Goal: Task Accomplishment & Management: Use online tool/utility

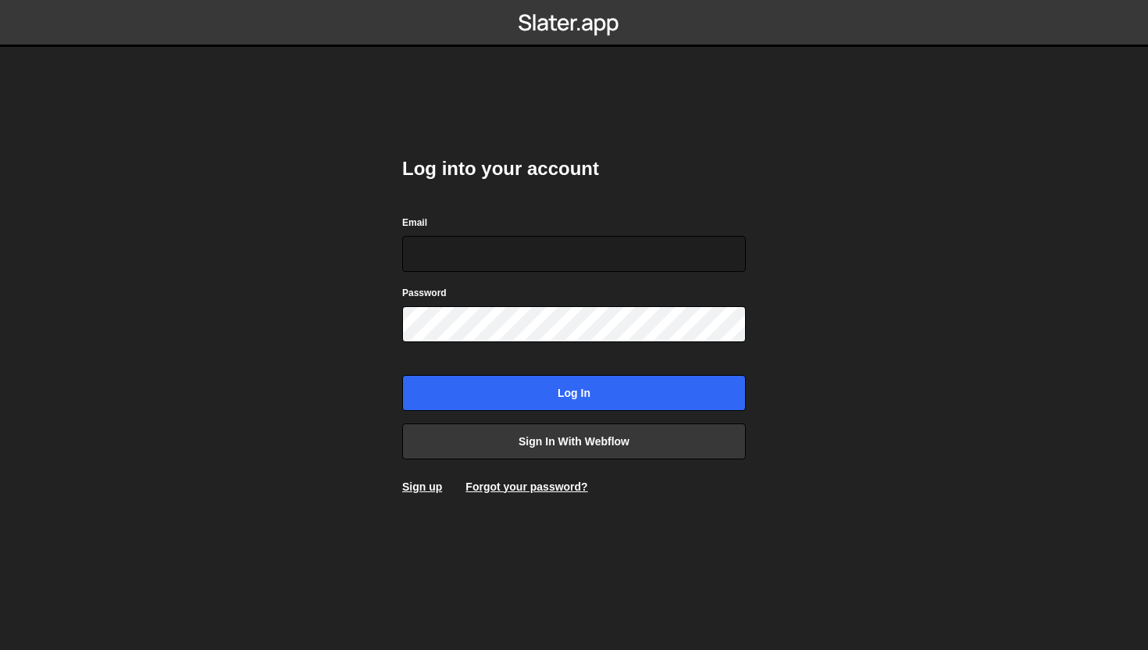
type input "[PERSON_NAME][EMAIL_ADDRESS][DOMAIN_NAME]"
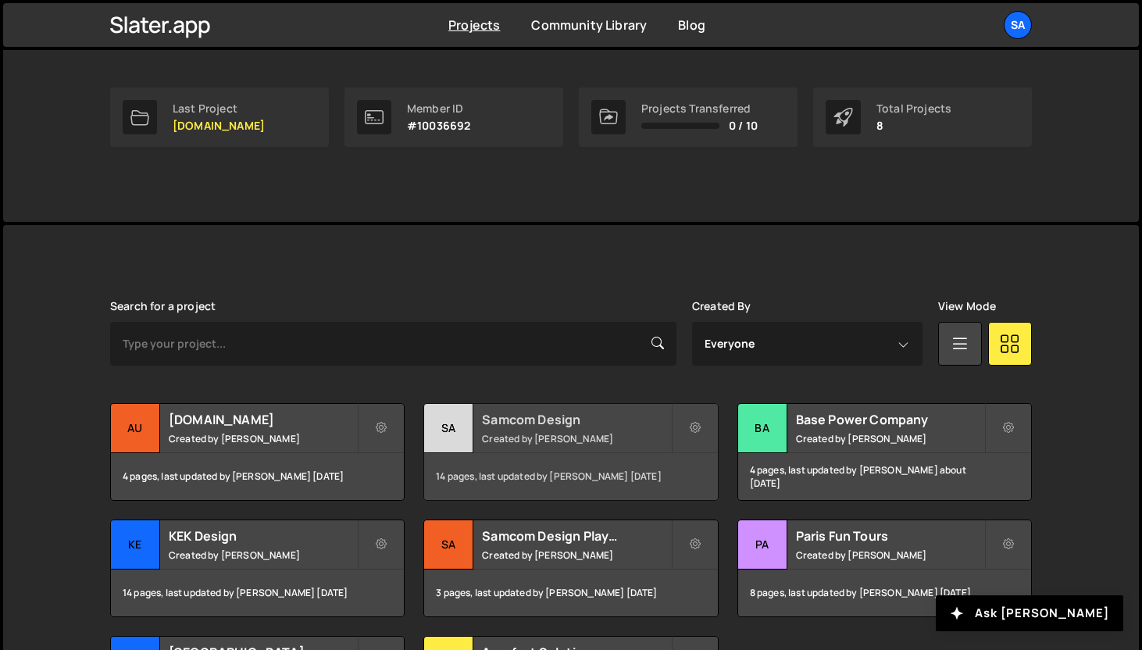
scroll to position [387, 0]
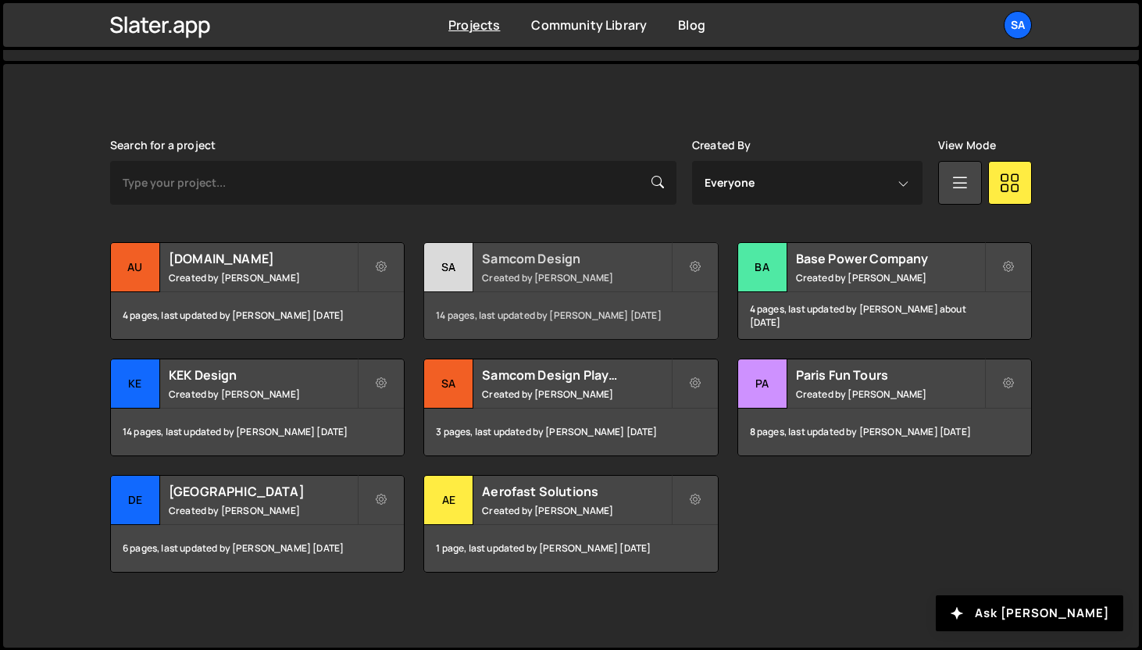
click at [437, 267] on div "Sa" at bounding box center [448, 267] width 49 height 49
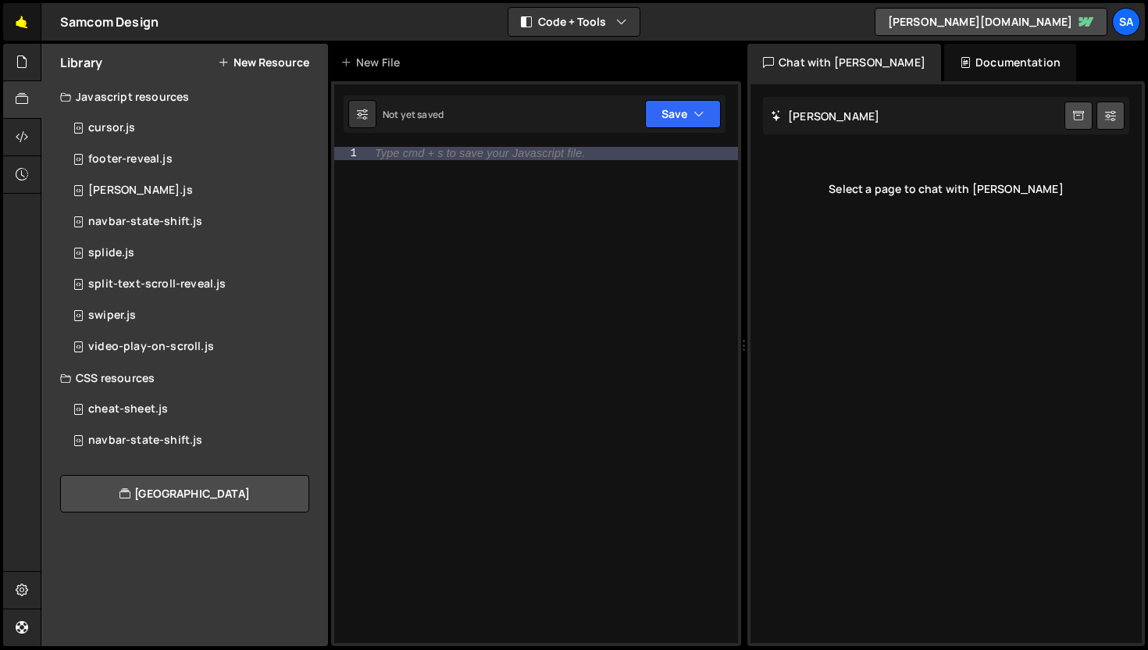
click at [26, 19] on link "🤙" at bounding box center [22, 21] width 38 height 37
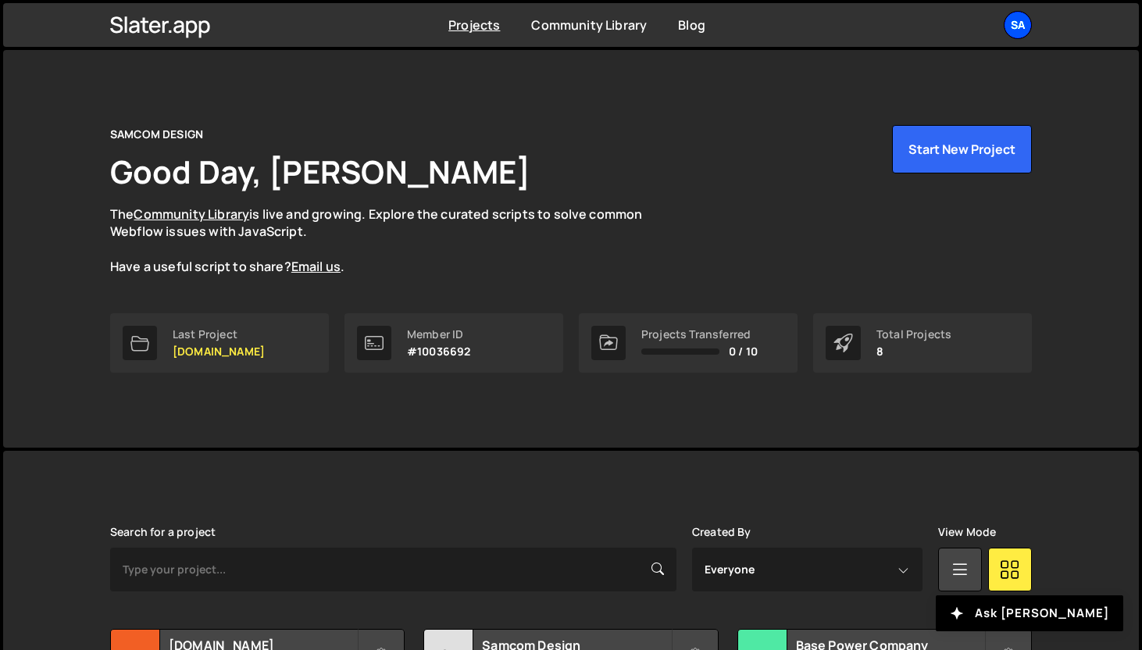
click at [1017, 27] on div "SA" at bounding box center [1018, 25] width 28 height 28
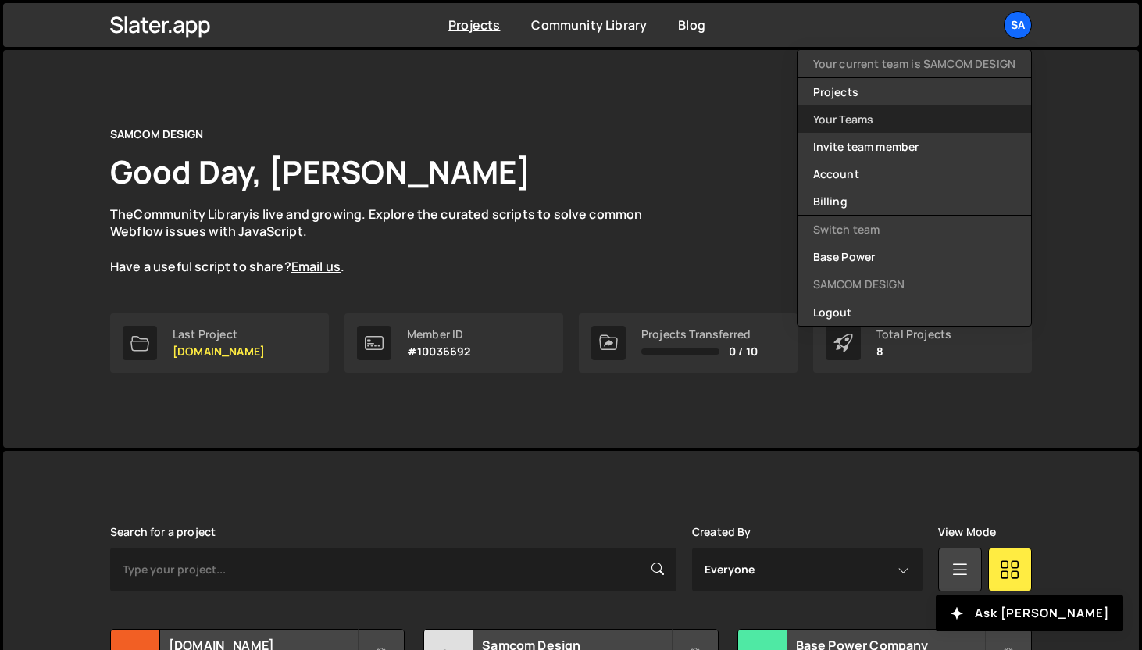
click at [905, 122] on link "Your Teams" at bounding box center [915, 118] width 234 height 27
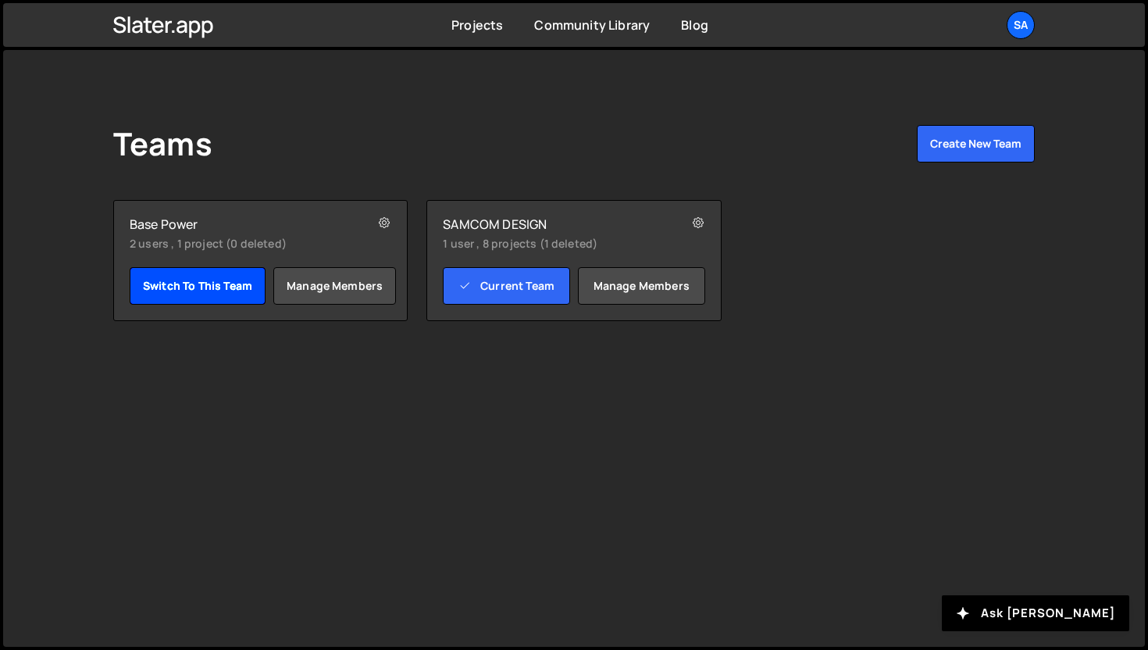
click at [192, 282] on link "Switch to this team" at bounding box center [198, 285] width 136 height 37
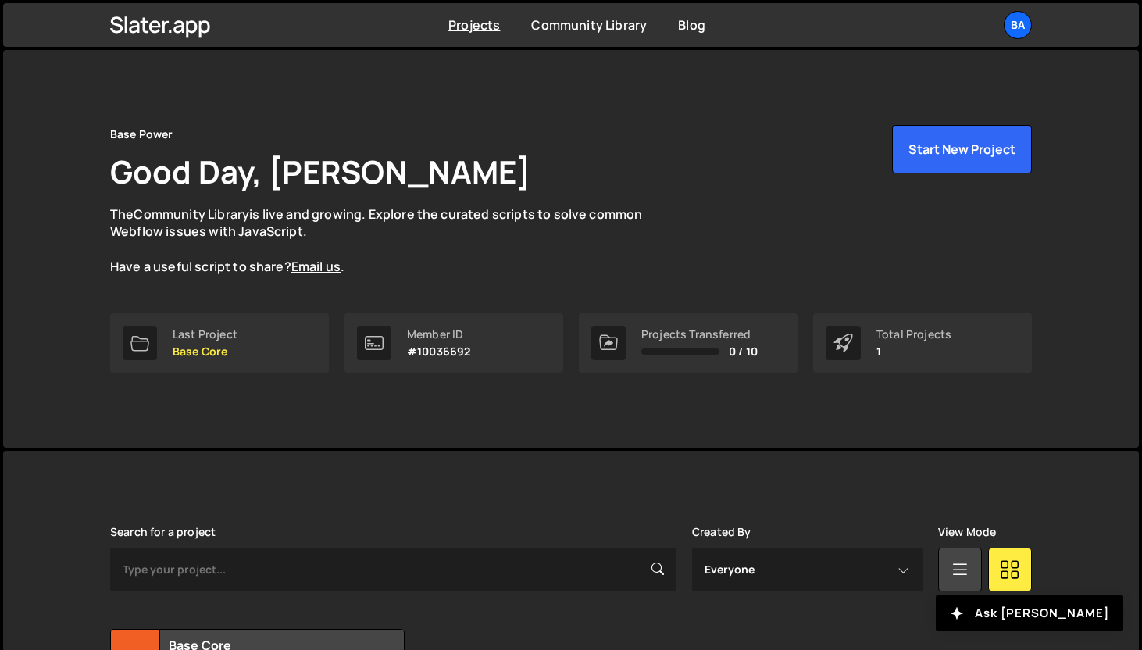
scroll to position [154, 0]
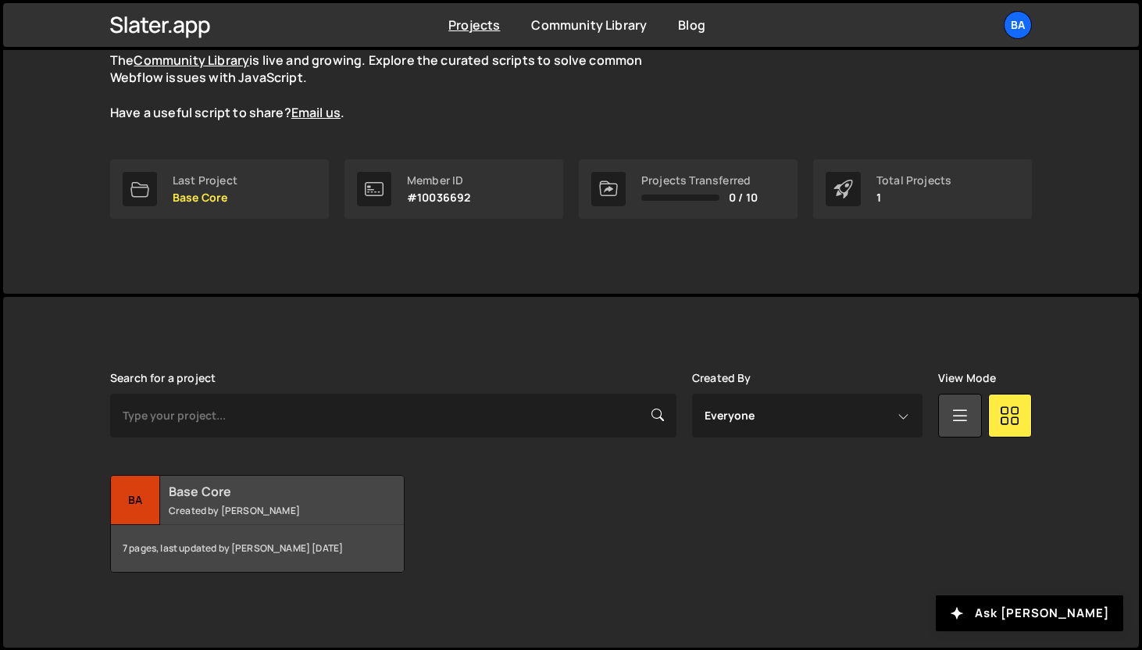
click at [142, 488] on div "Ba" at bounding box center [135, 500] width 49 height 49
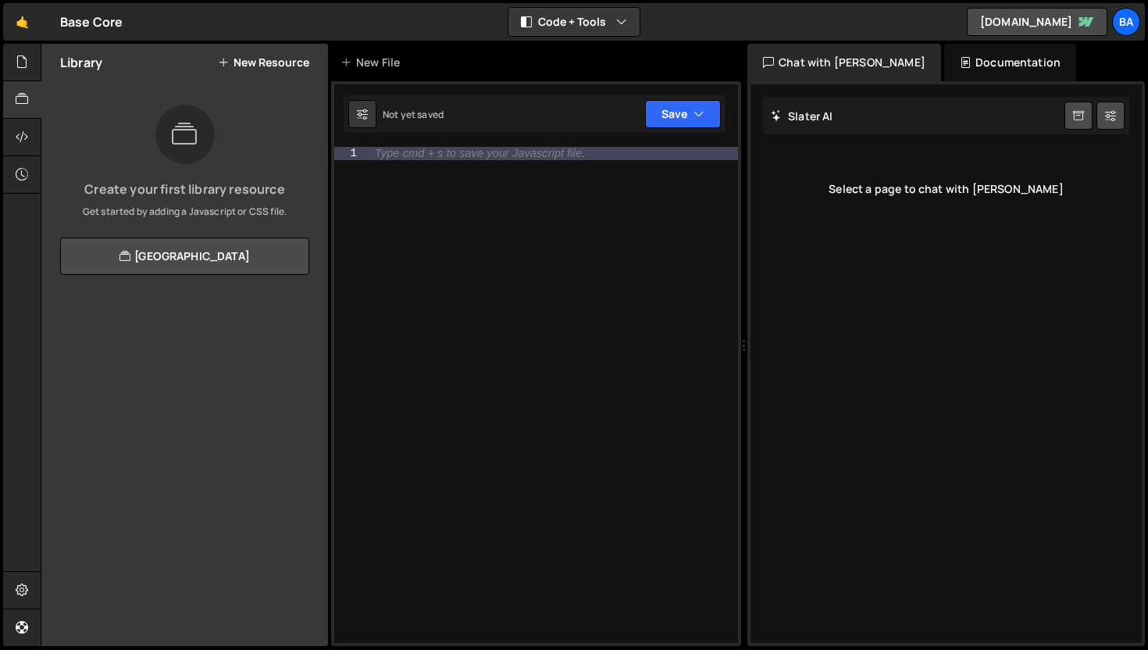
click at [407, 252] on div "Type cmd + s to save your Javascript file." at bounding box center [552, 408] width 371 height 522
click at [21, 70] on icon at bounding box center [22, 61] width 12 height 17
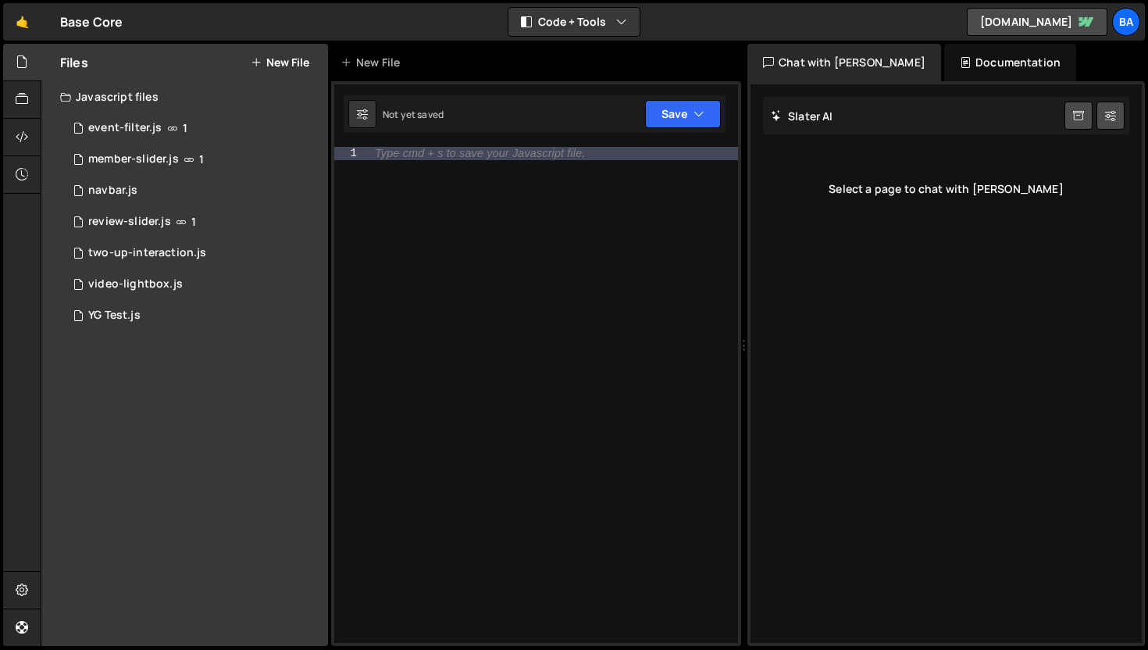
click at [287, 51] on div "Files New File" at bounding box center [184, 62] width 287 height 37
click at [283, 59] on button "New File" at bounding box center [280, 62] width 59 height 12
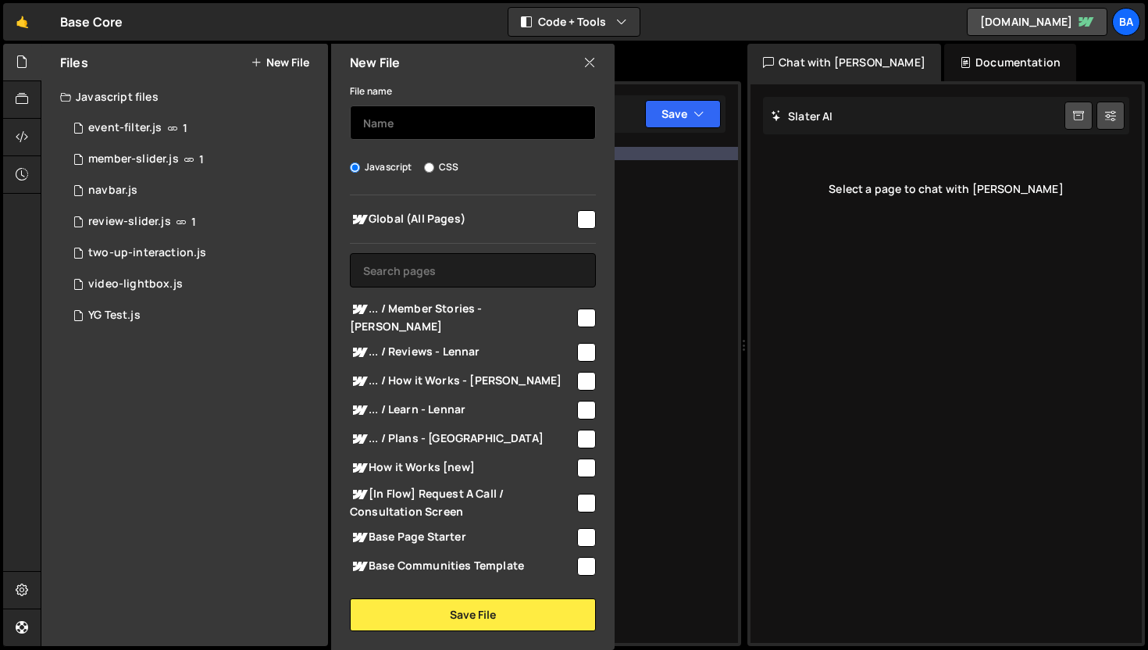
click at [373, 132] on input "text" at bounding box center [473, 122] width 246 height 34
type input "lennar-plan"
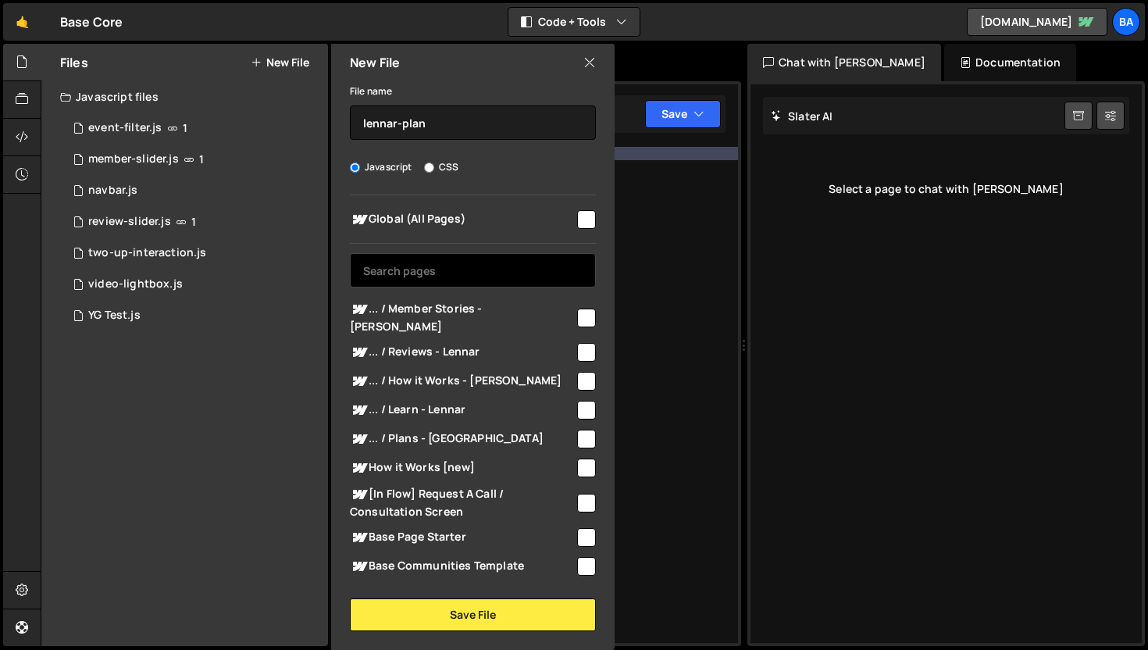
click at [418, 287] on div "Global (All Pages) ... / Member Stories - [PERSON_NAME]" at bounding box center [473, 387] width 284 height 384
click at [429, 275] on input "text" at bounding box center [473, 270] width 246 height 34
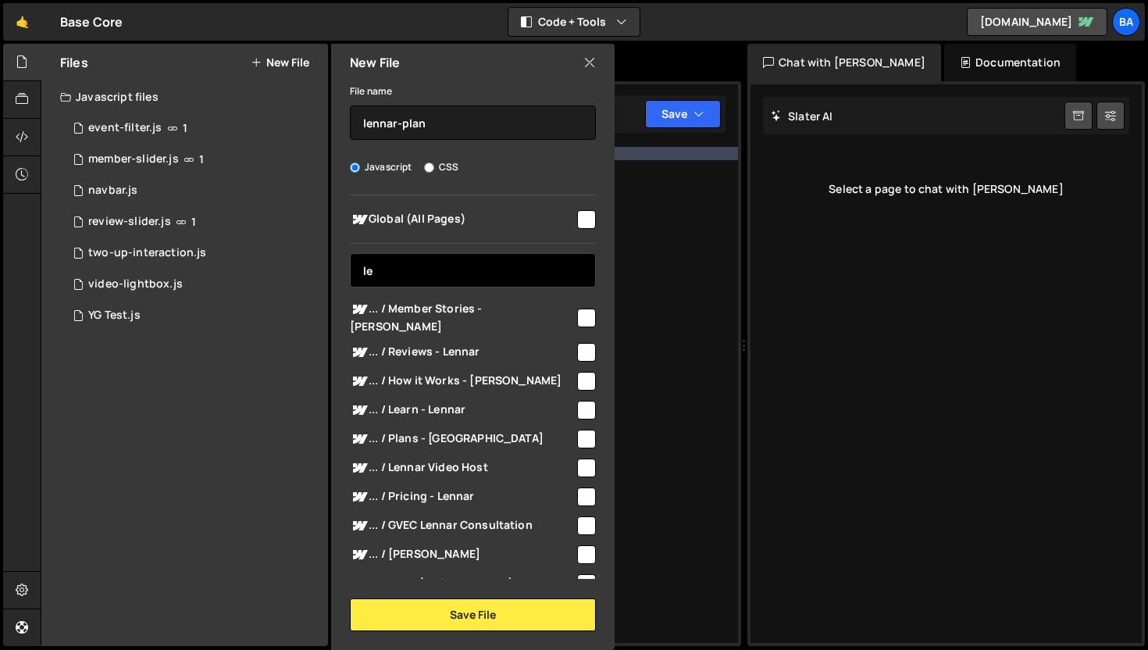
type input "l"
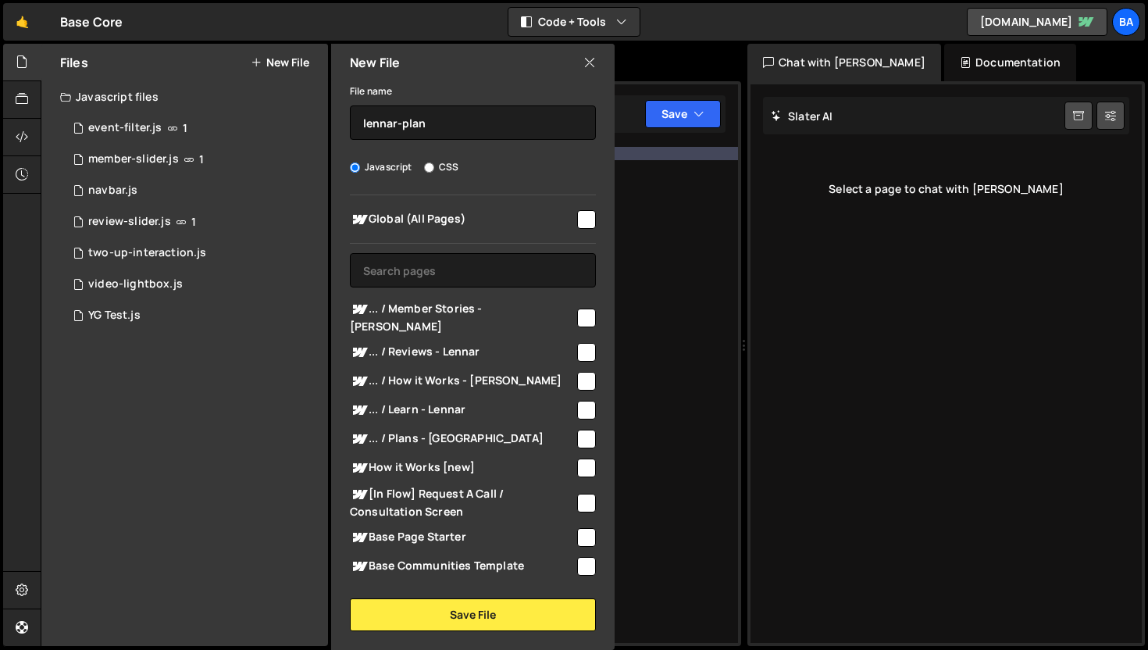
click at [592, 220] on div "Global (All Pages) ... / Member Stories - Lennar" at bounding box center [473, 387] width 284 height 384
click at [588, 219] on input "checkbox" at bounding box center [586, 219] width 19 height 19
checkbox input "true"
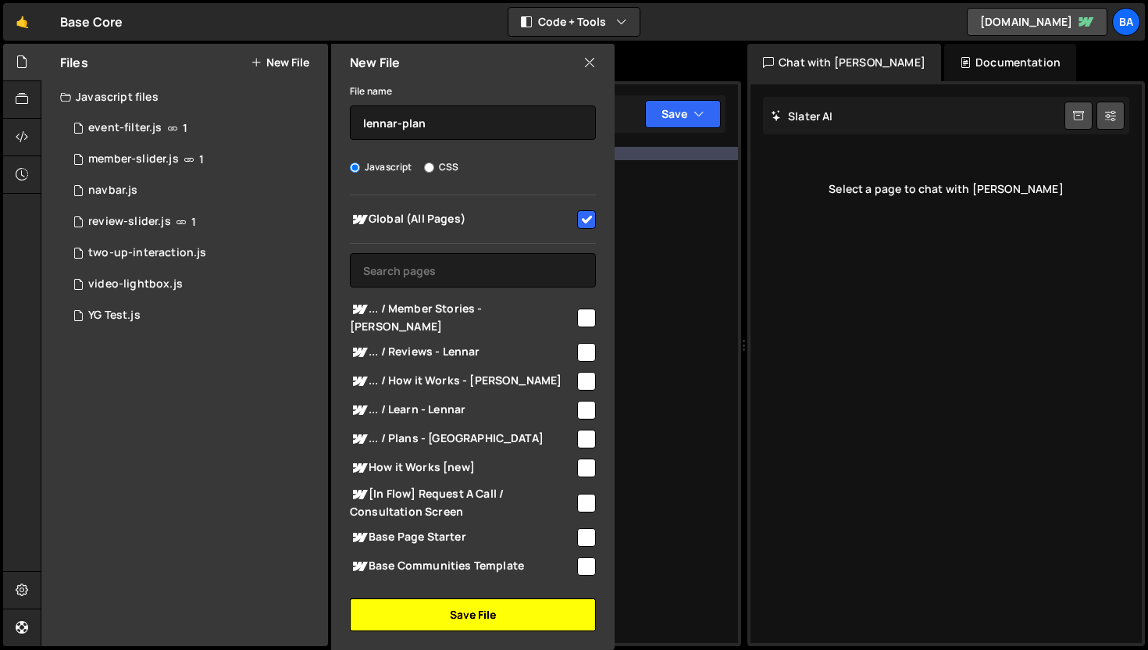
click at [477, 620] on button "Save File" at bounding box center [473, 614] width 246 height 33
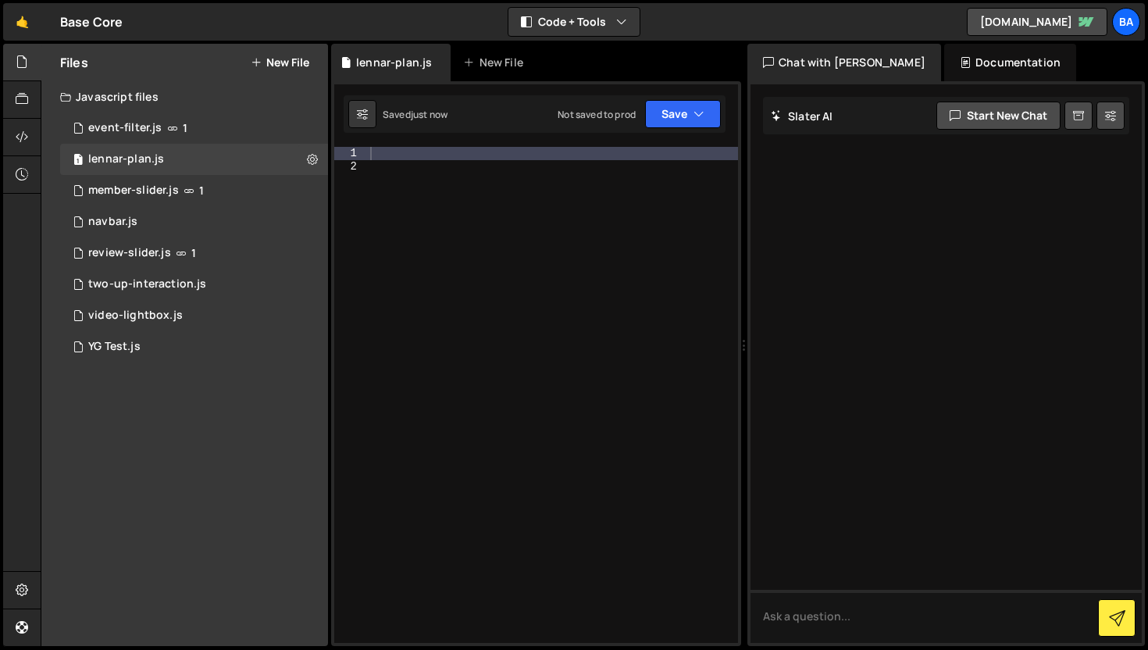
click at [403, 170] on div at bounding box center [552, 408] width 371 height 522
click at [399, 155] on div at bounding box center [552, 408] width 371 height 522
click at [394, 152] on div at bounding box center [552, 408] width 371 height 522
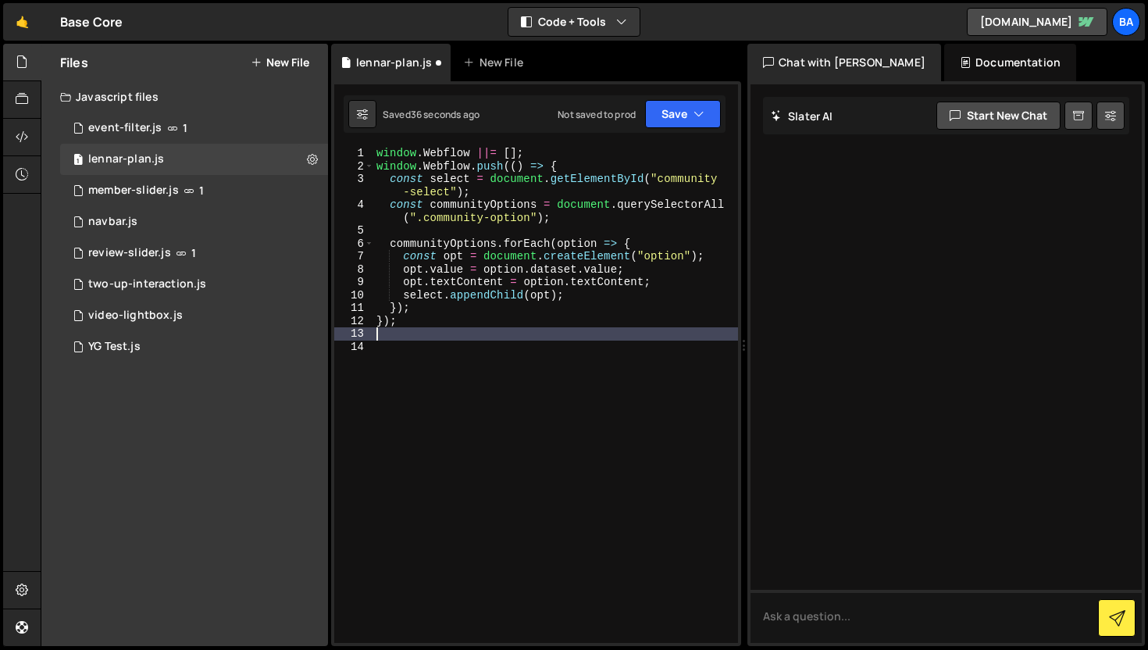
click at [1059, 237] on div at bounding box center [946, 363] width 391 height 559
click at [1109, 114] on icon at bounding box center [1110, 116] width 11 height 16
select select "chat"
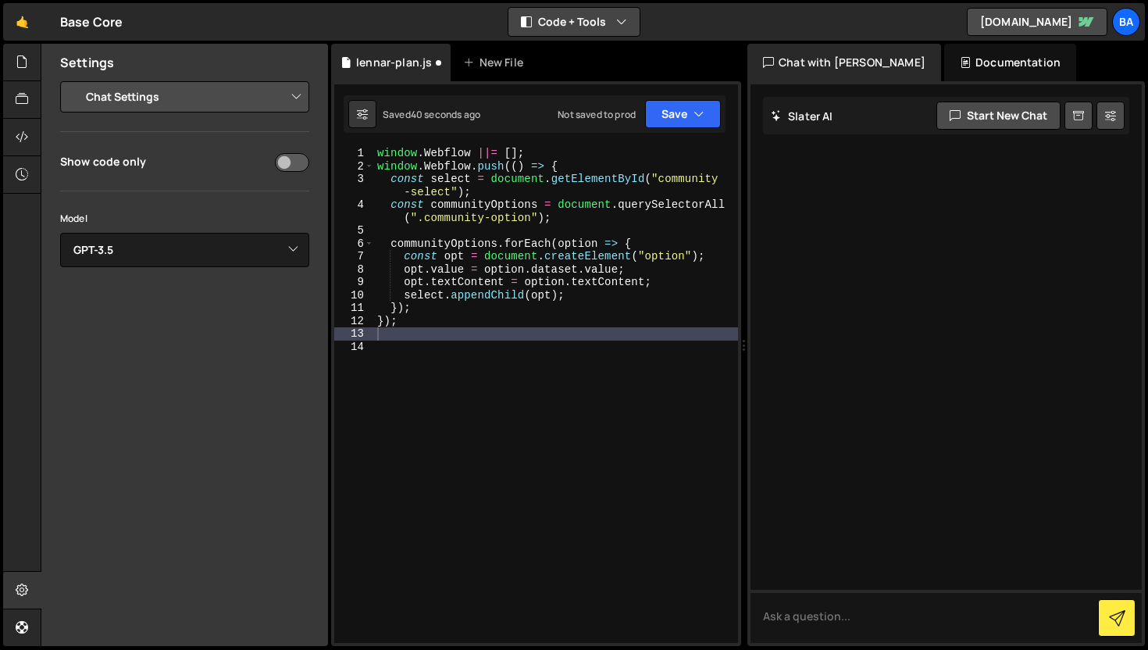
click at [620, 26] on icon "button" at bounding box center [621, 22] width 11 height 16
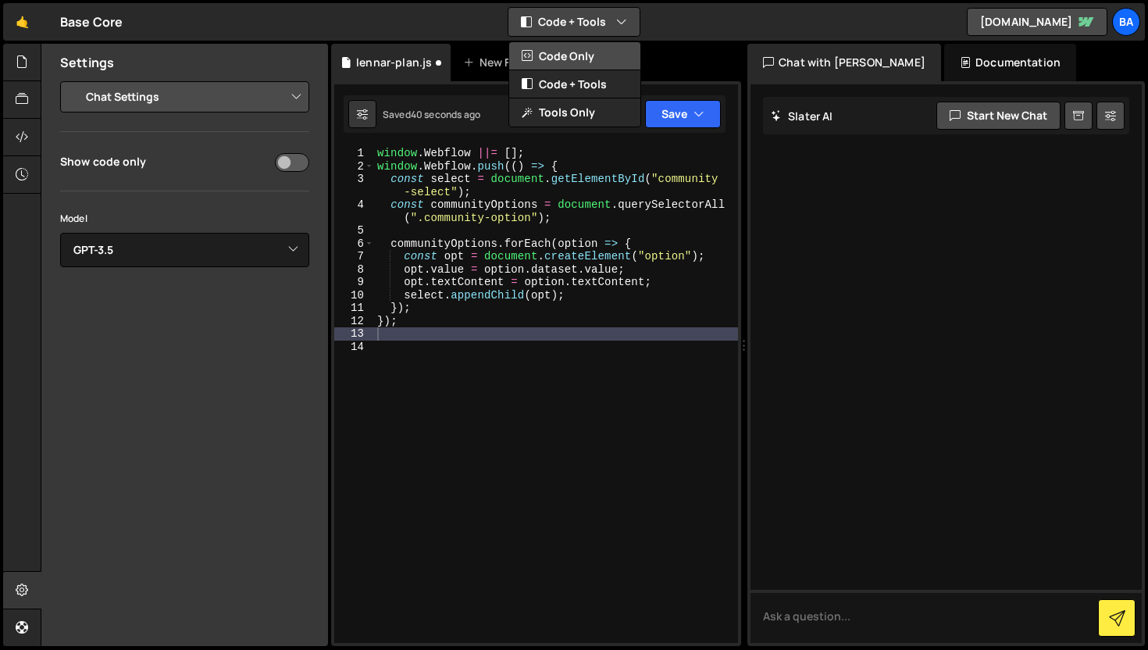
click at [609, 54] on button "Code Only" at bounding box center [574, 56] width 131 height 28
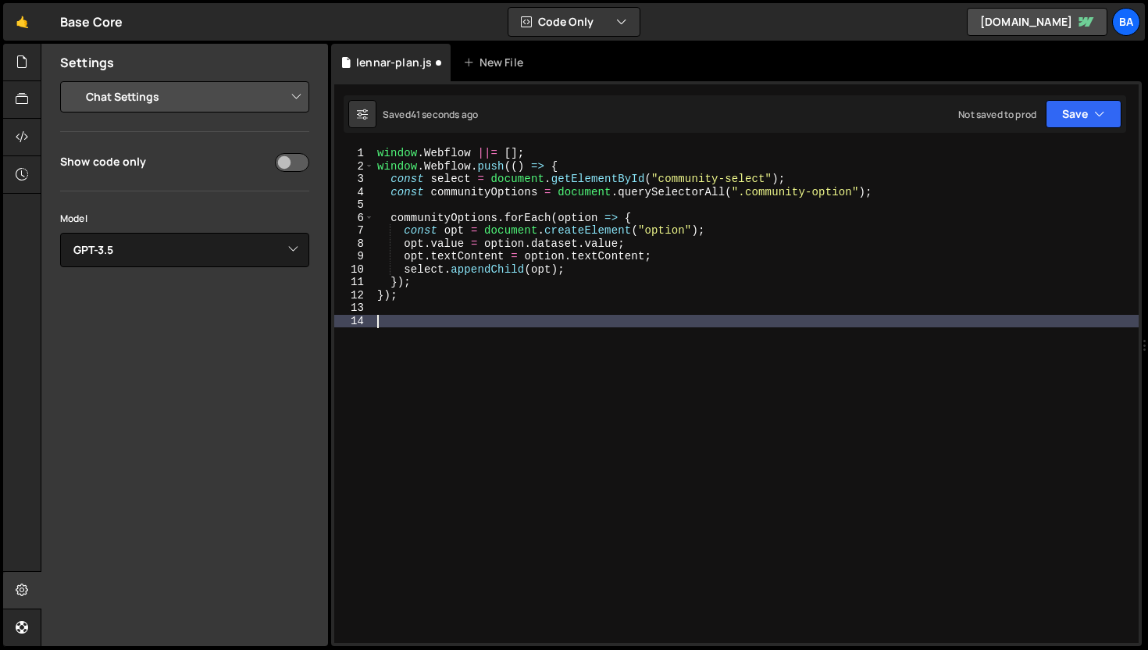
click at [541, 329] on div "window . Webflow ||= [ ] ; window . Webflow . push (( ) => { const select = doc…" at bounding box center [756, 408] width 765 height 522
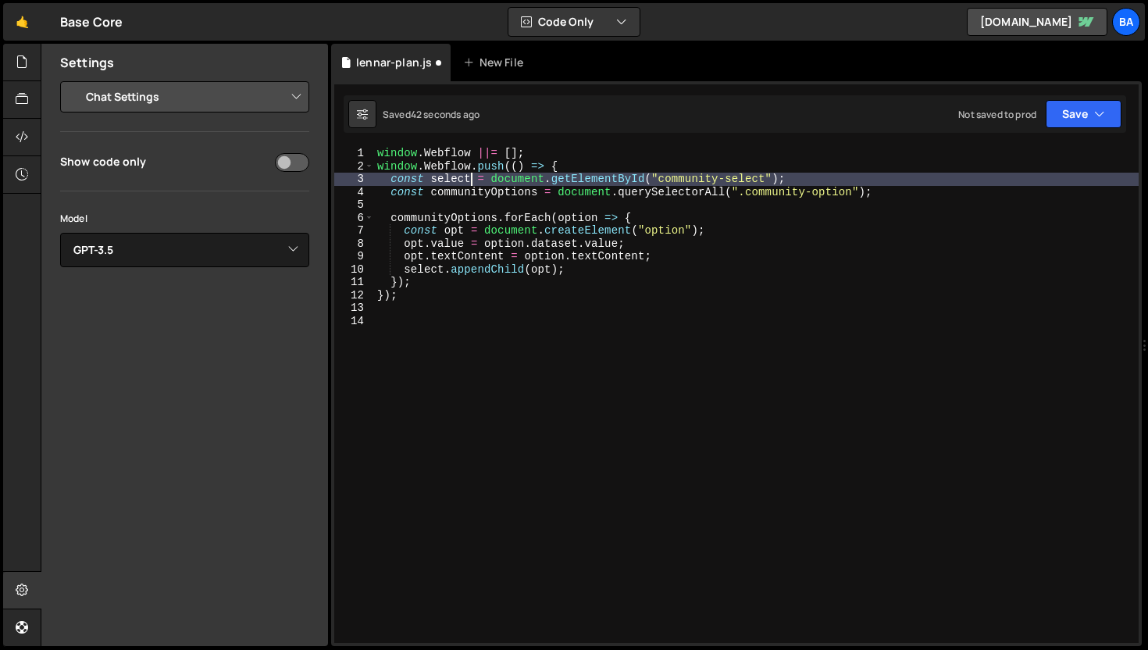
click at [473, 184] on div "window . Webflow ||= [ ] ; window . Webflow . push (( ) => { const select = doc…" at bounding box center [756, 408] width 765 height 522
click at [612, 166] on div "window . Webflow ||= [ ] ; window . Webflow . push (( ) => { const select = doc…" at bounding box center [756, 408] width 765 height 522
type textarea "window.Webflow.push(() => {"
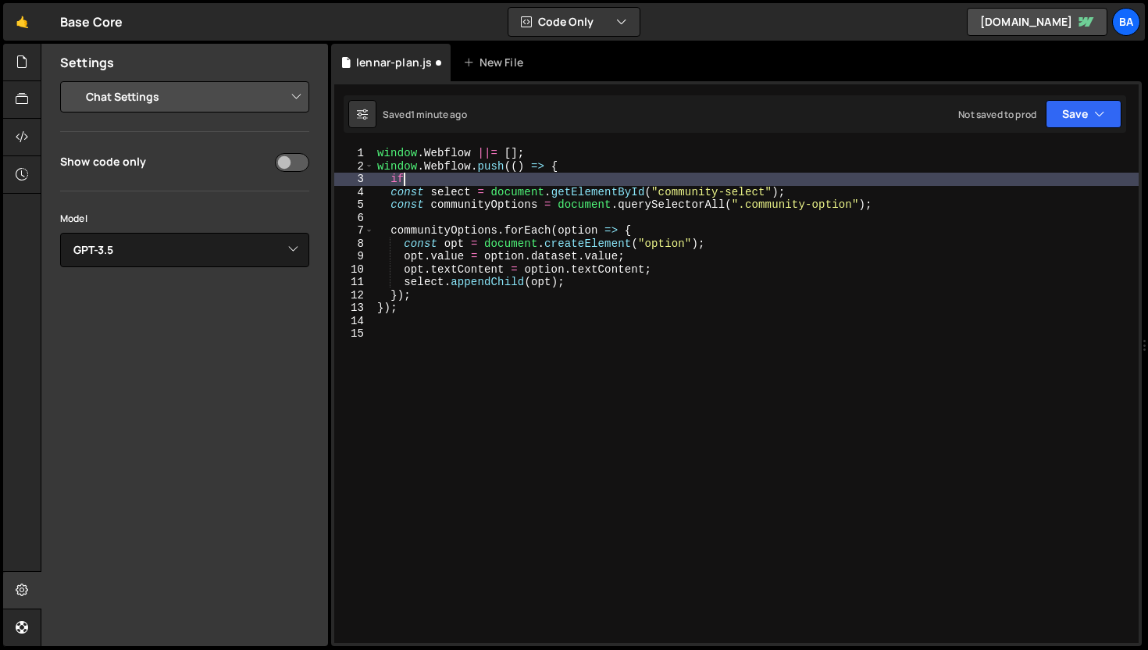
scroll to position [0, 1]
type textarea "i"
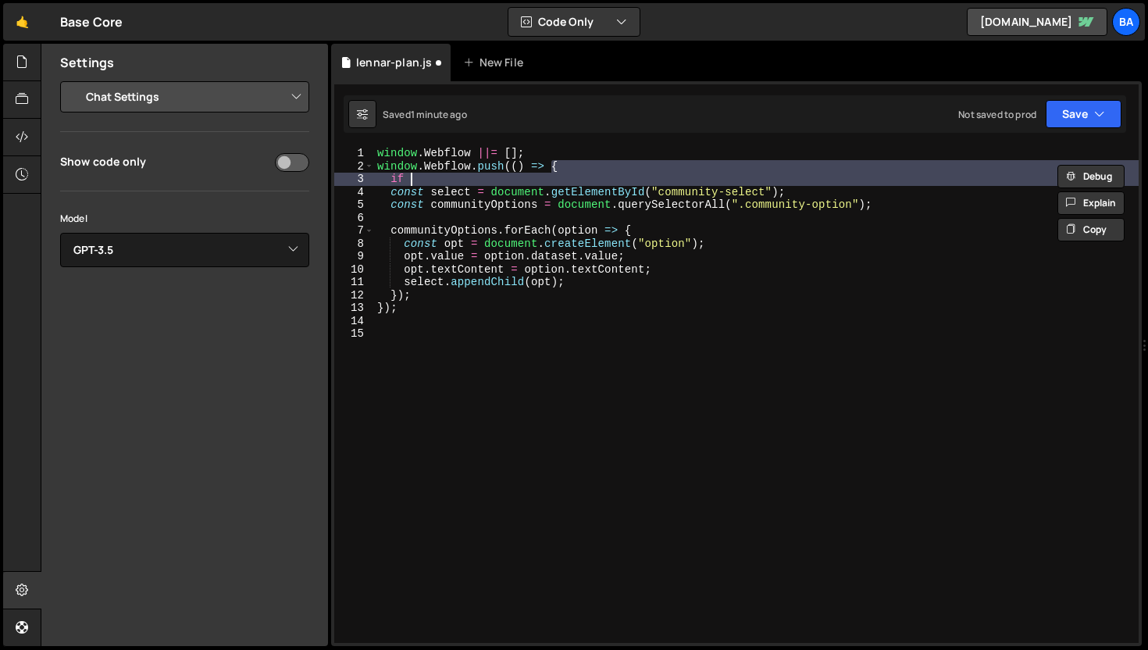
click at [422, 176] on div "window . Webflow ||= [ ] ; window . Webflow . push (( ) => { if const select = …" at bounding box center [756, 395] width 765 height 496
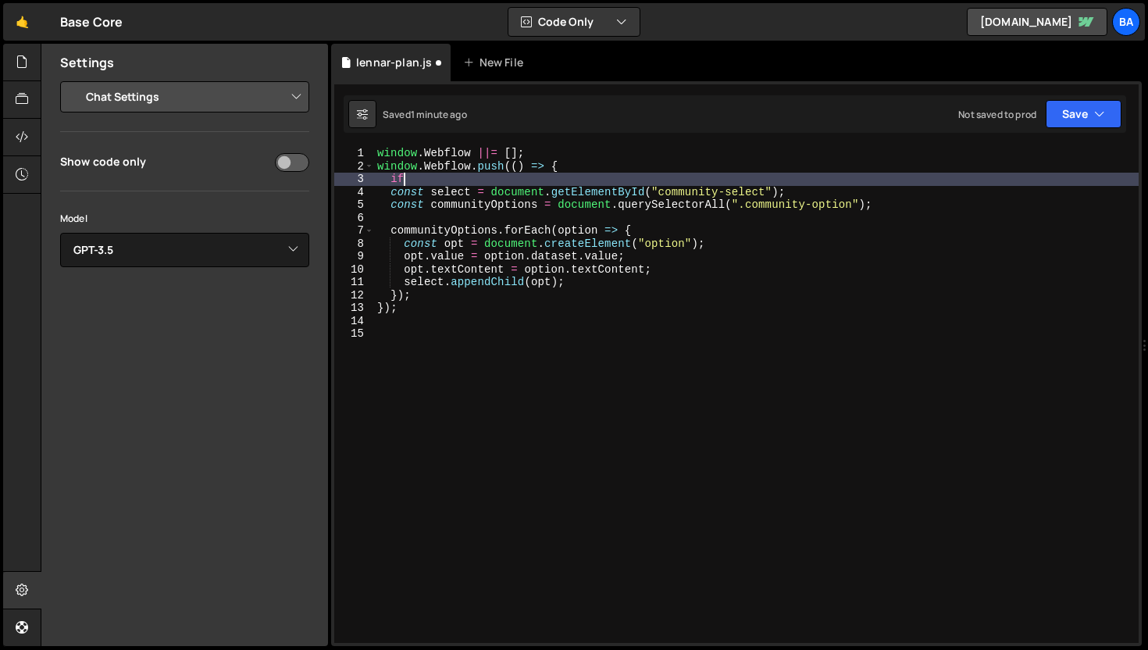
type textarea "i"
type textarea "window.Webflow.push(() => {"
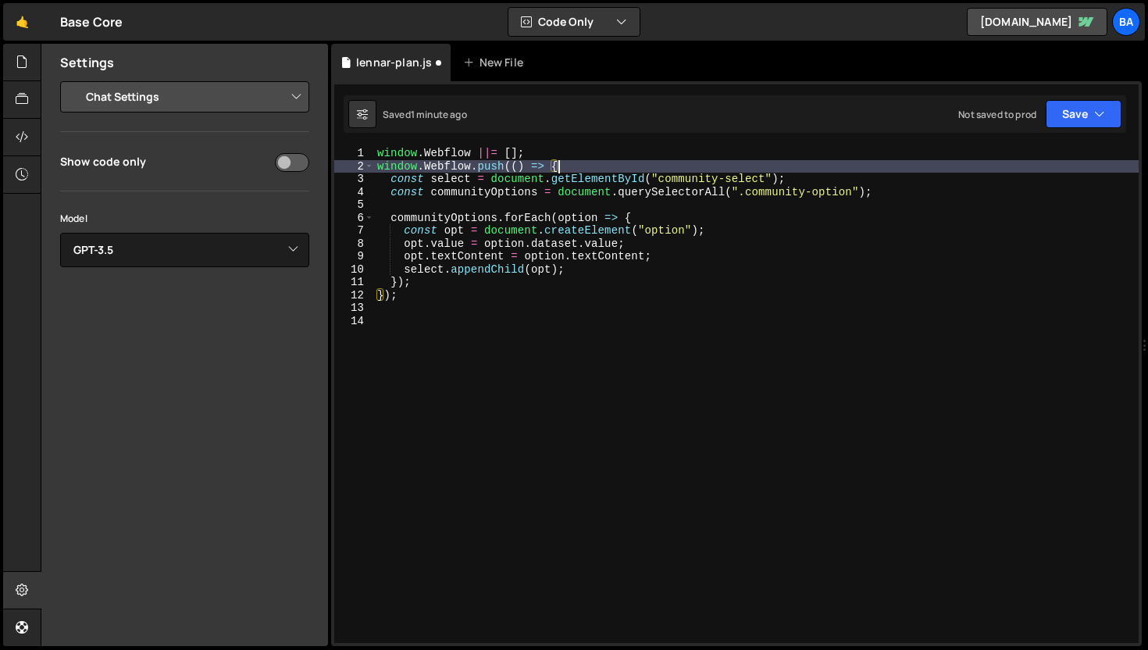
click at [598, 170] on div "window . Webflow ||= [ ] ; window . Webflow . push (( ) => { const select = doc…" at bounding box center [756, 408] width 765 height 522
click at [595, 165] on div "window . Webflow ||= [ ] ; window . Webflow . push (( ) => { const select = doc…" at bounding box center [756, 408] width 765 height 522
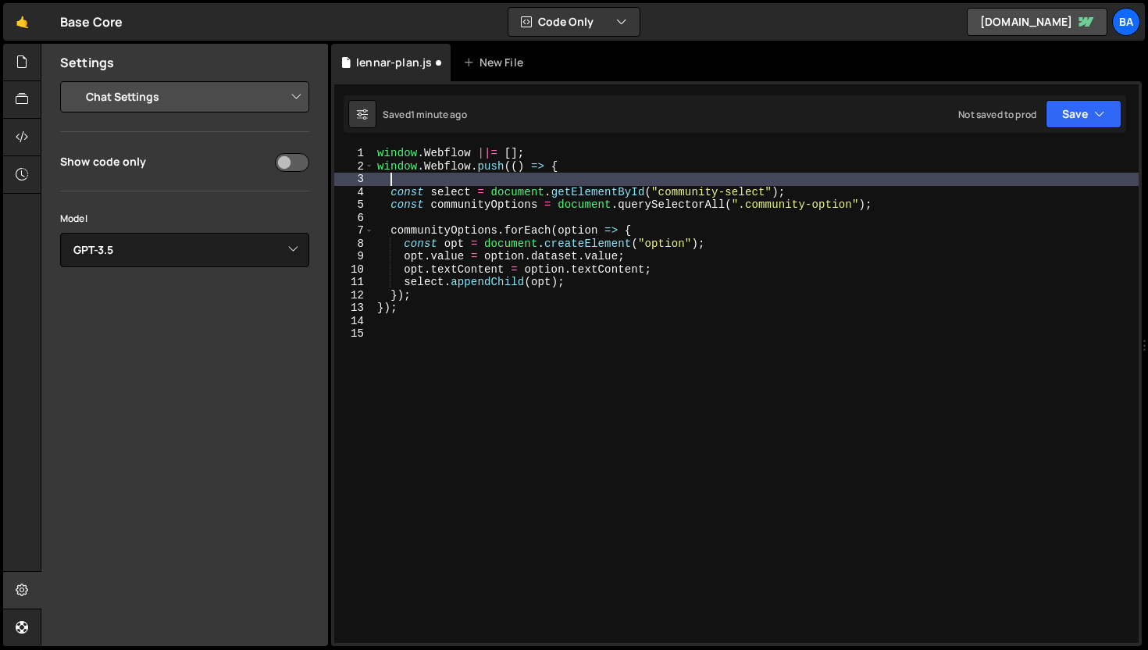
type textarea "f"
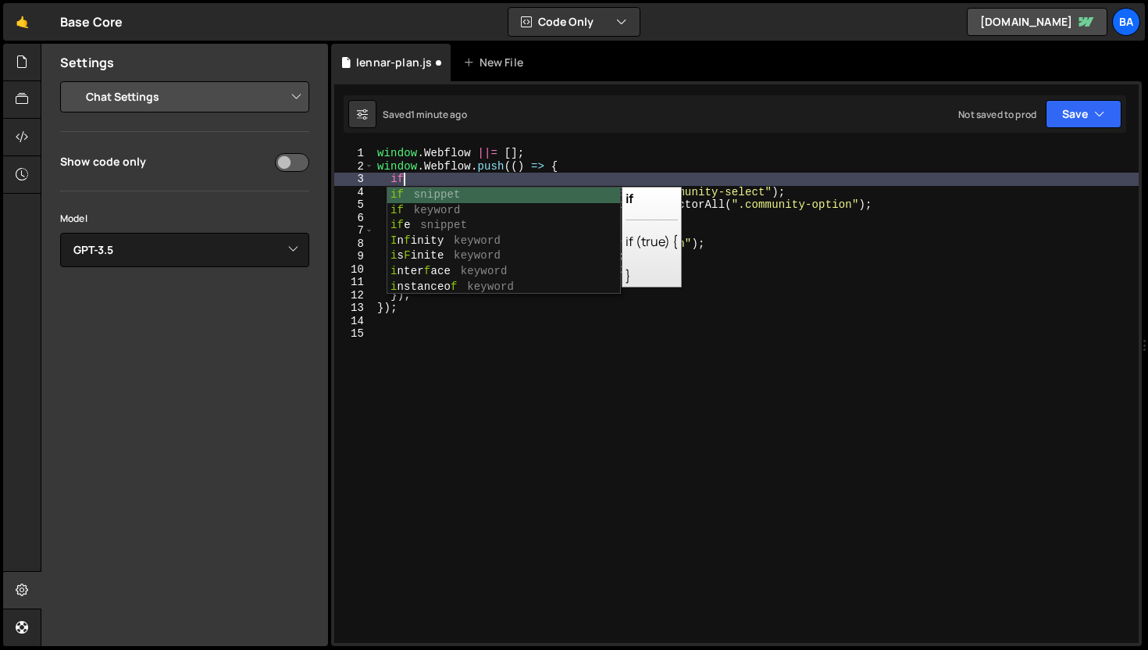
scroll to position [0, 2]
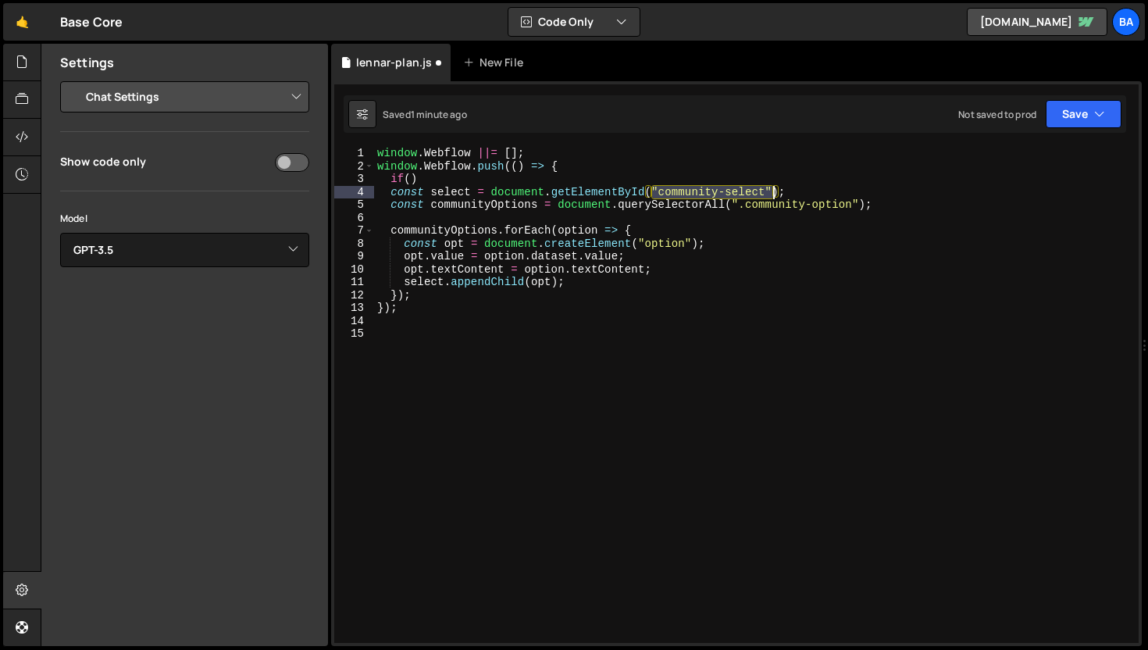
drag, startPoint x: 654, startPoint y: 190, endPoint x: 773, endPoint y: 190, distance: 119.5
click at [773, 190] on div "window . Webflow ||= [ ] ; window . Webflow . push (( ) => { if ( ) const selec…" at bounding box center [756, 408] width 765 height 522
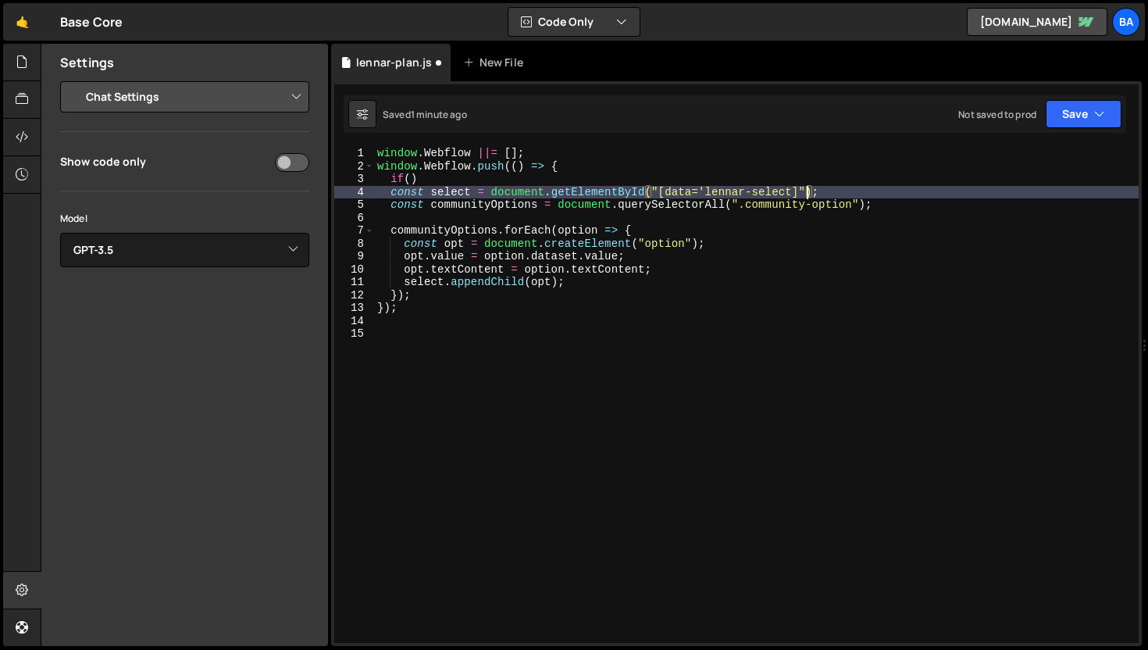
scroll to position [0, 30]
click at [791, 192] on div "window . Webflow ||= [ ] ; window . Webflow . push (( ) => { if ( ) const selec…" at bounding box center [756, 408] width 765 height 522
click at [844, 191] on div "window . Webflow ||= [ ] ; window . Webflow . push (( ) => { if ( ) const selec…" at bounding box center [756, 408] width 765 height 522
click at [838, 190] on div "window . Webflow ||= [ ] ; window . Webflow . push (( ) => { if ( ) const selec…" at bounding box center [756, 408] width 765 height 522
click at [823, 191] on div "window . Webflow ||= [ ] ; window . Webflow . push (( ) => { if ( ) const selec…" at bounding box center [756, 408] width 765 height 522
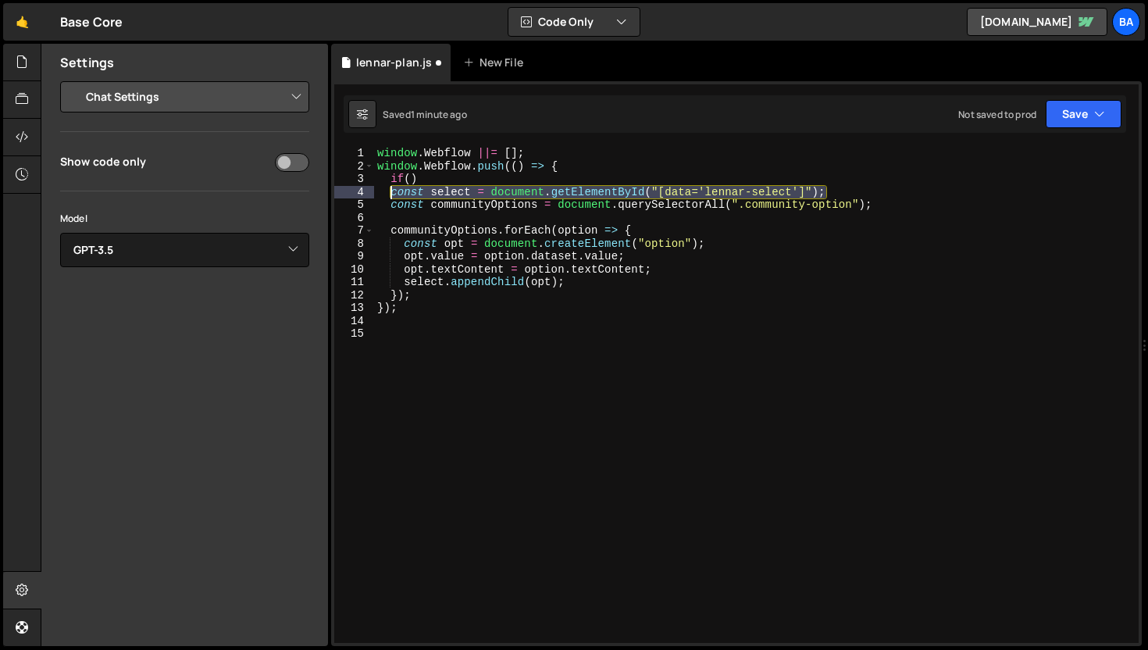
drag, startPoint x: 828, startPoint y: 191, endPoint x: 391, endPoint y: 195, distance: 437.5
click at [391, 195] on div "window . Webflow ||= [ ] ; window . Webflow . push (( ) => { if ( ) const selec…" at bounding box center [756, 408] width 765 height 522
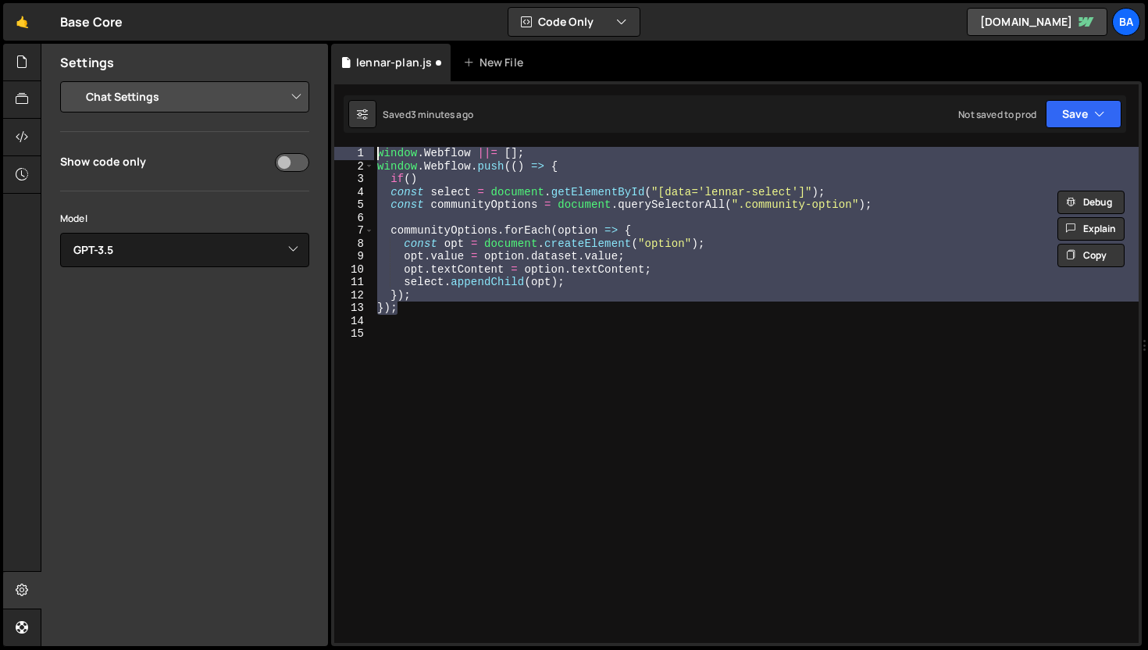
drag, startPoint x: 441, startPoint y: 303, endPoint x: 344, endPoint y: 115, distance: 212.1
click at [344, 115] on div "Debug Explain Copy lennar-plan.js New File Saved 3 minutes ago Not saved to pro…" at bounding box center [736, 345] width 811 height 603
type textarea "window.Webflow ||= []; window.Webflow.push(() => {"
paste textarea
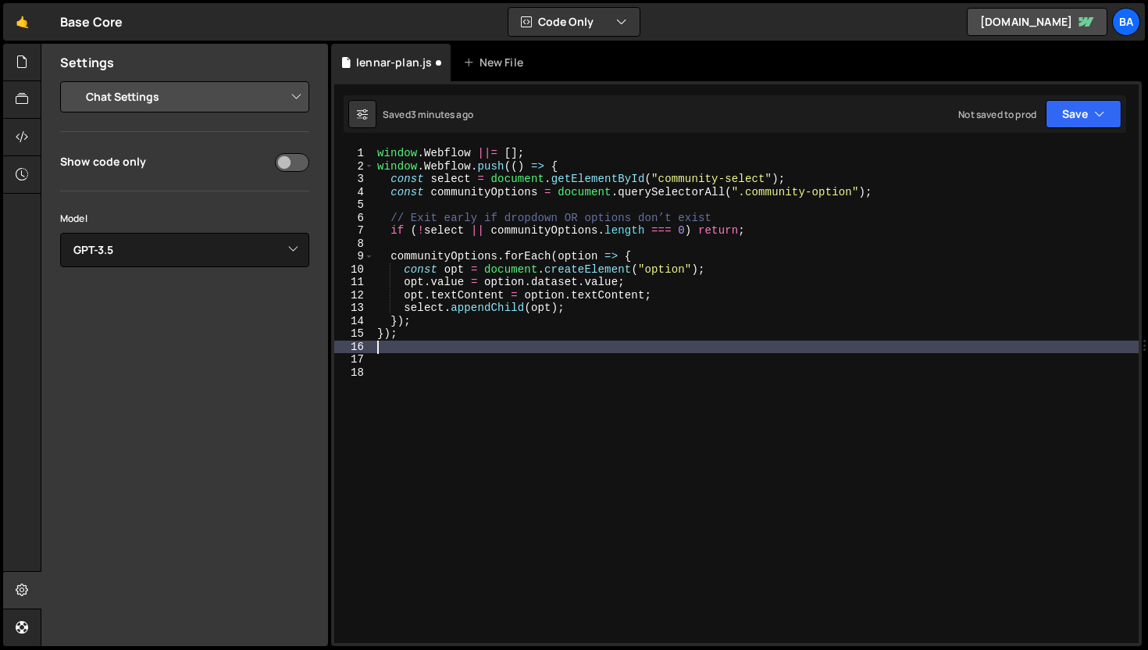
scroll to position [0, 0]
click at [1065, 116] on button "Save" at bounding box center [1084, 114] width 76 height 28
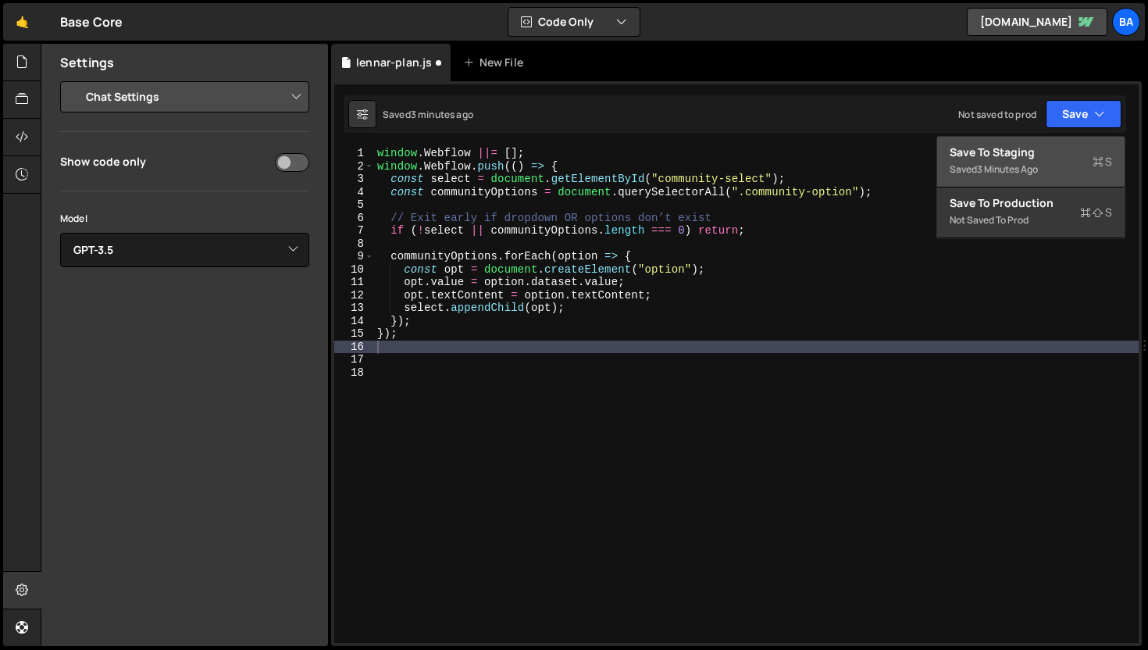
click at [1045, 144] on button "Save to Staging S Saved 3 minutes ago" at bounding box center [1030, 162] width 187 height 51
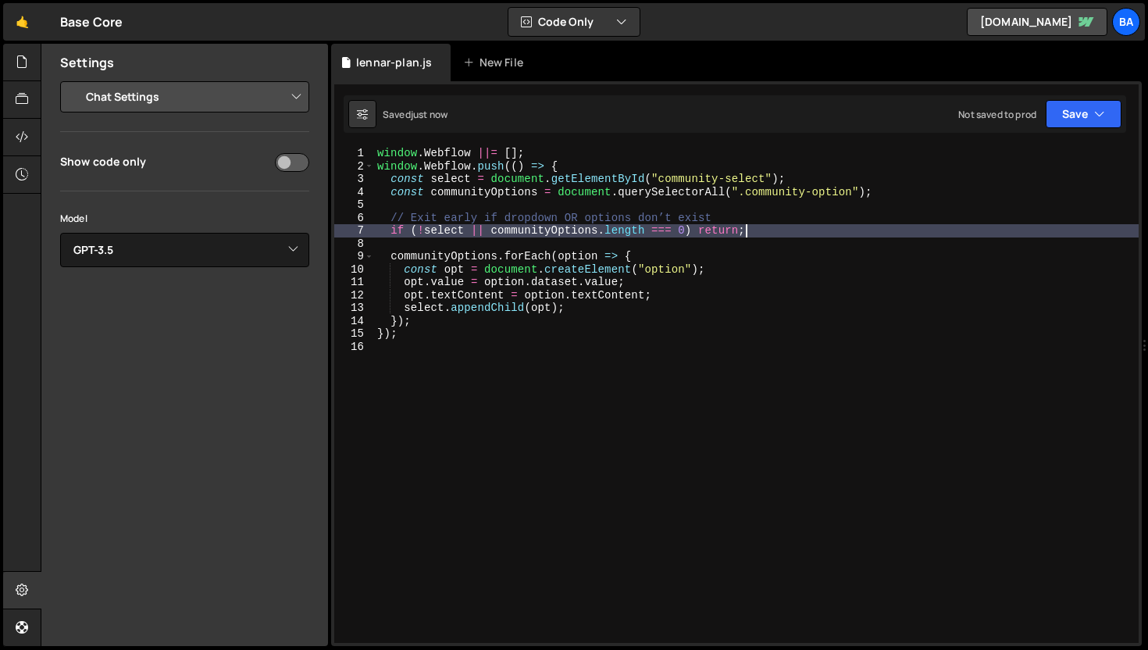
click at [793, 227] on div "window . Webflow ||= [ ] ; window . Webflow . push (( ) => { const select = doc…" at bounding box center [756, 408] width 765 height 522
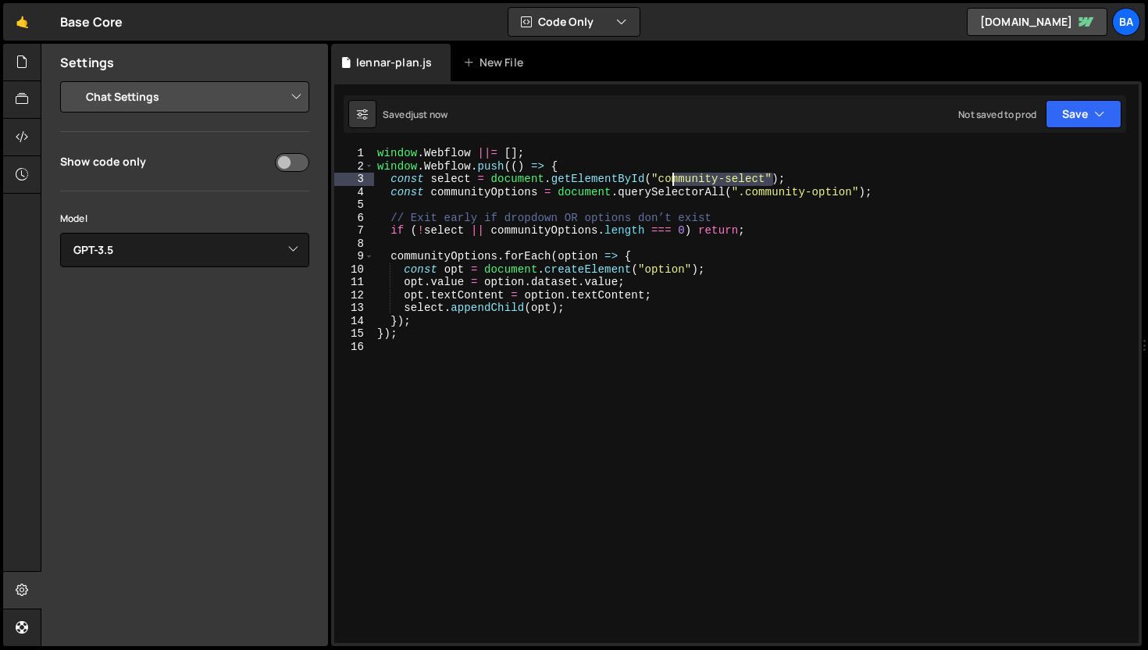
drag, startPoint x: 771, startPoint y: 177, endPoint x: 667, endPoint y: 176, distance: 103.9
click at [667, 176] on div "window . Webflow ||= [ ] ; window . Webflow . push (( ) => { const select = doc…" at bounding box center [756, 408] width 765 height 522
click at [663, 177] on div "window . Webflow ||= [ ] ; window . Webflow . push (( ) => { const select = doc…" at bounding box center [756, 408] width 765 height 522
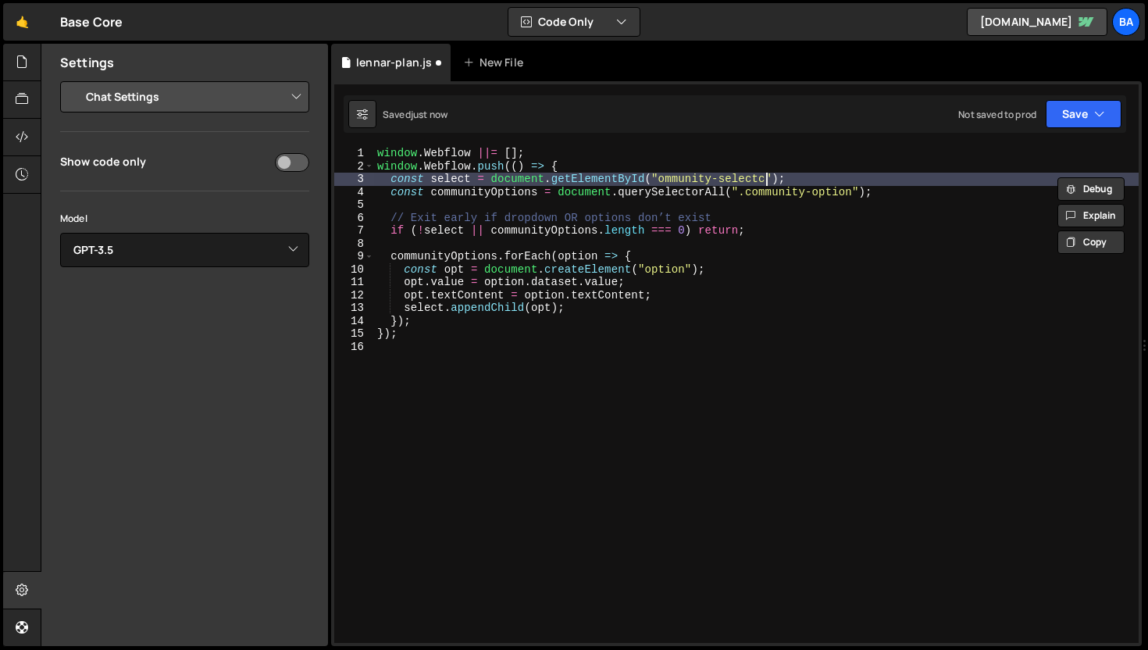
click at [766, 178] on div "window . Webflow ||= [ ] ; window . Webflow . push (( ) => { const select = doc…" at bounding box center [756, 395] width 765 height 496
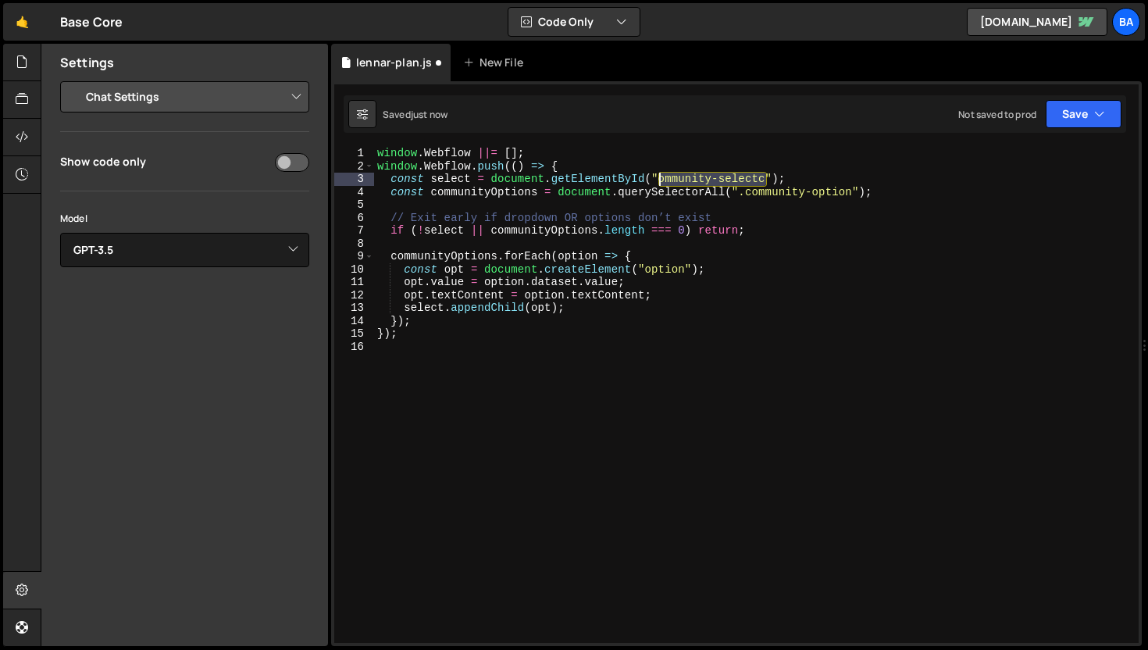
drag, startPoint x: 766, startPoint y: 178, endPoint x: 661, endPoint y: 177, distance: 104.7
click at [661, 177] on div "window . Webflow ||= [ ] ; window . Webflow . push (( ) => { const select = doc…" at bounding box center [756, 408] width 765 height 522
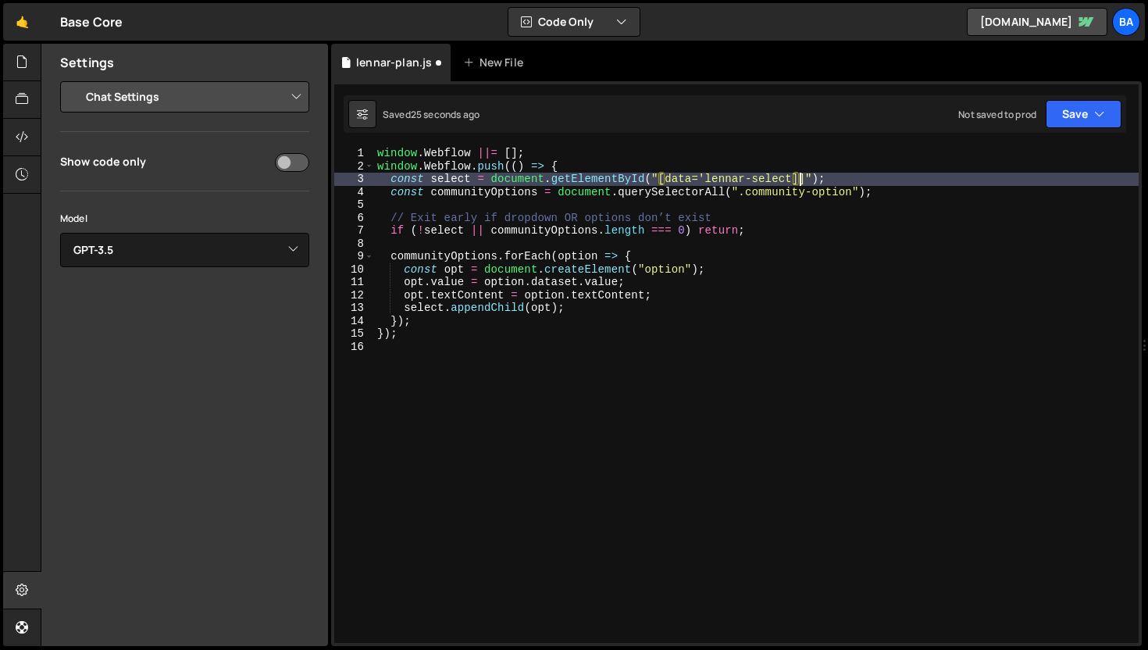
scroll to position [0, 29]
click at [796, 180] on div "window . Webflow ||= [ ] ; window . Webflow . push (( ) => { const select = doc…" at bounding box center [756, 408] width 765 height 522
type textarea "const select = document.getElementById("[data='lennar-select']");"
click at [895, 177] on div "window . Webflow ||= [ ] ; window . Webflow . push (( ) => { const select = doc…" at bounding box center [756, 408] width 765 height 522
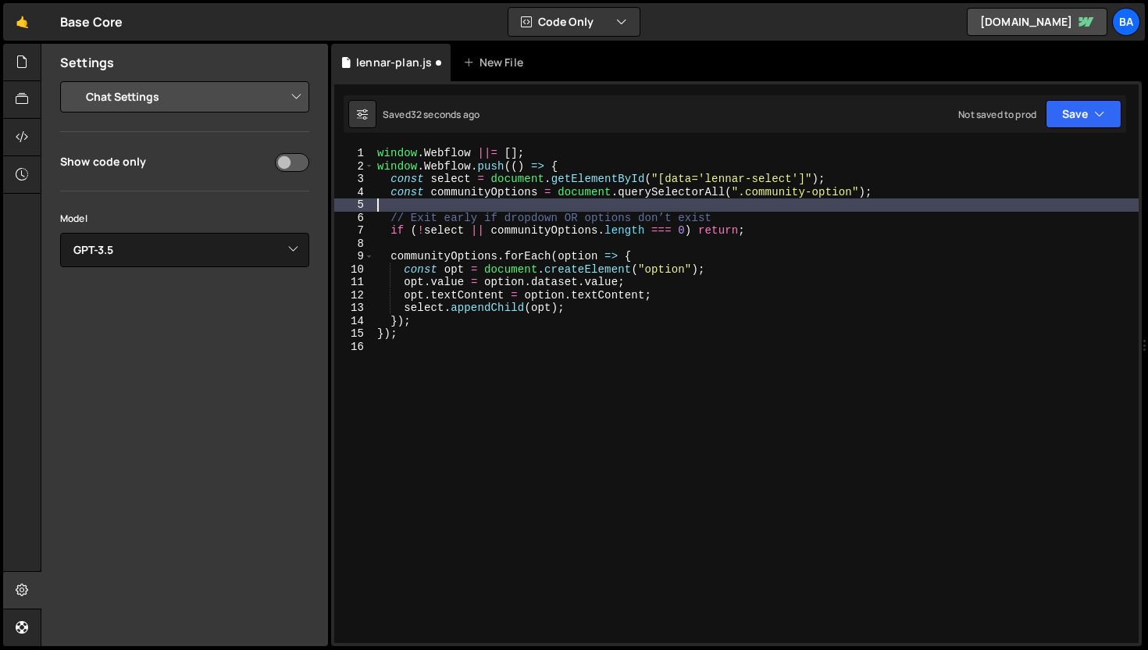
click at [894, 200] on div "window . Webflow ||= [ ] ; window . Webflow . push (( ) => { const select = doc…" at bounding box center [756, 408] width 765 height 522
click at [893, 195] on div "window . Webflow ||= [ ] ; window . Webflow . push (( ) => { const select = doc…" at bounding box center [756, 408] width 765 height 522
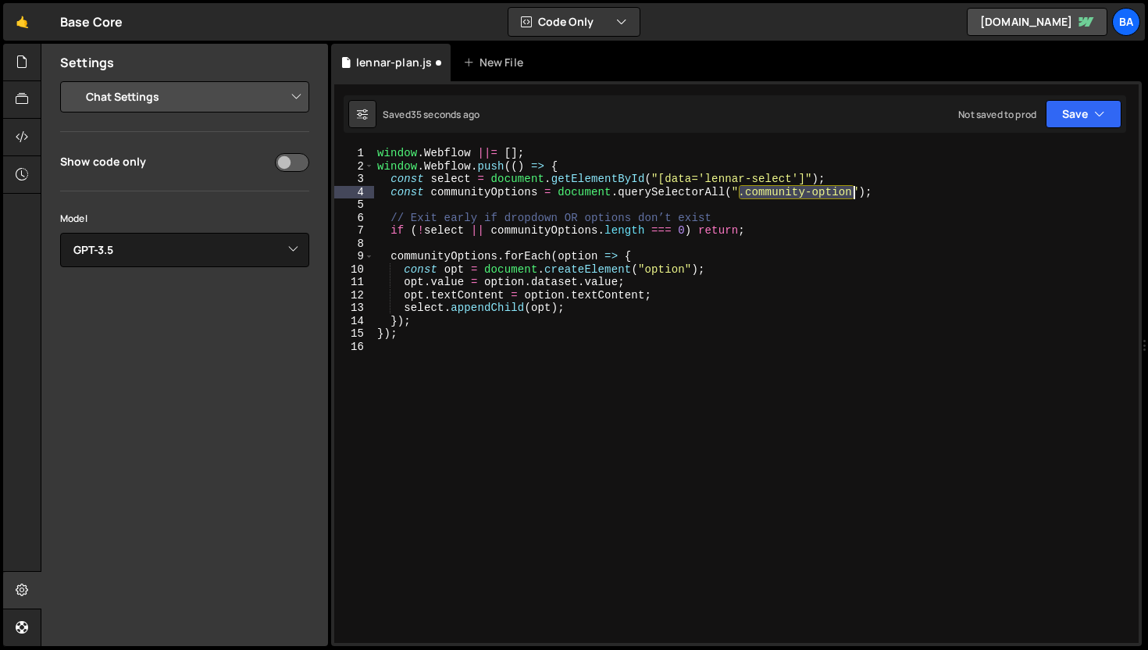
drag, startPoint x: 740, startPoint y: 191, endPoint x: 853, endPoint y: 191, distance: 113.3
click at [852, 191] on div "window . Webflow ||= [ ] ; window . Webflow . push (( ) => { const select = doc…" at bounding box center [756, 408] width 765 height 522
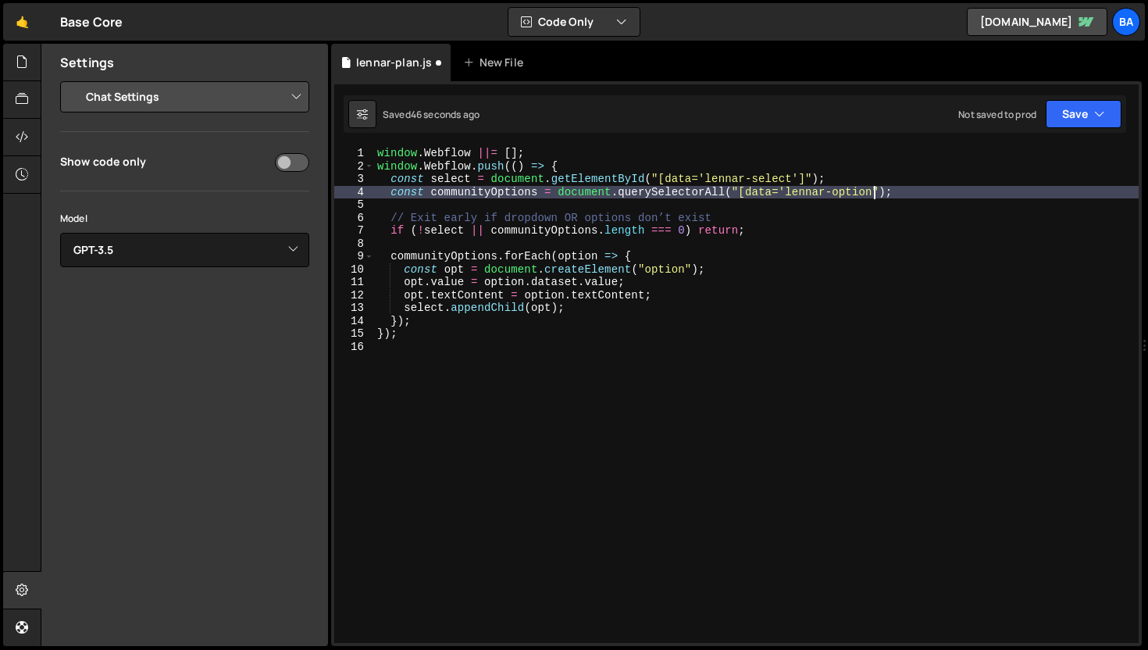
scroll to position [0, 34]
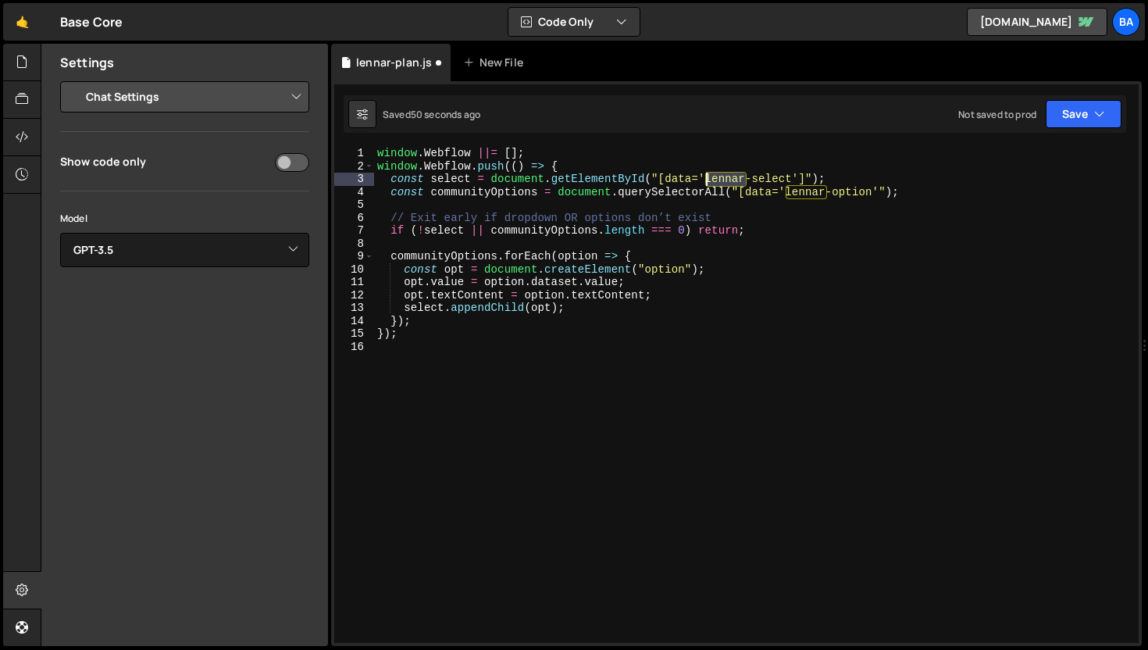
drag, startPoint x: 746, startPoint y: 177, endPoint x: 709, endPoint y: 181, distance: 37.7
click at [709, 181] on div "window . Webflow ||= [ ] ; window . Webflow . push (( ) => { const select = doc…" at bounding box center [756, 408] width 765 height 522
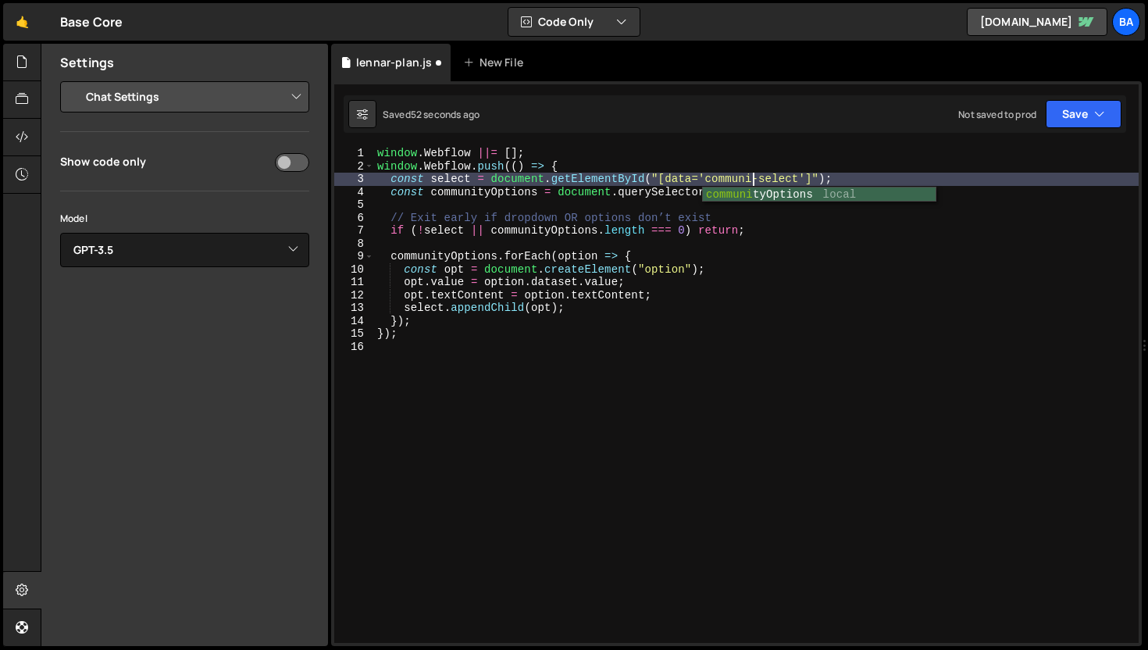
scroll to position [0, 27]
click at [798, 150] on div "window . Webflow ||= [ ] ; window . Webflow . push (( ) => { const select = doc…" at bounding box center [756, 408] width 765 height 522
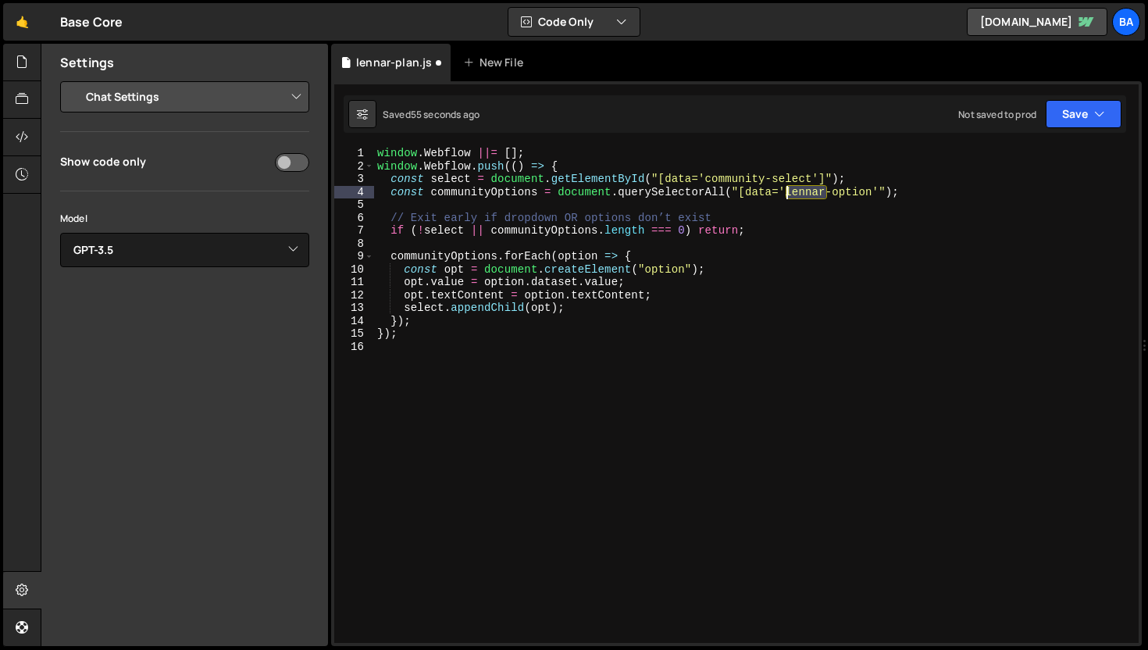
drag, startPoint x: 827, startPoint y: 192, endPoint x: 785, endPoint y: 190, distance: 42.3
click at [785, 190] on div "window . Webflow ||= [ ] ; window . Webflow . push (( ) => { const select = doc…" at bounding box center [756, 408] width 765 height 522
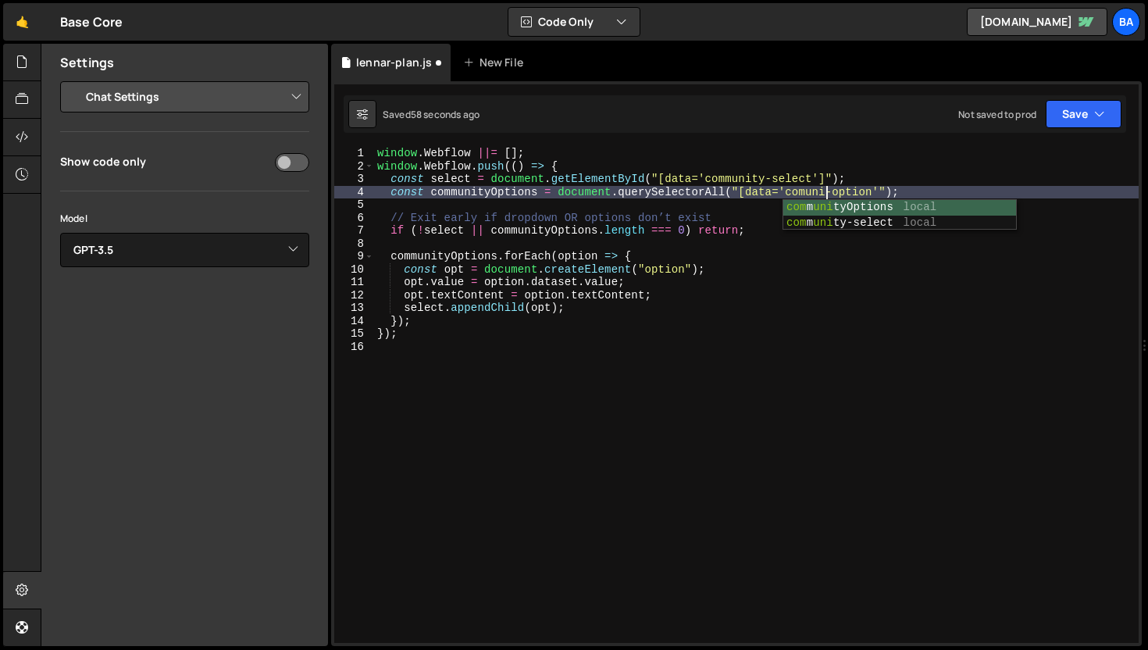
scroll to position [0, 32]
click at [867, 176] on div "window . Webflow ||= [ ] ; window . Webflow . push (( ) => { const select = doc…" at bounding box center [756, 408] width 765 height 522
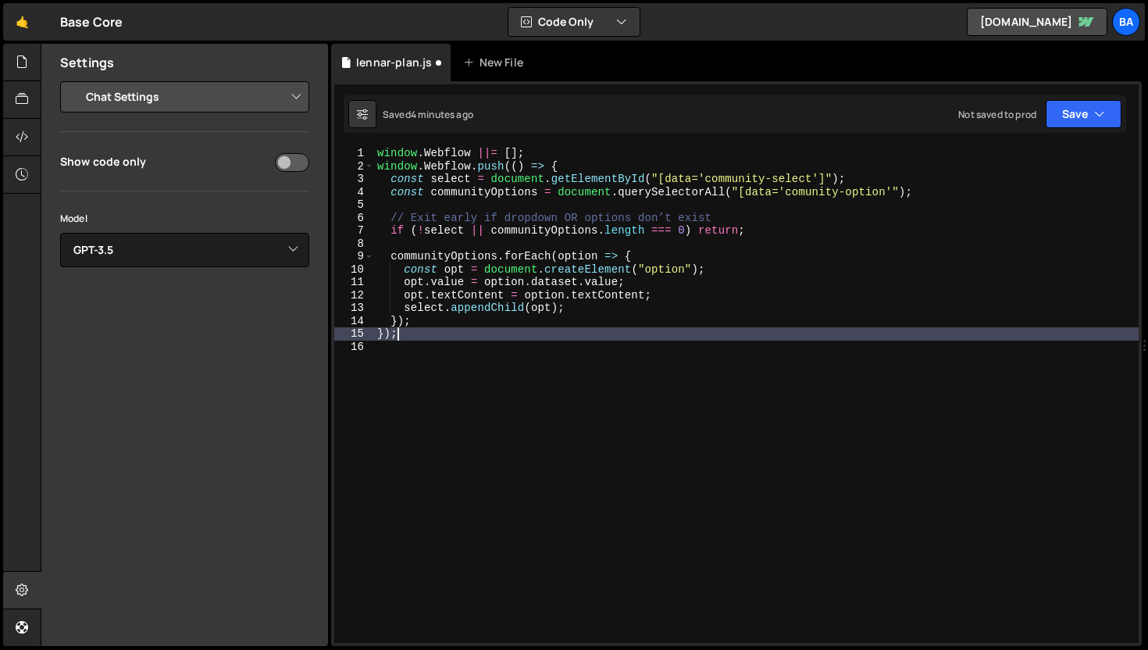
click at [465, 329] on div "window . Webflow ||= [ ] ; window . Webflow . push (( ) => { const select = doc…" at bounding box center [756, 408] width 765 height 522
click at [576, 327] on div "window . Webflow ||= [ ] ; window . Webflow . push (( ) => { const select = doc…" at bounding box center [756, 408] width 765 height 522
type textarea "});"
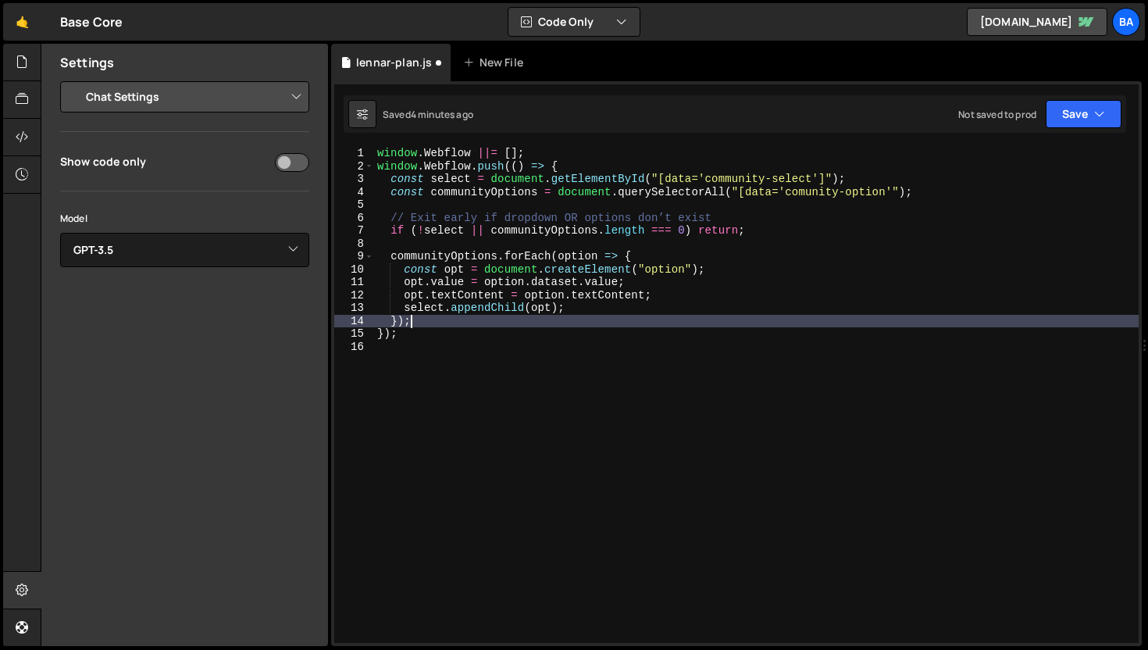
click at [693, 245] on div "window . Webflow ||= [ ] ; window . Webflow . push (( ) => { const select = doc…" at bounding box center [756, 408] width 765 height 522
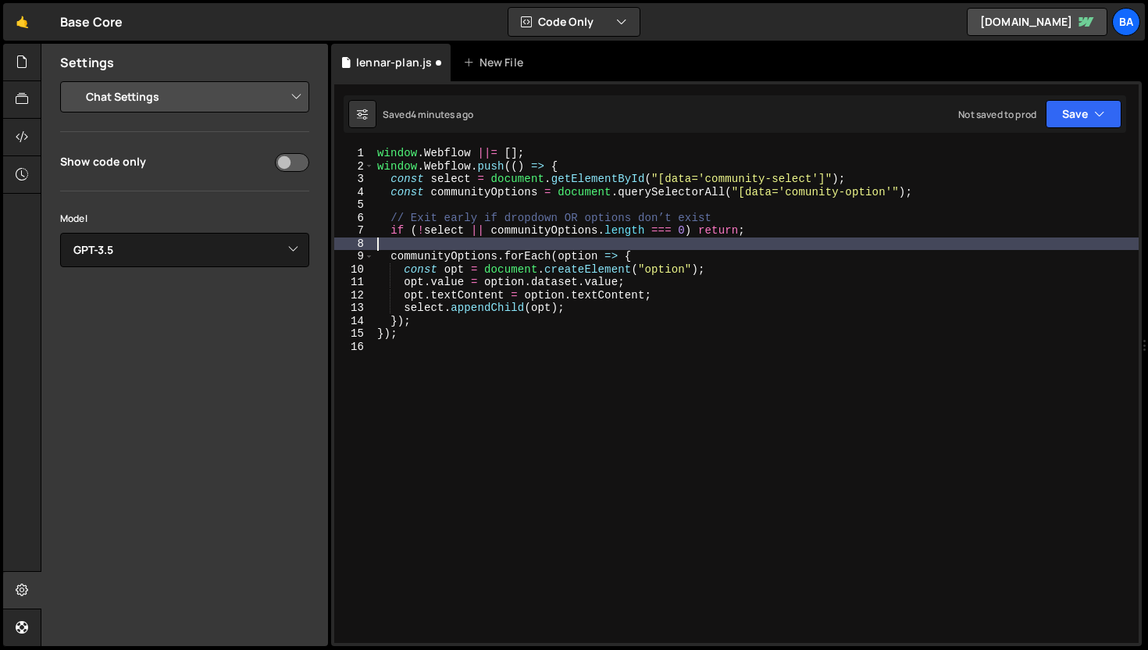
scroll to position [0, 0]
click at [687, 259] on div "window . Webflow ||= [ ] ; window . Webflow . push (( ) => { const select = doc…" at bounding box center [756, 408] width 765 height 522
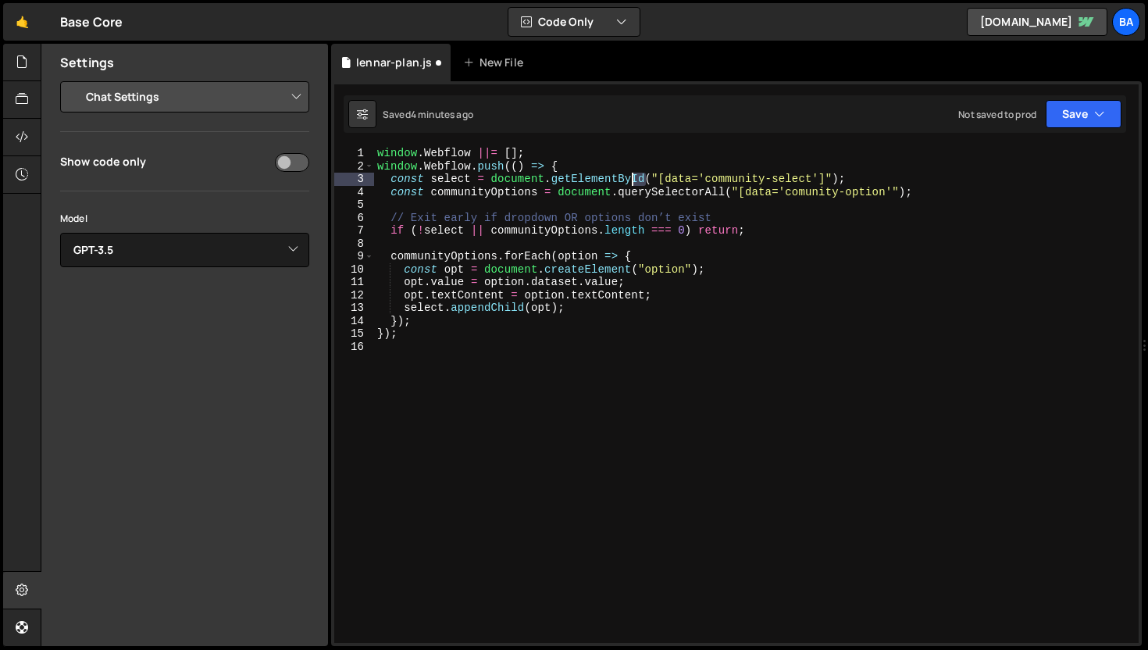
drag, startPoint x: 644, startPoint y: 175, endPoint x: 631, endPoint y: 178, distance: 13.6
click at [631, 178] on div "window . Webflow ||= [ ] ; window . Webflow . push (( ) => { const select = doc…" at bounding box center [756, 408] width 765 height 522
click at [667, 170] on div "window . Webflow ||= [ ] ; window . Webflow . push (( ) => { const select = doc…" at bounding box center [756, 408] width 765 height 522
drag, startPoint x: 644, startPoint y: 177, endPoint x: 551, endPoint y: 177, distance: 93.7
click at [551, 177] on div "window . Webflow ||= [ ] ; window . Webflow . push (( ) => { const select = doc…" at bounding box center [756, 408] width 765 height 522
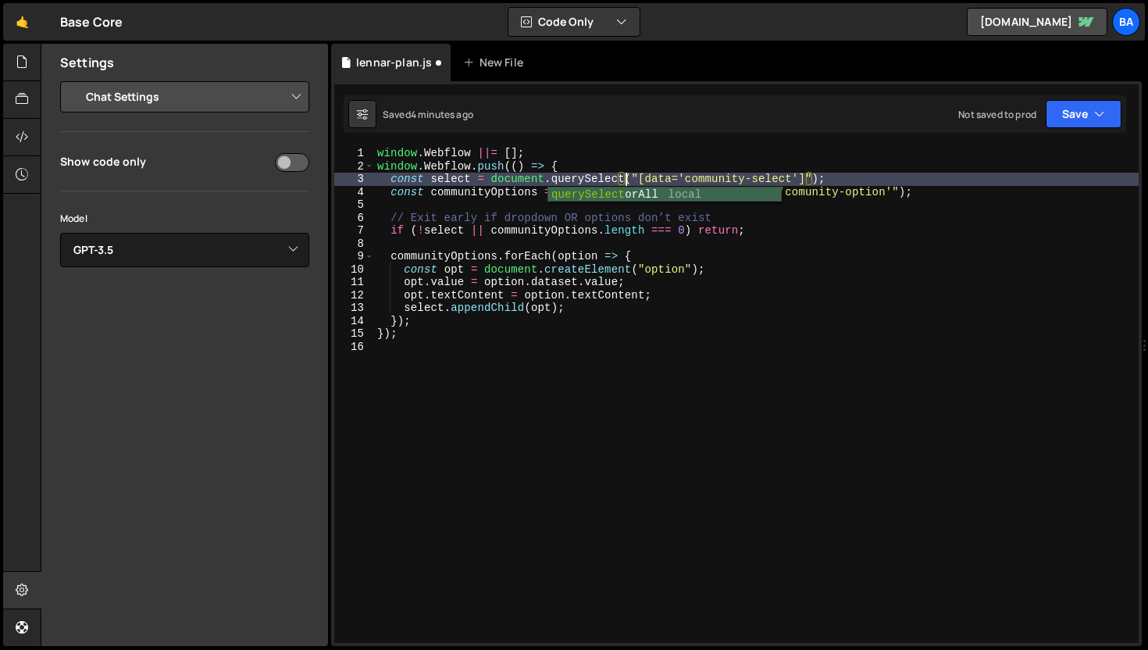
scroll to position [0, 18]
click at [1042, 113] on div "Not saved to prod Upgrade to Edit Save Save to Staging S Saved 7 minutes ago Sa…" at bounding box center [1040, 114] width 163 height 28
click at [1065, 120] on button "Save" at bounding box center [1084, 114] width 76 height 28
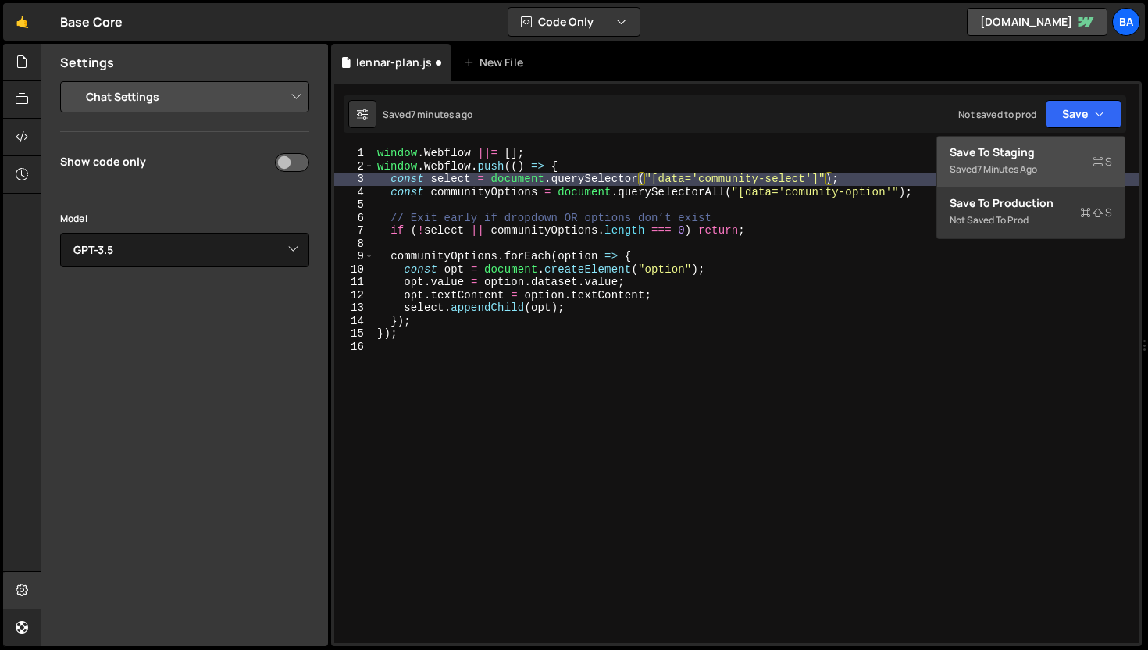
click at [1010, 162] on div "Saved 7 minutes ago" at bounding box center [1031, 169] width 162 height 19
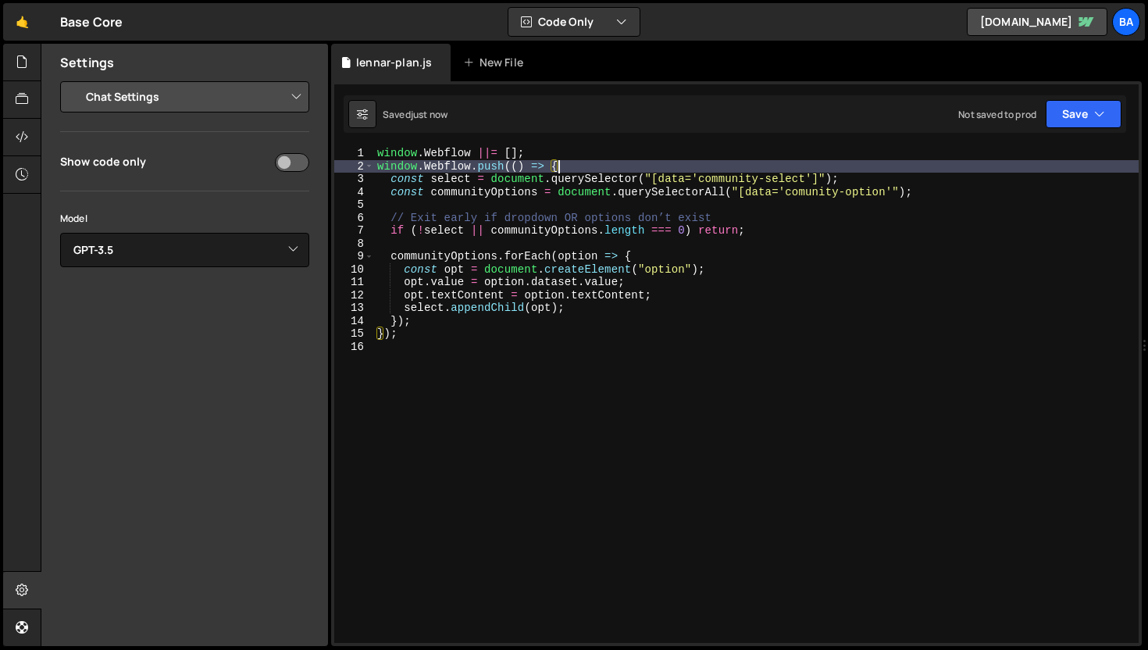
click at [891, 170] on div "window . Webflow ||= [ ] ; window . Webflow . push (( ) => { const select = doc…" at bounding box center [756, 408] width 765 height 522
click at [892, 174] on div "window . Webflow ||= [ ] ; window . Webflow . push (( ) => { const select = doc…" at bounding box center [756, 408] width 765 height 522
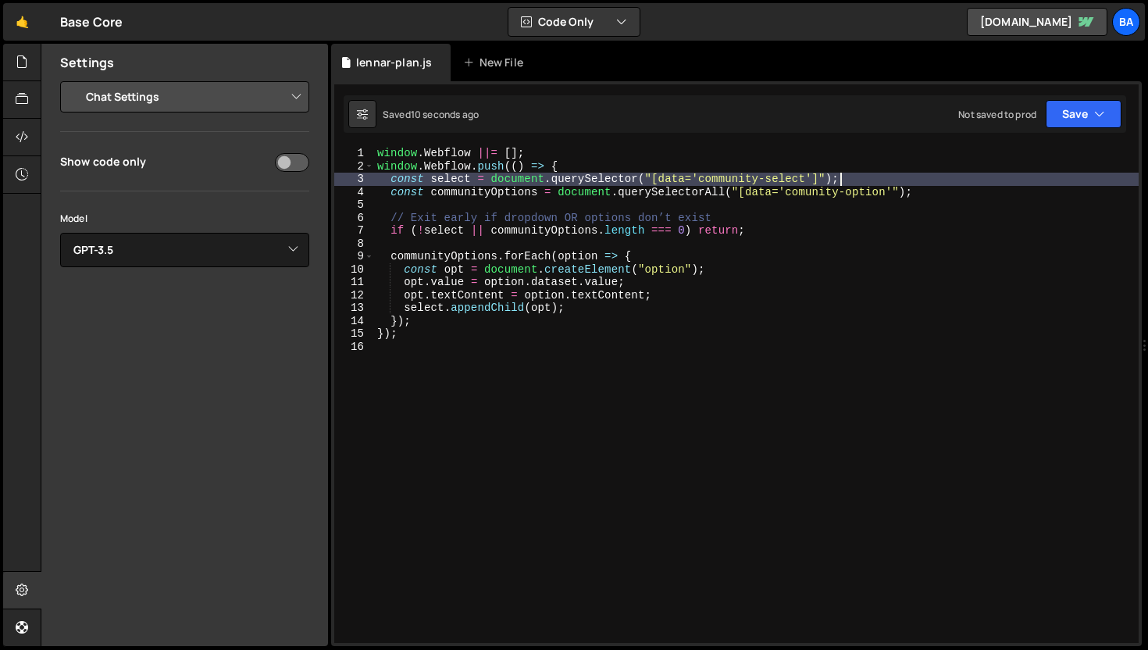
click at [932, 184] on div "window . Webflow ||= [ ] ; window . Webflow . push (( ) => { const select = doc…" at bounding box center [756, 408] width 765 height 522
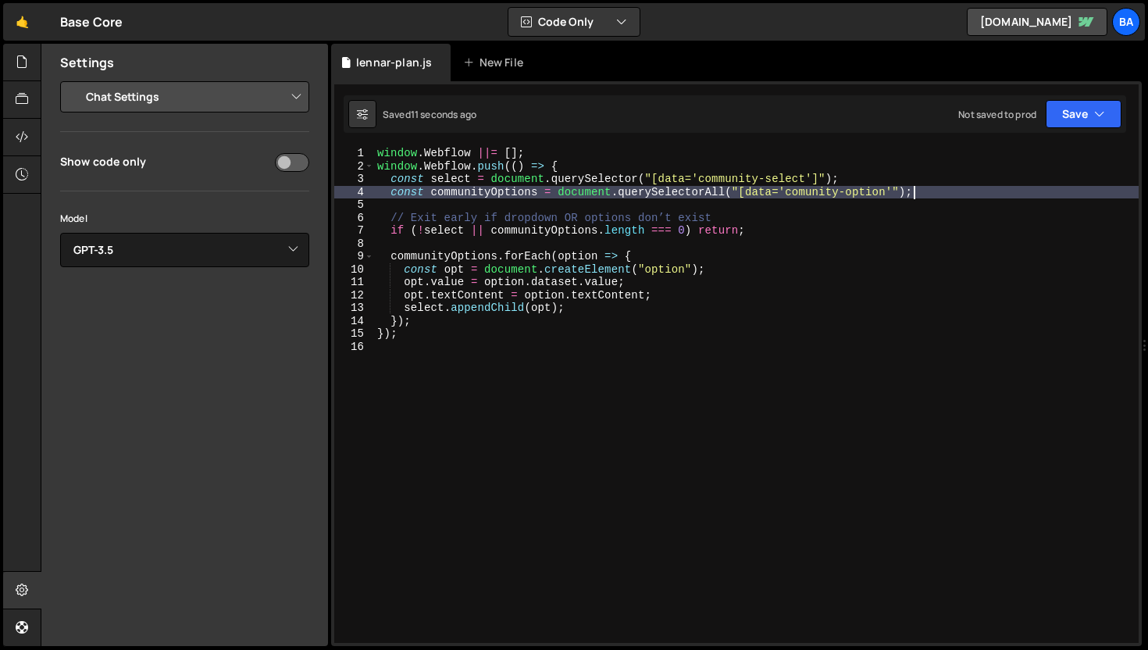
click at [941, 195] on div "window . Webflow ||= [ ] ; window . Webflow . push (( ) => { const select = doc…" at bounding box center [756, 408] width 765 height 522
type textarea "const communityOptions = document.querySelectorAll("[data='comunity-option'");"
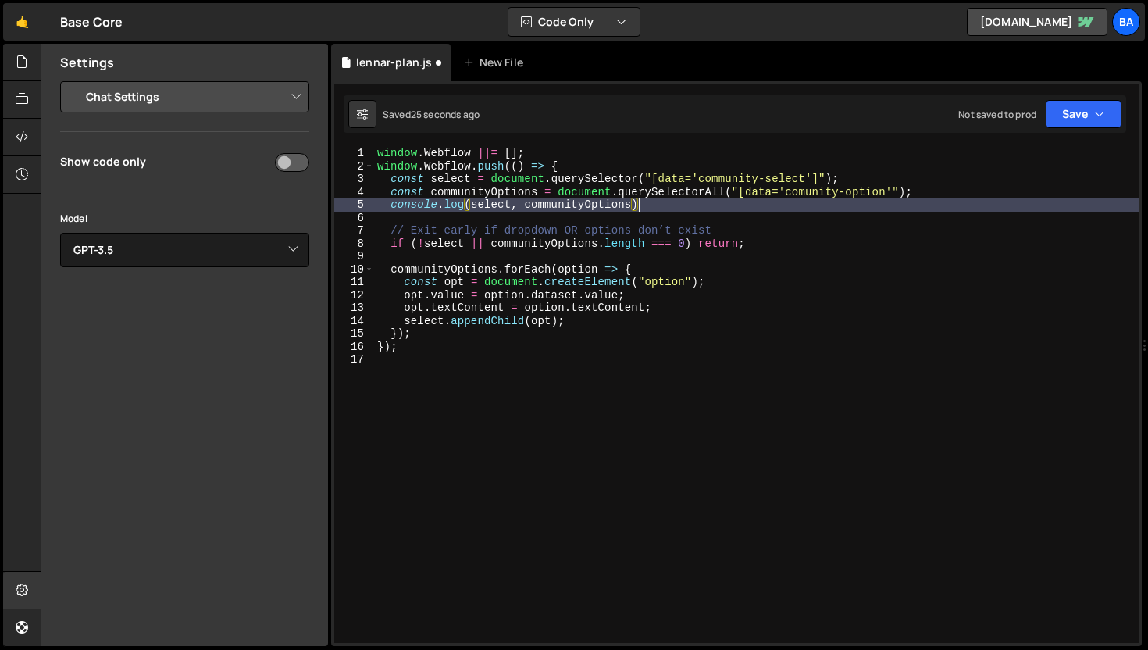
scroll to position [0, 18]
click at [1084, 117] on button "Save" at bounding box center [1084, 114] width 76 height 28
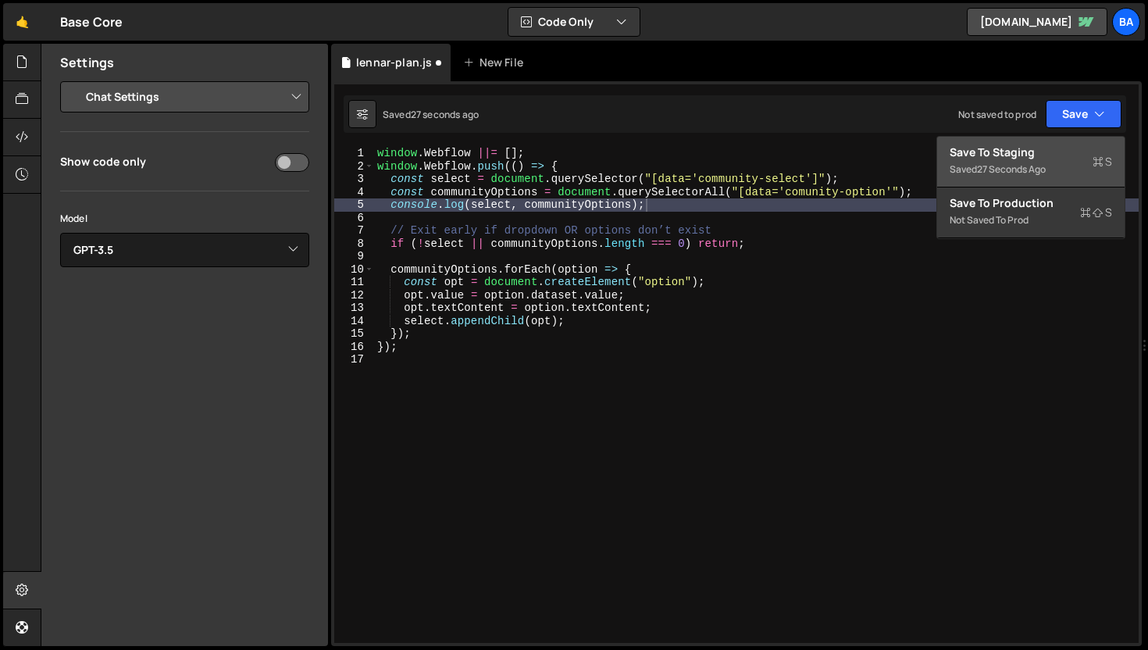
click at [1041, 151] on div "Save to Staging S" at bounding box center [1031, 153] width 162 height 16
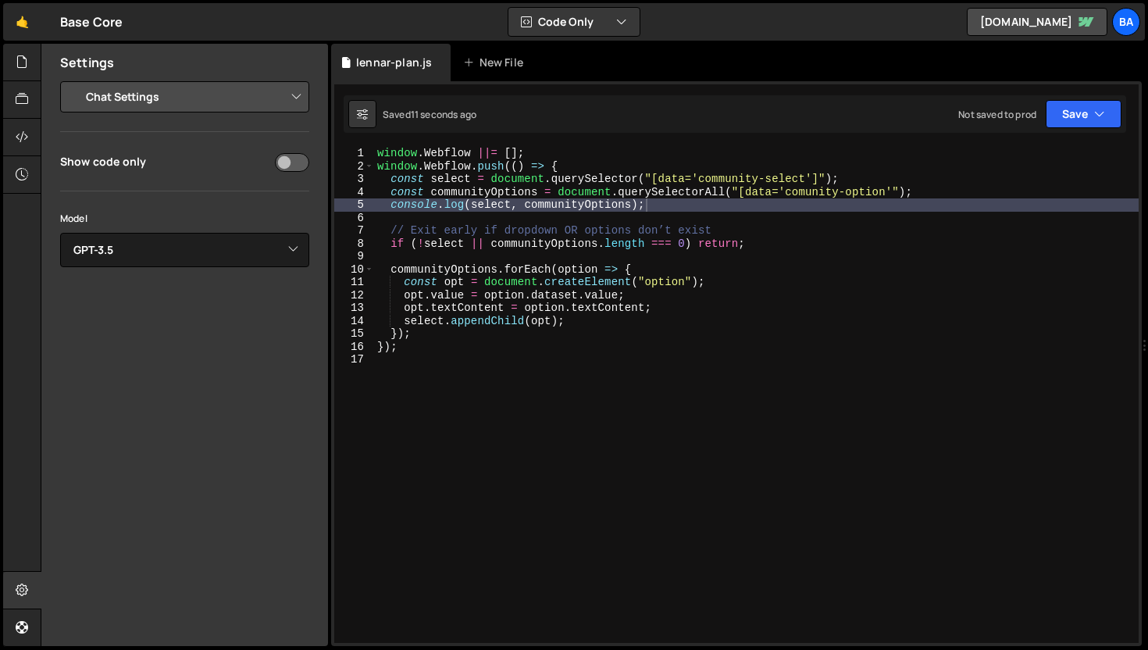
click at [805, 241] on div "window . Webflow ||= [ ] ; window . Webflow . push (( ) => { const select = doc…" at bounding box center [756, 408] width 765 height 522
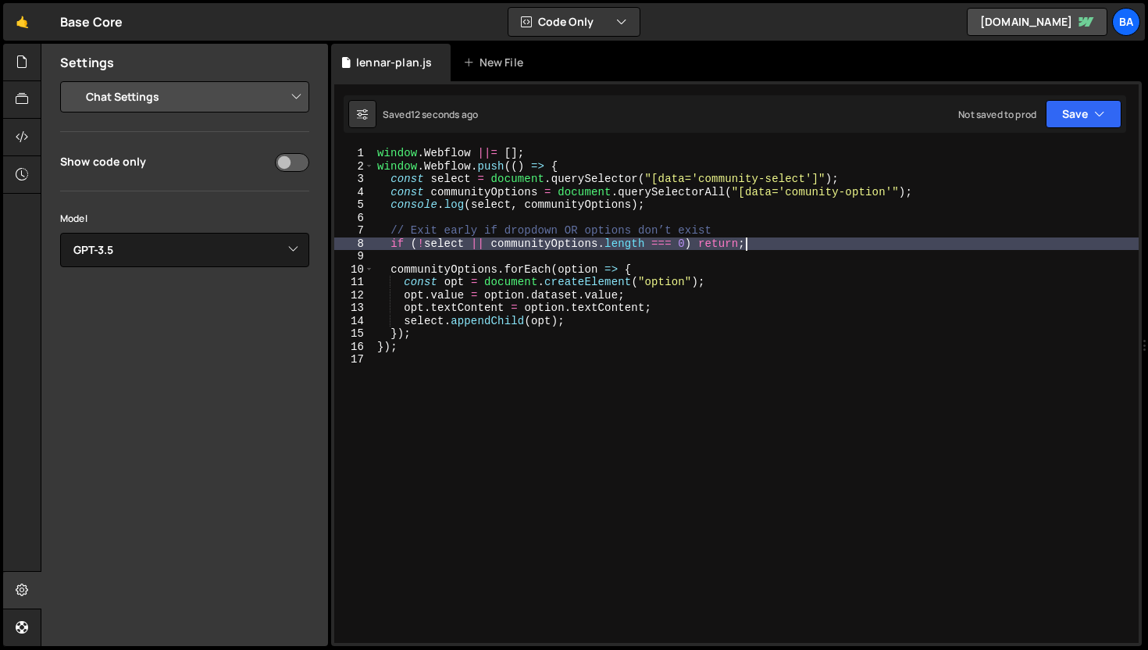
click at [803, 244] on div "window . Webflow ||= [ ] ; window . Webflow . push (( ) => { const select = doc…" at bounding box center [756, 408] width 765 height 522
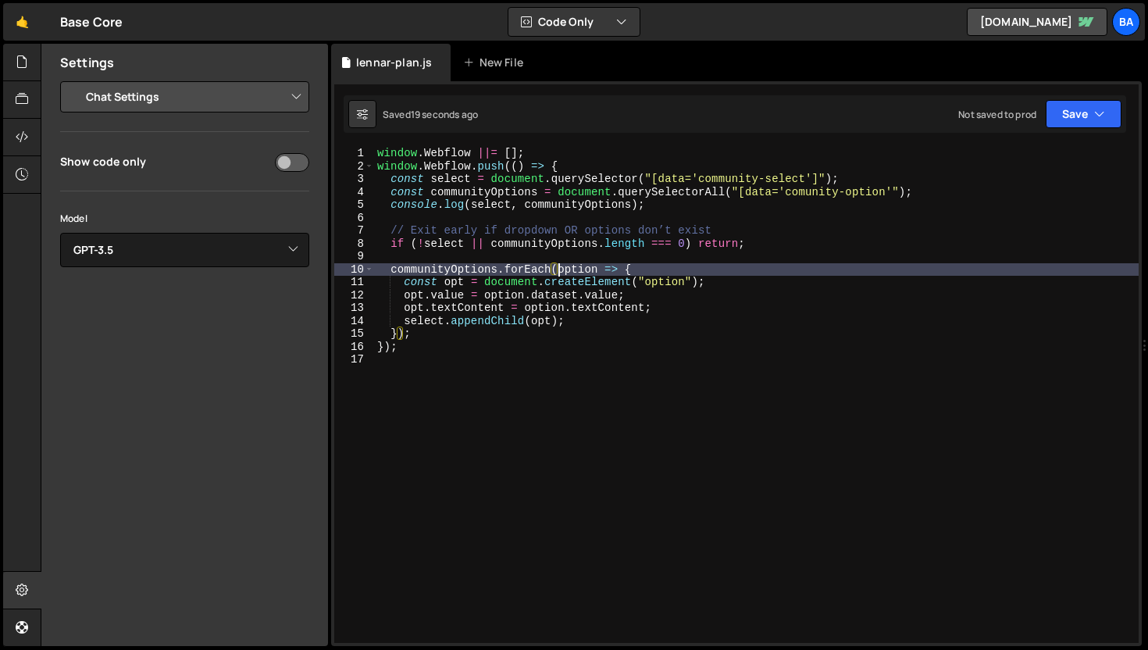
click at [561, 273] on div "window . Webflow ||= [ ] ; window . Webflow . push (( ) => { const select = doc…" at bounding box center [756, 408] width 765 height 522
click at [690, 270] on div "window . Webflow ||= [ ] ; window . Webflow . push (( ) => { const select = doc…" at bounding box center [756, 408] width 765 height 522
click at [772, 272] on div "window . Webflow ||= [ ] ; window . Webflow . push (( ) => { const select = doc…" at bounding box center [756, 408] width 765 height 522
click at [768, 274] on div "window . Webflow ||= [ ] ; window . Webflow . push (( ) => { const select = doc…" at bounding box center [756, 408] width 765 height 522
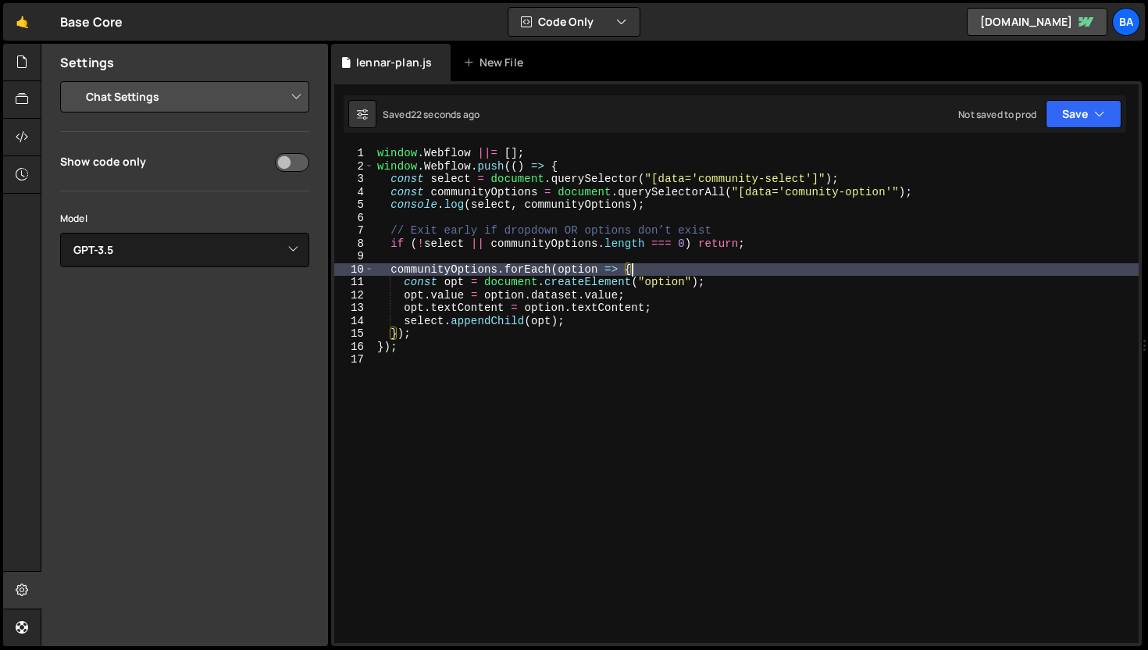
click at [746, 277] on div "window . Webflow ||= [ ] ; window . Webflow . push (( ) => { const select = doc…" at bounding box center [756, 408] width 765 height 522
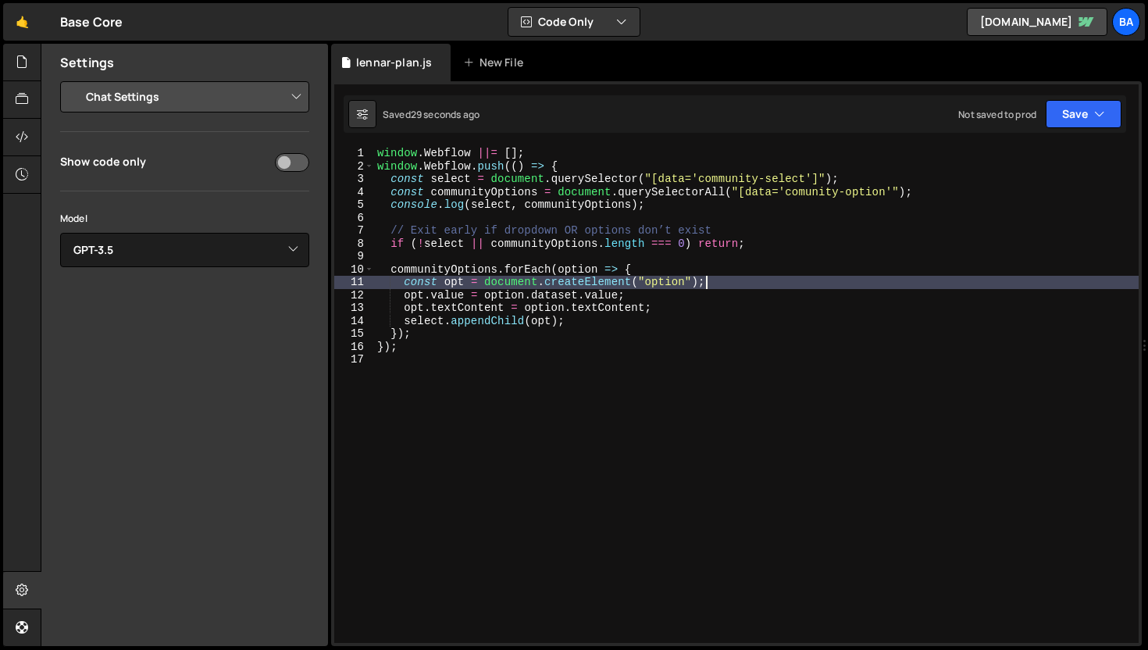
click at [994, 200] on div "window . Webflow ||= [ ] ; window . Webflow . push (( ) => { const select = doc…" at bounding box center [756, 408] width 765 height 522
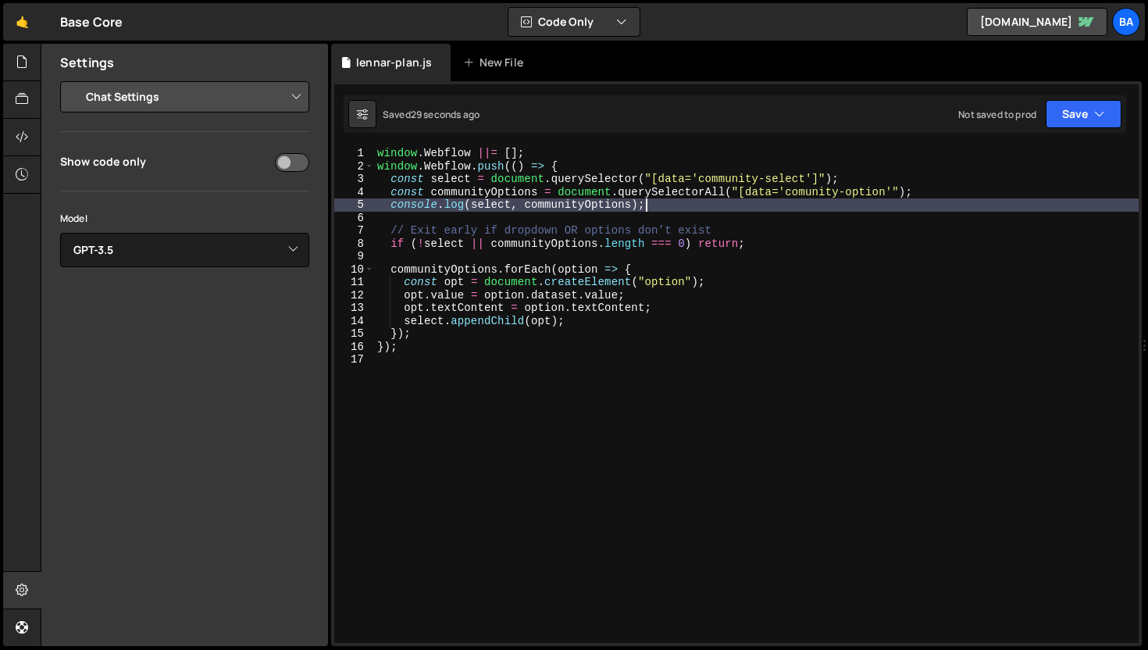
click at [941, 191] on div "window . Webflow ||= [ ] ; window . Webflow . push (( ) => { const select = doc…" at bounding box center [756, 408] width 765 height 522
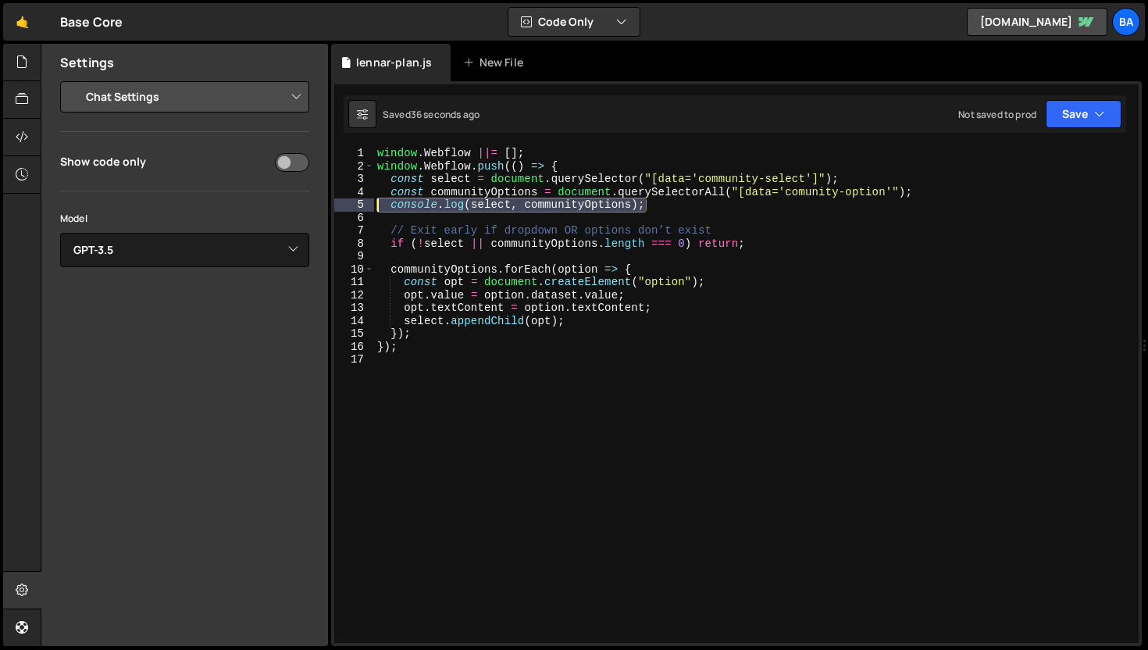
drag, startPoint x: 659, startPoint y: 207, endPoint x: 370, endPoint y: 203, distance: 289.1
click at [370, 203] on div "const communityOptions = document.querySelectorAll("[data='comunity-option'"); …" at bounding box center [736, 395] width 805 height 496
type textarea "console.log(select, communityOptions);"
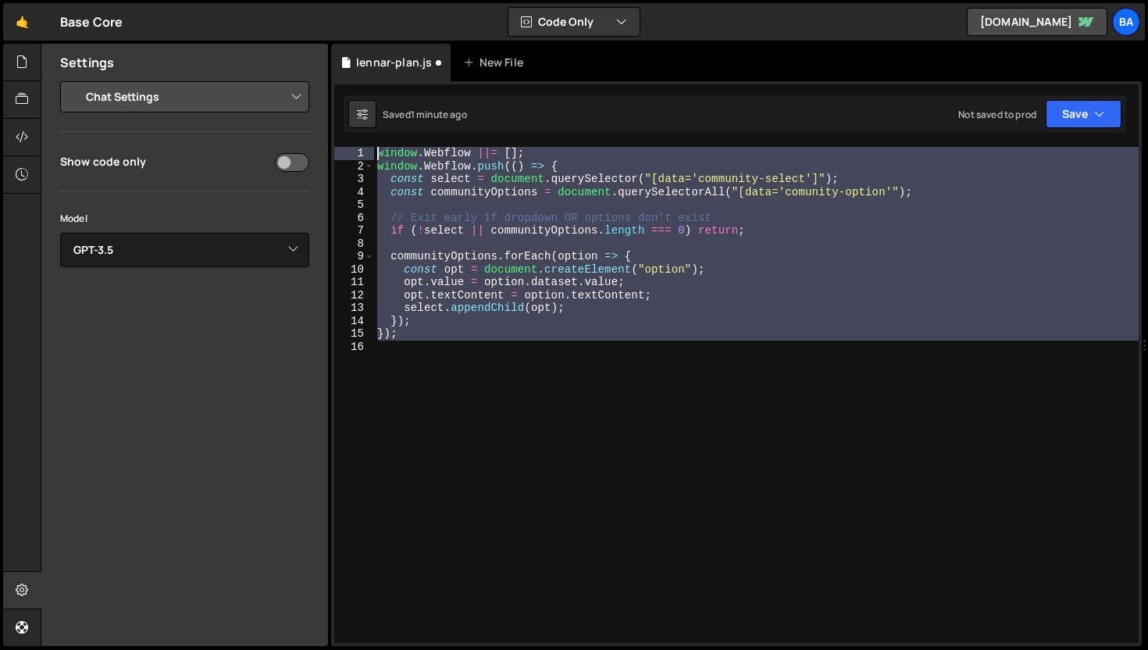
drag, startPoint x: 441, startPoint y: 341, endPoint x: 331, endPoint y: 127, distance: 241.4
click at [331, 127] on div "1 Type cmd + s to save your Javascript file. הההההההההההההההההההההההההההההההההה…" at bounding box center [736, 363] width 811 height 565
click at [584, 272] on div "window . Webflow ||= [ ] ; window . Webflow . push (( ) => { const select = doc…" at bounding box center [756, 395] width 765 height 496
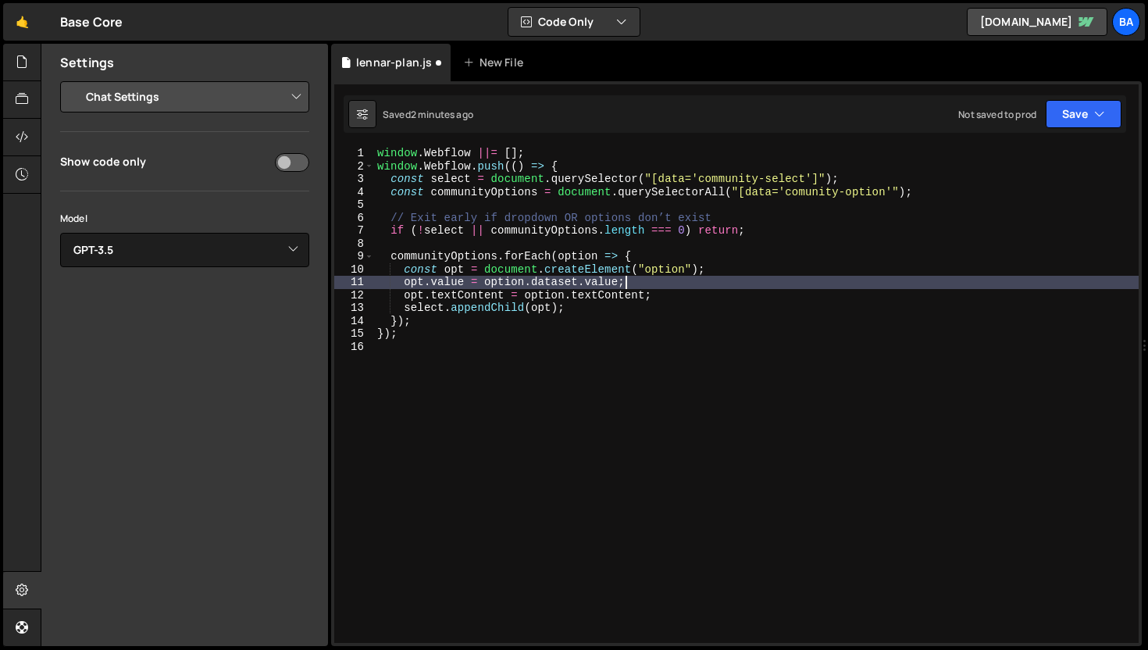
click at [624, 280] on div "window . Webflow ||= [ ] ; window . Webflow . push (( ) => { const select = doc…" at bounding box center [756, 408] width 765 height 522
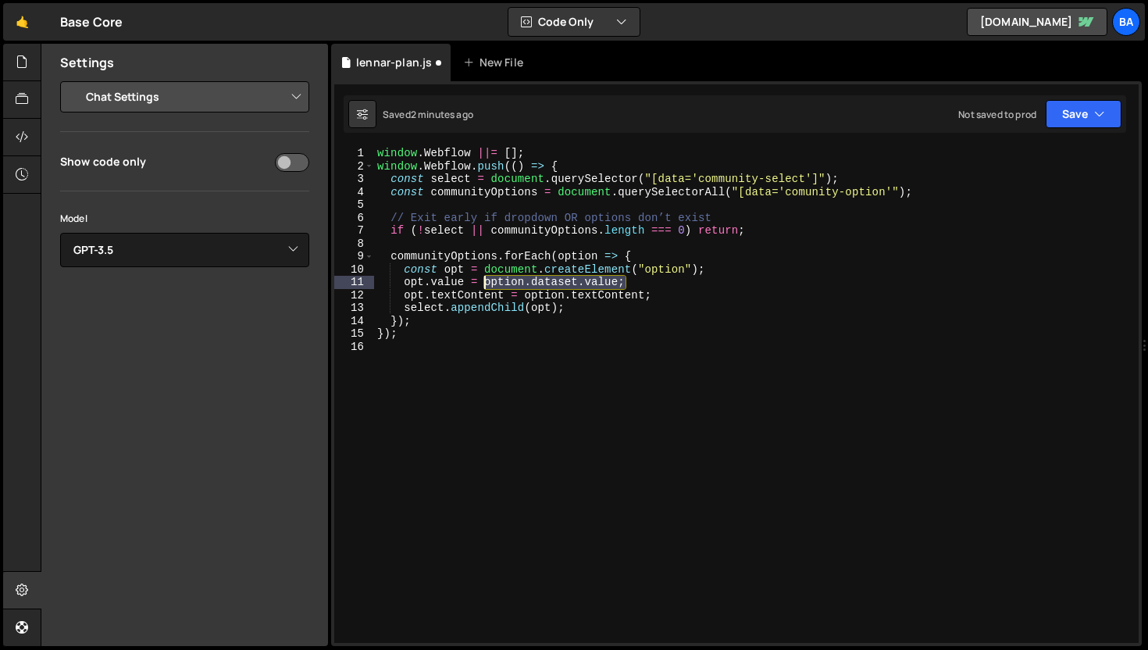
drag, startPoint x: 629, startPoint y: 280, endPoint x: 484, endPoint y: 284, distance: 144.6
click at [484, 284] on div "window . Webflow ||= [ ] ; window . Webflow . push (( ) => { const select = doc…" at bounding box center [756, 408] width 765 height 522
click at [795, 225] on div "window . Webflow ||= [ ] ; window . Webflow . push (( ) => { const select = doc…" at bounding box center [756, 408] width 765 height 522
type textarea "if (!select || communityOptions.length === 0) return;"
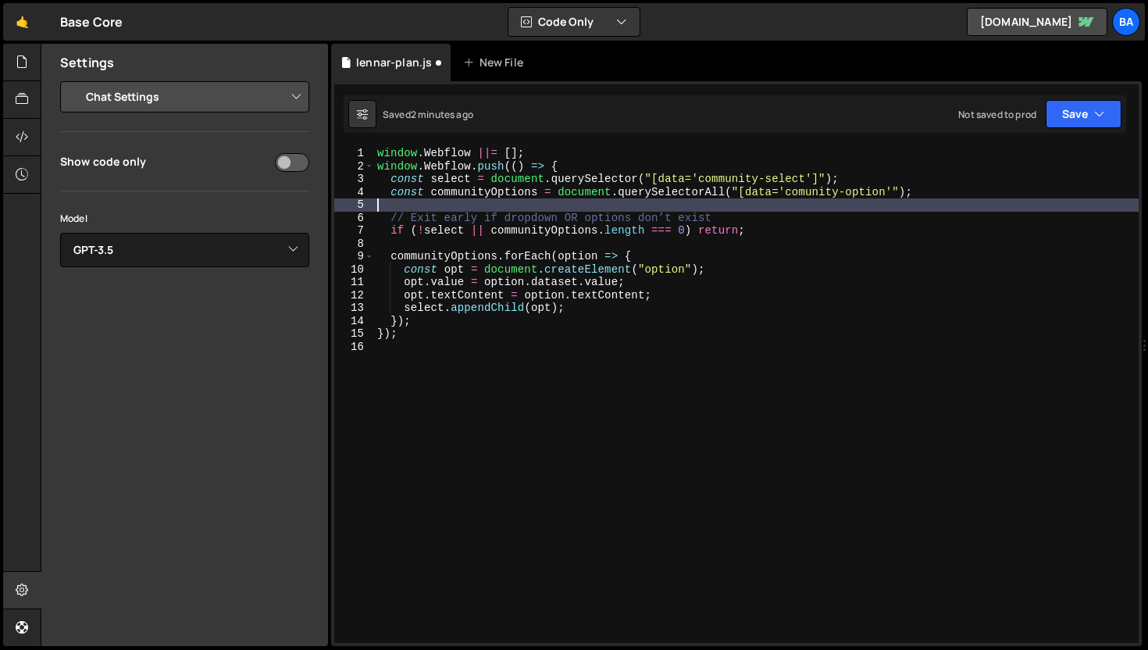
click at [937, 204] on div "window . Webflow ||= [ ] ; window . Webflow . push (( ) => { const select = doc…" at bounding box center [756, 408] width 765 height 522
click at [941, 192] on div "window . Webflow ||= [ ] ; window . Webflow . push (( ) => { const select = doc…" at bounding box center [756, 408] width 765 height 522
type textarea "const communityOptions = document.querySelectorAll("[data='comunity-option'");"
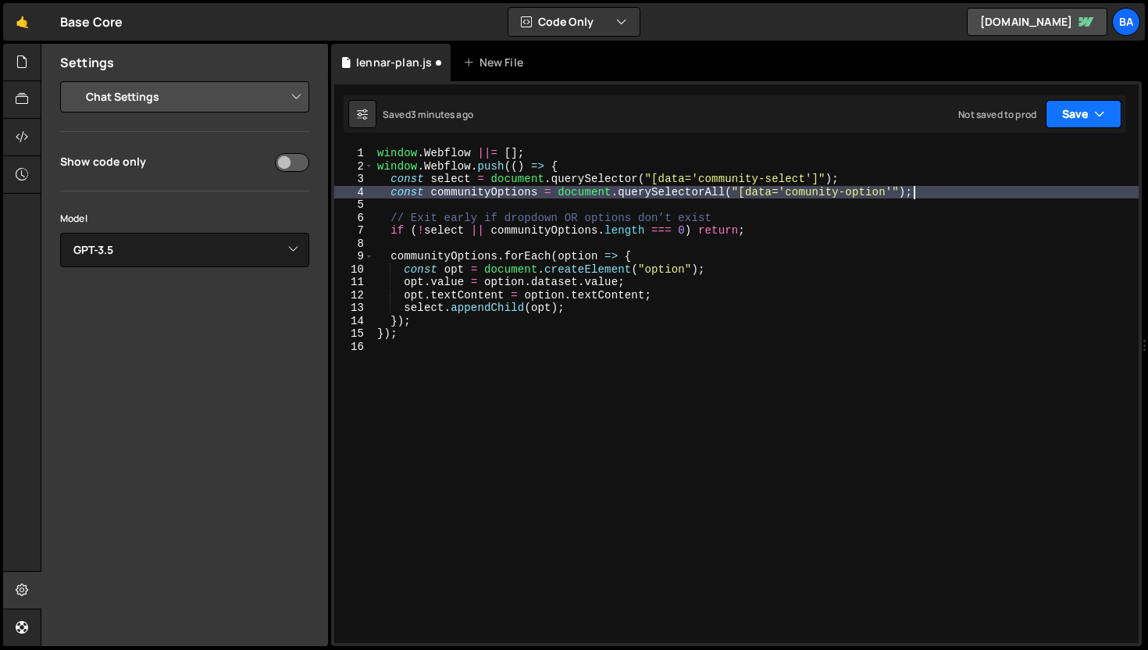
click at [1080, 112] on button "Save" at bounding box center [1084, 114] width 76 height 28
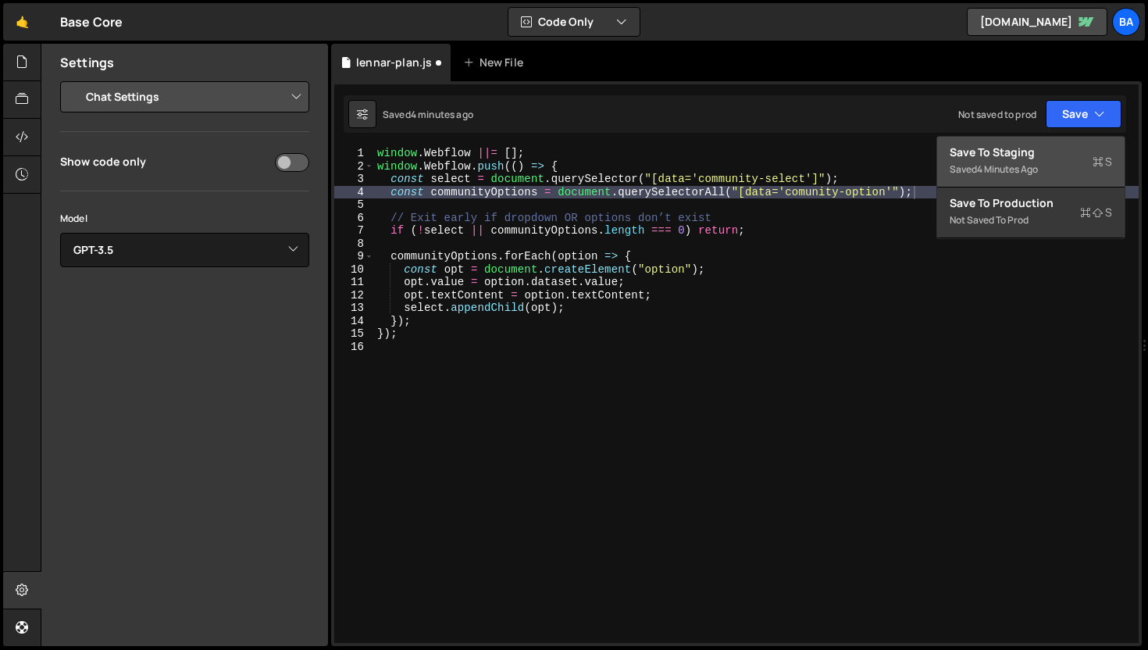
click at [1053, 153] on div "Save to Staging S" at bounding box center [1031, 153] width 162 height 16
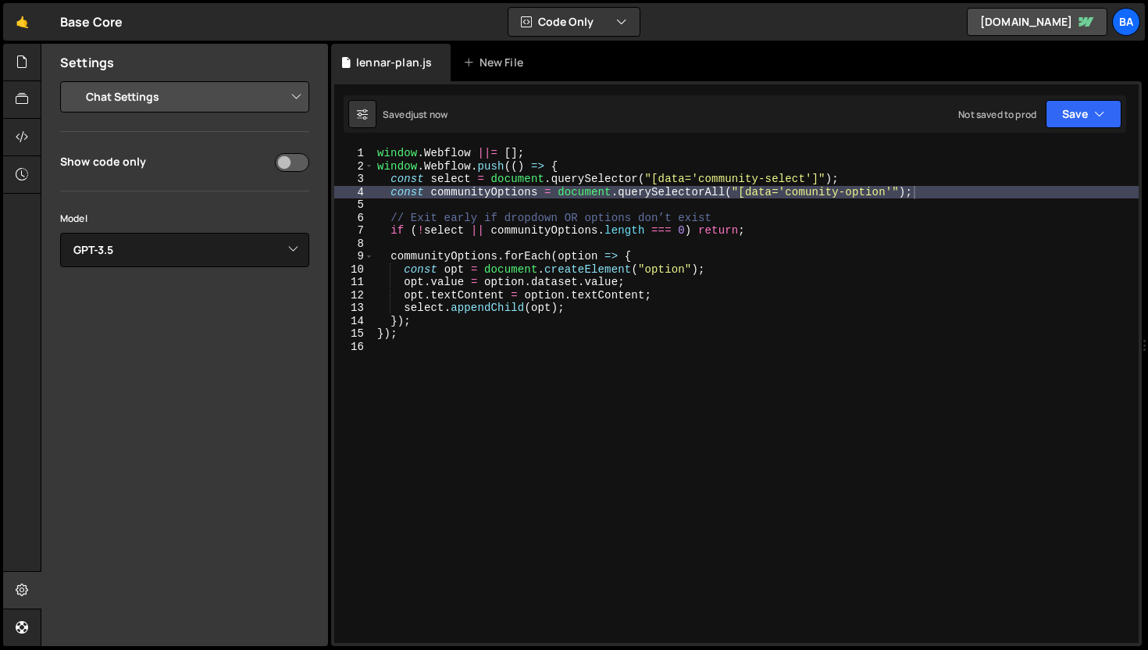
click at [966, 187] on div "window . Webflow ||= [ ] ; window . Webflow . push (( ) => { const select = doc…" at bounding box center [756, 408] width 765 height 522
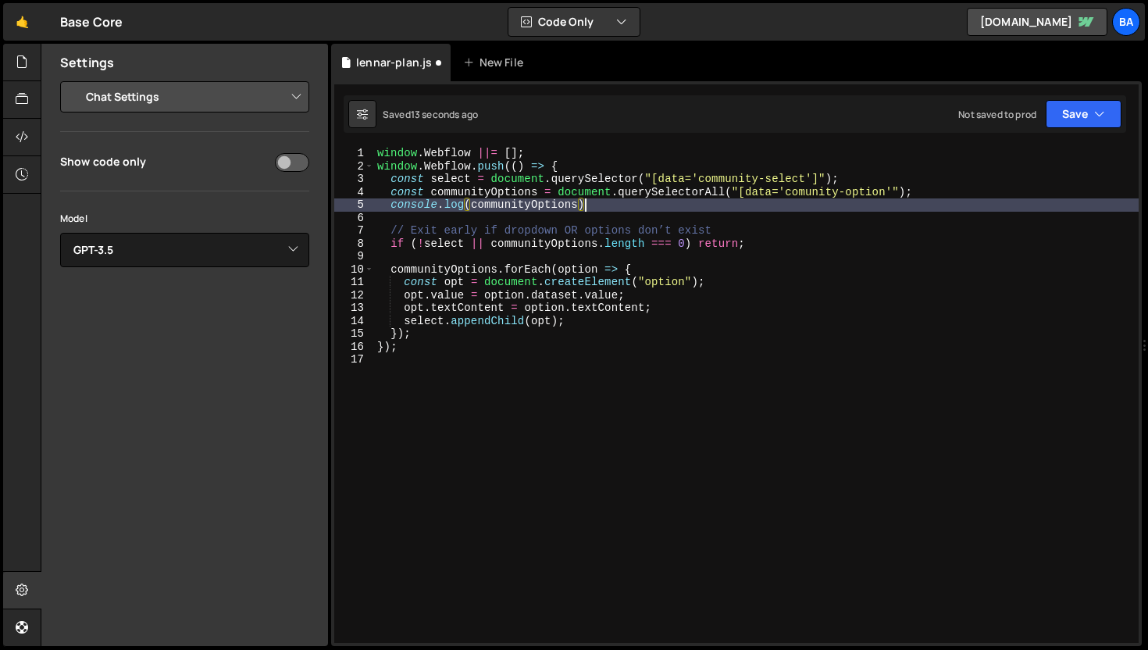
scroll to position [0, 14]
click at [1080, 107] on button "Save" at bounding box center [1084, 114] width 76 height 28
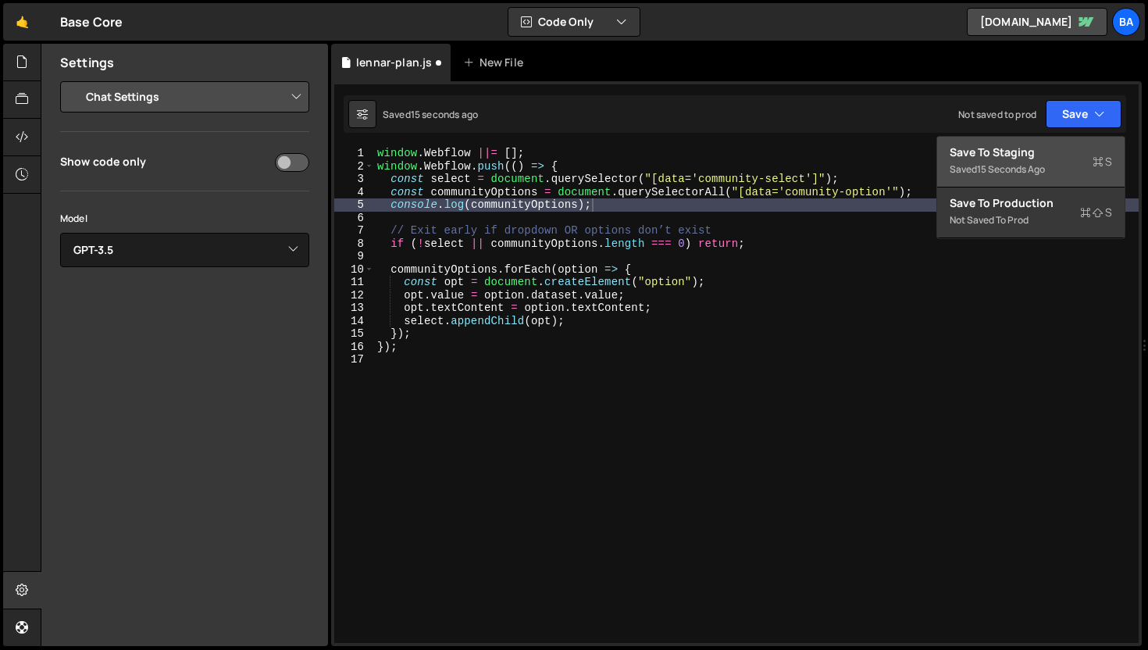
click at [1034, 158] on div "Save to Staging S" at bounding box center [1031, 153] width 162 height 16
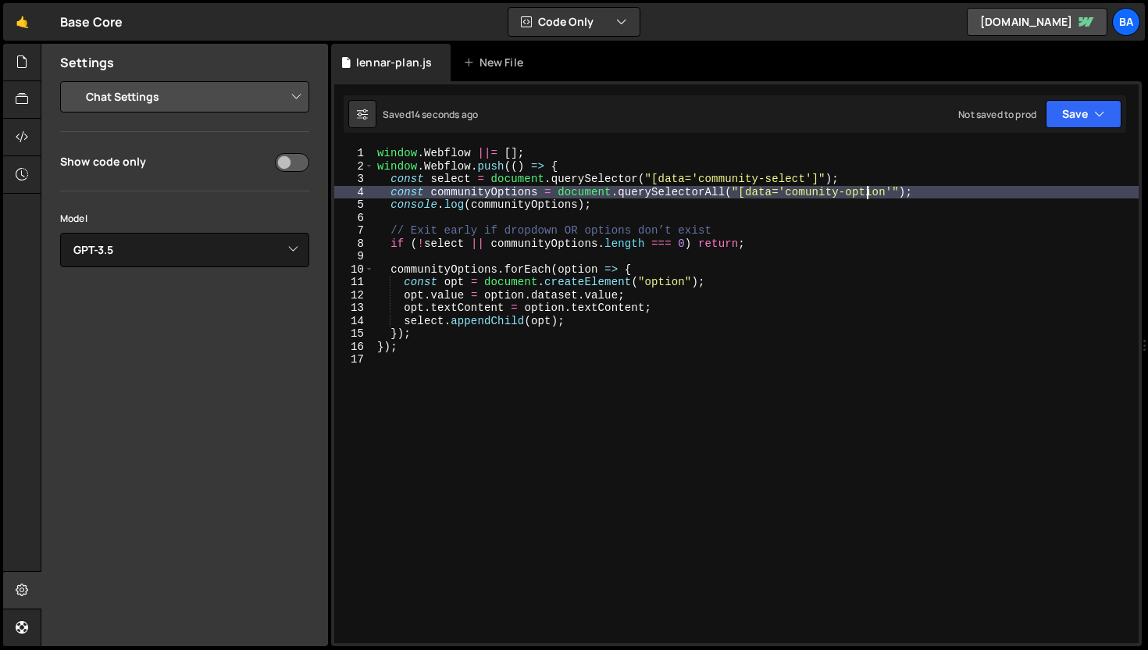
click at [865, 194] on div "window . Webflow ||= [ ] ; window . Webflow . push (( ) => { const select = doc…" at bounding box center [756, 408] width 765 height 522
click at [955, 195] on div "window . Webflow ||= [ ] ; window . Webflow . push (( ) => { const select = doc…" at bounding box center [756, 408] width 765 height 522
click at [919, 193] on div "window . Webflow ||= [ ] ; window . Webflow . push (( ) => { const select = doc…" at bounding box center [756, 408] width 765 height 522
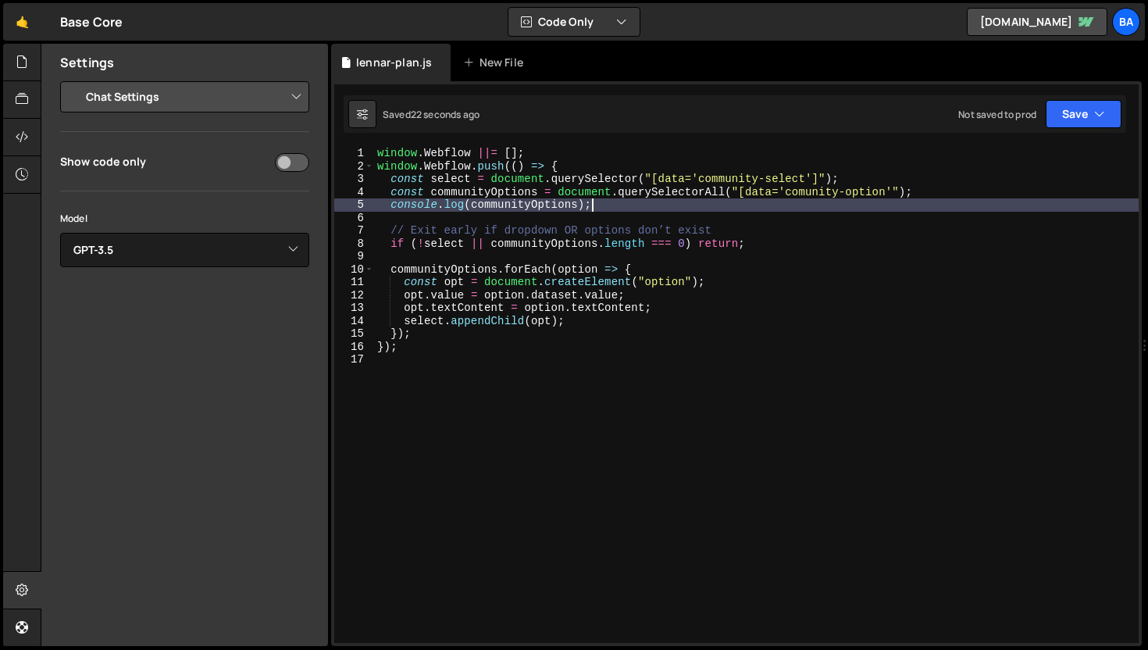
click at [671, 209] on div "window . Webflow ||= [ ] ; window . Webflow . push (( ) => { const select = doc…" at bounding box center [756, 408] width 765 height 522
click at [712, 295] on div "window . Webflow ||= [ ] ; window . Webflow . push (( ) => { const select = doc…" at bounding box center [756, 408] width 765 height 522
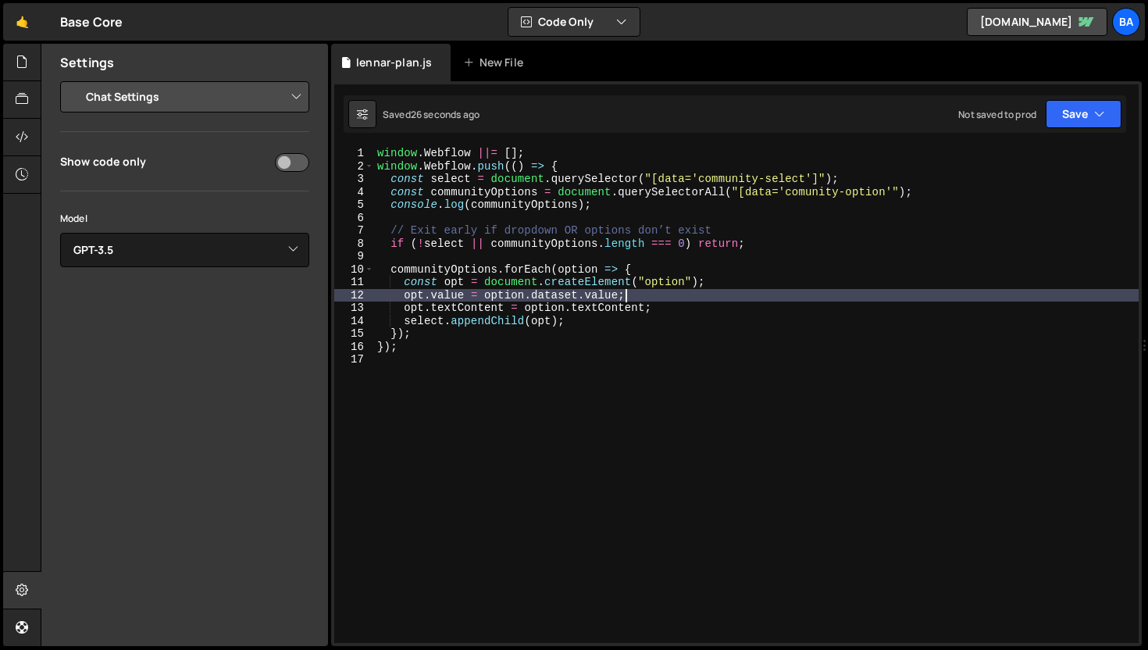
click at [742, 280] on div "window . Webflow ||= [ ] ; window . Webflow . push (( ) => { const select = doc…" at bounding box center [756, 408] width 765 height 522
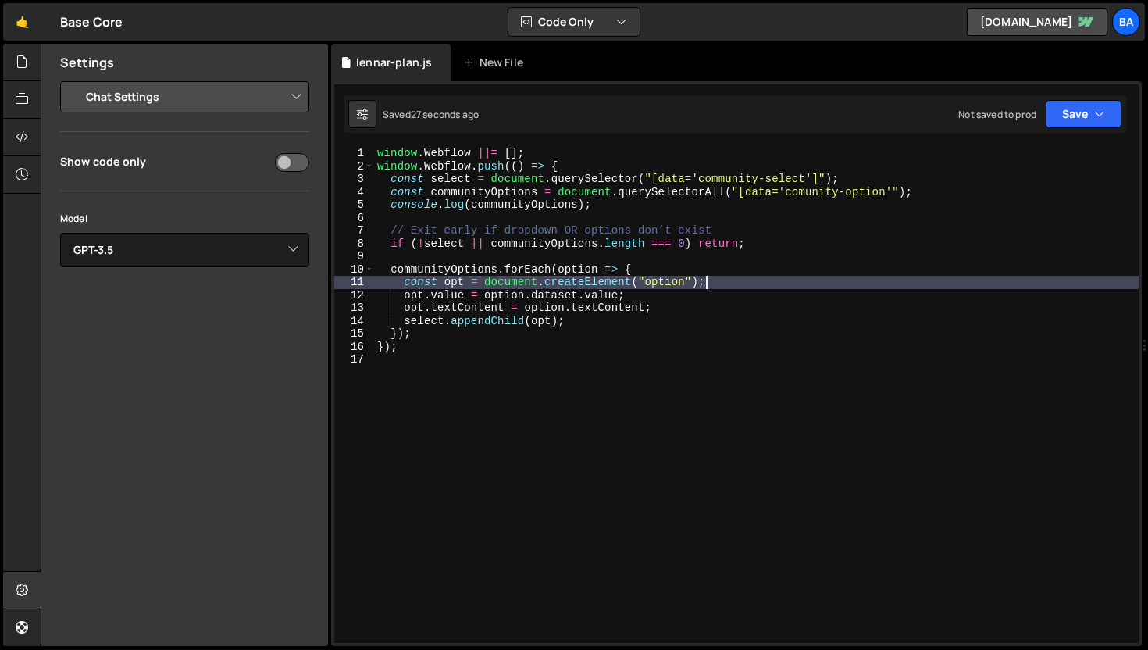
click at [677, 268] on div "window . Webflow ||= [ ] ; window . Webflow . push (( ) => { const select = doc…" at bounding box center [756, 408] width 765 height 522
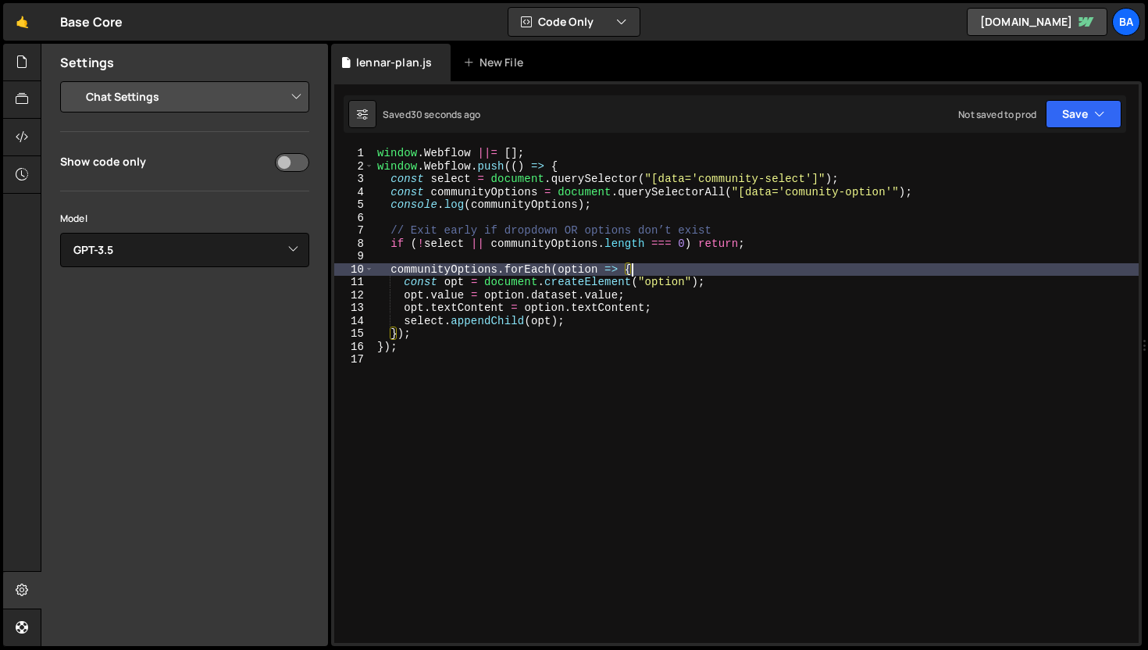
click at [546, 323] on div "window . Webflow ||= [ ] ; window . Webflow . push (( ) => { const select = doc…" at bounding box center [756, 408] width 765 height 522
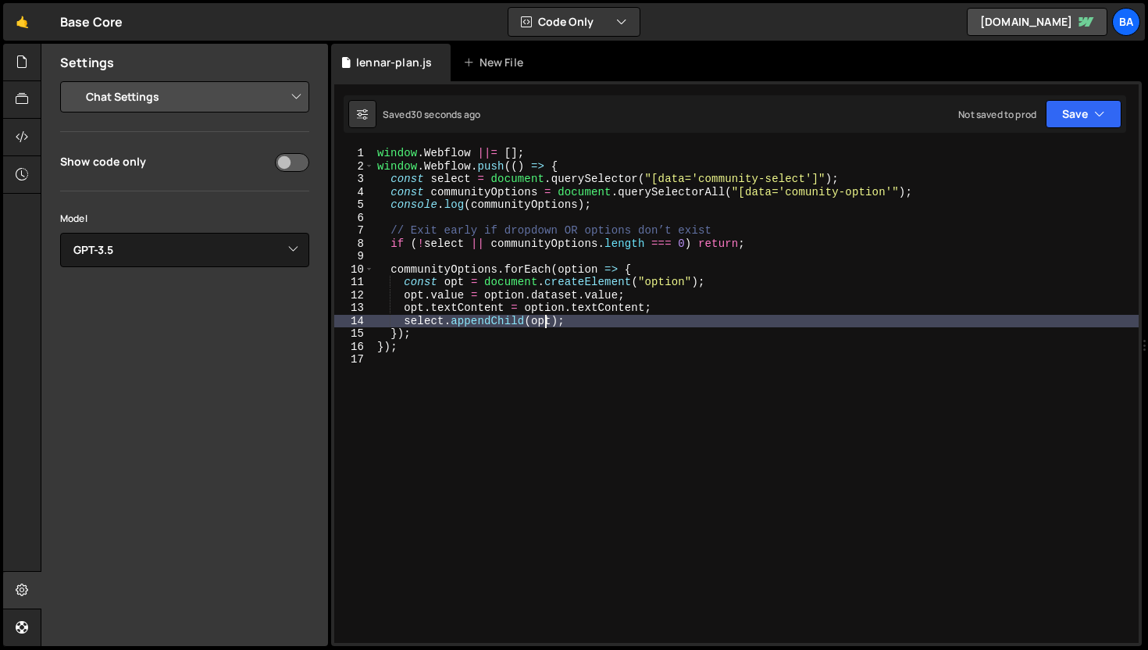
scroll to position [0, 12]
click at [755, 281] on div "window . Webflow ||= [ ] ; window . Webflow . push (( ) => { const select = doc…" at bounding box center [756, 408] width 765 height 522
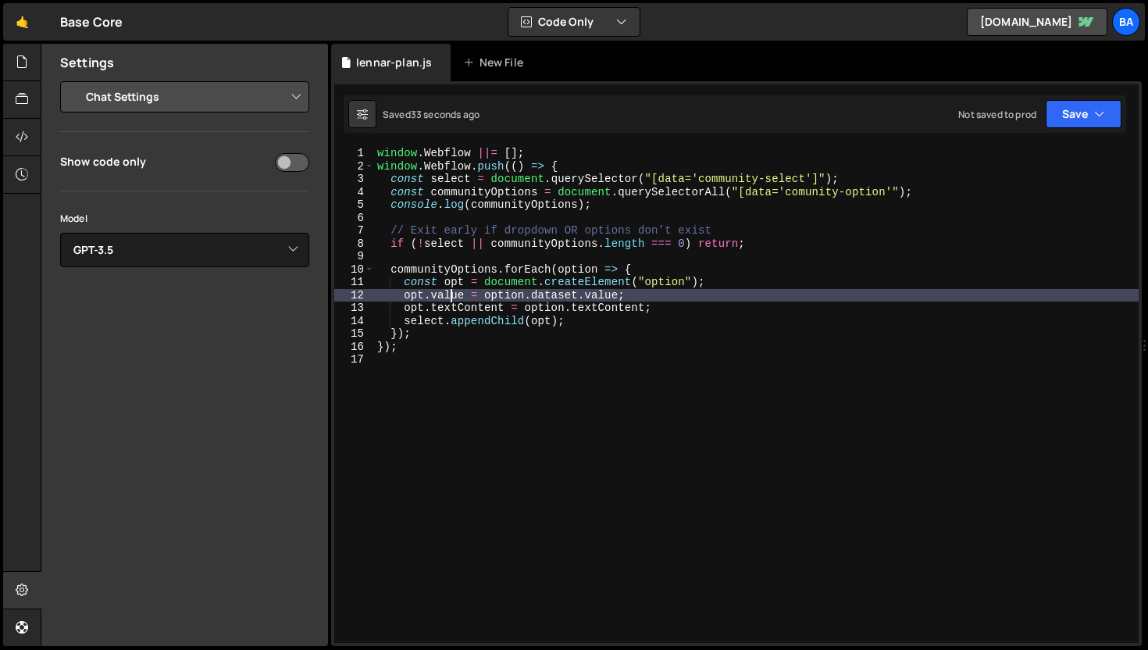
click at [449, 294] on div "window . Webflow ||= [ ] ; window . Webflow . push (( ) => { const select = doc…" at bounding box center [756, 408] width 765 height 522
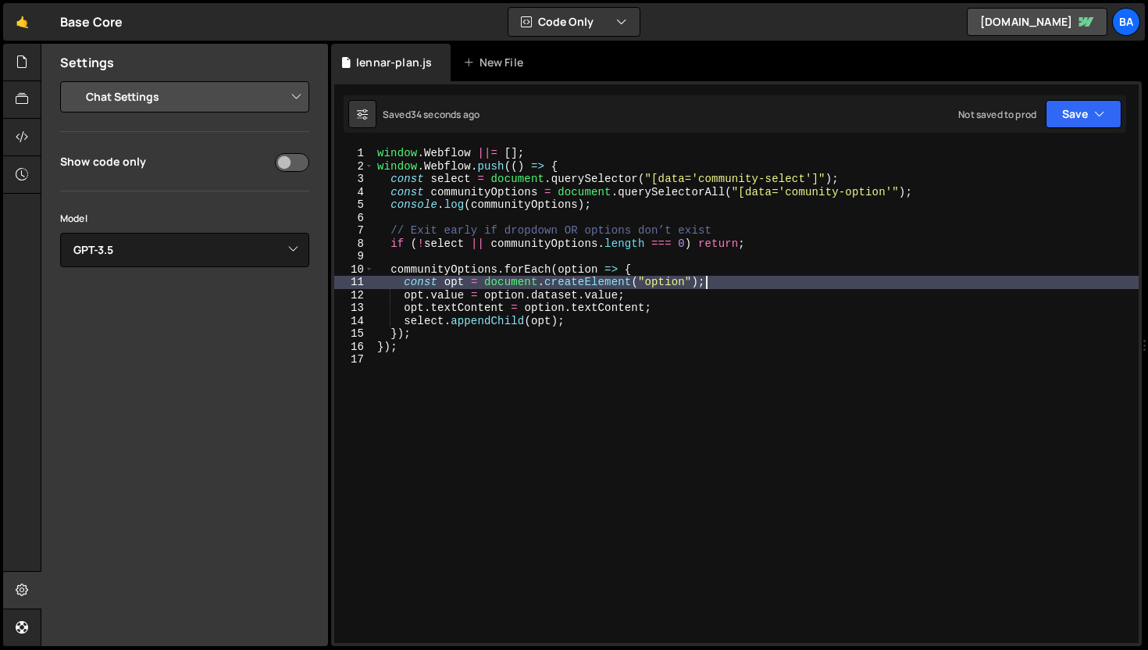
click at [750, 277] on div "window . Webflow ||= [ ] ; window . Webflow . push (( ) => { const select = doc…" at bounding box center [756, 408] width 765 height 522
click at [790, 283] on div "window . Webflow ||= [ ] ; window . Webflow . push (( ) => { const select = doc…" at bounding box center [756, 408] width 765 height 522
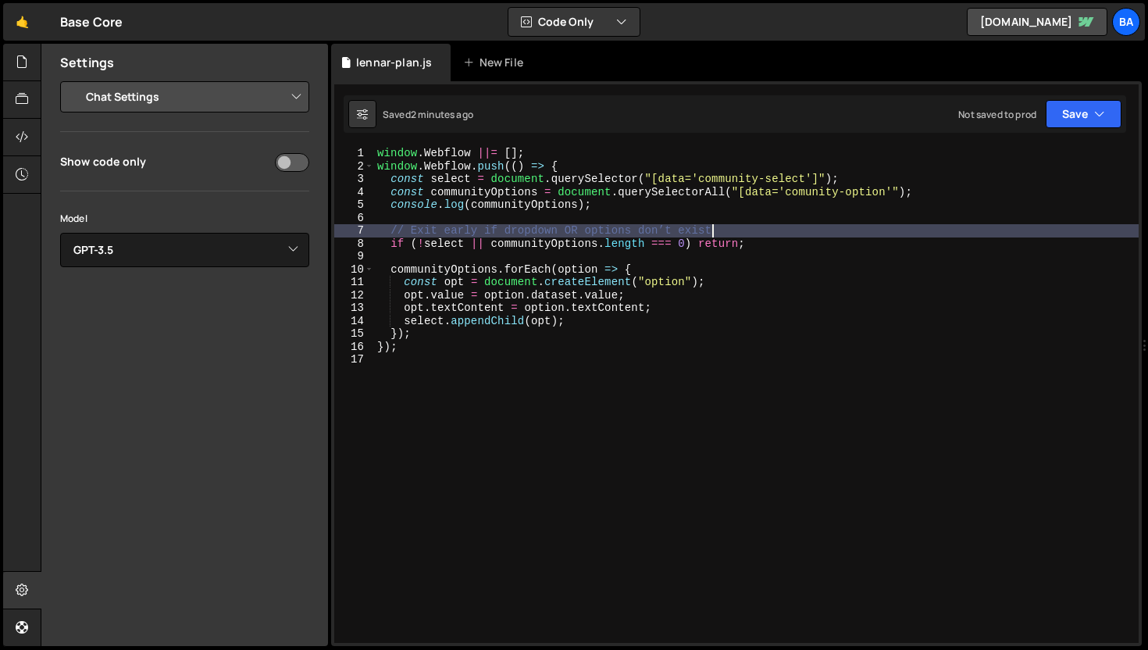
click at [784, 234] on div "window . Webflow ||= [ ] ; window . Webflow . push (( ) => { const select = doc…" at bounding box center [756, 408] width 765 height 522
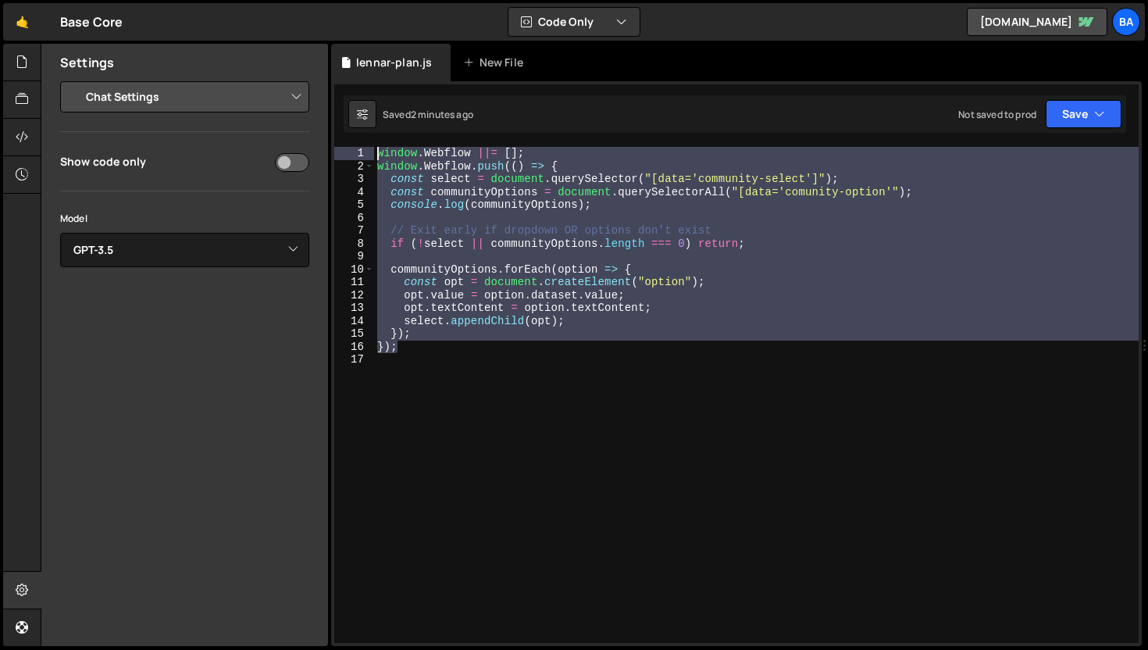
drag, startPoint x: 412, startPoint y: 352, endPoint x: 368, endPoint y: 145, distance: 211.8
click at [368, 145] on div "1 Type cmd + s to save your Javascript file. הההההההההההההההההההההההההההההההההה…" at bounding box center [736, 363] width 811 height 565
click at [858, 205] on div "window . Webflow ||= [ ] ; window . Webflow . push (( ) => { const select = doc…" at bounding box center [756, 395] width 765 height 496
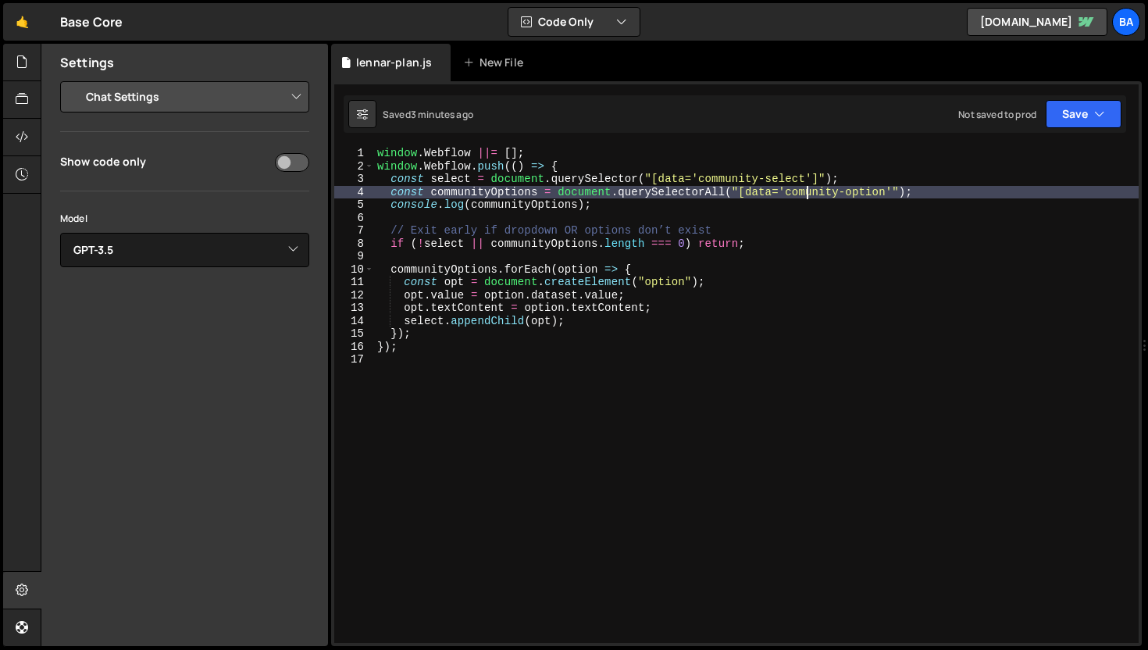
click at [806, 193] on div "window . Webflow ||= [ ] ; window . Webflow . push (( ) => { const select = doc…" at bounding box center [756, 408] width 765 height 522
click at [1028, 111] on div "Not saved to prod" at bounding box center [998, 114] width 78 height 13
click at [1055, 110] on button "Save" at bounding box center [1084, 114] width 76 height 28
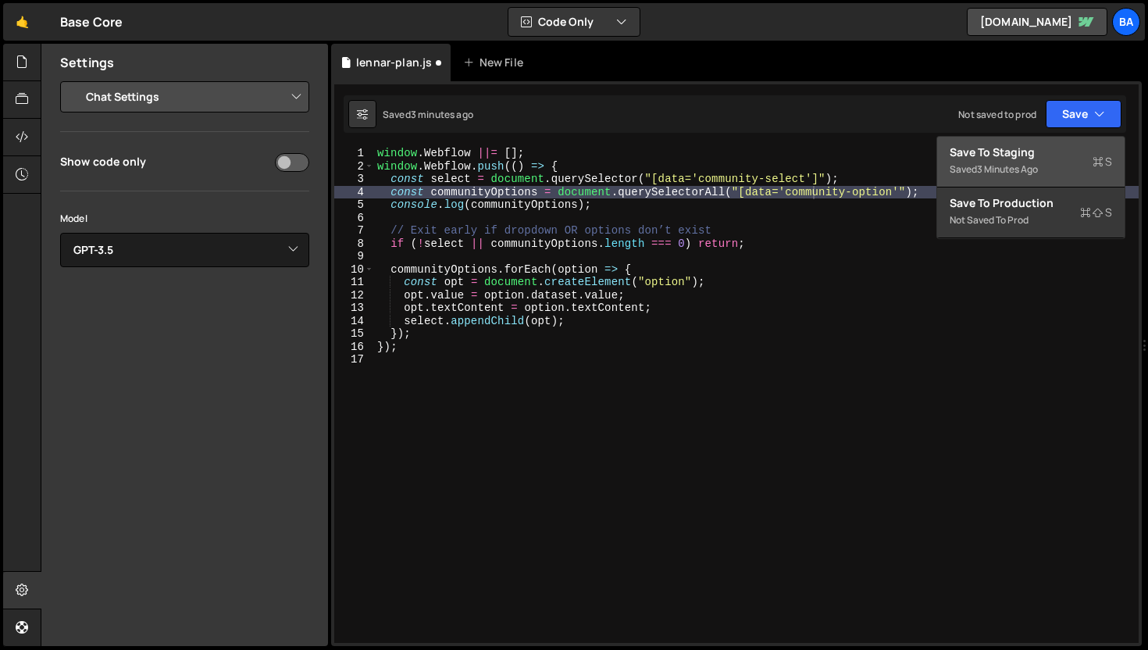
click at [1015, 142] on button "Save to Staging S Saved 3 minutes ago" at bounding box center [1030, 162] width 187 height 51
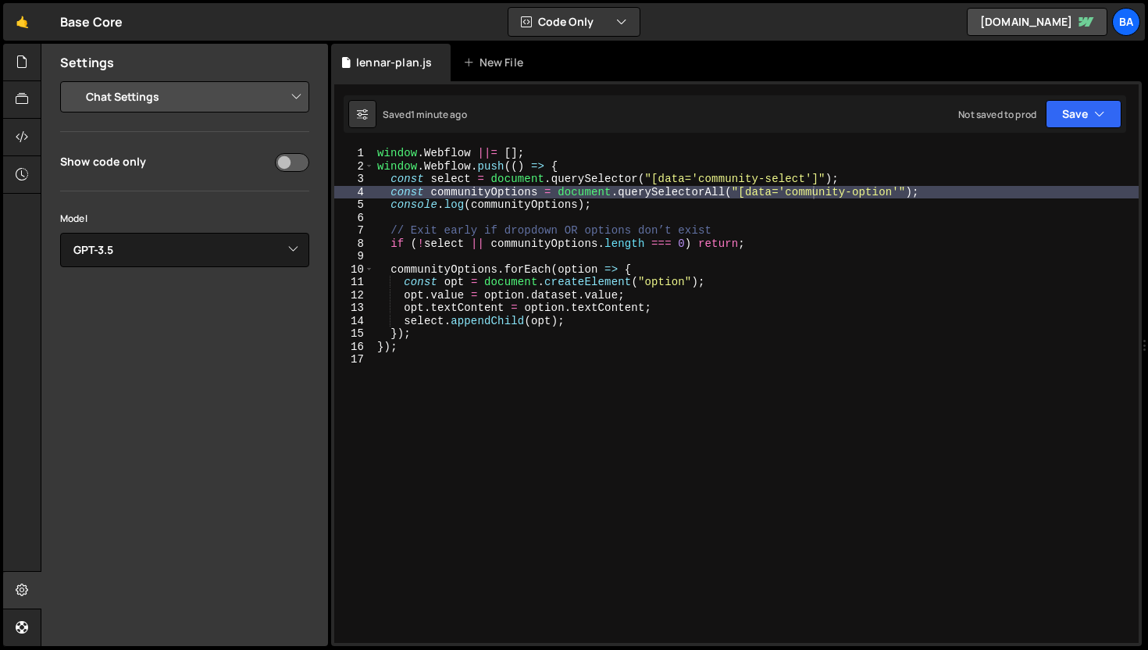
click at [1052, 273] on div "window . Webflow ||= [ ] ; window . Webflow . push (( ) => { const select = doc…" at bounding box center [756, 408] width 765 height 522
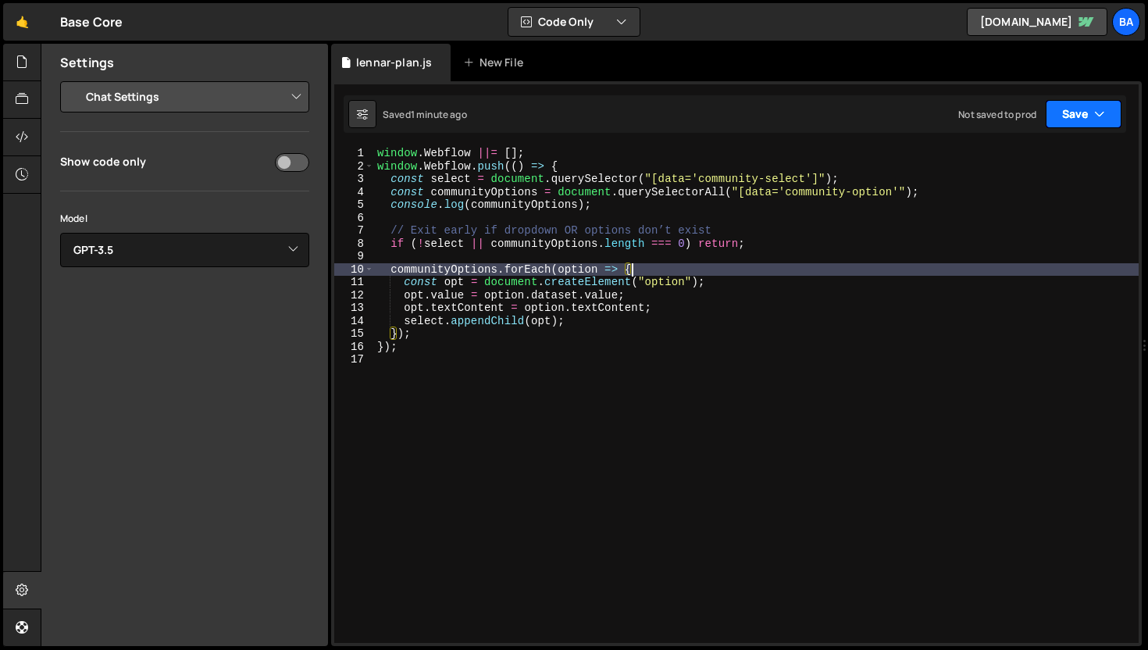
click at [1078, 116] on button "Save" at bounding box center [1084, 114] width 76 height 28
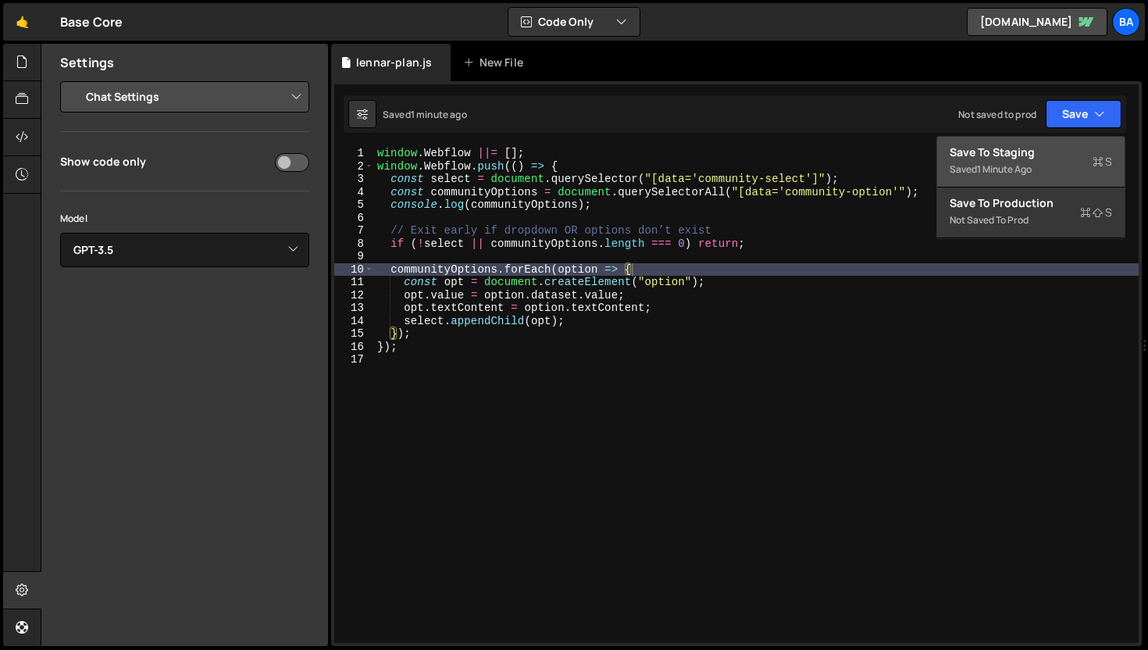
click at [1036, 156] on div "Save to Staging S" at bounding box center [1031, 153] width 162 height 16
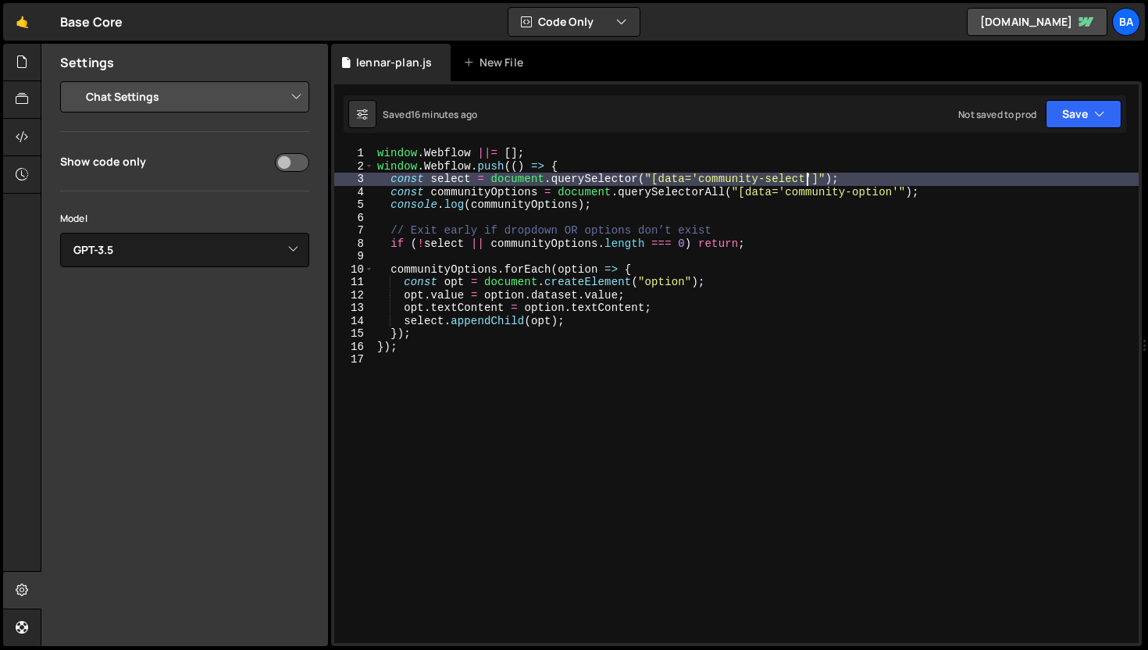
click at [804, 173] on div "window . Webflow ||= [ ] ; window . Webflow . push (( ) => { const select = doc…" at bounding box center [756, 408] width 765 height 522
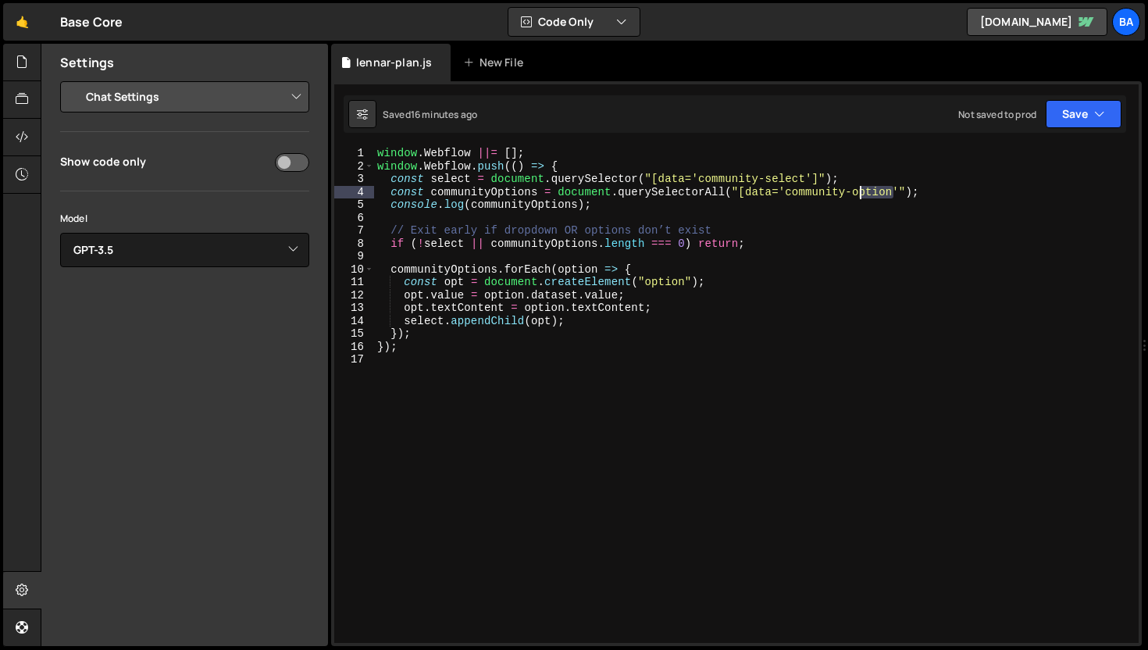
drag, startPoint x: 894, startPoint y: 191, endPoint x: 855, endPoint y: 191, distance: 39.1
click at [855, 191] on div "window . Webflow ||= [ ] ; window . Webflow . push (( ) => { const select = doc…" at bounding box center [756, 408] width 765 height 522
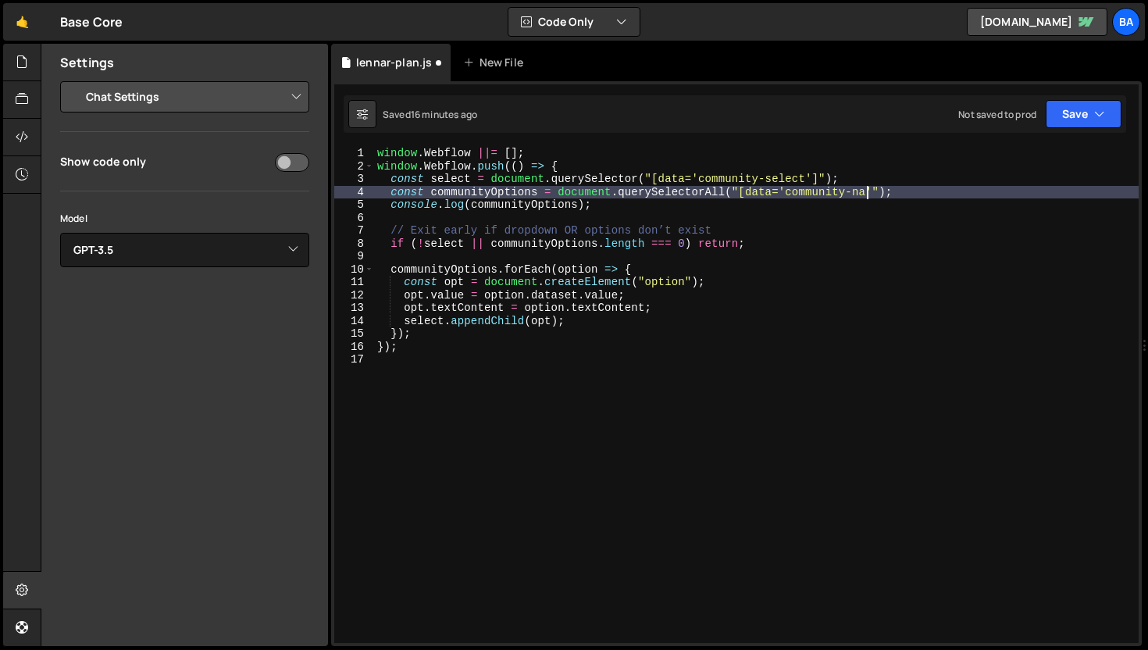
scroll to position [0, 34]
drag, startPoint x: 935, startPoint y: 190, endPoint x: 389, endPoint y: 191, distance: 546.1
click at [389, 191] on div "window . Webflow ||= [ ] ; window . Webflow . push (( ) => { const select = doc…" at bounding box center [756, 408] width 765 height 522
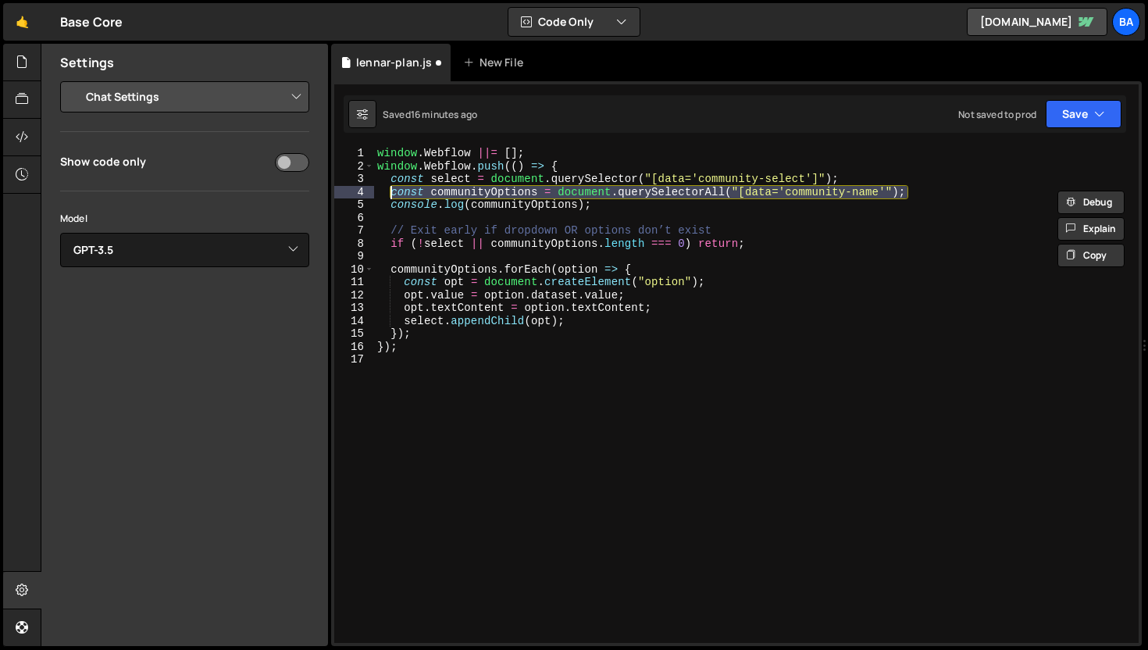
type textarea "const communityOptions = document.querySelectorAll("[data='community-name'");"
click at [965, 198] on div "window . Webflow ||= [ ] ; window . Webflow . push (( ) => { const select = doc…" at bounding box center [756, 395] width 765 height 496
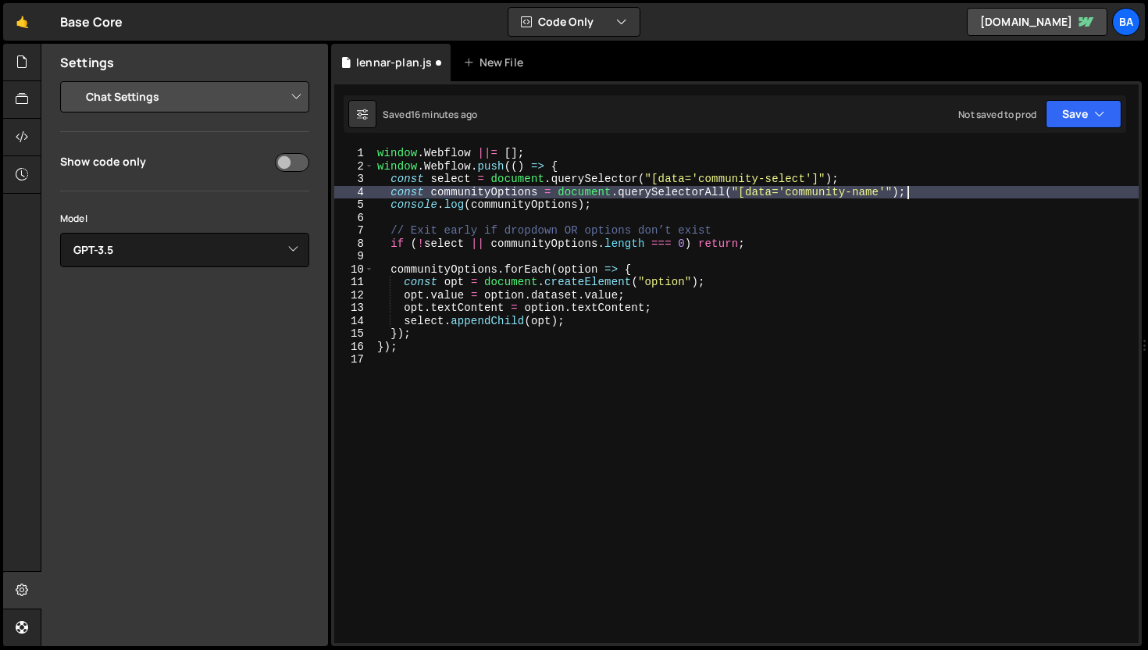
scroll to position [0, 0]
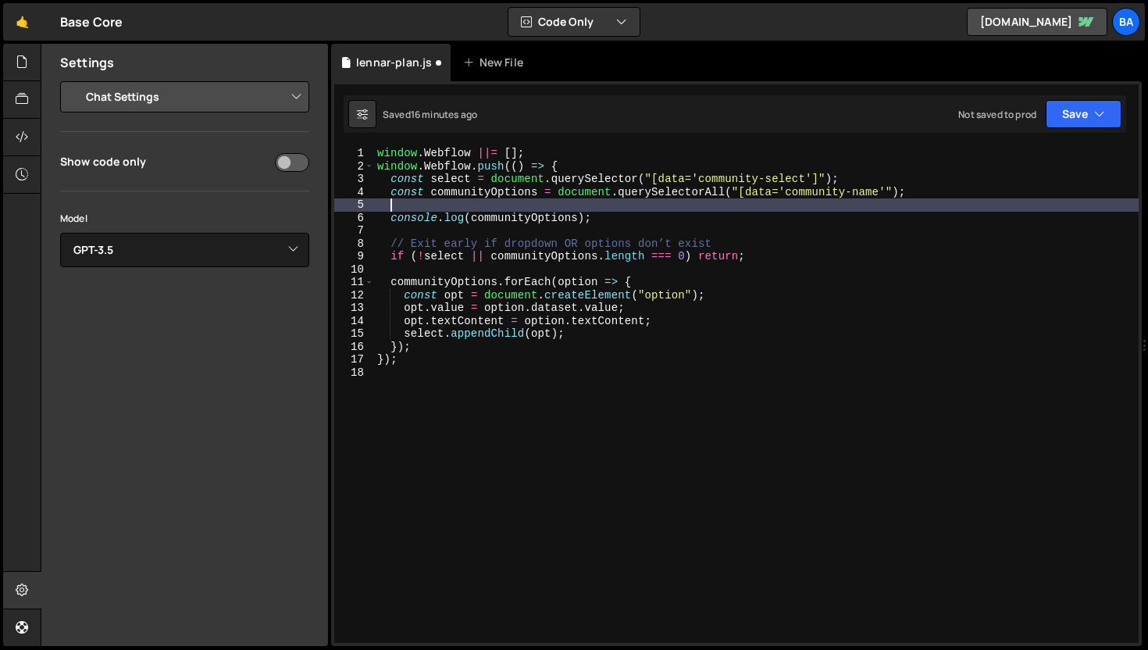
paste textarea "const communityOptions = document.querySelectorAll("[data='community-name'");"
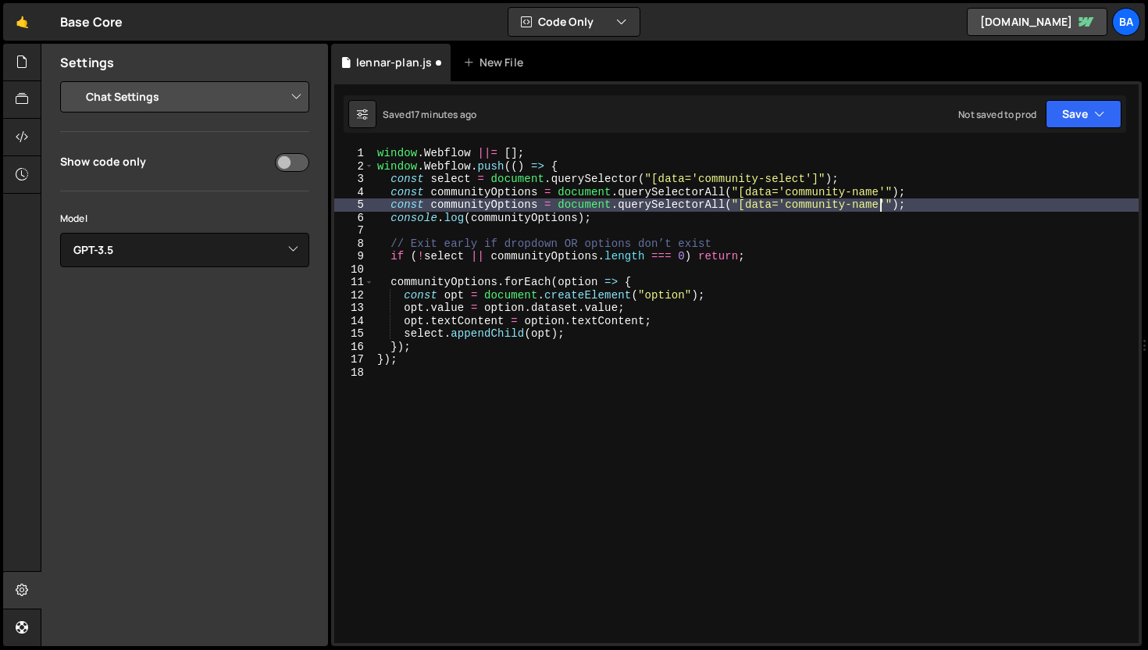
drag, startPoint x: 880, startPoint y: 203, endPoint x: 818, endPoint y: 203, distance: 62.5
click at [818, 203] on div "window . Webflow ||= [ ] ; window . Webflow . push (( ) => { const select = doc…" at bounding box center [756, 408] width 765 height 522
click at [502, 203] on div "window . Webflow ||= [ ] ; window . Webflow . push (( ) => { const select = doc…" at bounding box center [756, 408] width 765 height 522
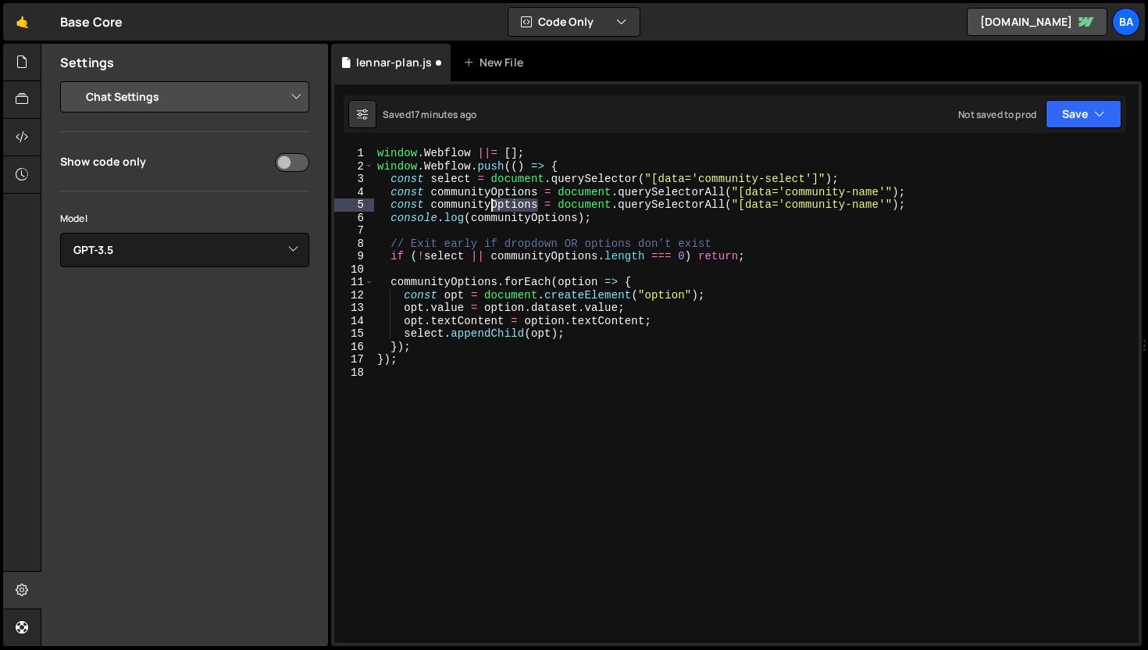
drag, startPoint x: 537, startPoint y: 203, endPoint x: 491, endPoint y: 203, distance: 46.1
click at [491, 203] on div "window . Webflow ||= [ ] ; window . Webflow . push (( ) => { const select = doc…" at bounding box center [756, 408] width 765 height 522
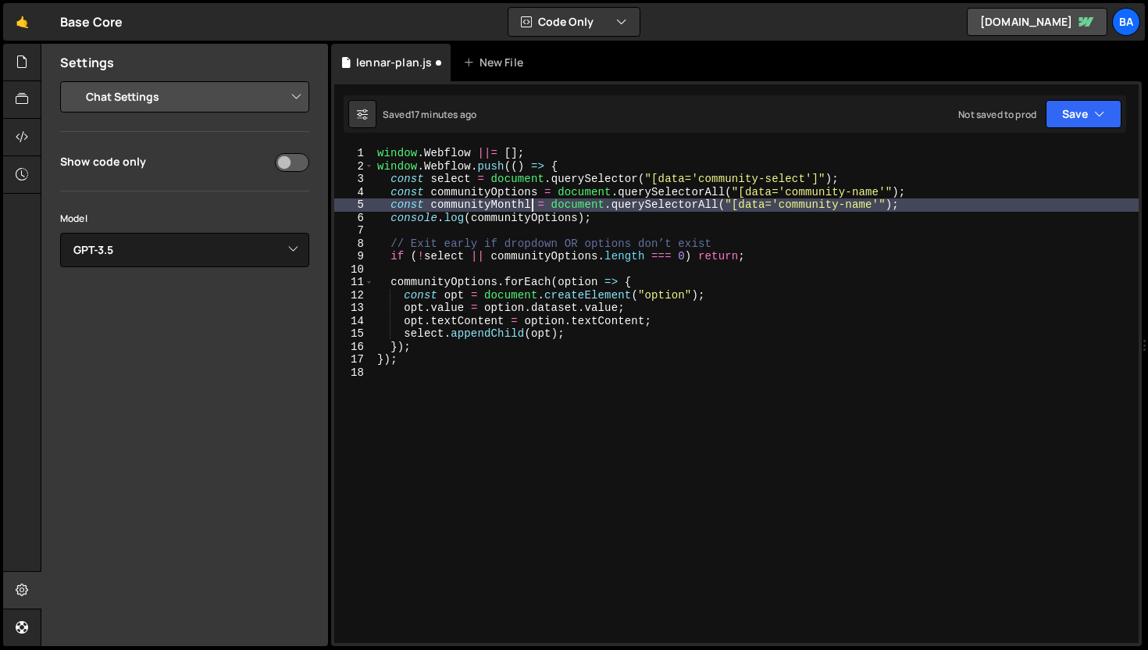
scroll to position [0, 11]
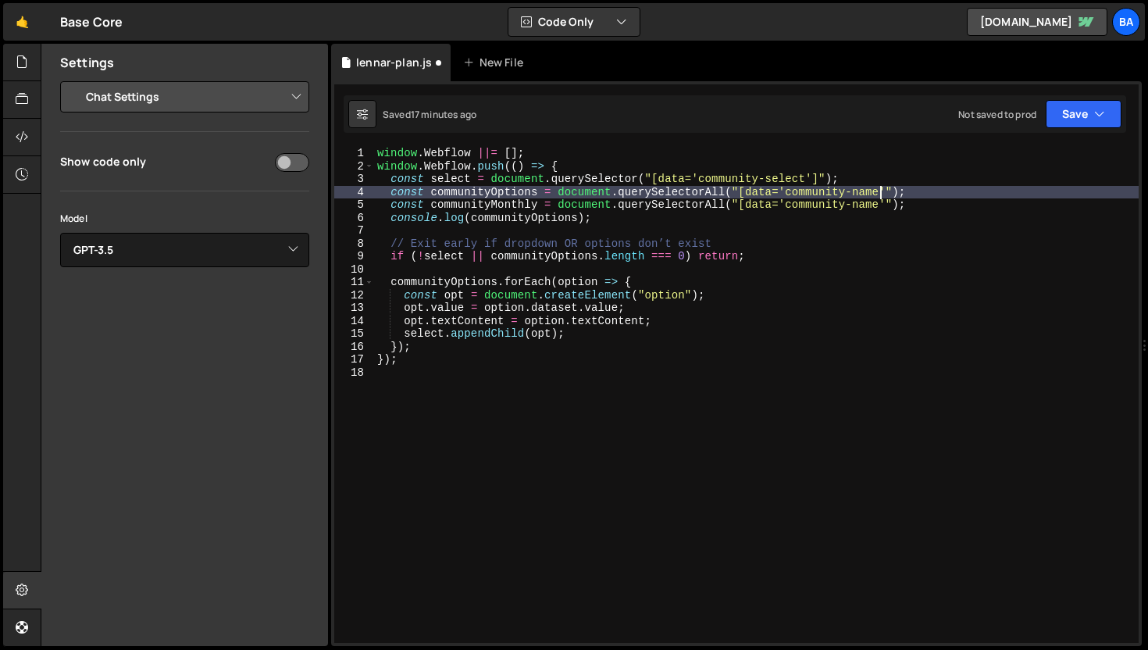
click at [880, 198] on div "window . Webflow ||= [ ] ; window . Webflow . push (( ) => { const select = doc…" at bounding box center [756, 408] width 765 height 522
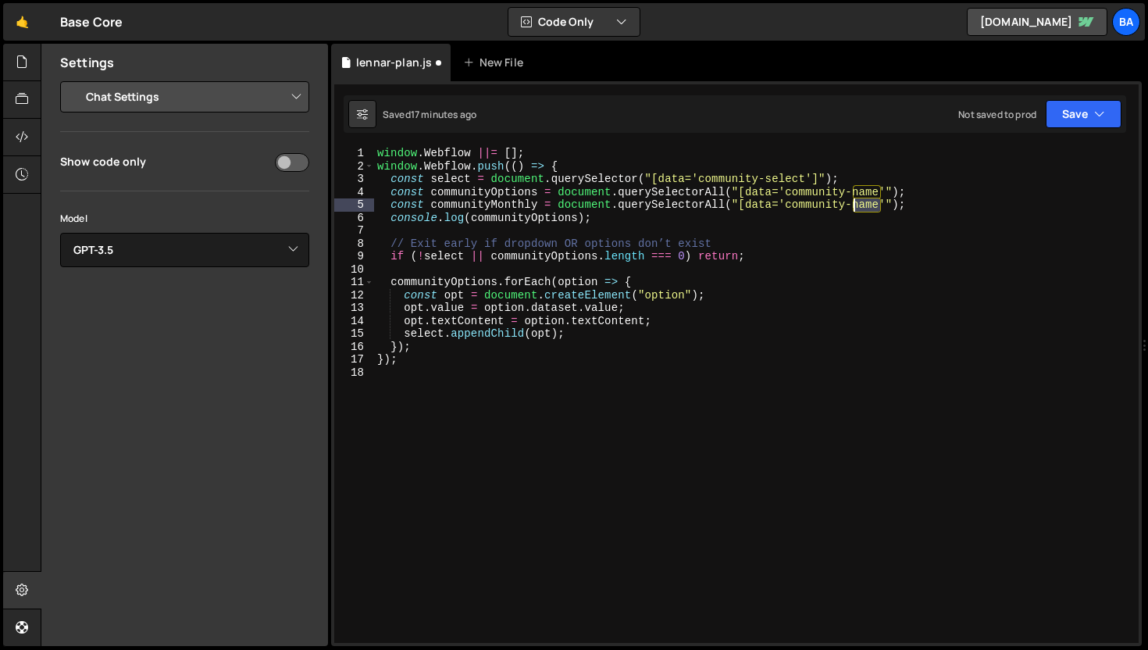
drag, startPoint x: 879, startPoint y: 205, endPoint x: 854, endPoint y: 207, distance: 25.1
click at [854, 207] on div "window . Webflow ||= [ ] ; window . Webflow . push (( ) => { const select = doc…" at bounding box center [756, 408] width 765 height 522
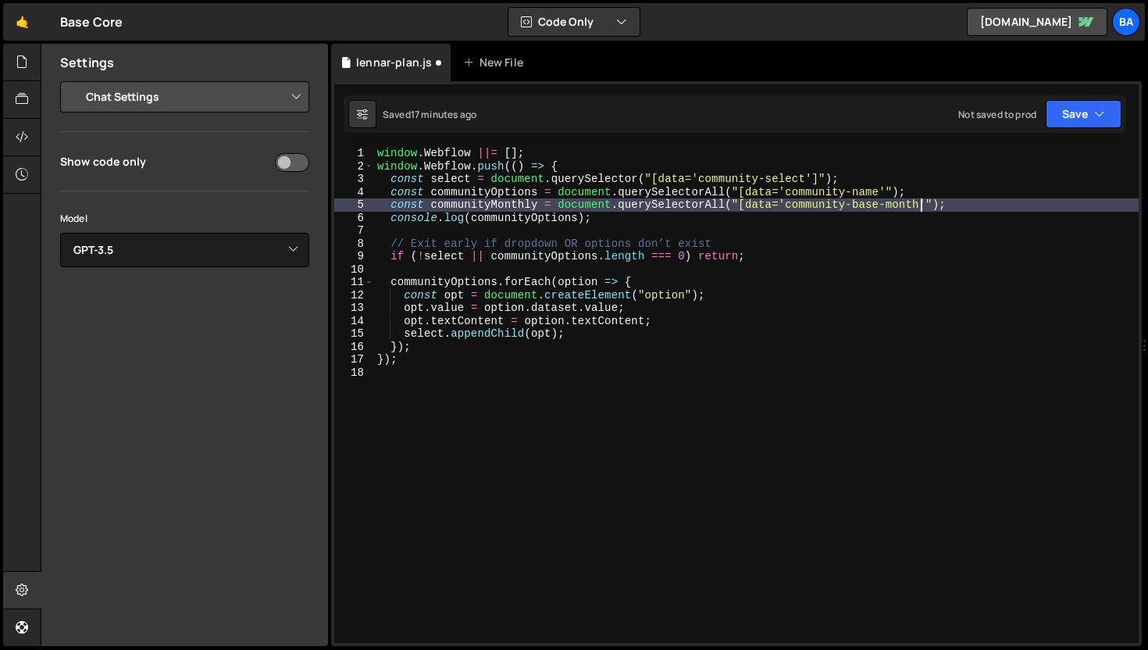
scroll to position [0, 38]
click at [920, 262] on div "window . Webflow ||= [ ] ; window . Webflow . push (( ) => { const select = doc…" at bounding box center [756, 408] width 765 height 522
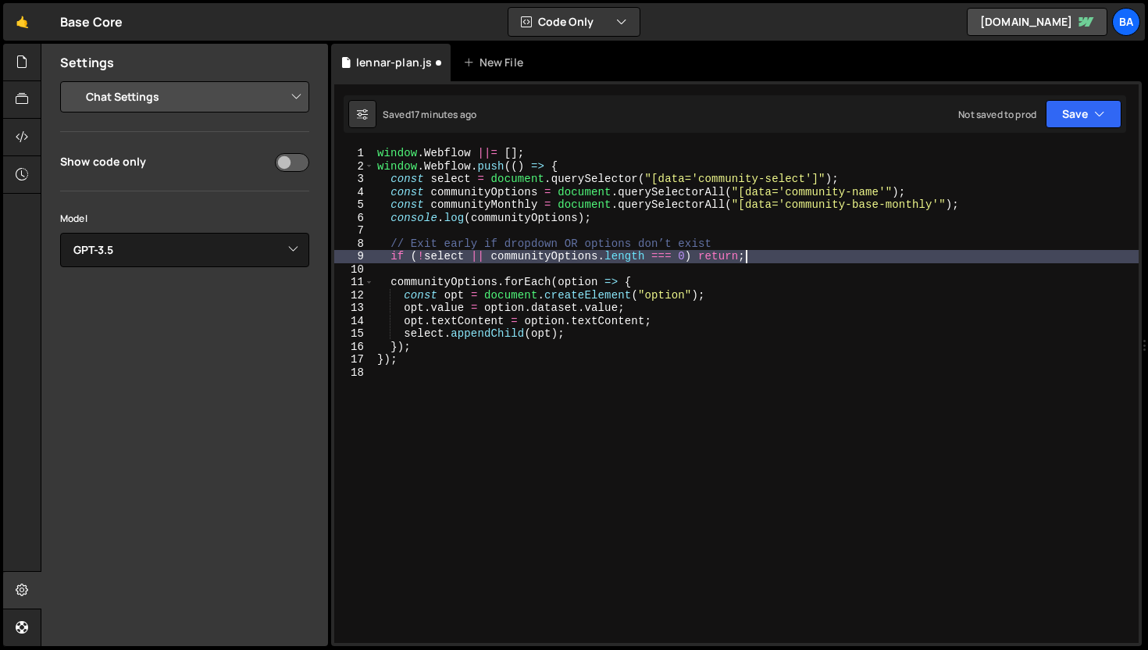
scroll to position [0, 25]
click at [1084, 113] on button "Save" at bounding box center [1084, 114] width 76 height 28
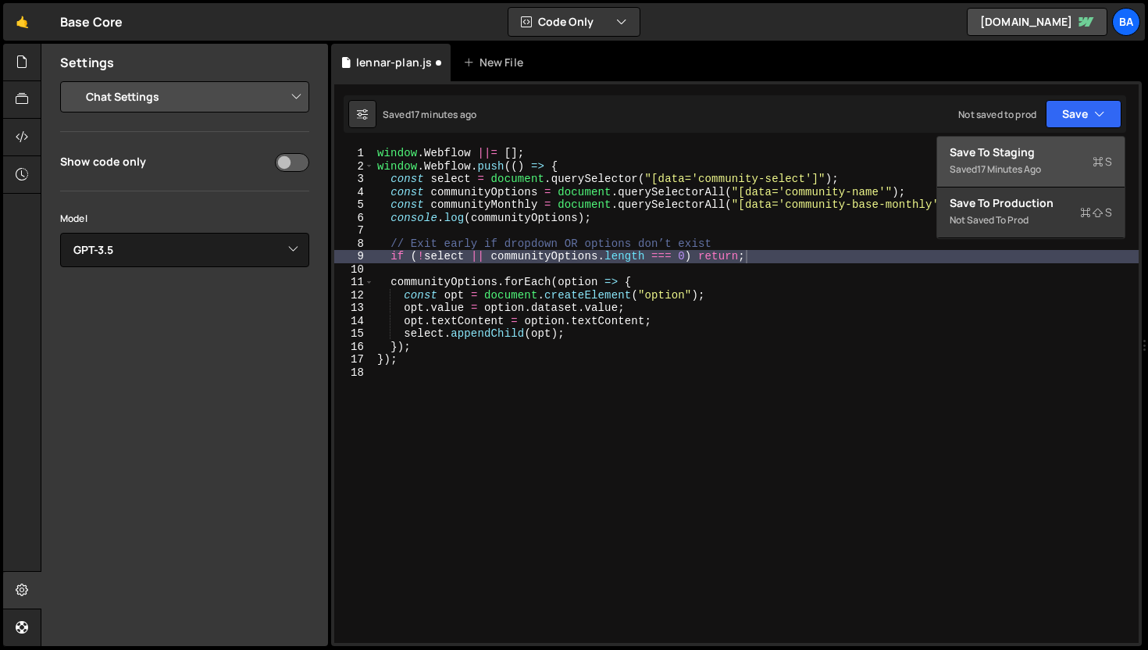
click at [1034, 176] on div "Saved 17 minutes ago" at bounding box center [1031, 169] width 162 height 19
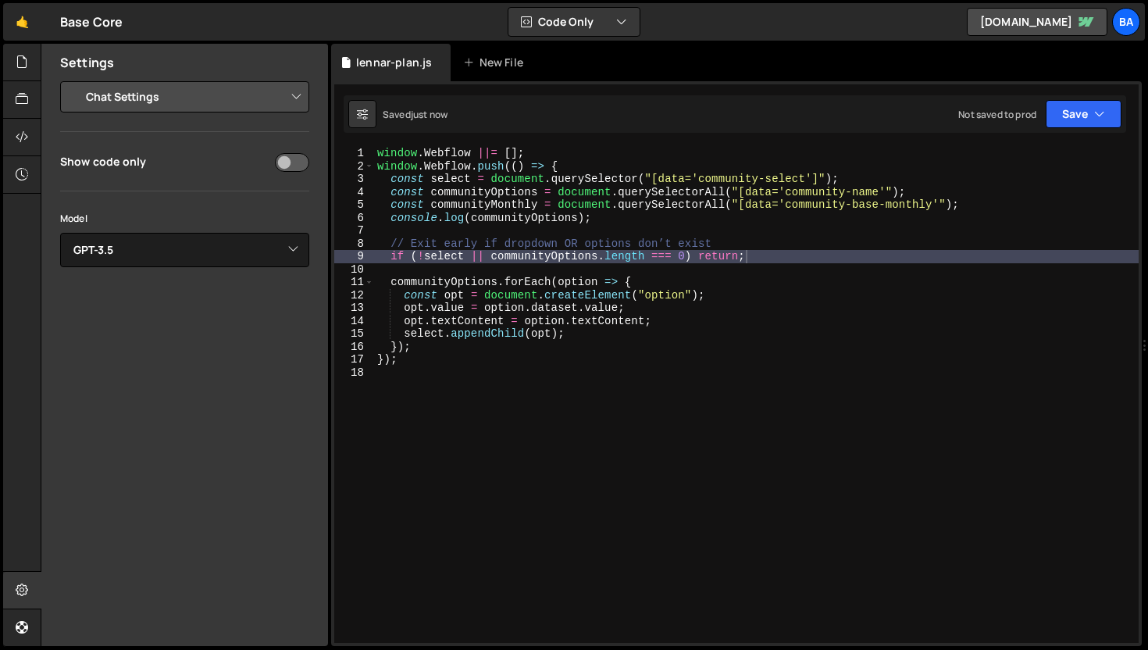
click at [648, 258] on div "window . Webflow ||= [ ] ; window . Webflow . push (( ) => { const select = doc…" at bounding box center [756, 408] width 765 height 522
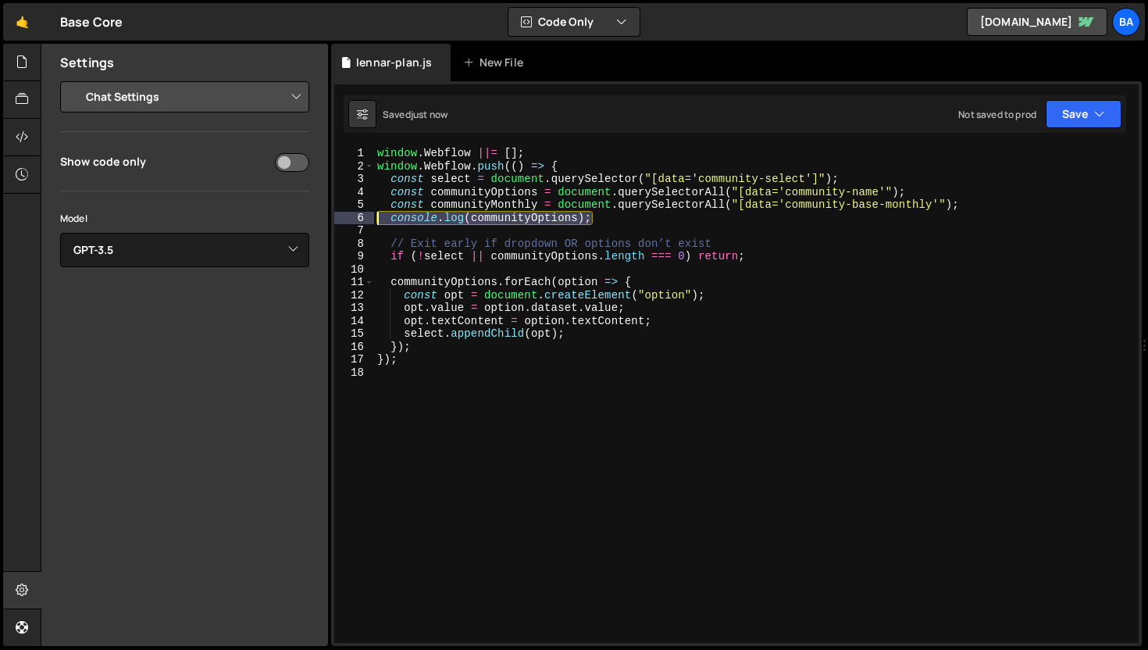
drag, startPoint x: 612, startPoint y: 218, endPoint x: 296, endPoint y: 218, distance: 315.6
click at [296, 218] on div "Files New File Javascript files 1 event-filter.js 1 1 lennar-plan.js 0 7 member…" at bounding box center [595, 345] width 1108 height 603
type textarea "console.log(communityOptions);"
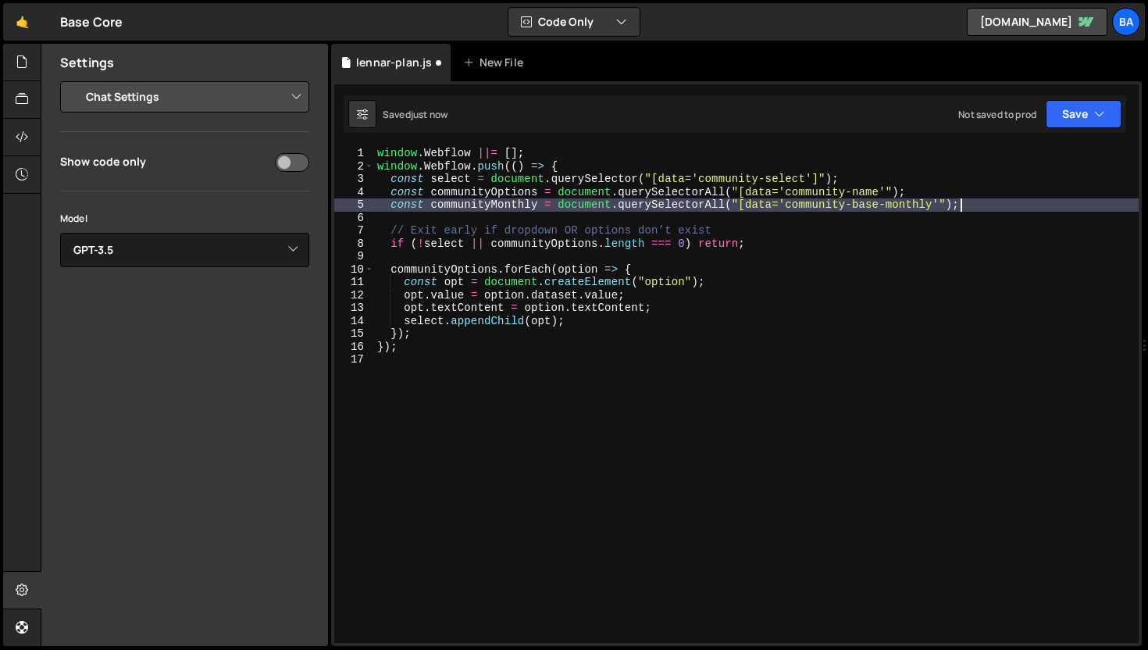
drag, startPoint x: 640, startPoint y: 277, endPoint x: 639, endPoint y: 287, distance: 10.2
click at [641, 275] on div "window . Webflow ||= [ ] ; window . Webflow . push (( ) => { const select = doc…" at bounding box center [756, 408] width 765 height 522
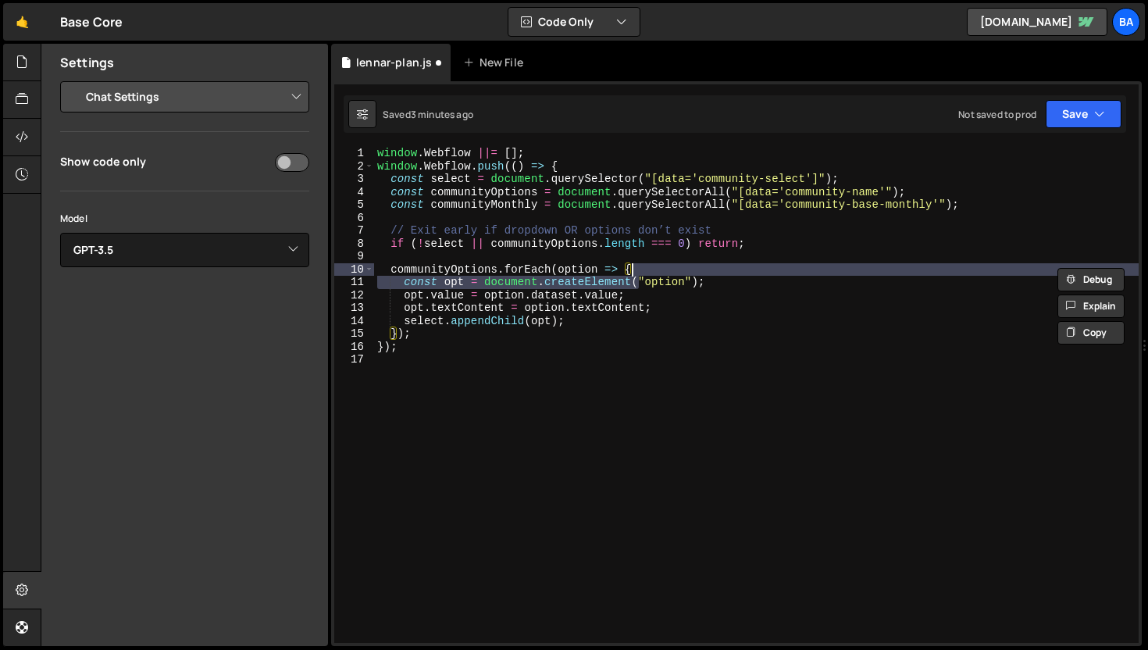
click at [812, 171] on div "window . Webflow ||= [ ] ; window . Webflow . push (( ) => { const select = doc…" at bounding box center [756, 408] width 765 height 522
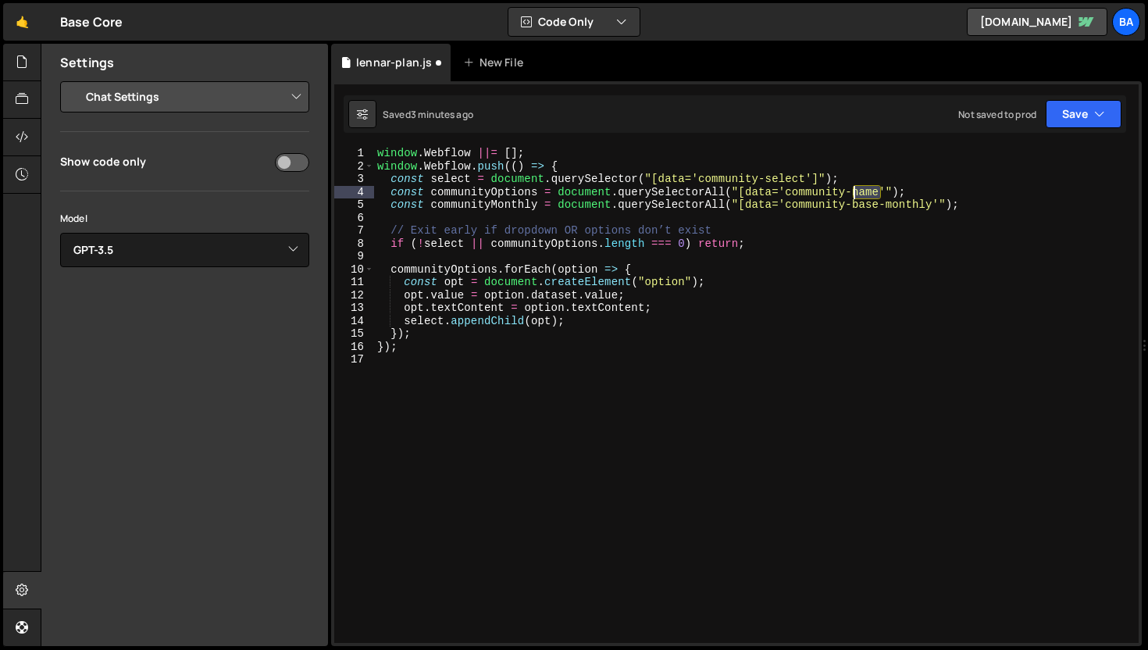
drag, startPoint x: 879, startPoint y: 191, endPoint x: 854, endPoint y: 189, distance: 25.1
click at [854, 189] on div "window . Webflow ||= [ ] ; window . Webflow . push (( ) => { const select = doc…" at bounding box center [756, 408] width 765 height 522
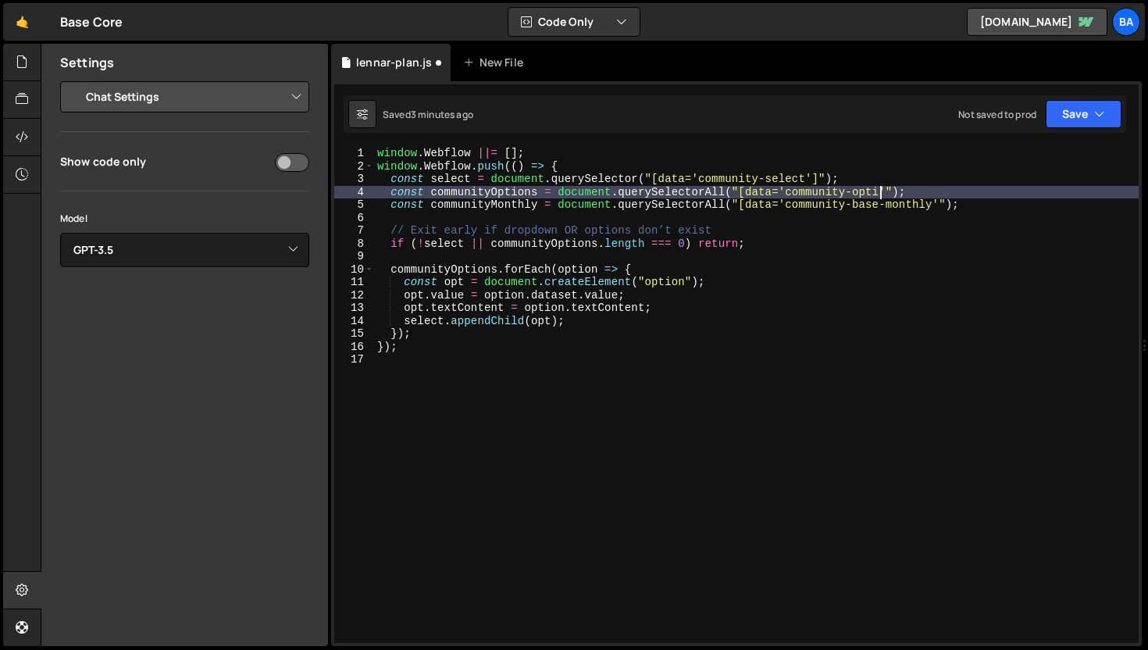
scroll to position [0, 36]
click at [1091, 111] on button "Save" at bounding box center [1084, 114] width 76 height 28
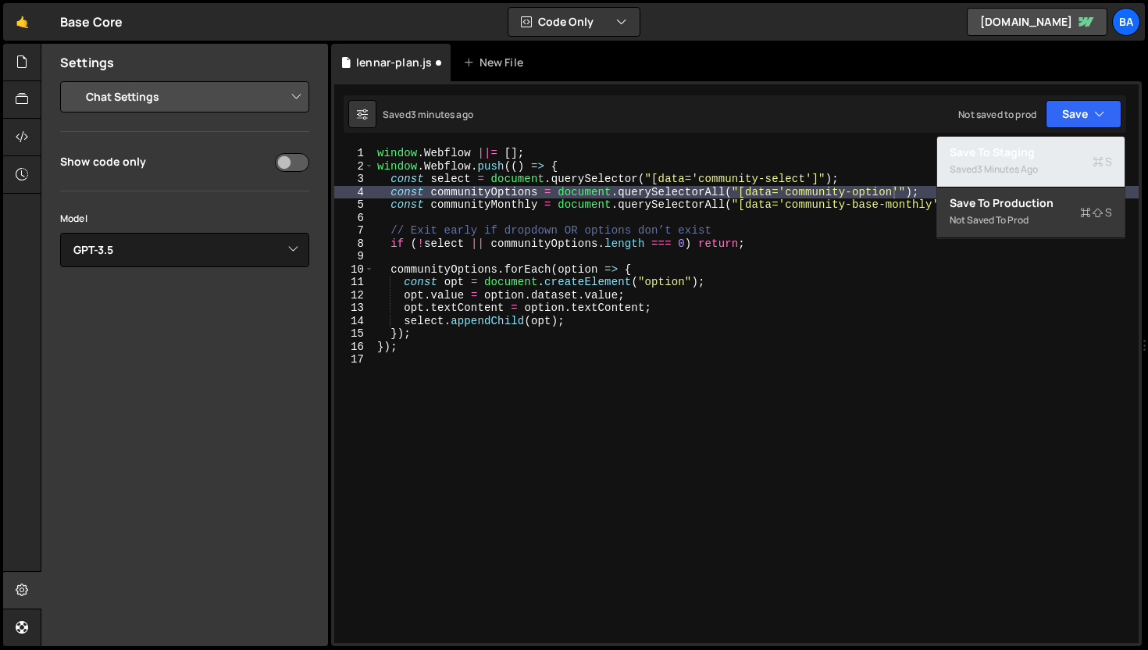
click at [1022, 153] on div "Save to Staging S" at bounding box center [1031, 153] width 162 height 16
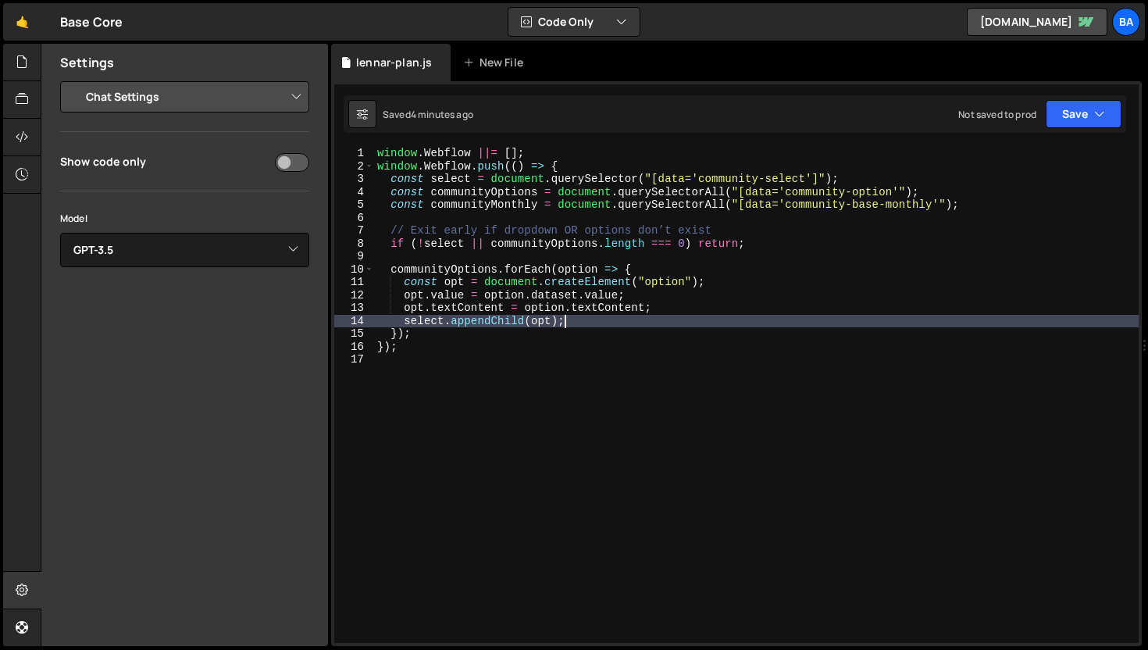
click at [721, 321] on div "window . Webflow ||= [ ] ; window . Webflow . push (( ) => { const select = doc…" at bounding box center [756, 408] width 765 height 522
click at [482, 341] on div "window . Webflow ||= [ ] ; window . Webflow . push (( ) => { const select = doc…" at bounding box center [756, 408] width 765 height 522
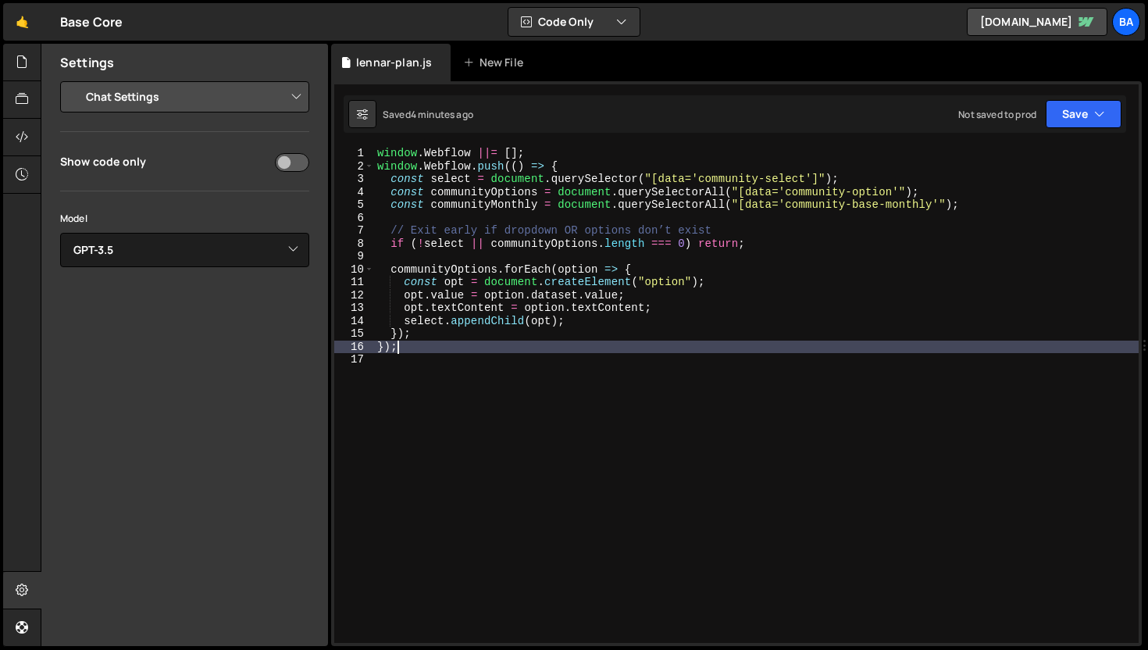
scroll to position [0, 1]
click at [480, 341] on div "window . Webflow ||= [ ] ; window . Webflow . push (( ) => { const select = doc…" at bounding box center [756, 408] width 765 height 522
click at [479, 339] on div "window . Webflow ||= [ ] ; window . Webflow . push (( ) => { const select = doc…" at bounding box center [756, 408] width 765 height 522
type textarea "});"
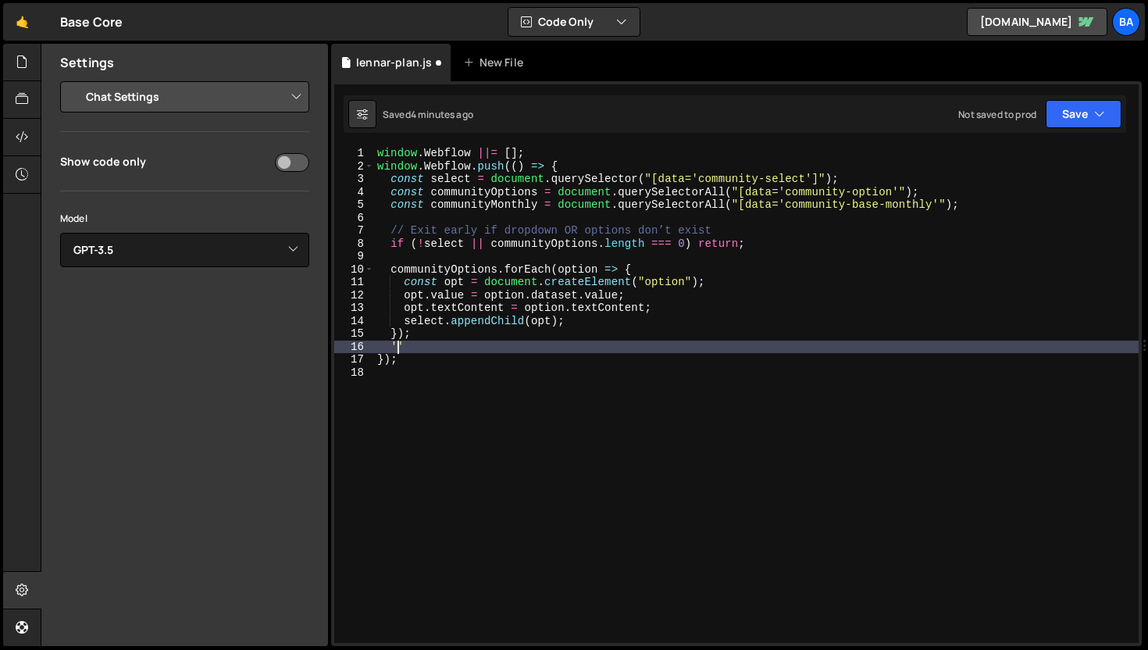
type textarea "''"
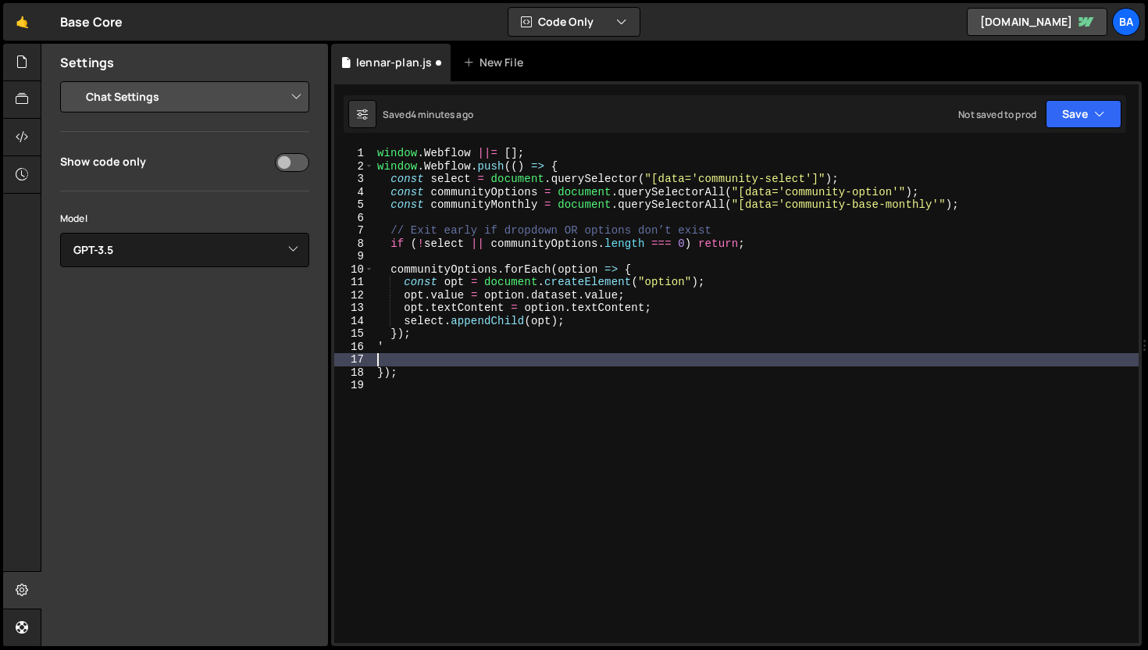
type textarea "'"
click at [709, 277] on div "window . Webflow ||= [ ] ; window . Webflow . push (( ) => { const select = doc…" at bounding box center [756, 408] width 765 height 522
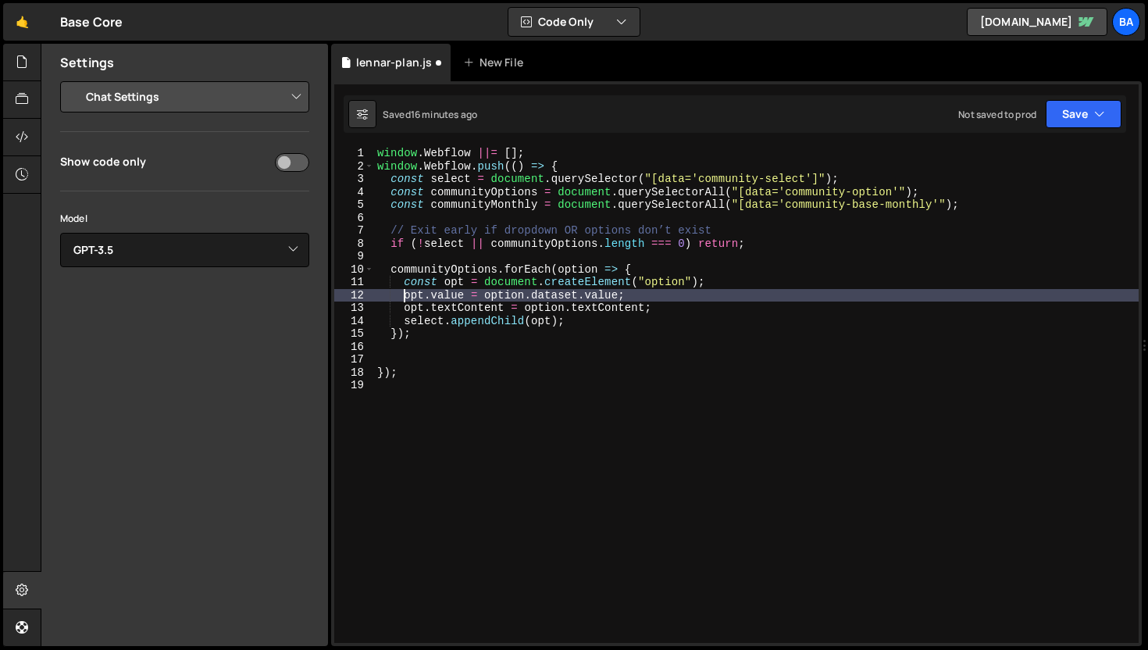
click at [403, 298] on div "window . Webflow ||= [ ] ; window . Webflow . push (( ) => { const select = doc…" at bounding box center [756, 408] width 765 height 522
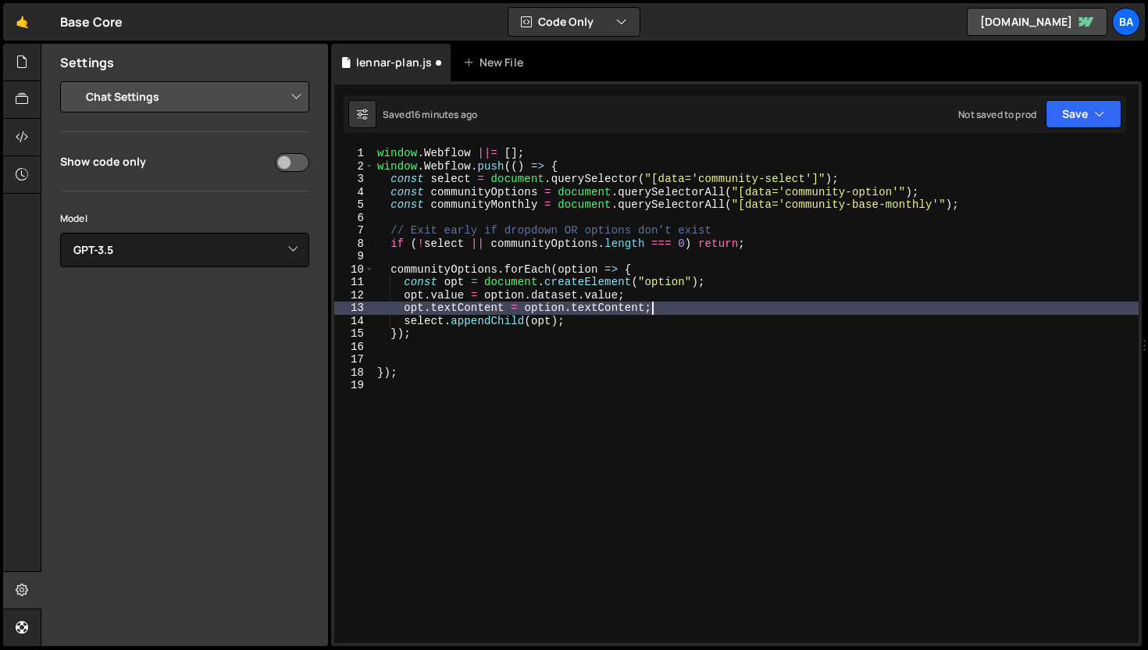
click at [675, 303] on div "window . Webflow ||= [ ] ; window . Webflow . push (( ) => { const select = doc…" at bounding box center [756, 408] width 765 height 522
click at [673, 295] on div "window . Webflow ||= [ ] ; window . Webflow . push (( ) => { const select = doc…" at bounding box center [756, 408] width 765 height 522
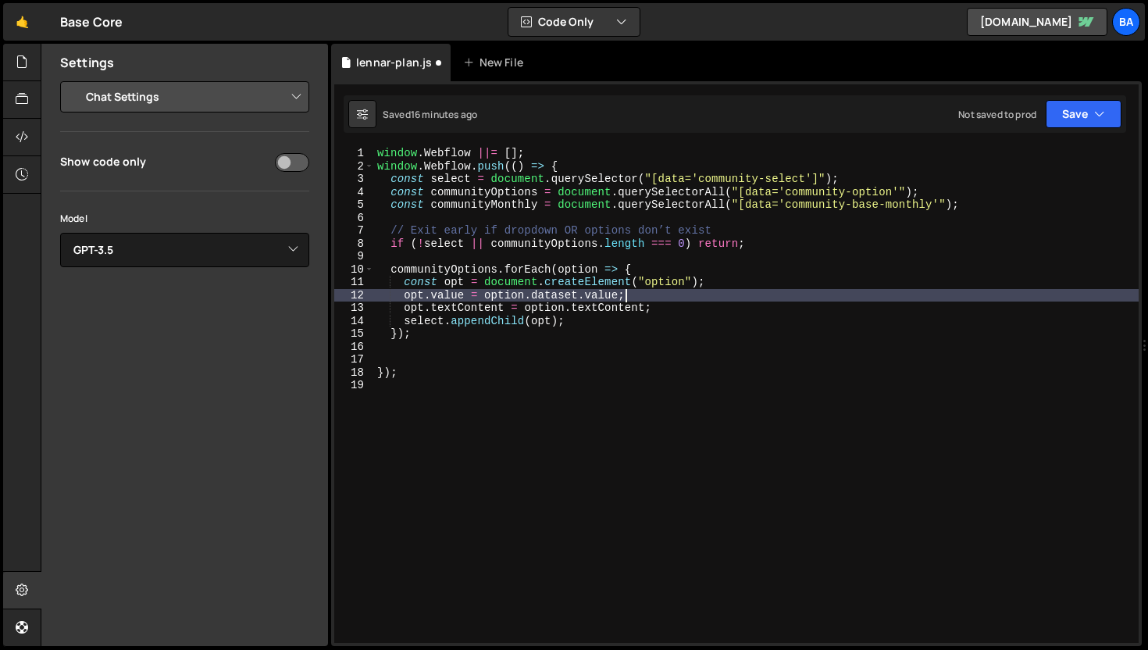
click at [462, 326] on div "window . Webflow ||= [ ] ; window . Webflow . push (( ) => { const select = doc…" at bounding box center [756, 408] width 765 height 522
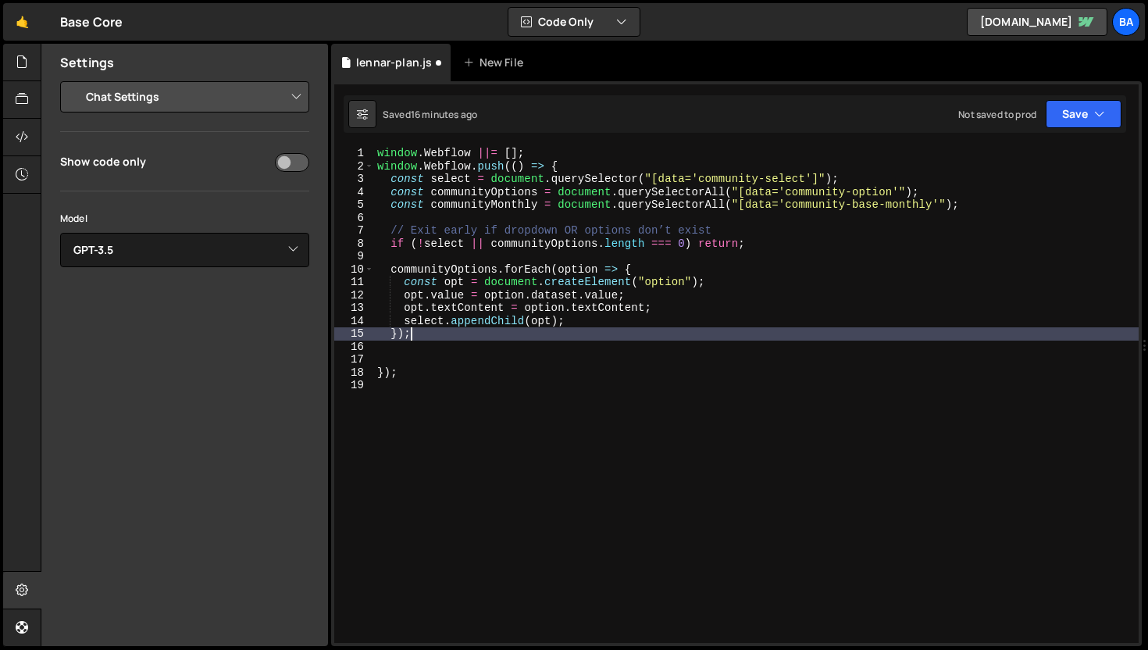
click at [456, 330] on div "window . Webflow ||= [ ] ; window . Webflow . push (( ) => { const select = doc…" at bounding box center [756, 408] width 765 height 522
type textarea "});"
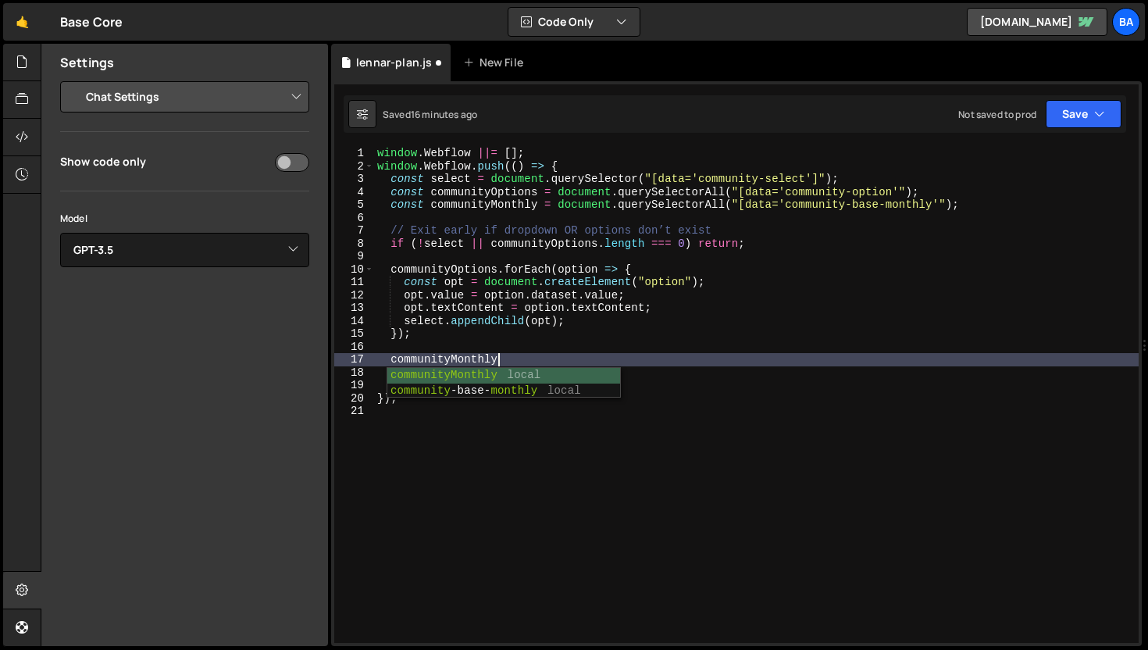
scroll to position [0, 8]
type textarea "communityMonthly.forEach(option => {"
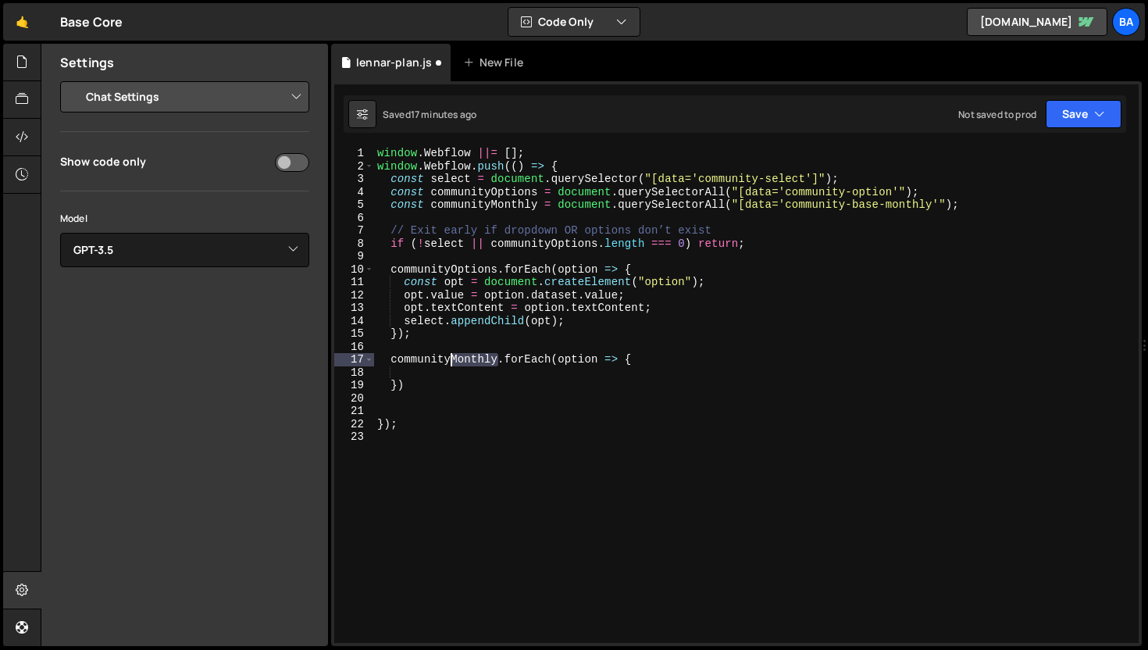
drag, startPoint x: 498, startPoint y: 358, endPoint x: 452, endPoint y: 359, distance: 46.1
click at [452, 359] on div "window . Webflow ||= [ ] ; window . Webflow . push (( ) => { const select = doc…" at bounding box center [756, 408] width 765 height 522
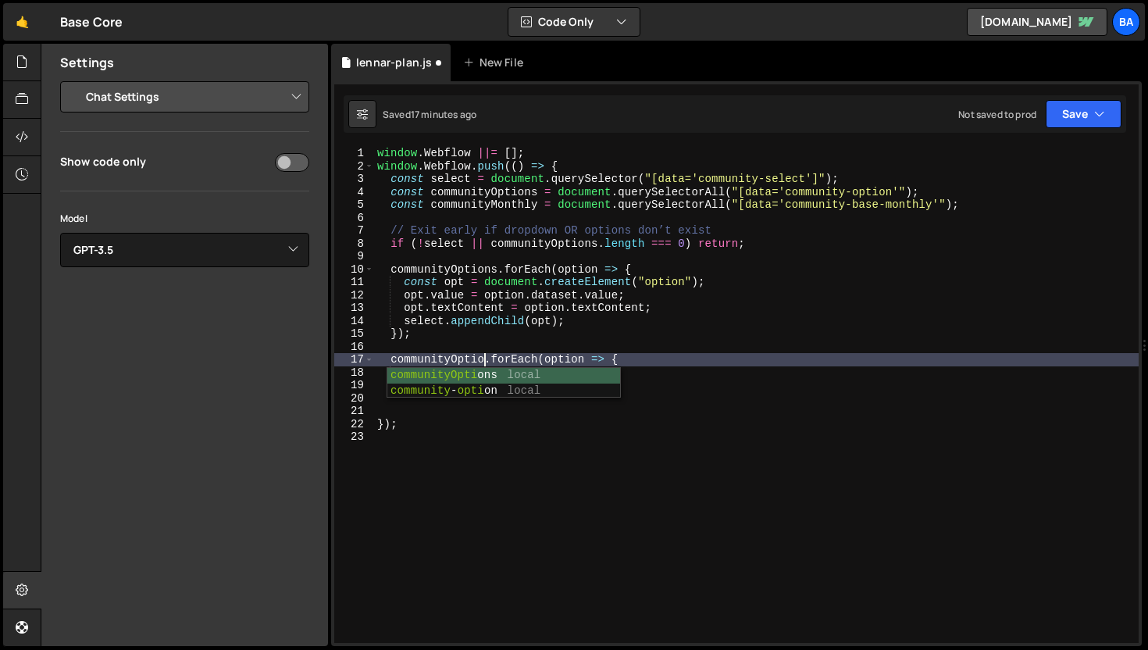
type textarea "communityOptions.forEach(option => {"
click at [454, 378] on div "window . Webflow ||= [ ] ; window . Webflow . push (( ) => { const select = doc…" at bounding box center [756, 408] width 765 height 522
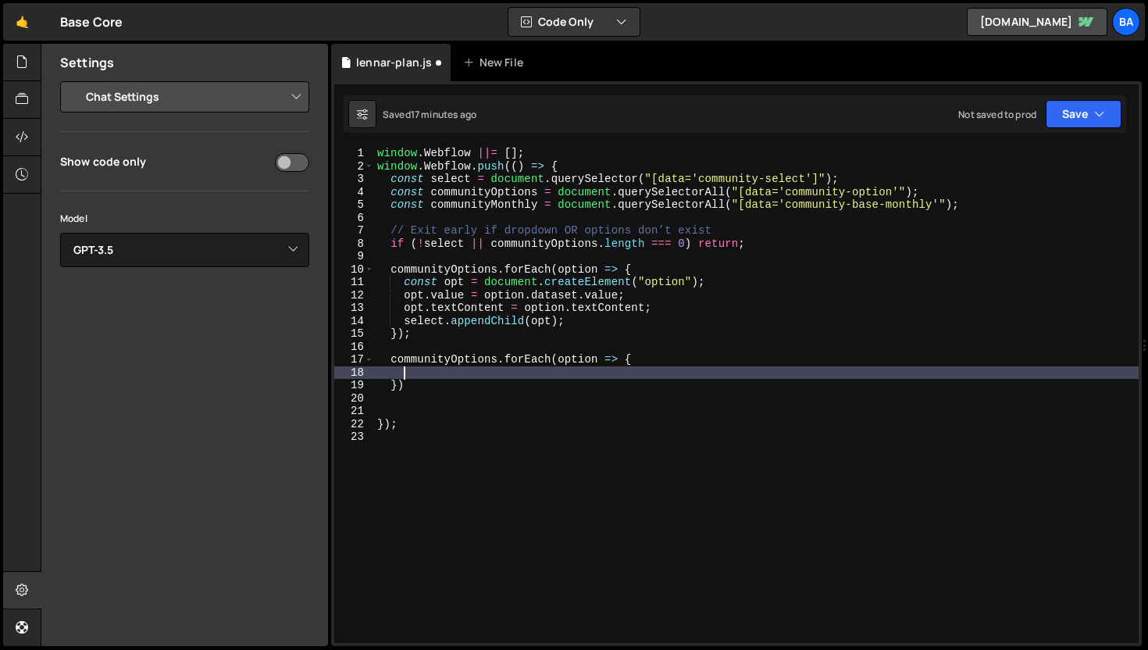
scroll to position [0, 1]
click at [593, 355] on div "window . Webflow ||= [ ] ; window . Webflow . push (( ) => { const select = doc…" at bounding box center [756, 408] width 765 height 522
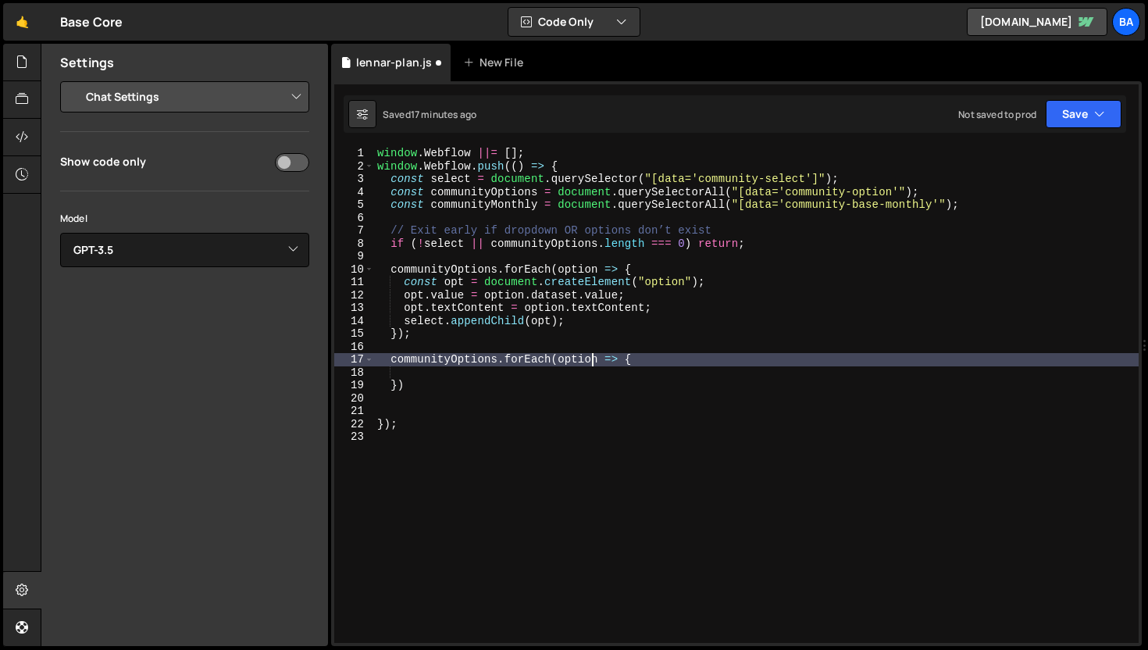
click at [449, 382] on div "window . Webflow ||= [ ] ; window . Webflow . push (( ) => { const select = doc…" at bounding box center [756, 408] width 765 height 522
type textarea "})"
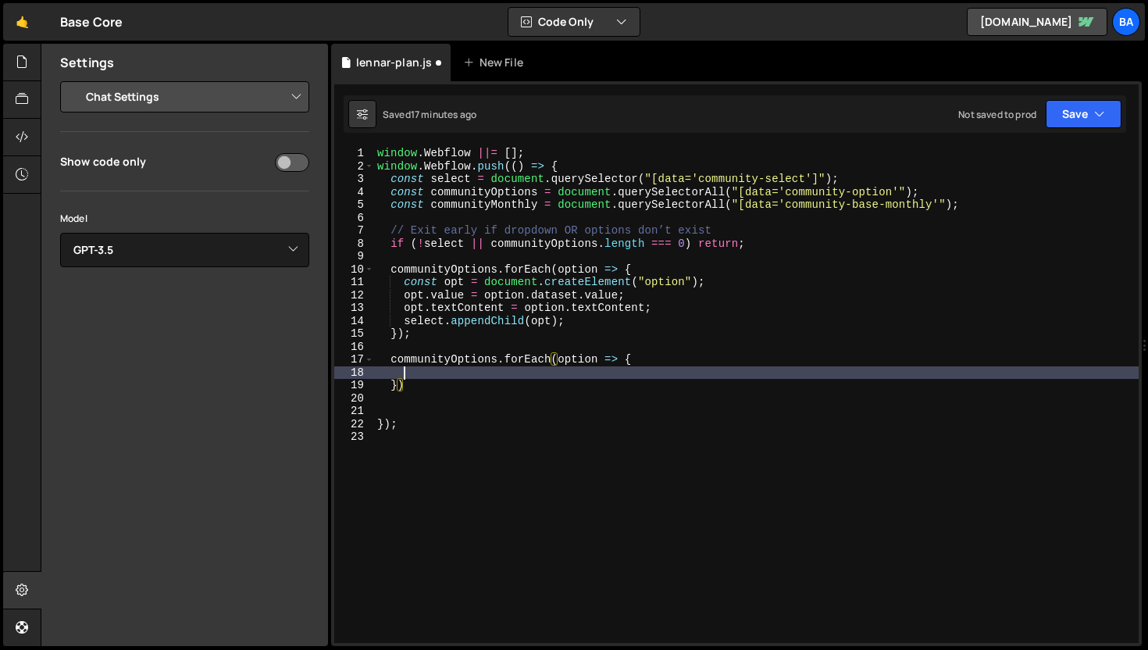
click at [473, 369] on div "window . Webflow ||= [ ] ; window . Webflow . push (( ) => { const select = doc…" at bounding box center [756, 408] width 765 height 522
type textarea "//Nothing yet"
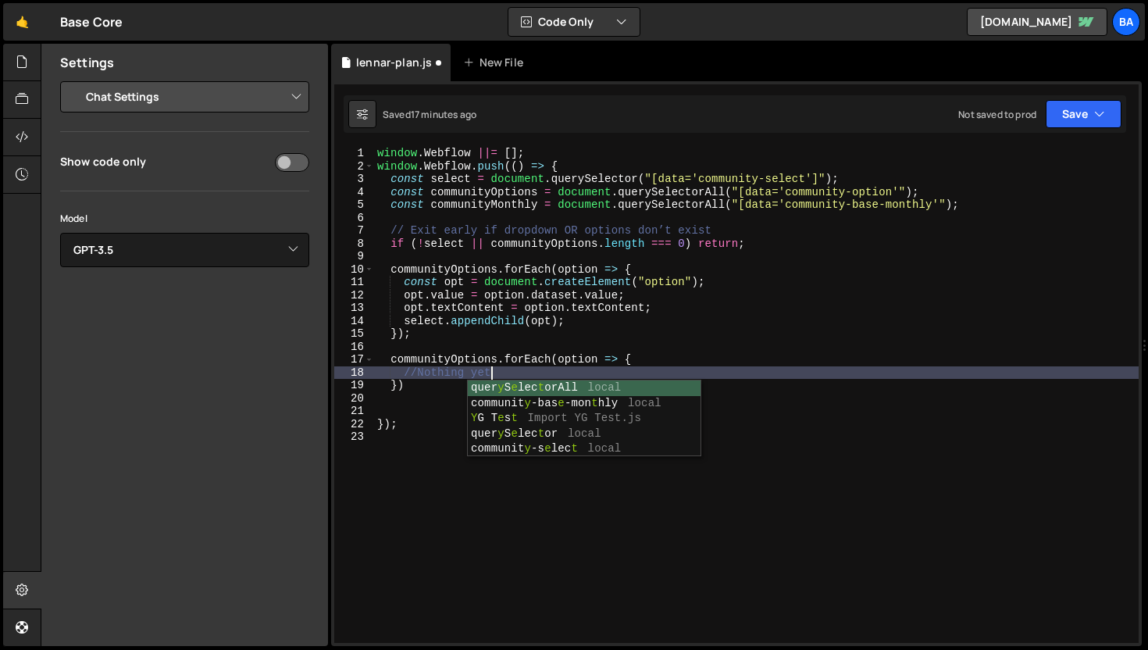
scroll to position [0, 7]
click at [479, 342] on div "window . Webflow ||= [ ] ; window . Webflow . push (( ) => { const select = doc…" at bounding box center [756, 408] width 765 height 522
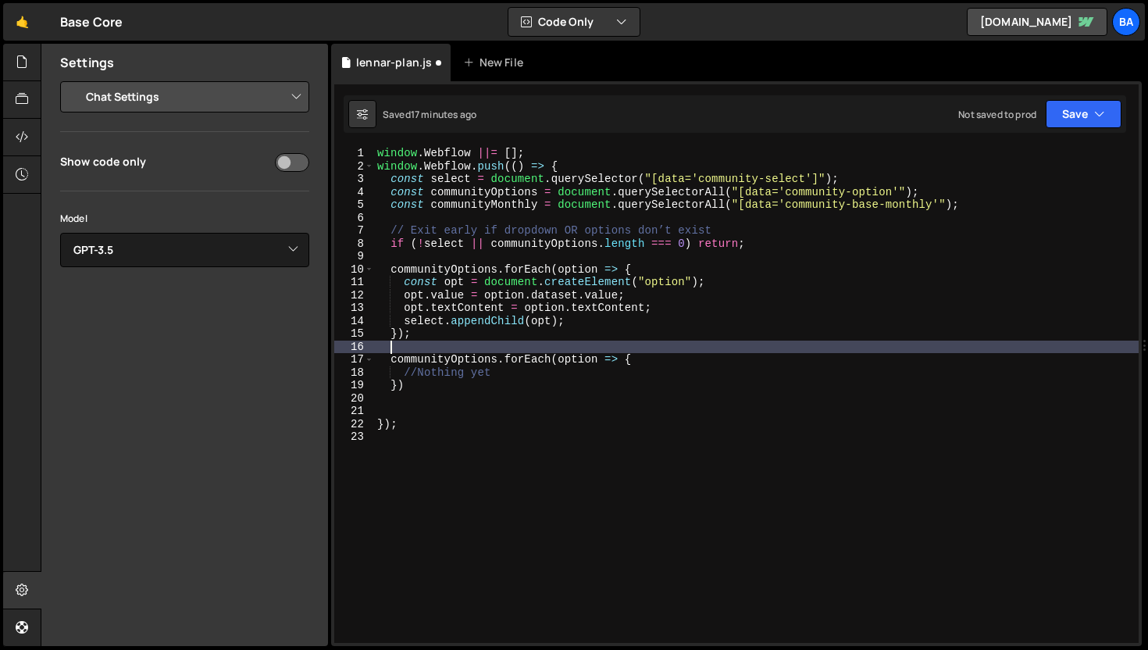
click at [480, 338] on div "window . Webflow ||= [ ] ; window . Webflow . push (( ) => { const select = doc…" at bounding box center [756, 408] width 765 height 522
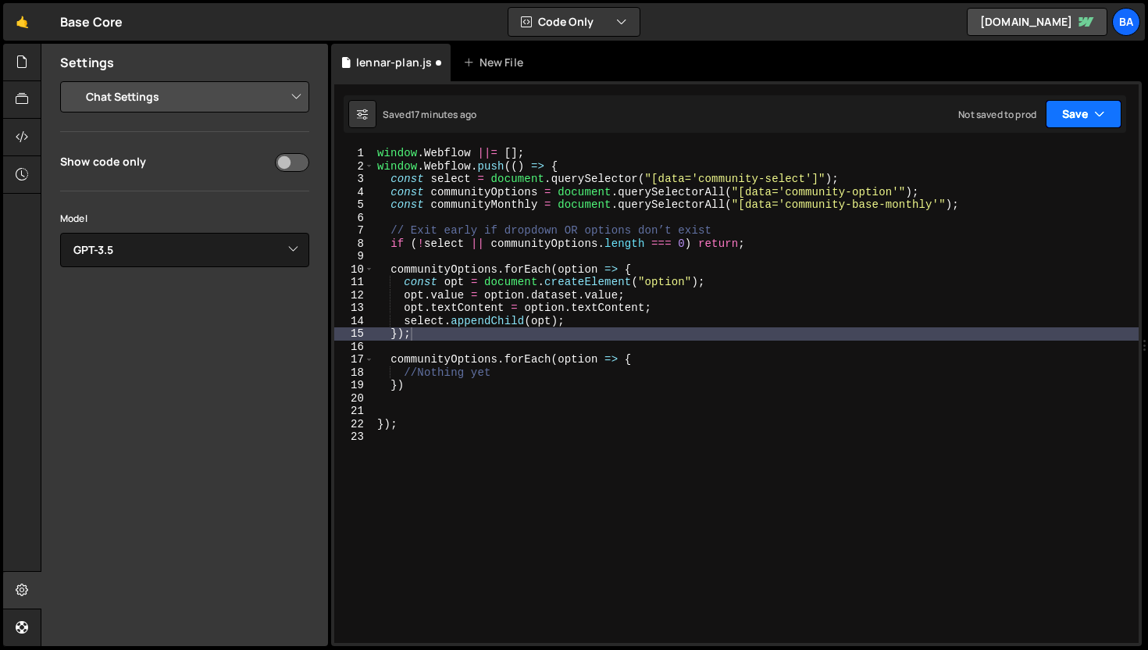
click at [1090, 117] on button "Save" at bounding box center [1084, 114] width 76 height 28
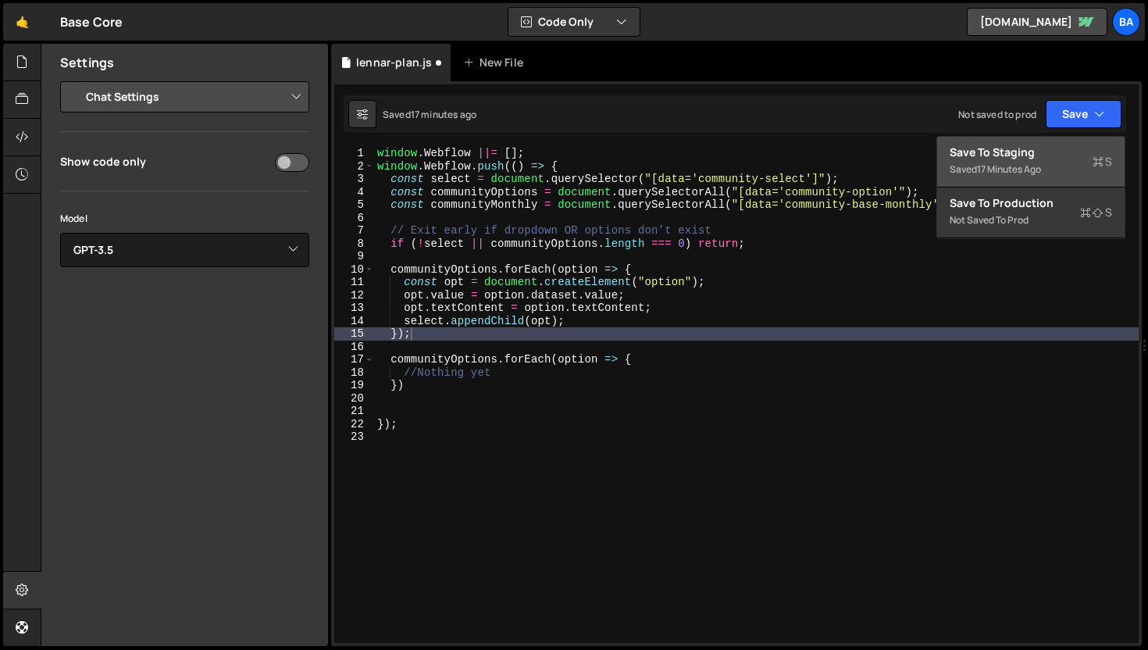
click at [1066, 148] on div "Save to Staging S" at bounding box center [1031, 153] width 162 height 16
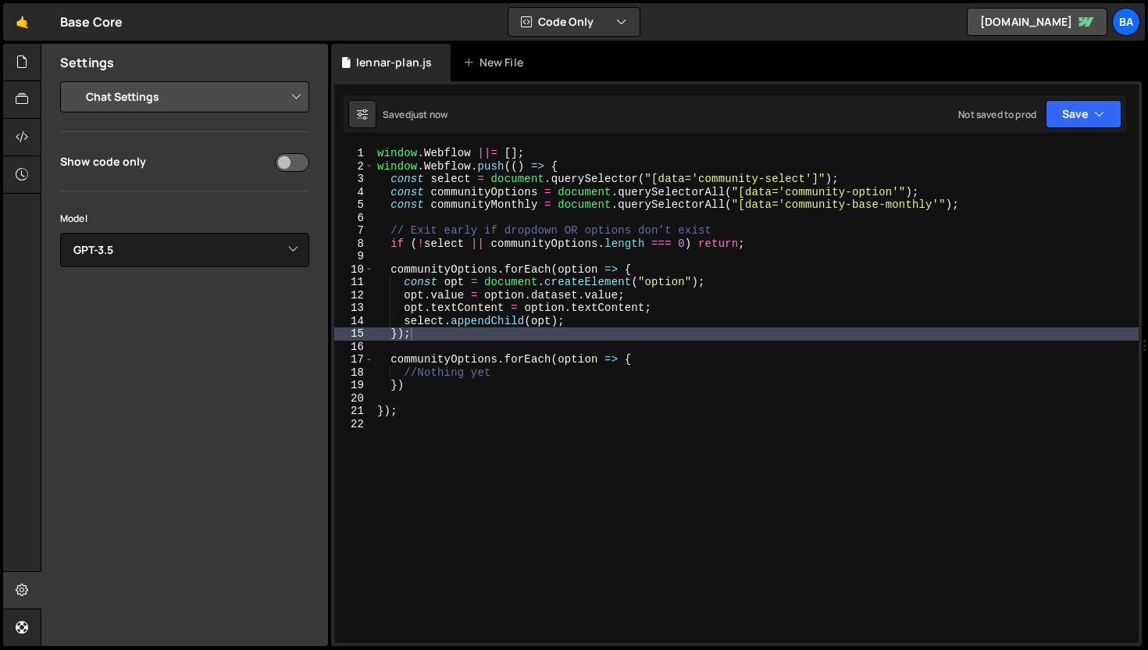
click at [736, 321] on div "window . Webflow ||= [ ] ; window . Webflow . push (( ) => { const select = doc…" at bounding box center [756, 408] width 765 height 522
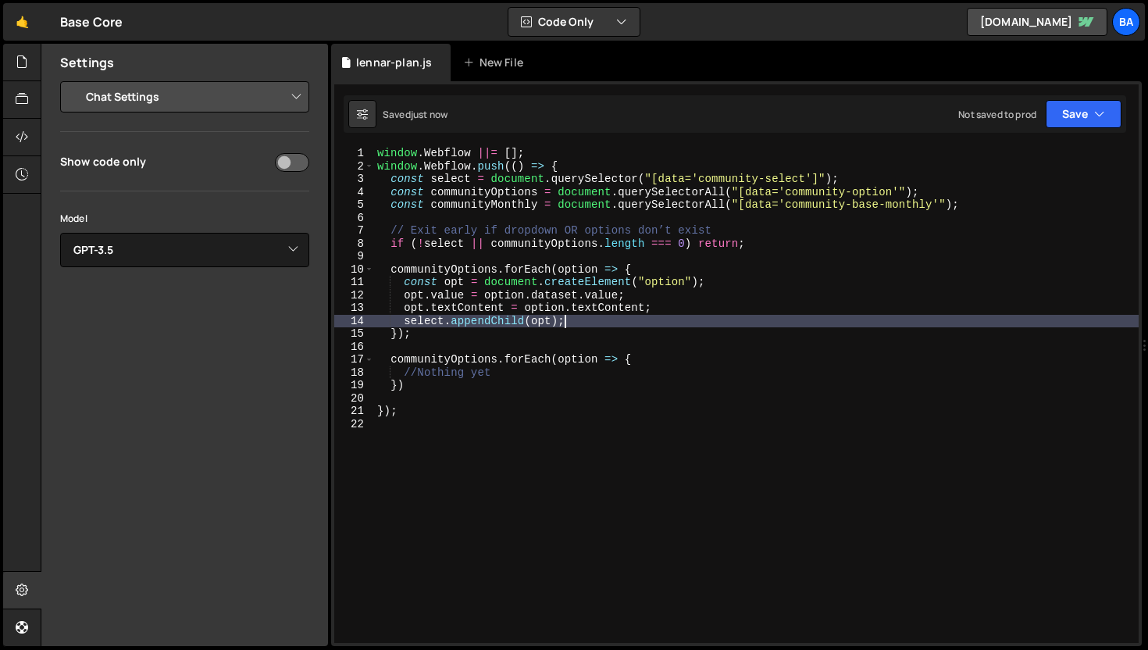
click at [737, 321] on div "window . Webflow ||= [ ] ; window . Webflow . push (( ) => { const select = doc…" at bounding box center [756, 408] width 765 height 522
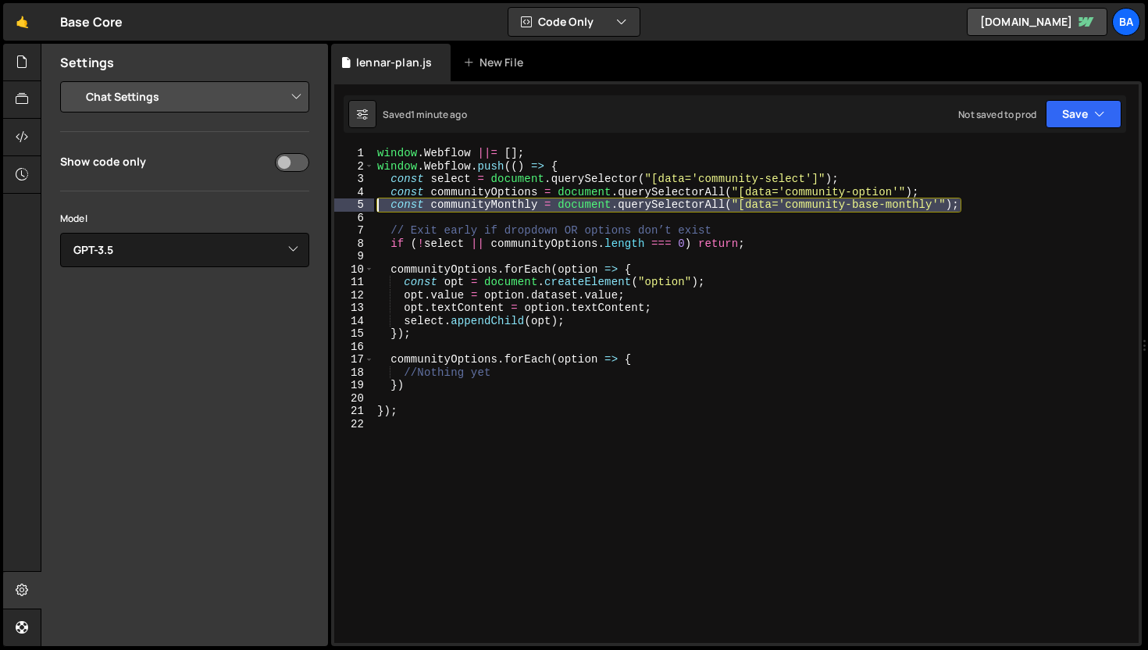
drag, startPoint x: 969, startPoint y: 205, endPoint x: 362, endPoint y: 200, distance: 607.0
click at [362, 200] on div "select.appendChild(opt); 1 2 3 4 5 6 7 8 9 10 11 12 13 14 15 16 17 18 19 20 21 …" at bounding box center [736, 395] width 805 height 496
type textarea "const communityMonthly = document.querySelectorAll("[data='community-base-month…"
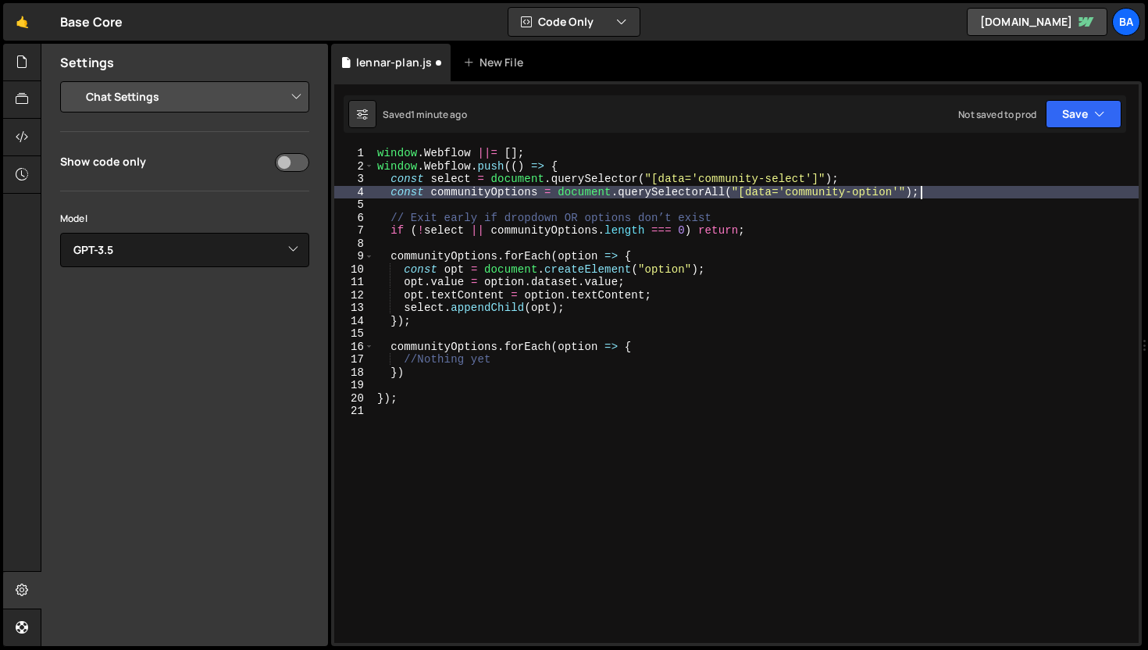
click at [692, 346] on div "window . Webflow ||= [ ] ; window . Webflow . push (( ) => { const select = doc…" at bounding box center [756, 408] width 765 height 522
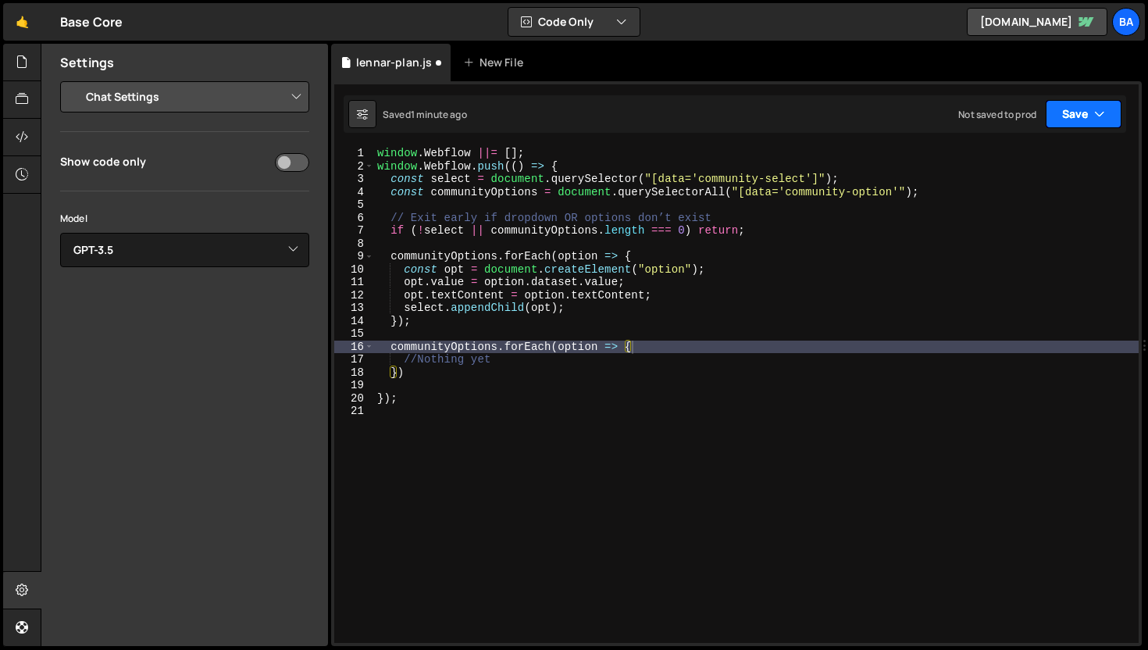
click at [1063, 123] on button "Save" at bounding box center [1084, 114] width 76 height 28
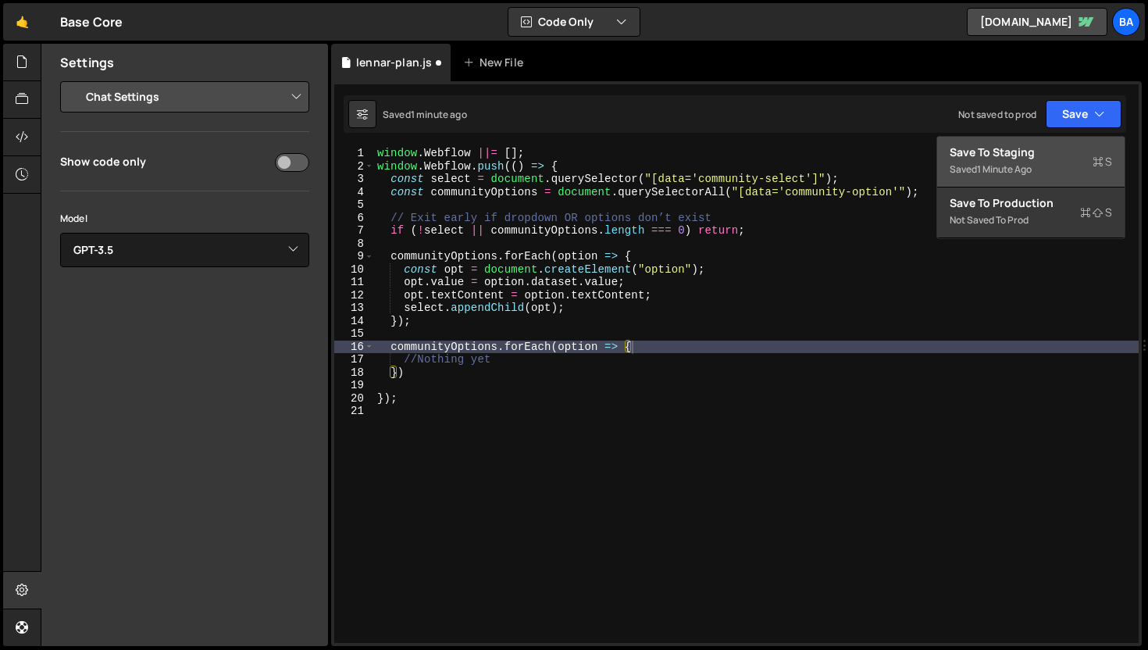
click at [1025, 162] on div "Saved 1 minute ago" at bounding box center [1031, 169] width 162 height 19
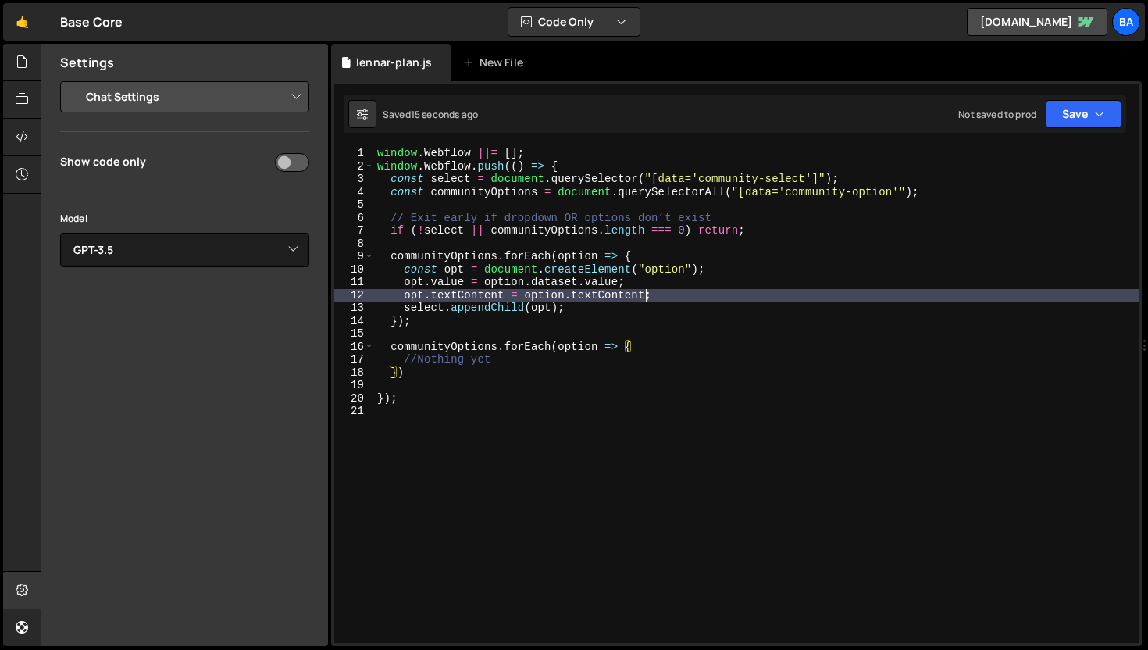
click at [644, 300] on div "window . Webflow ||= [ ] ; window . Webflow . push (( ) => { const select = doc…" at bounding box center [756, 408] width 765 height 522
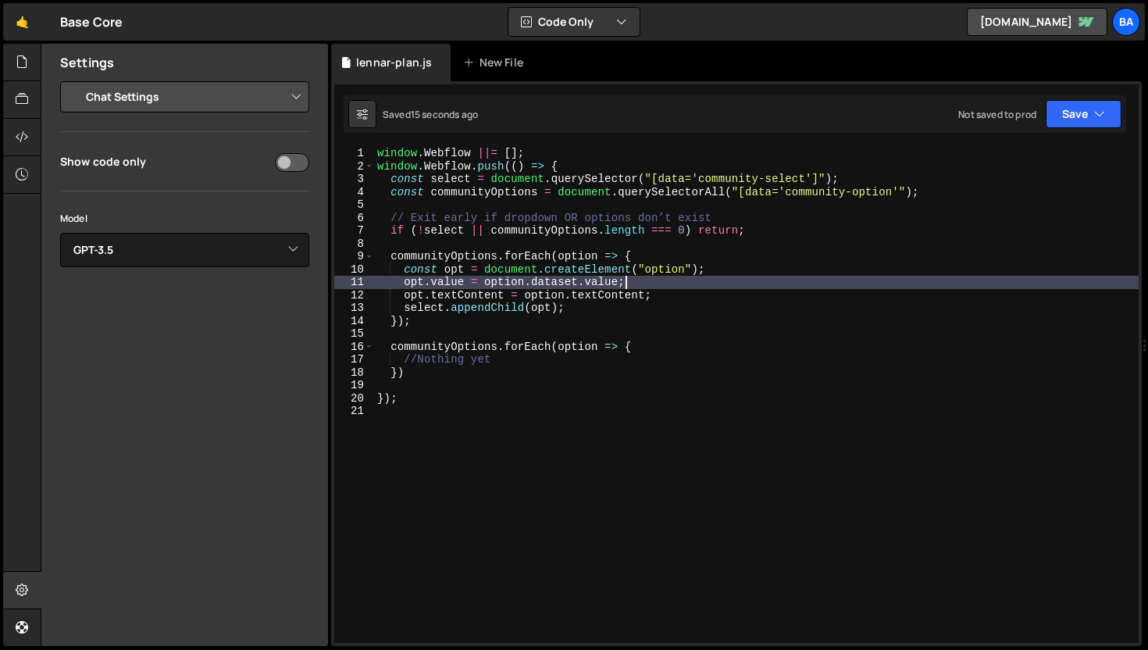
click at [706, 280] on div "window . Webflow ||= [ ] ; window . Webflow . push (( ) => { const select = doc…" at bounding box center [756, 408] width 765 height 522
click at [759, 301] on div "window . Webflow ||= [ ] ; window . Webflow . push (( ) => { const select = doc…" at bounding box center [756, 408] width 765 height 522
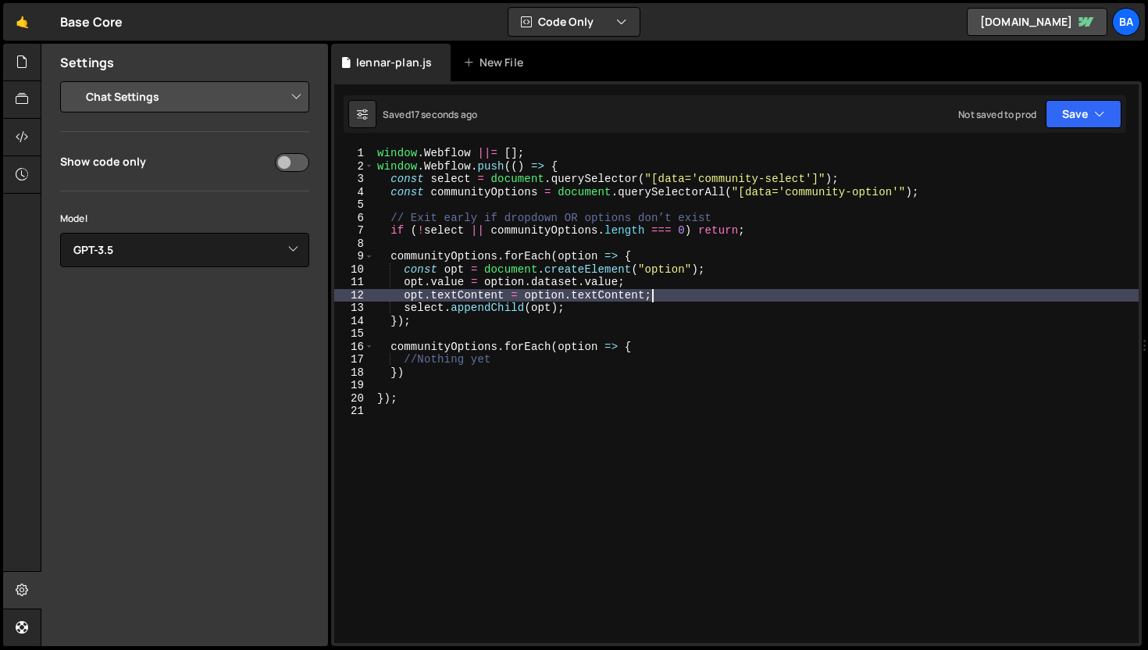
click at [803, 352] on div "window . Webflow ||= [ ] ; window . Webflow . push (( ) => { const select = doc…" at bounding box center [756, 408] width 765 height 522
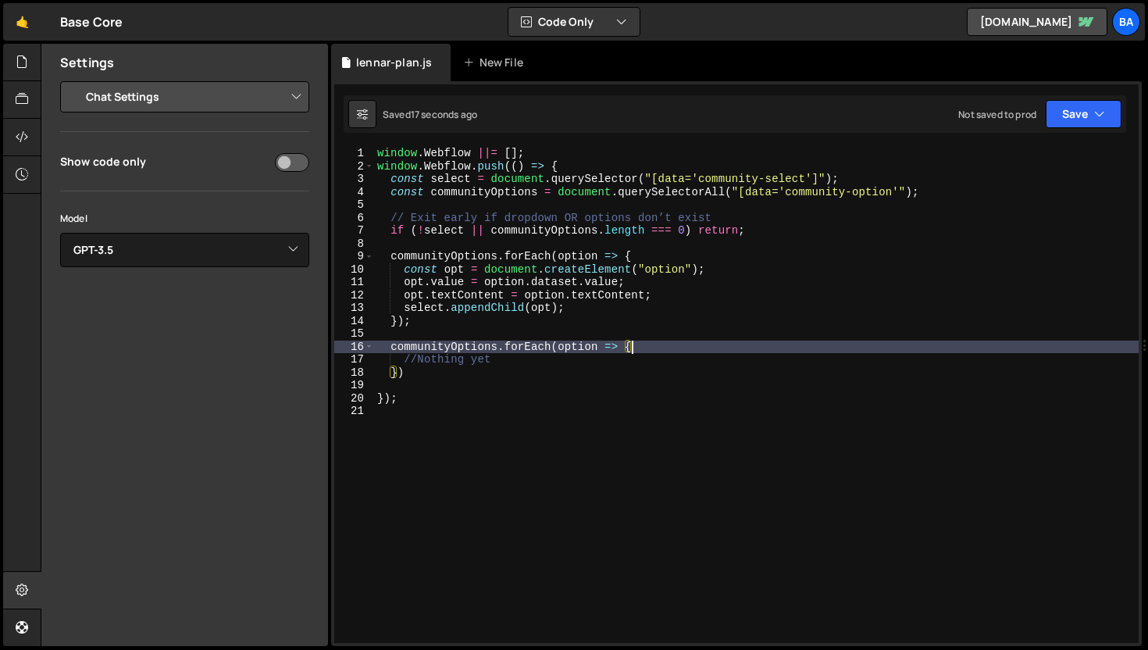
click at [787, 320] on div "window . Webflow ||= [ ] ; window . Webflow . push (( ) => { const select = doc…" at bounding box center [756, 408] width 765 height 522
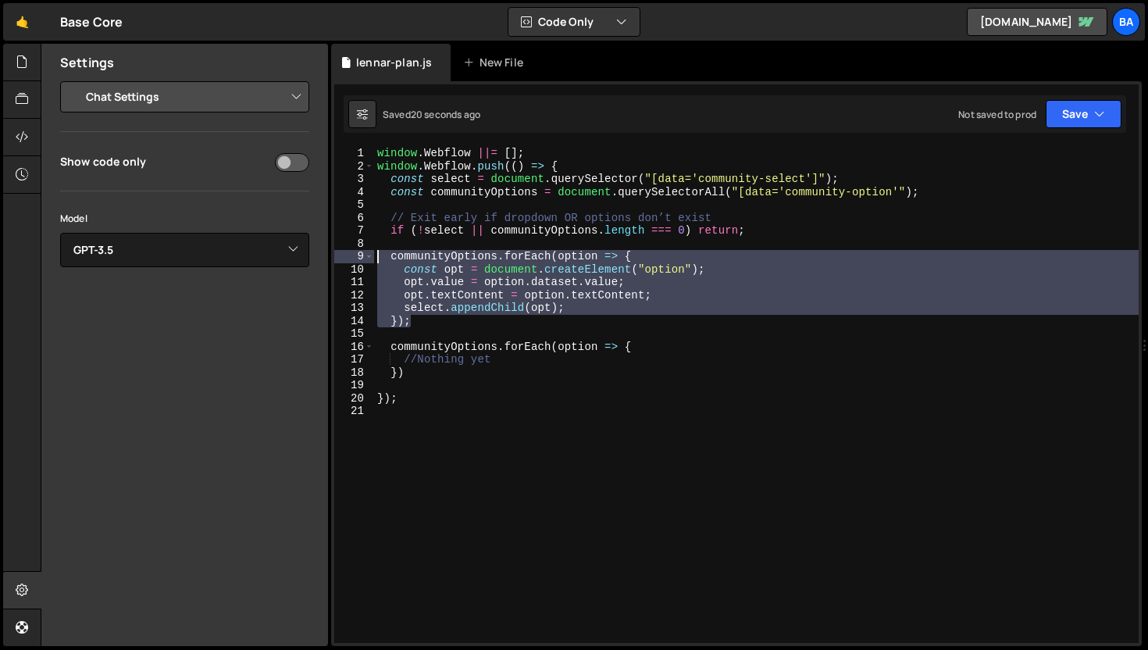
drag, startPoint x: 427, startPoint y: 321, endPoint x: 355, endPoint y: 259, distance: 94.7
click at [355, 259] on div "}); 1 2 3 4 5 6 7 8 9 10 11 12 13 14 15 16 17 18 19 20 21 window . Webflow ||= …" at bounding box center [736, 395] width 805 height 496
click at [488, 295] on div "window . Webflow ||= [ ] ; window . Webflow . push (( ) => { const select = doc…" at bounding box center [756, 395] width 765 height 496
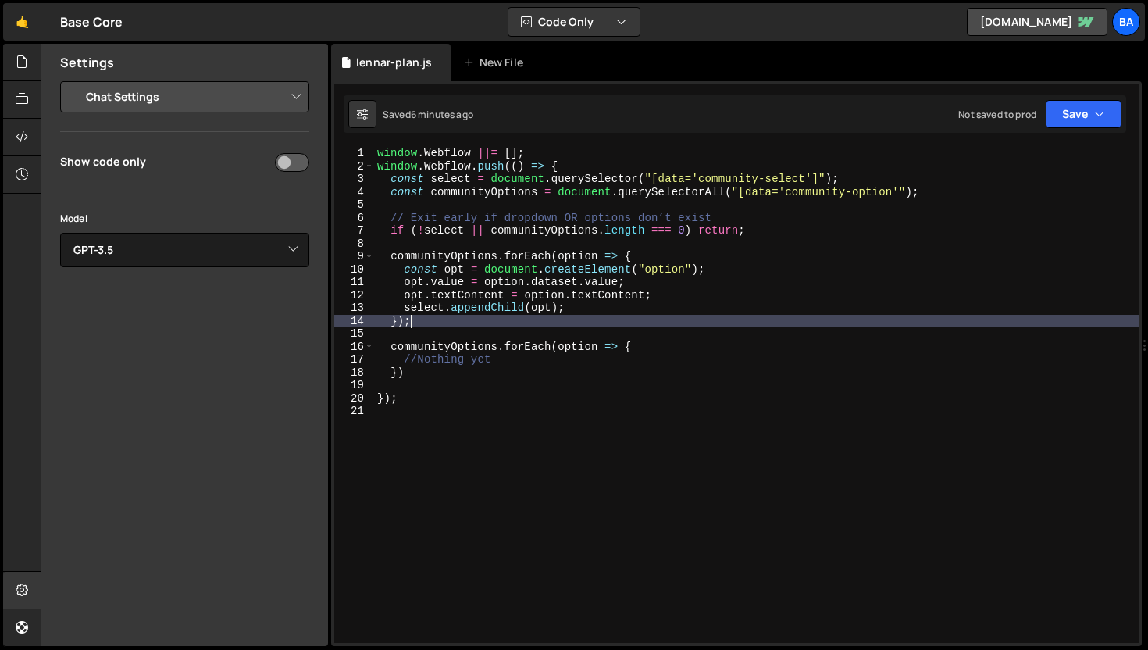
click at [604, 316] on div "window . Webflow ||= [ ] ; window . Webflow . push (( ) => { const select = doc…" at bounding box center [756, 408] width 765 height 522
click at [604, 305] on div "window . Webflow ||= [ ] ; window . Webflow . push (( ) => { const select = doc…" at bounding box center [756, 408] width 765 height 522
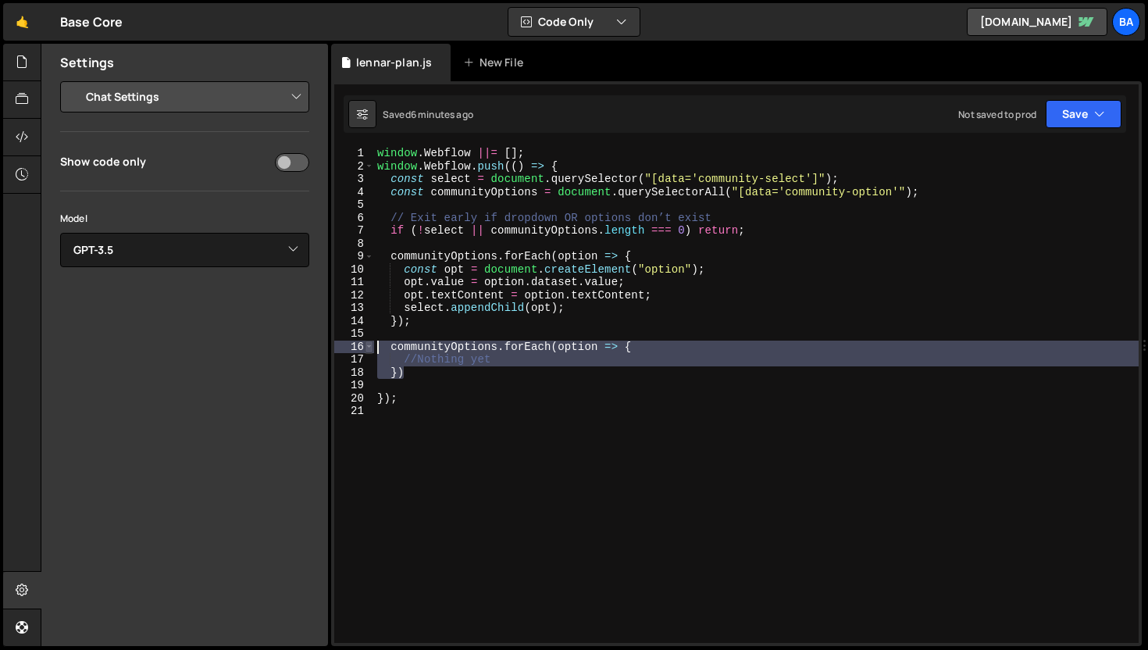
drag, startPoint x: 429, startPoint y: 370, endPoint x: 369, endPoint y: 343, distance: 65.8
click at [369, 343] on div "select.appendChild(opt); 1 2 3 4 5 6 7 8 9 10 11 12 13 14 15 16 17 18 19 20 21 …" at bounding box center [736, 395] width 805 height 496
type textarea "communityOptions.forEach(option => { //Nothing yet"
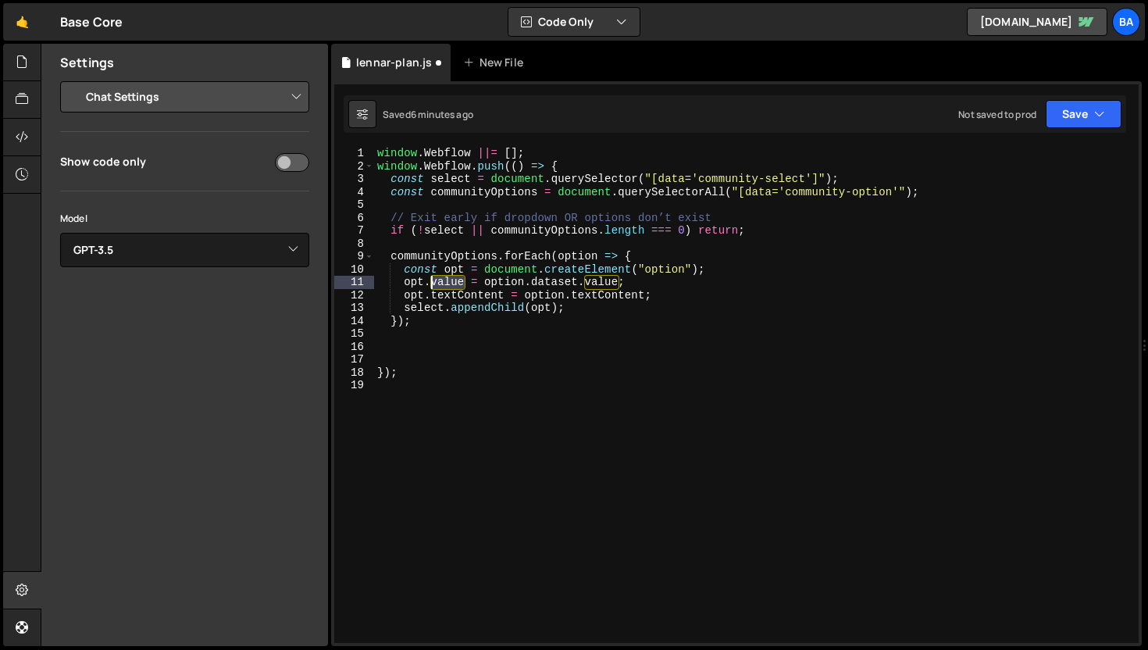
drag, startPoint x: 463, startPoint y: 282, endPoint x: 434, endPoint y: 284, distance: 29.7
click at [434, 284] on div "window . Webflow ||= [ ] ; window . Webflow . push (( ) => { const select = doc…" at bounding box center [756, 408] width 765 height 522
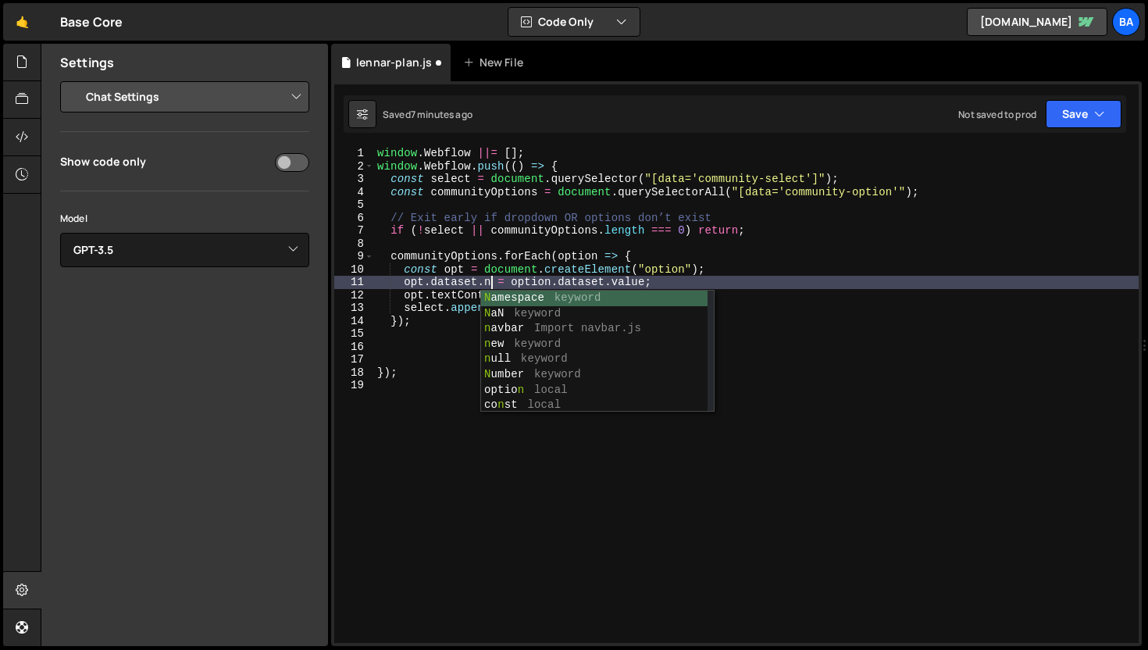
scroll to position [0, 9]
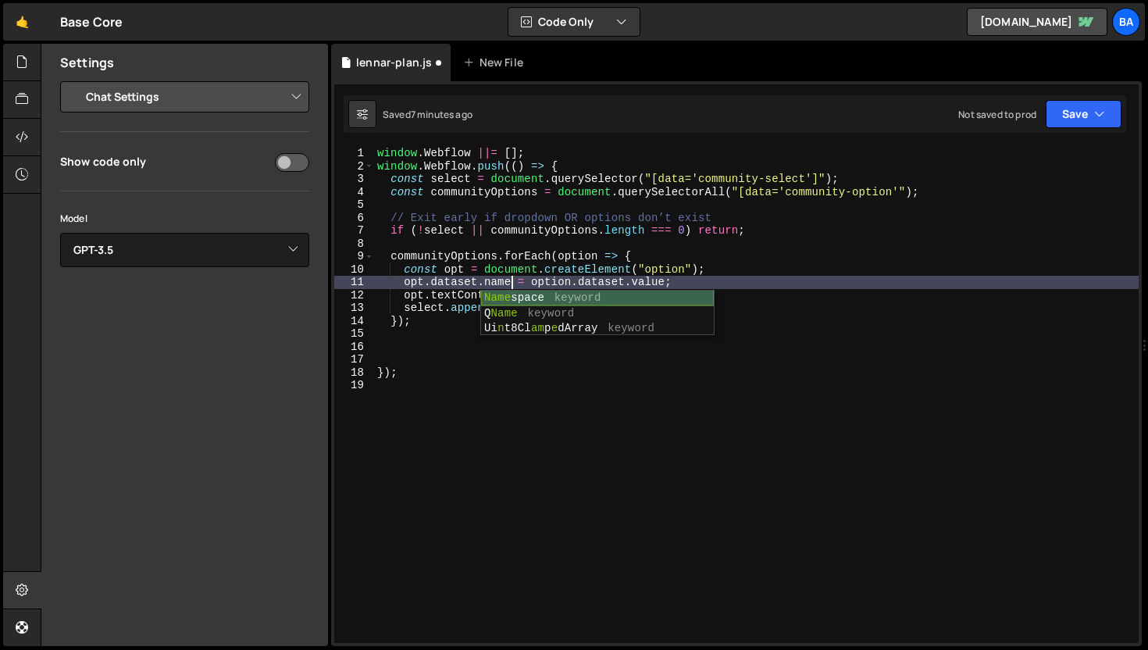
click at [575, 291] on div "Name space keyword Q Name keyword Ui n t8Cl am p e dArray keyword" at bounding box center [597, 329] width 233 height 77
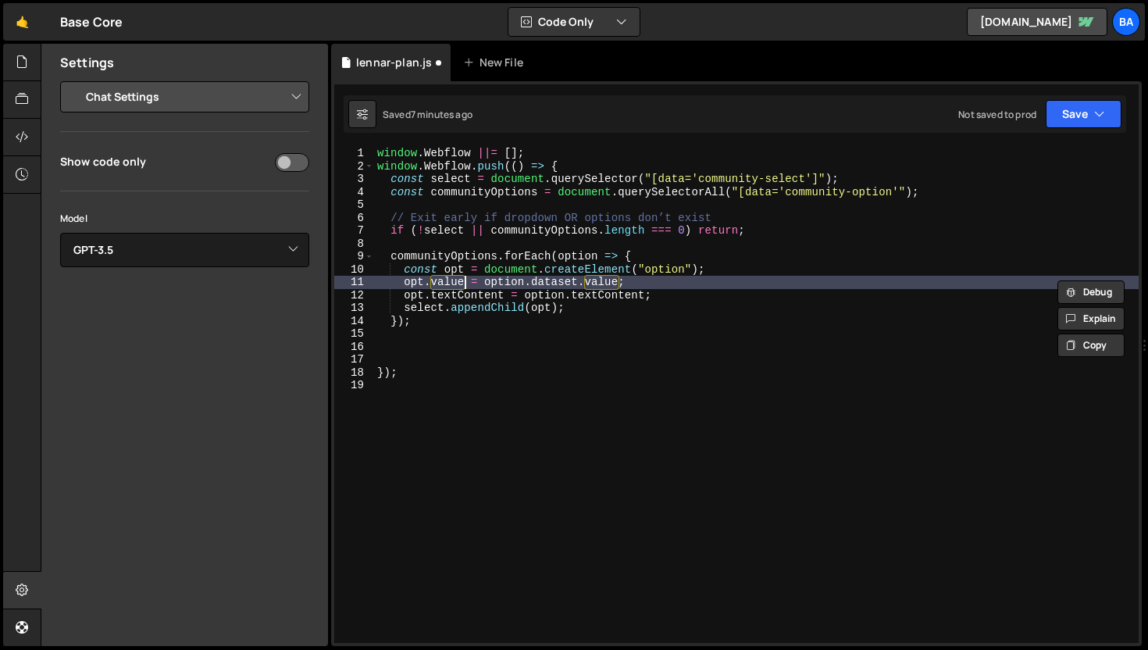
type textarea "//Nothing yet })"
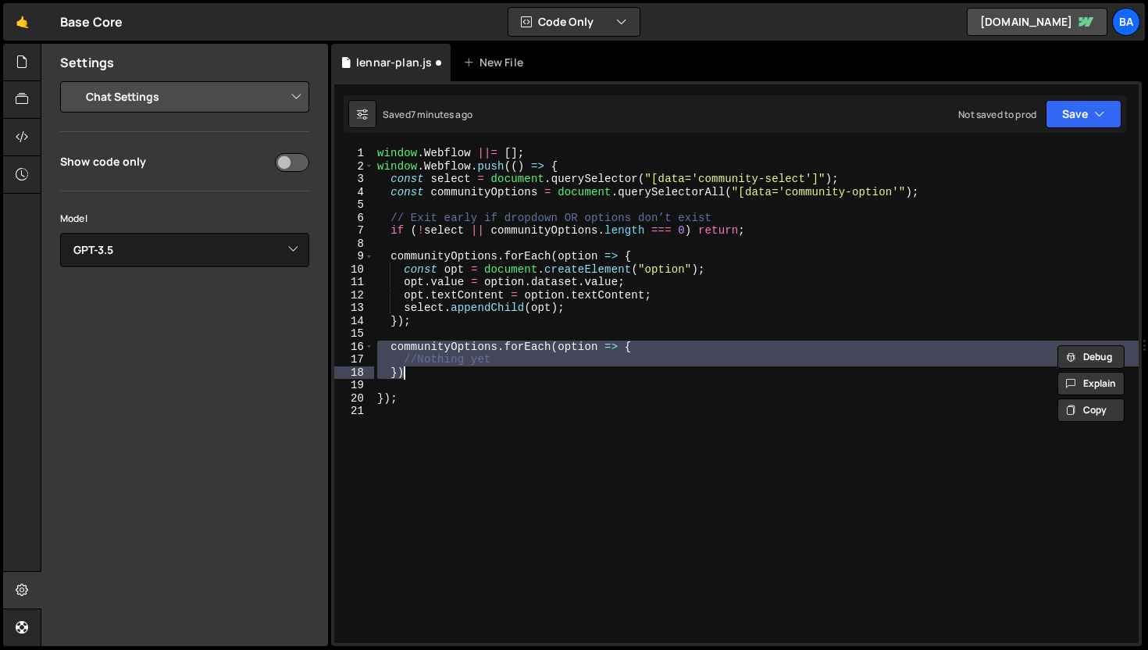
scroll to position [0, 7]
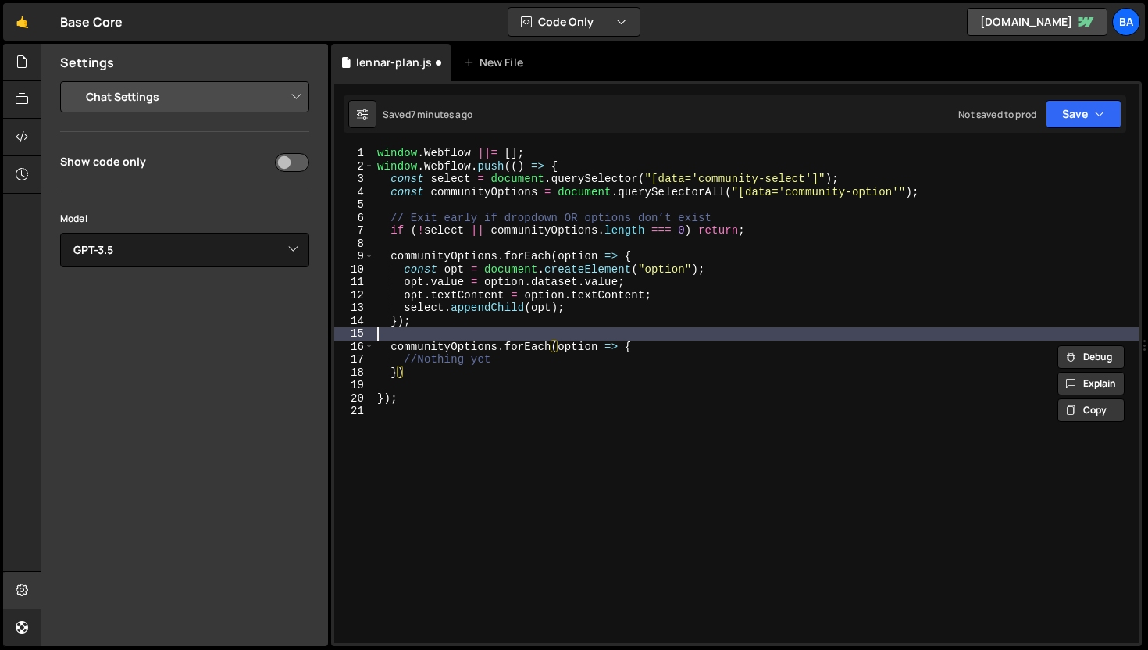
click at [602, 329] on div "window . Webflow ||= [ ] ; window . Webflow . push (( ) => { const select = doc…" at bounding box center [756, 408] width 765 height 522
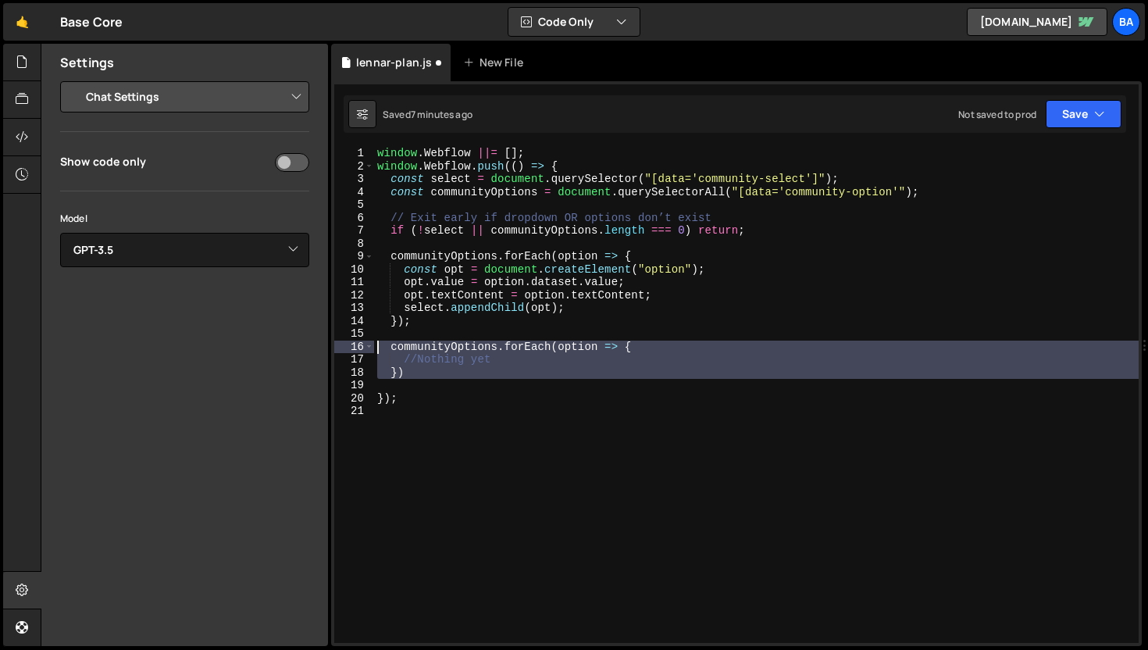
drag, startPoint x: 434, startPoint y: 378, endPoint x: 300, endPoint y: 341, distance: 139.3
click at [300, 341] on div "Files New File Javascript files 1 event-filter.js 1 1 lennar-plan.js 0 7 member…" at bounding box center [595, 345] width 1108 height 603
type textarea "communityOptions.forEach(option => { //Nothing yet"
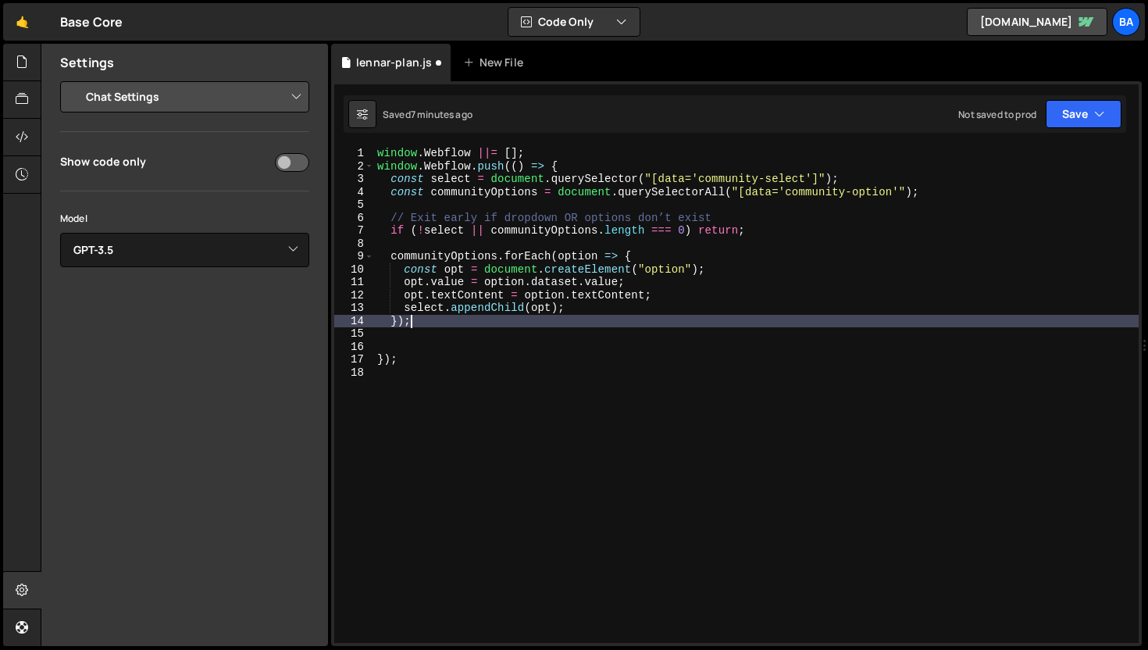
click at [471, 324] on div "window . Webflow ||= [ ] ; window . Webflow . push (( ) => { const select = doc…" at bounding box center [756, 408] width 765 height 522
type textarea "});"
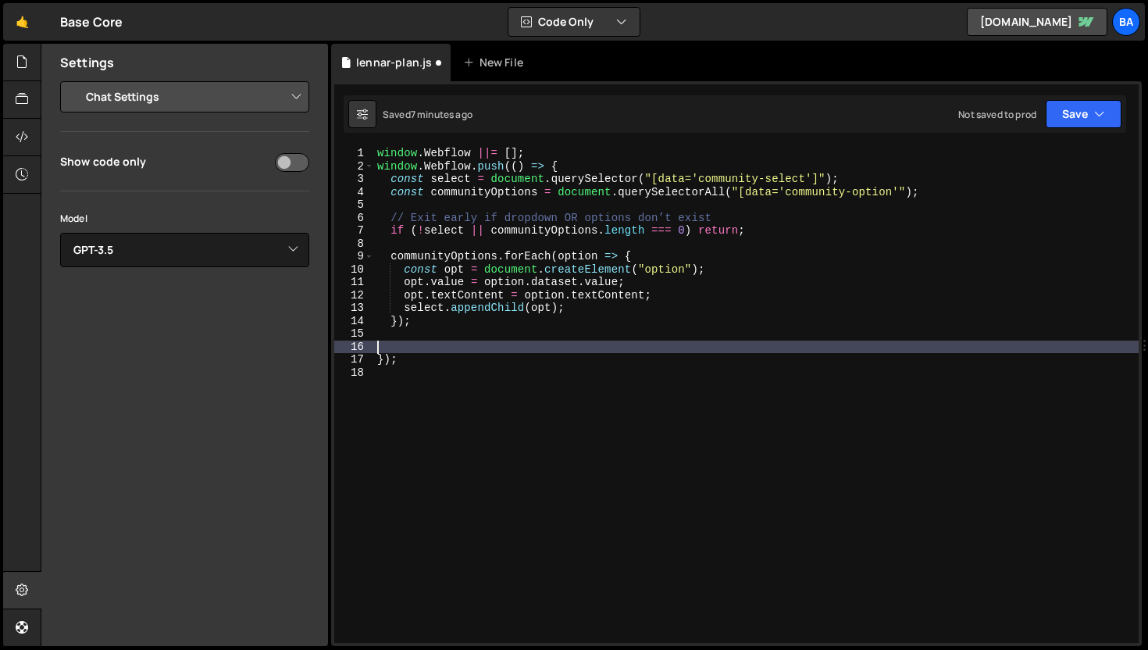
click at [422, 341] on div "window . Webflow ||= [ ] ; window . Webflow . push (( ) => { const select = doc…" at bounding box center [756, 408] width 765 height 522
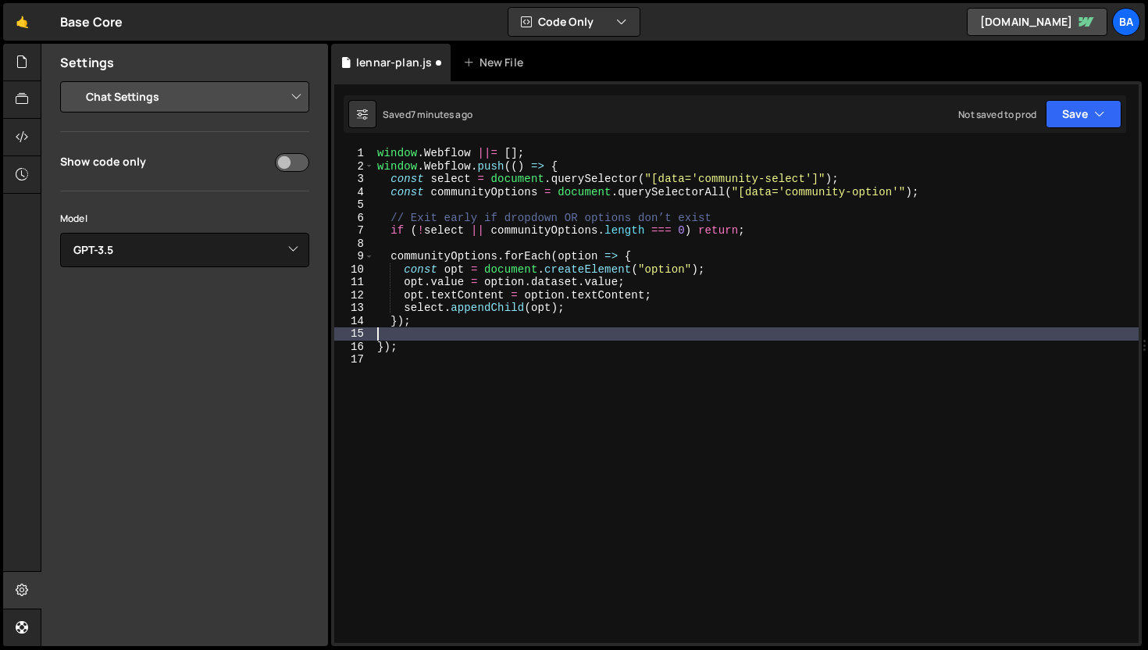
click at [704, 285] on div "window . Webflow ||= [ ] ; window . Webflow . push (( ) => { const select = doc…" at bounding box center [756, 408] width 765 height 522
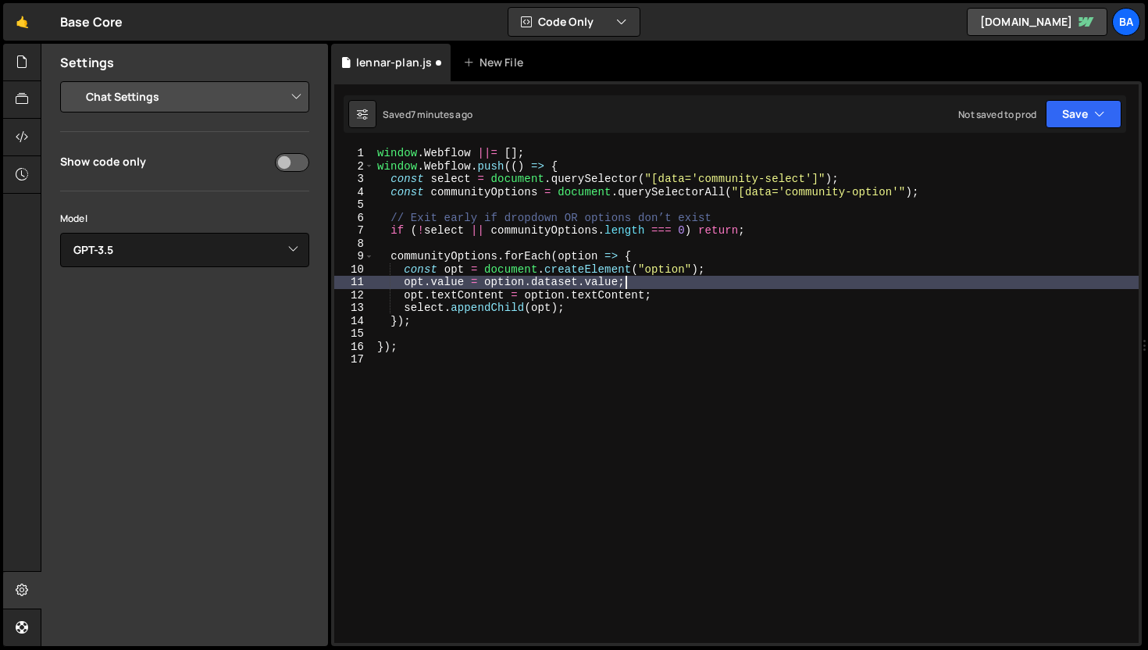
click at [634, 309] on div "window . Webflow ||= [ ] ; window . Webflow . push (( ) => { const select = doc…" at bounding box center [756, 408] width 765 height 522
type textarea "select.appendChild(opt);"
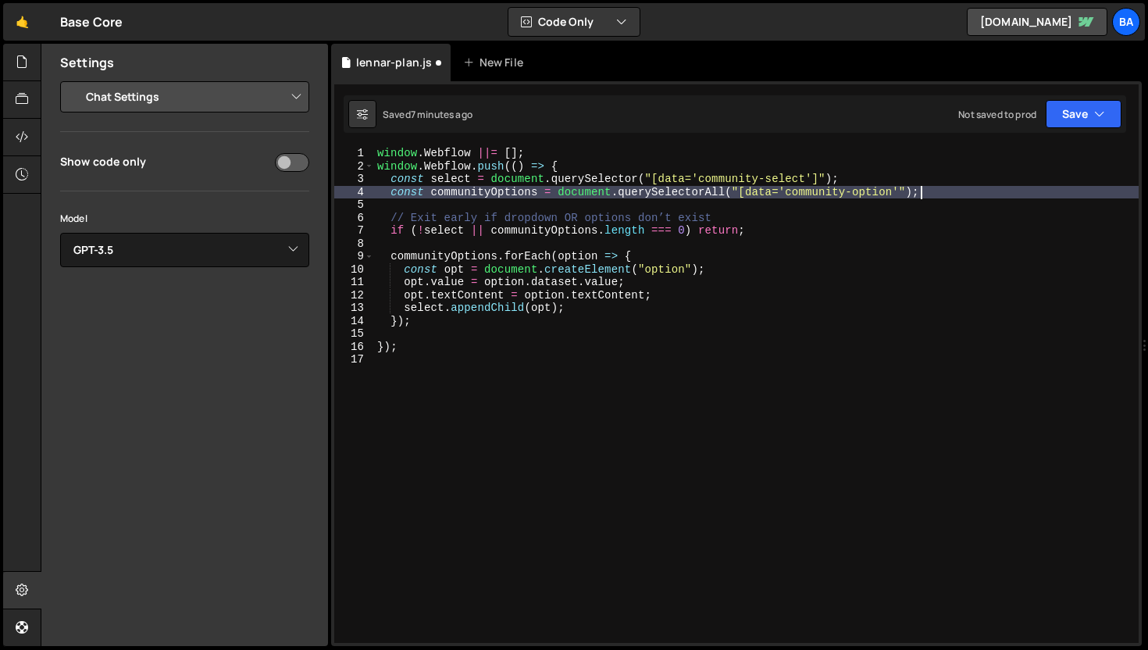
click at [927, 198] on div "window . Webflow ||= [ ] ; window . Webflow . push (( ) => { const select = doc…" at bounding box center [756, 408] width 765 height 522
type textarea "const communityOptions = document.querySelectorAll("[data='community-option'");"
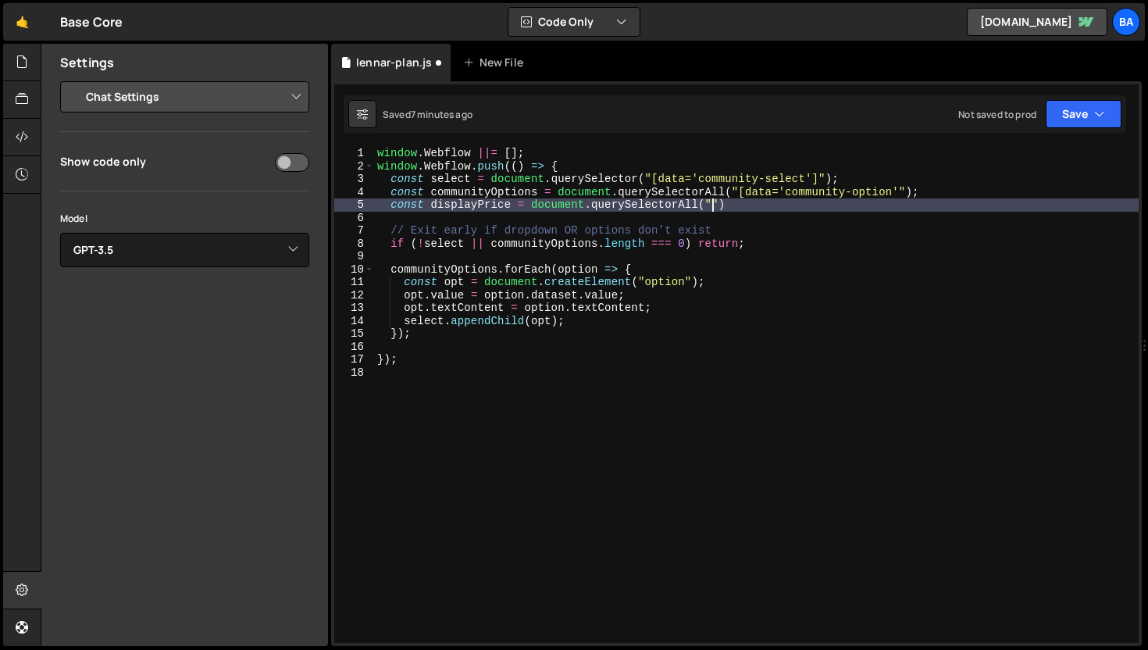
scroll to position [0, 23]
type textarea "const displayPrice = document.querySelectorAll("")"
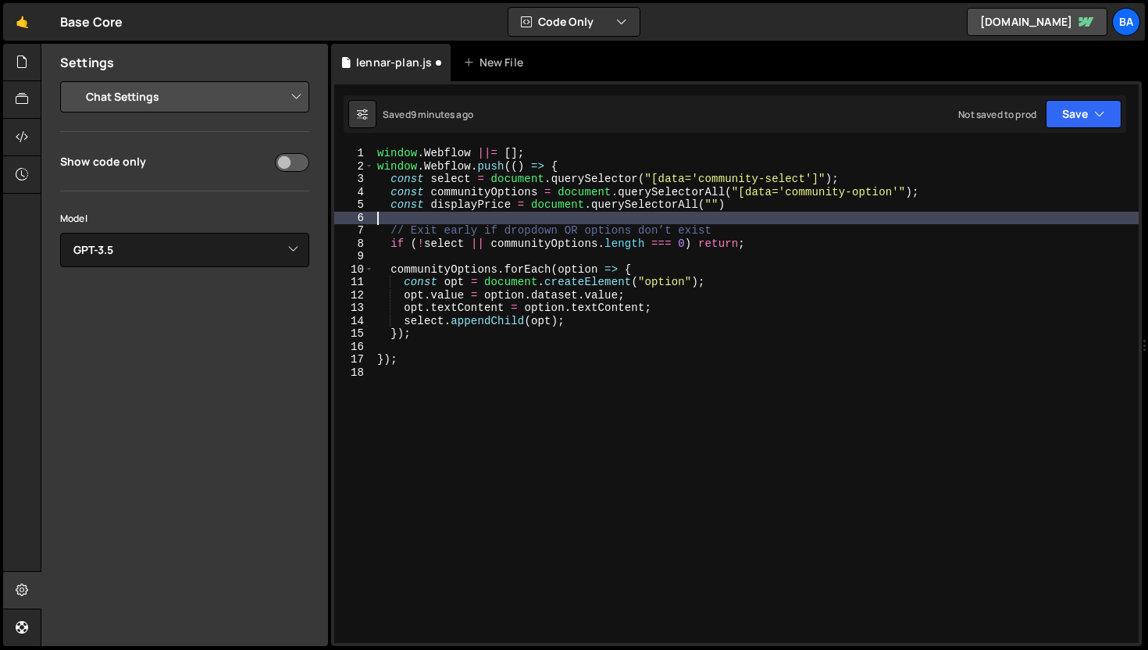
click at [833, 221] on div "window . Webflow ||= [ ] ; window . Webflow . push (( ) => { const select = doc…" at bounding box center [756, 408] width 765 height 522
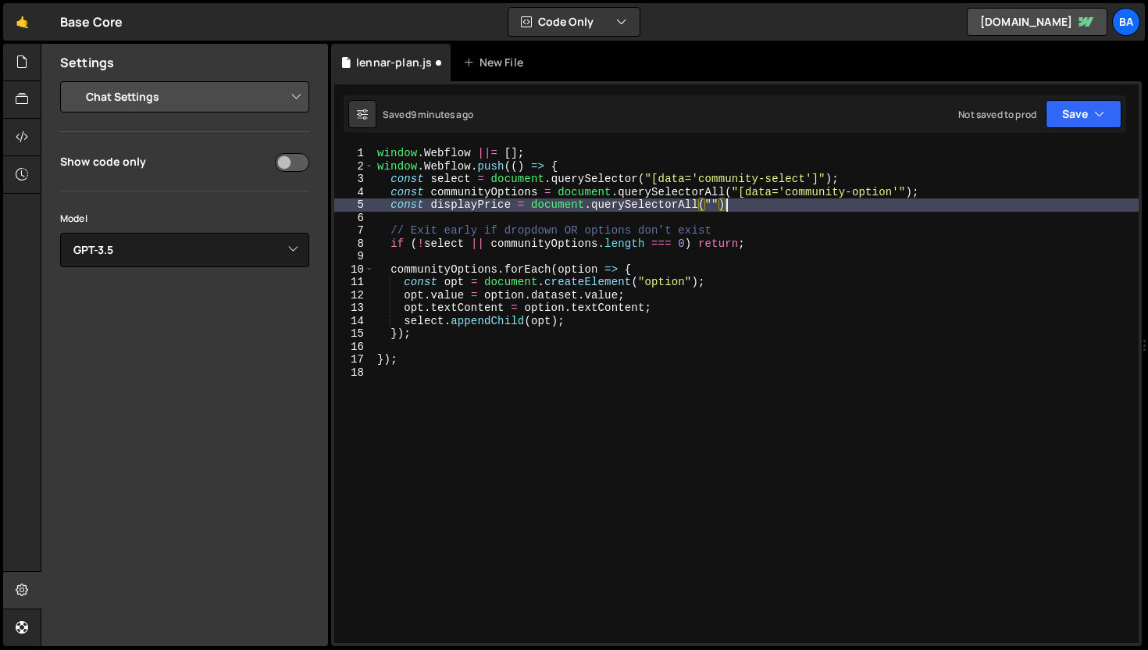
click at [800, 206] on div "window . Webflow ||= [ ] ; window . Webflow . push (( ) => { const select = doc…" at bounding box center [756, 408] width 765 height 522
type textarea "const displayPrice = document.querySelectorAll("")"
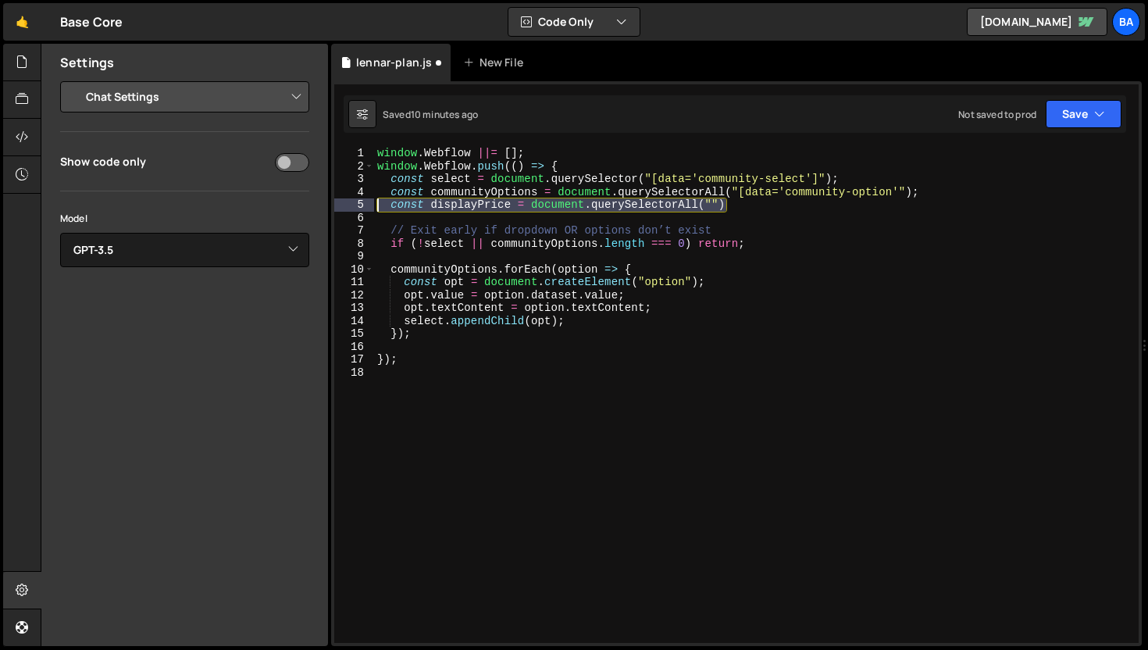
drag, startPoint x: 779, startPoint y: 209, endPoint x: 358, endPoint y: 202, distance: 421.1
click at [358, 202] on div "const displayPrice = document.querySelectorAll("") 1 2 3 4 5 6 7 8 9 10 11 12 1…" at bounding box center [736, 395] width 805 height 496
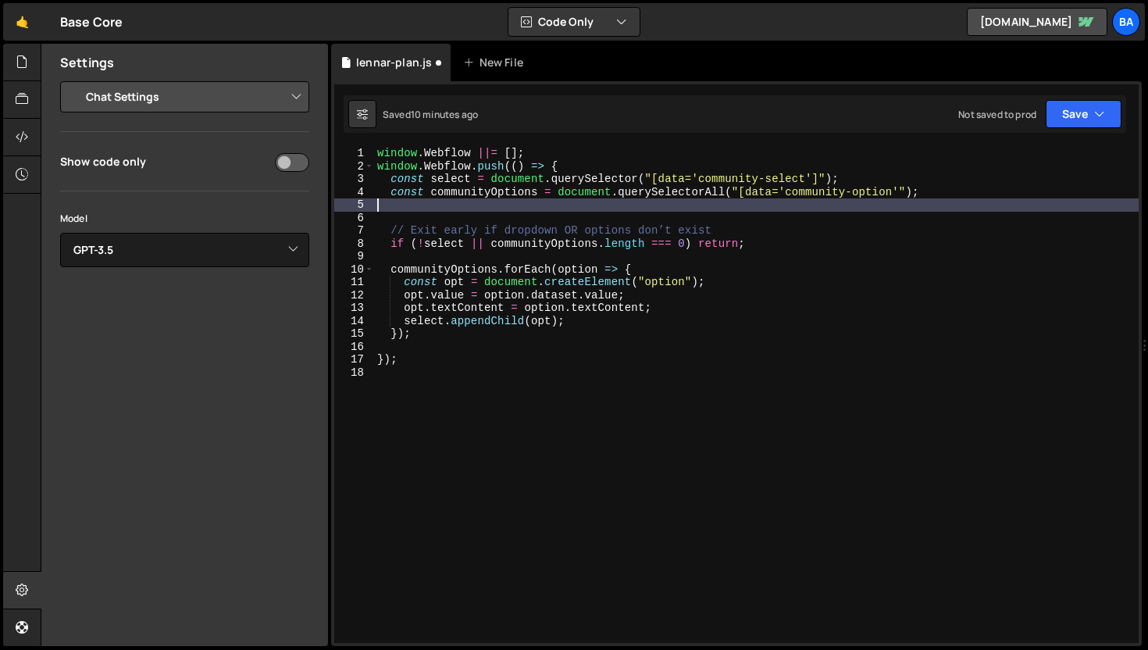
type textarea "\"
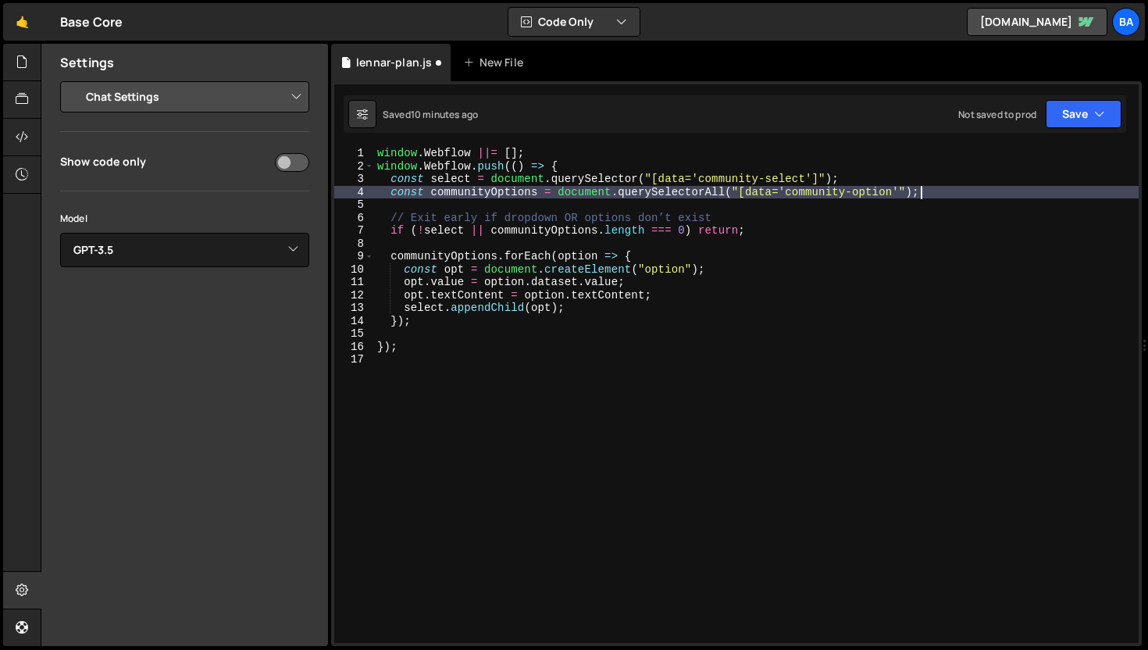
click at [609, 310] on div "window . Webflow ||= [ ] ; window . Webflow . push (( ) => { const select = doc…" at bounding box center [756, 408] width 765 height 522
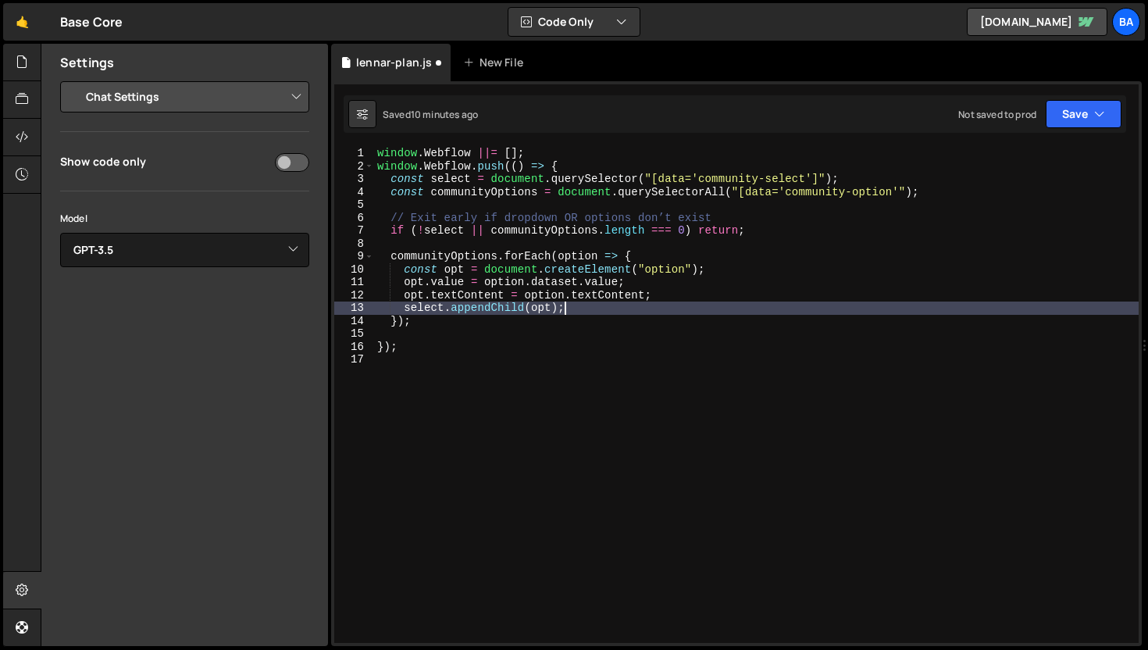
click at [536, 324] on div "window . Webflow ||= [ ] ; window . Webflow . push (( ) => { const select = doc…" at bounding box center [756, 408] width 765 height 522
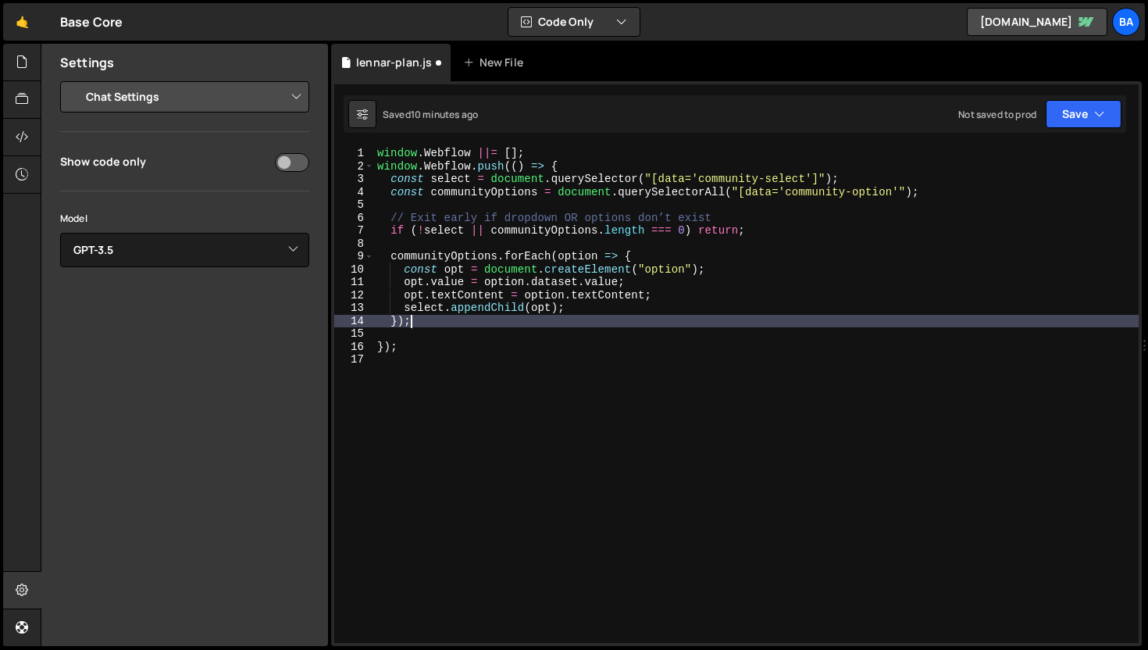
click at [634, 310] on div "window . Webflow ||= [ ] ; window . Webflow . push (( ) => { const select = doc…" at bounding box center [756, 408] width 765 height 522
type textarea "select.appendChild(opt);"
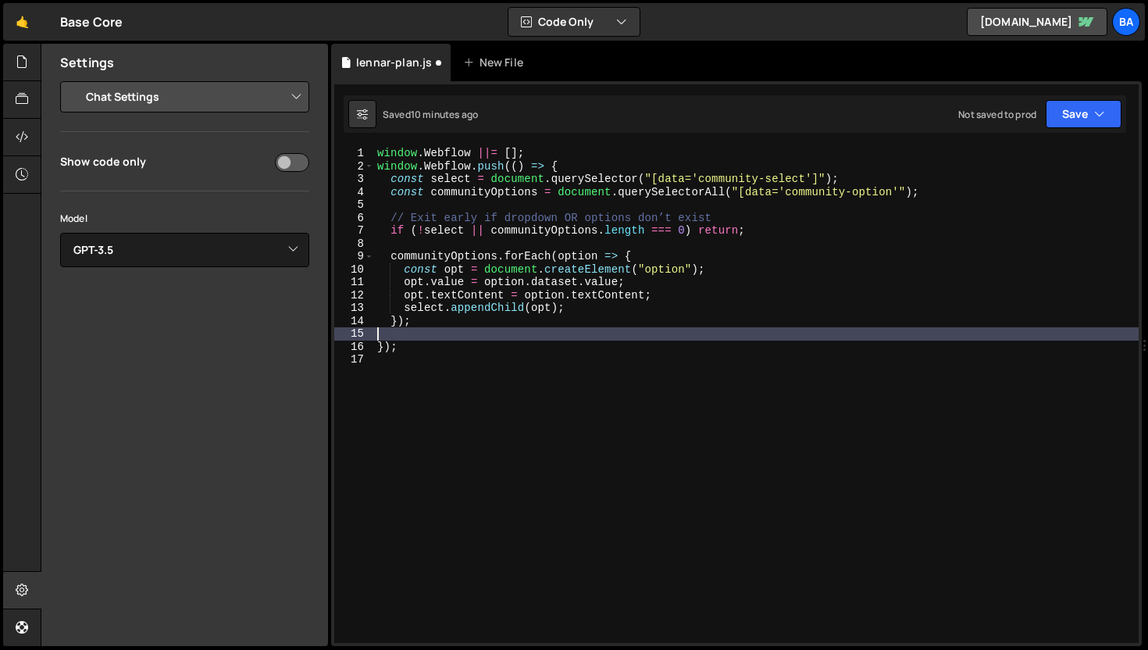
click at [471, 327] on div "window . Webflow ||= [ ] ; window . Webflow . push (( ) => { const select = doc…" at bounding box center [756, 408] width 765 height 522
click at [686, 177] on div "window . Webflow ||= [ ] ; window . Webflow . push (( ) => { const select = doc…" at bounding box center [756, 408] width 765 height 522
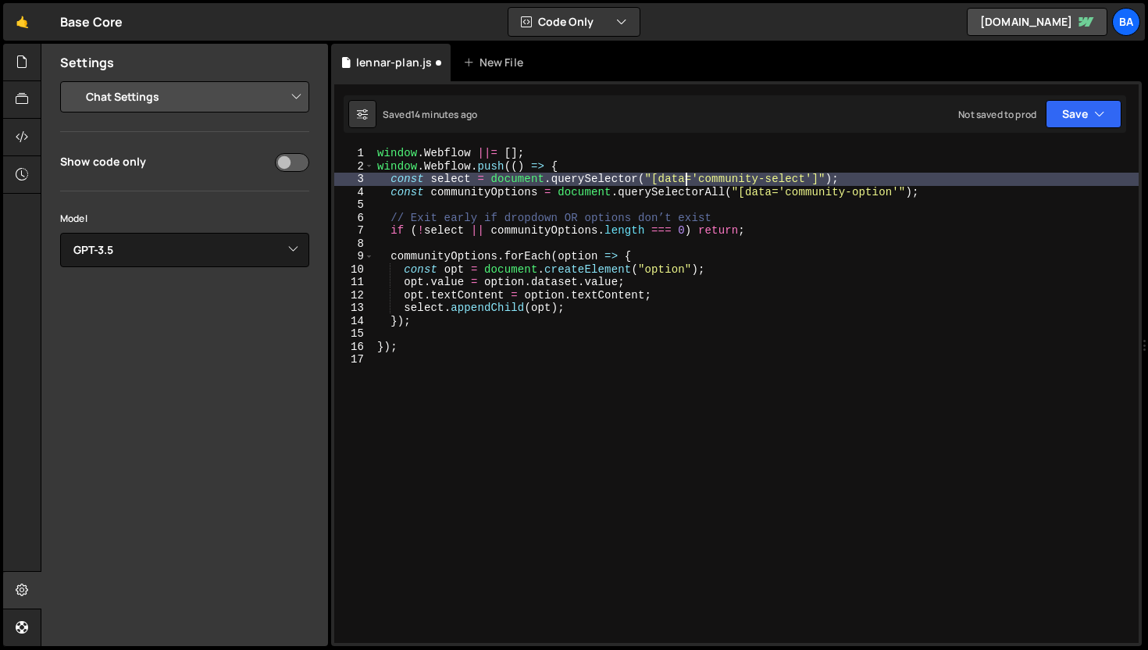
click at [700, 174] on div "window . Webflow ||= [ ] ; window . Webflow . push (( ) => { const select = doc…" at bounding box center [756, 408] width 765 height 522
click at [813, 177] on div "window . Webflow ||= [ ] ; window . Webflow . push (( ) => { const select = doc…" at bounding box center [756, 408] width 765 height 522
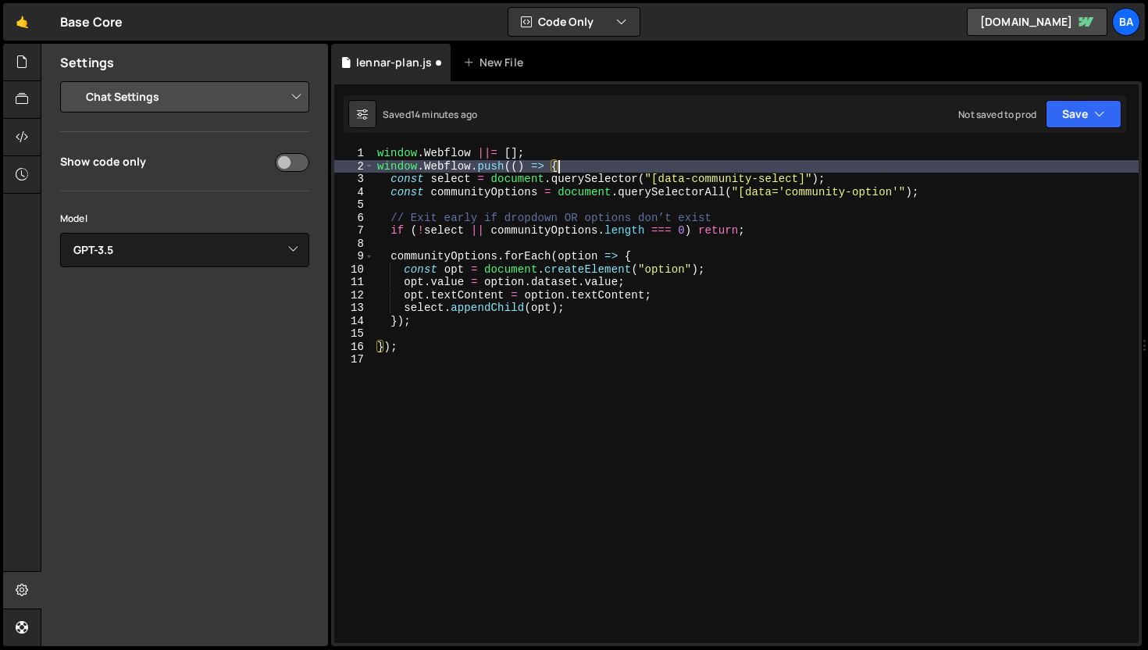
click at [854, 168] on div "window . Webflow ||= [ ] ; window . Webflow . push (( ) => { const select = doc…" at bounding box center [756, 408] width 765 height 522
click at [999, 183] on div "window . Webflow ||= [ ] ; window . Webflow . push (( ) => { const select = doc…" at bounding box center [756, 408] width 765 height 522
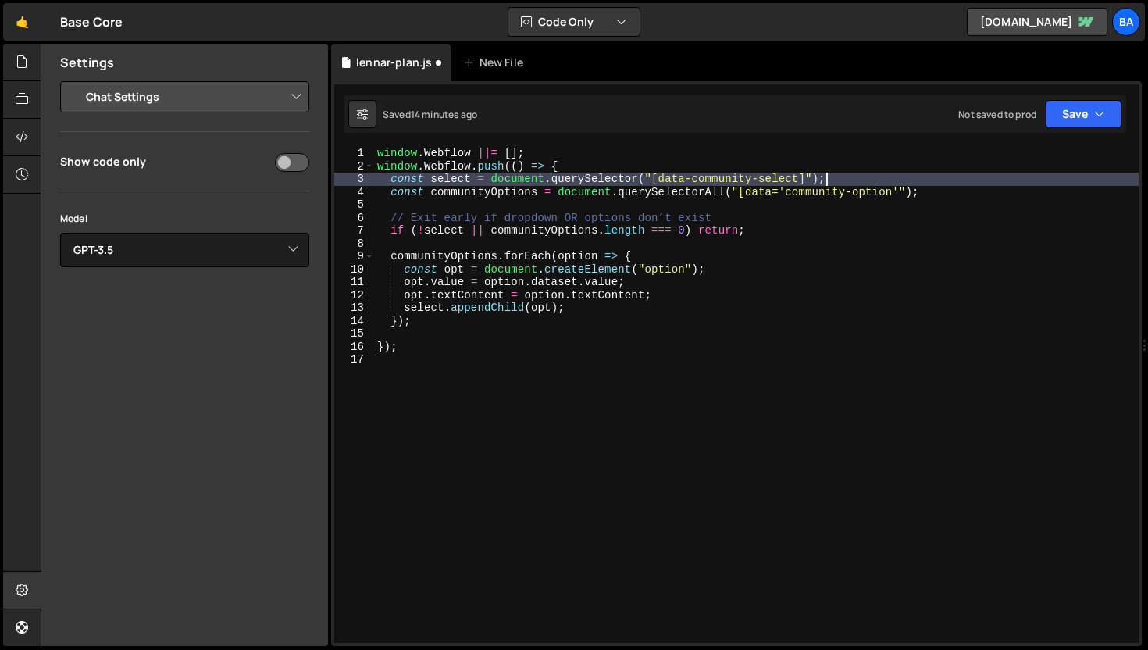
click at [785, 191] on div "window . Webflow ||= [ ] ; window . Webflow . push (( ) => { const select = doc…" at bounding box center [756, 408] width 765 height 522
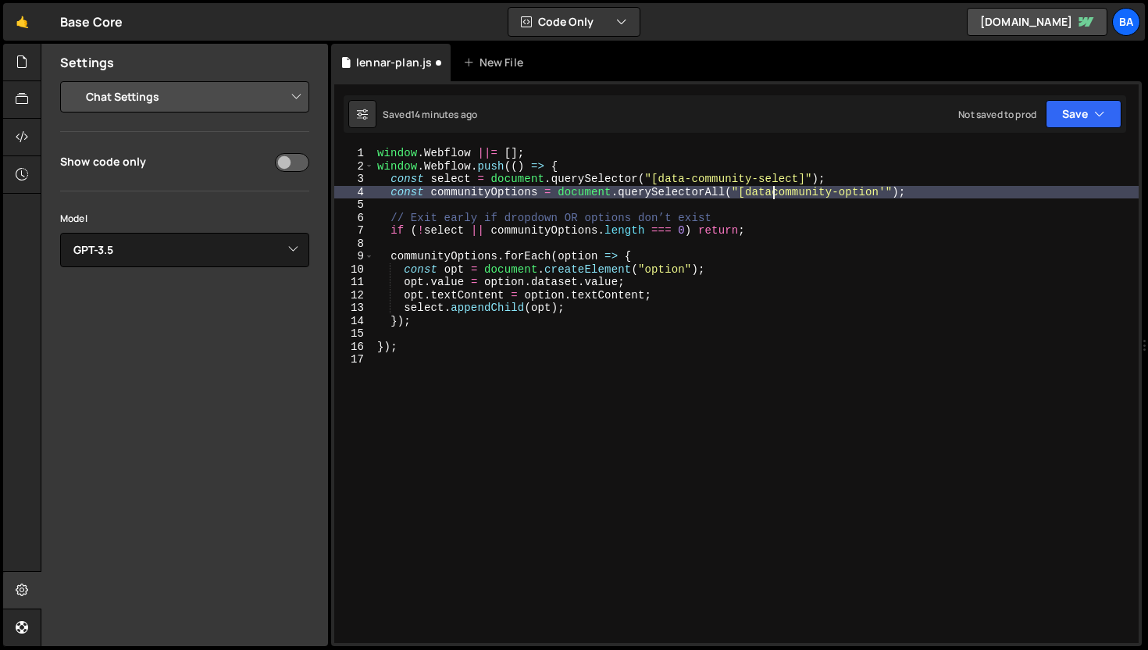
scroll to position [0, 27]
click at [894, 185] on div "window . Webflow ||= [ ] ; window . Webflow . push (( ) => { const select = doc…" at bounding box center [756, 408] width 765 height 522
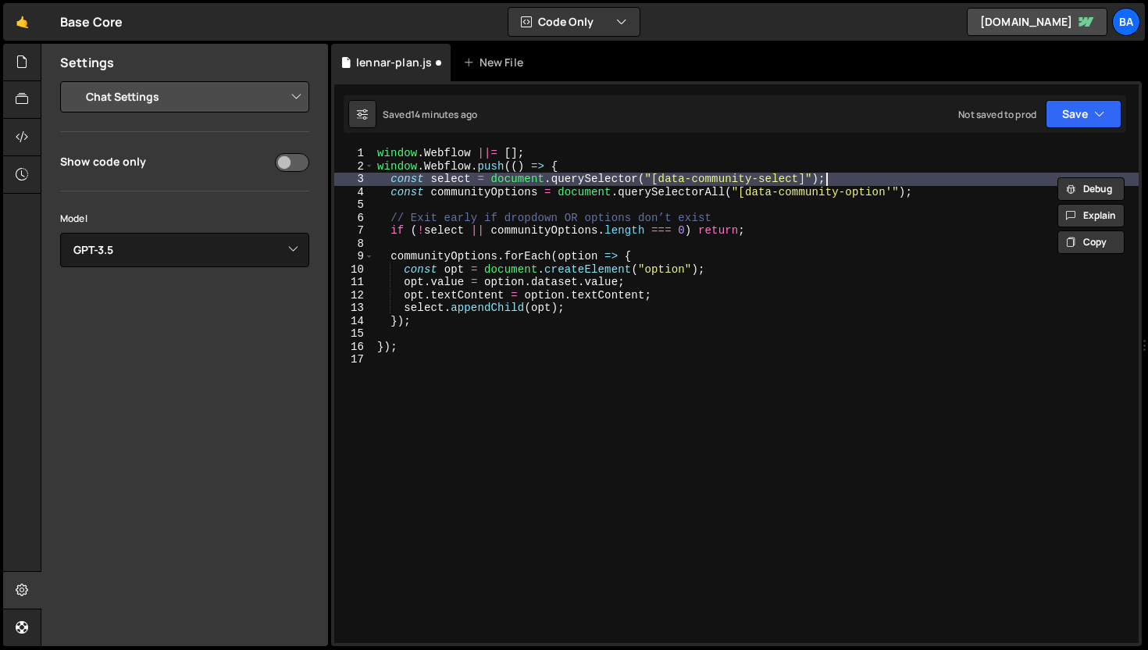
click at [894, 193] on div "window . Webflow ||= [ ] ; window . Webflow . push (( ) => { const select = doc…" at bounding box center [756, 408] width 765 height 522
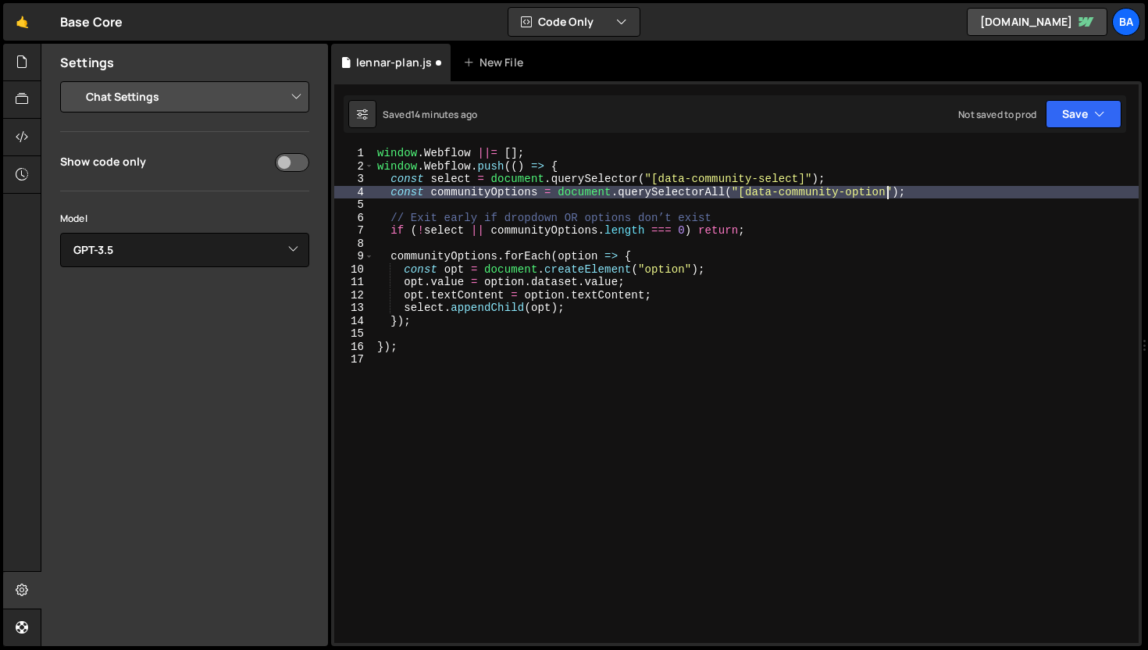
click at [952, 193] on div "window . Webflow ||= [ ] ; window . Webflow . push (( ) => { const select = doc…" at bounding box center [756, 408] width 765 height 522
type textarea "const communityOptions = document.querySelectorAll("[data-community-option");"
click at [1102, 116] on icon "button" at bounding box center [1099, 114] width 11 height 16
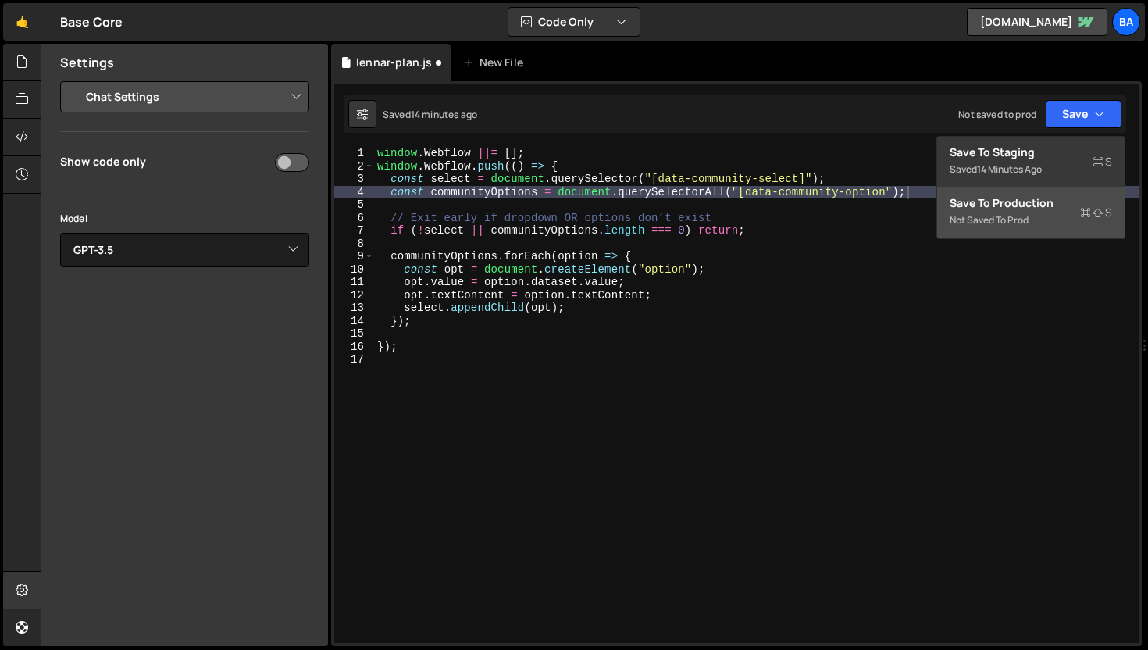
click at [1014, 209] on div "Save to Production S" at bounding box center [1031, 203] width 162 height 16
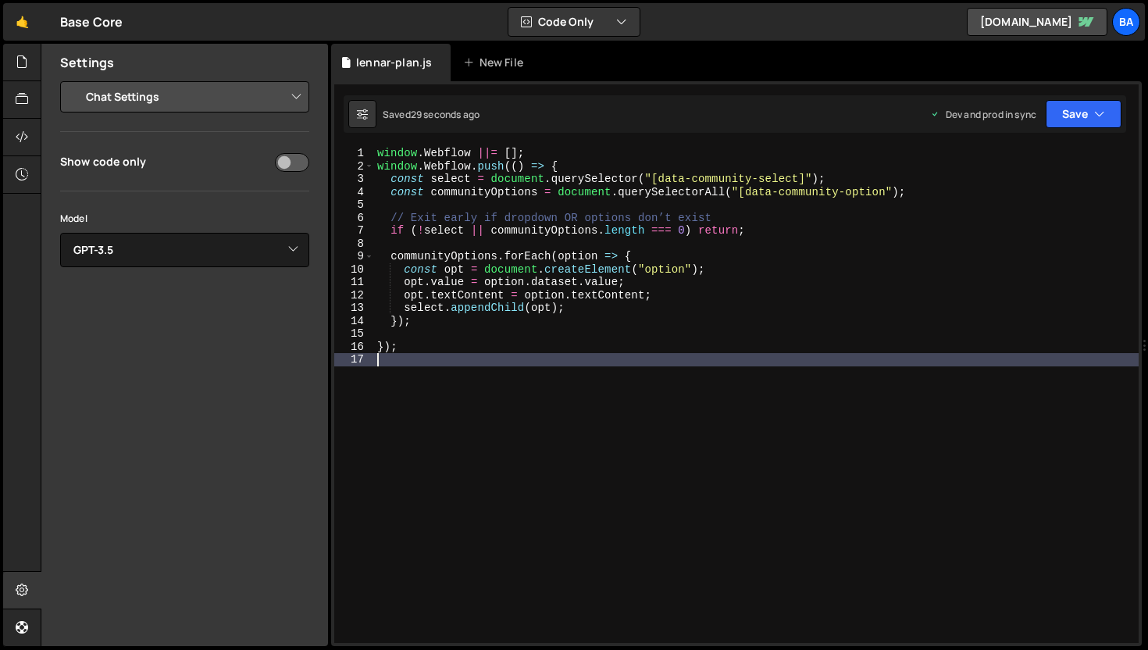
scroll to position [0, 0]
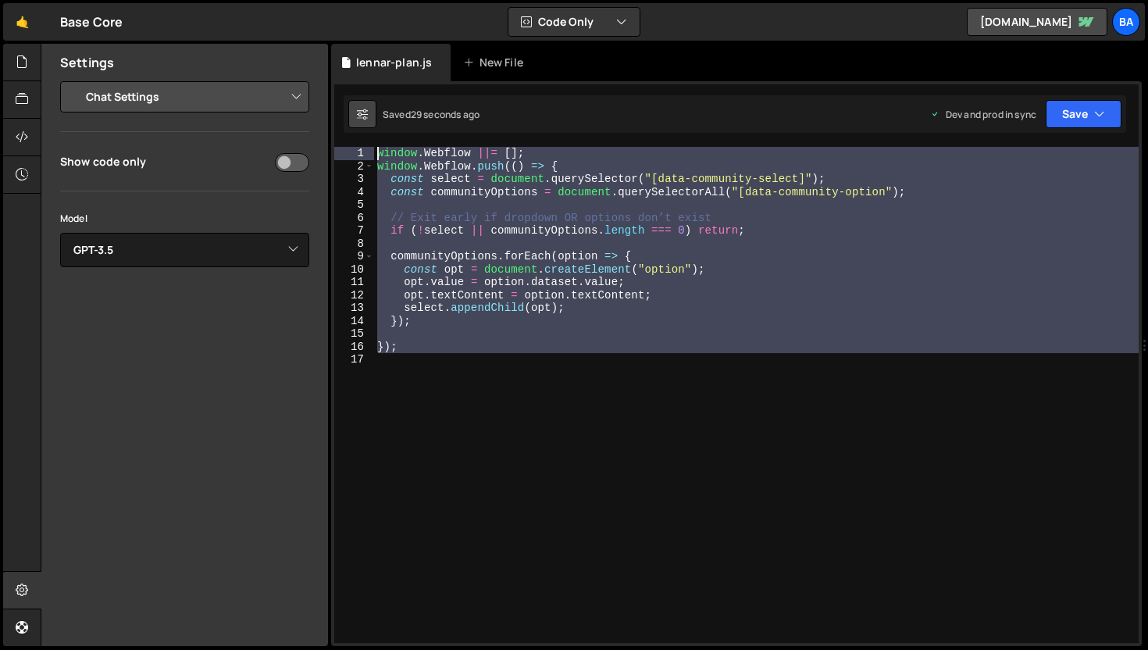
drag, startPoint x: 442, startPoint y: 365, endPoint x: 361, endPoint y: 127, distance: 251.0
click at [361, 127] on div "Debug Explain Copy lennar-plan.js New File Saved 29 seconds ago Dev and prod in…" at bounding box center [736, 345] width 811 height 603
type textarea "window.Webflow ||= []; window.Webflow.push(() => {"
paste textarea
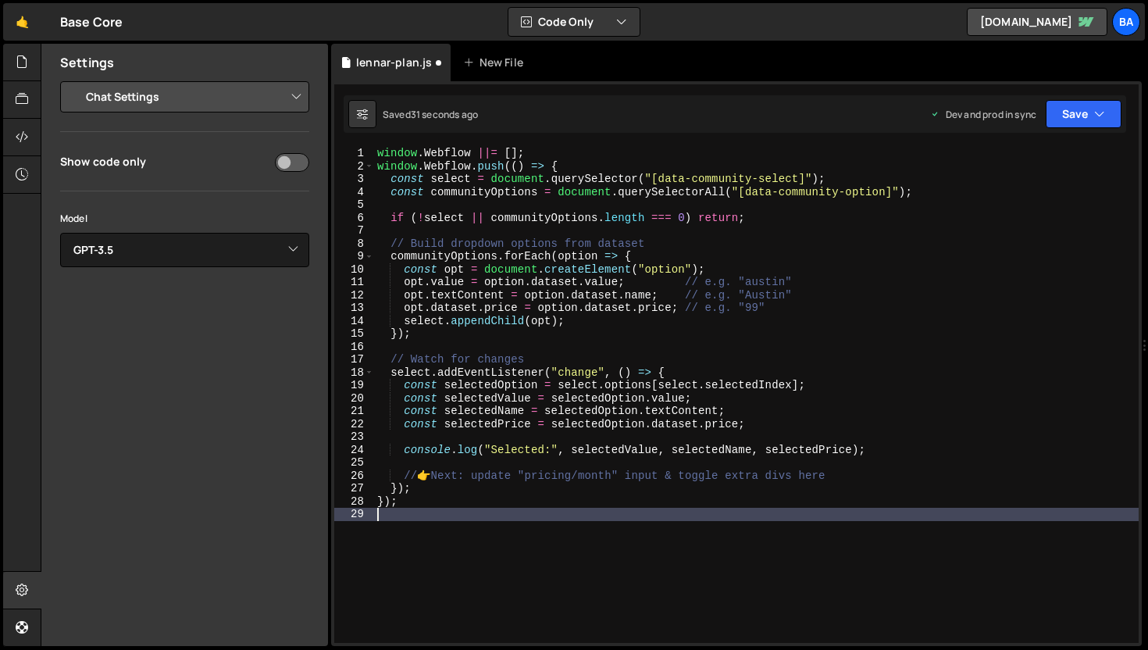
click at [457, 492] on div "window . Webflow ||= [ ] ; window . Webflow . push (( ) => { const select = doc…" at bounding box center [756, 408] width 765 height 522
type textarea "});"
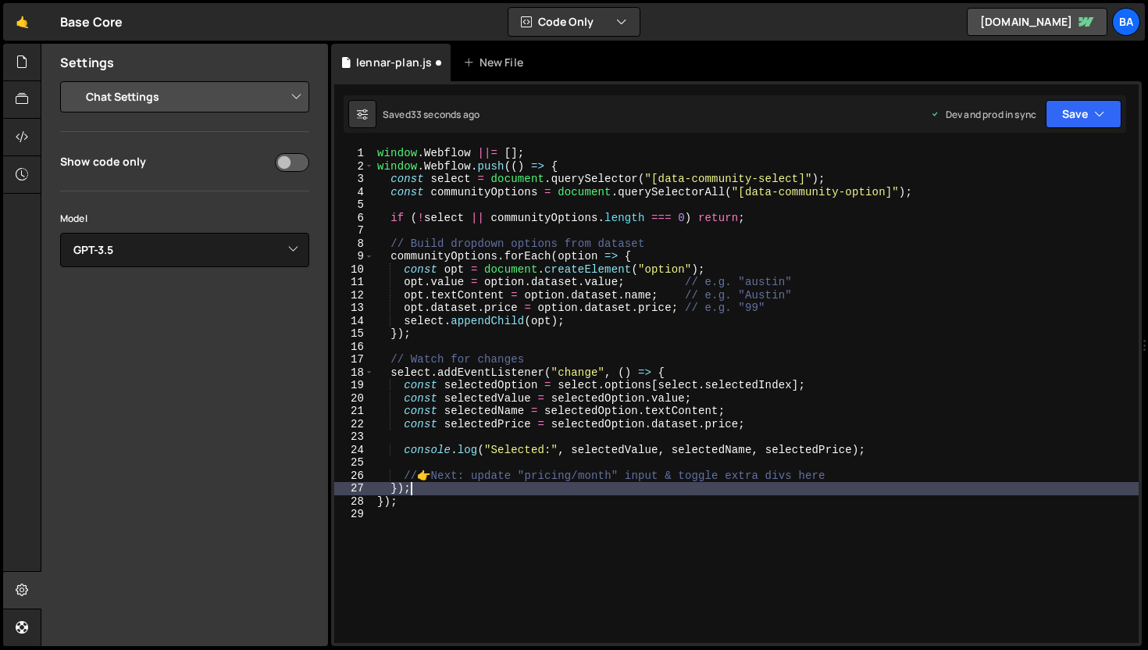
click at [859, 442] on div "window . Webflow ||= [ ] ; window . Webflow . push (( ) => { const select = doc…" at bounding box center [756, 408] width 765 height 522
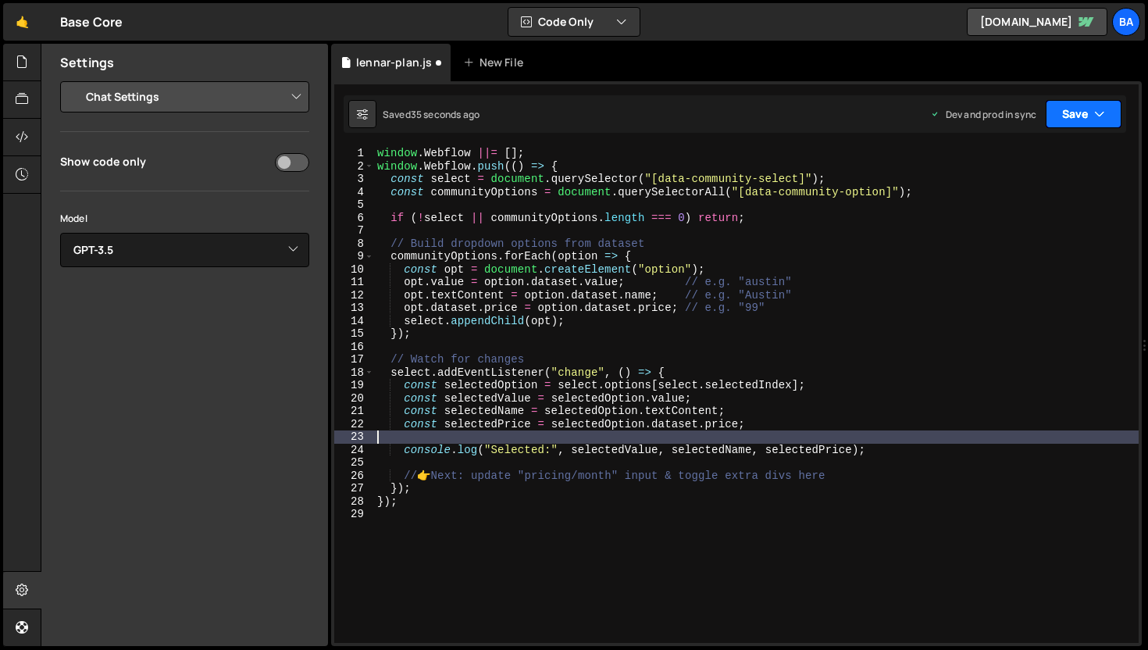
click at [1088, 107] on button "Save" at bounding box center [1084, 114] width 76 height 28
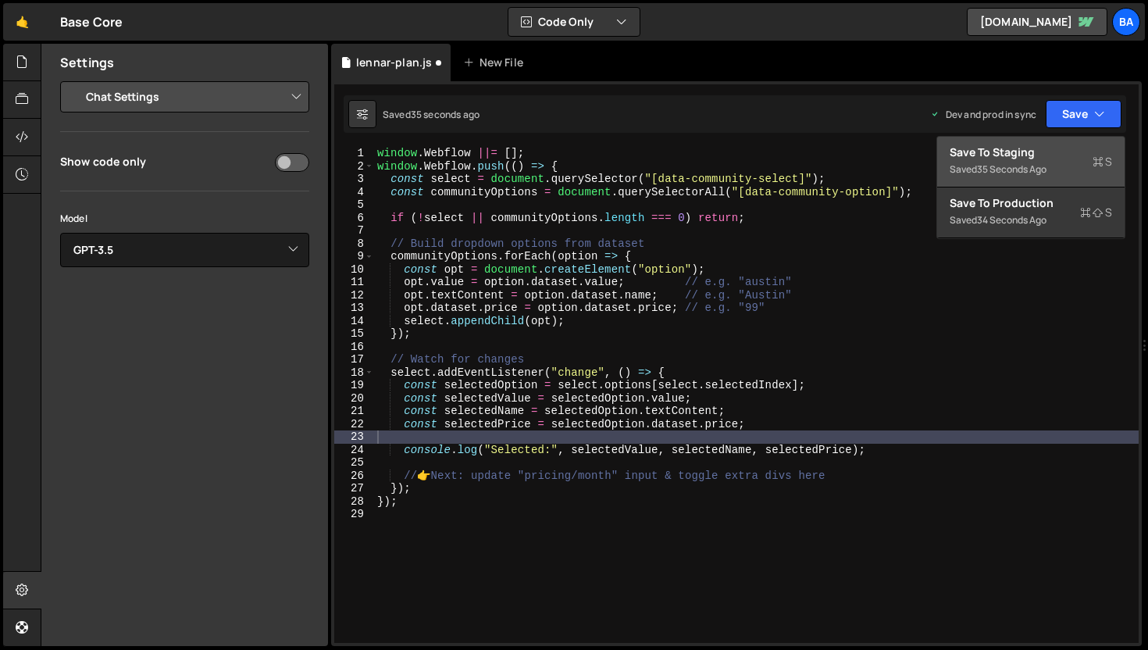
click at [1028, 157] on div "Save to Staging S" at bounding box center [1031, 153] width 162 height 16
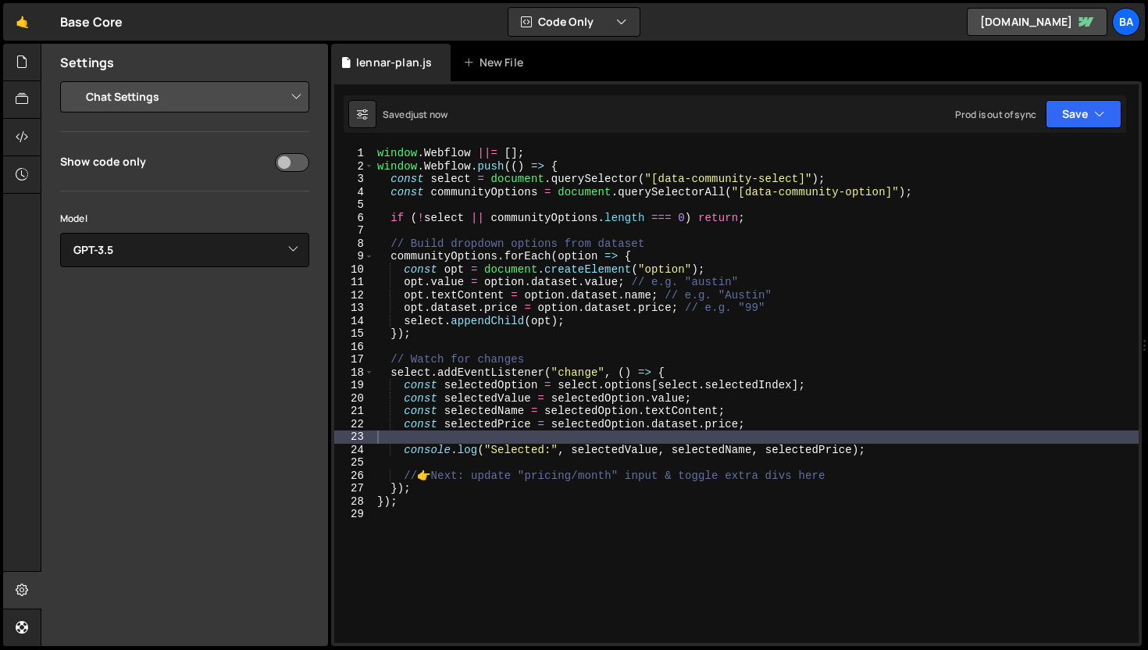
click at [809, 359] on div "window . Webflow ||= [ ] ; window . Webflow . push (( ) => { const select = doc…" at bounding box center [756, 408] width 765 height 522
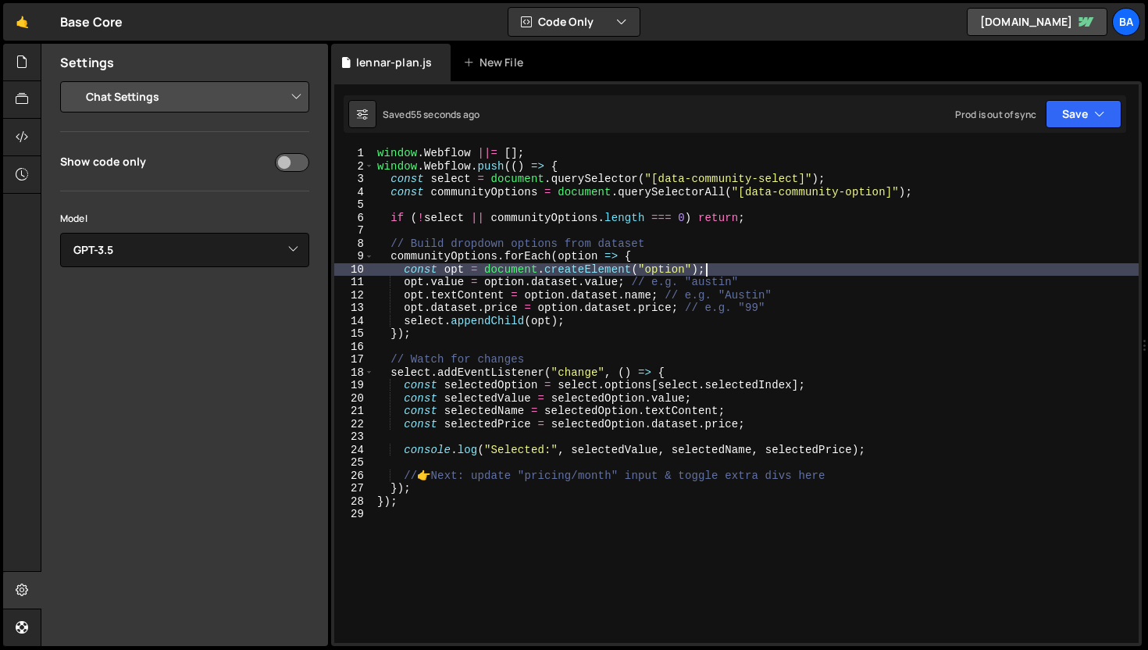
click at [813, 274] on div "window . Webflow ||= [ ] ; window . Webflow . push (( ) => { const select = doc…" at bounding box center [756, 408] width 765 height 522
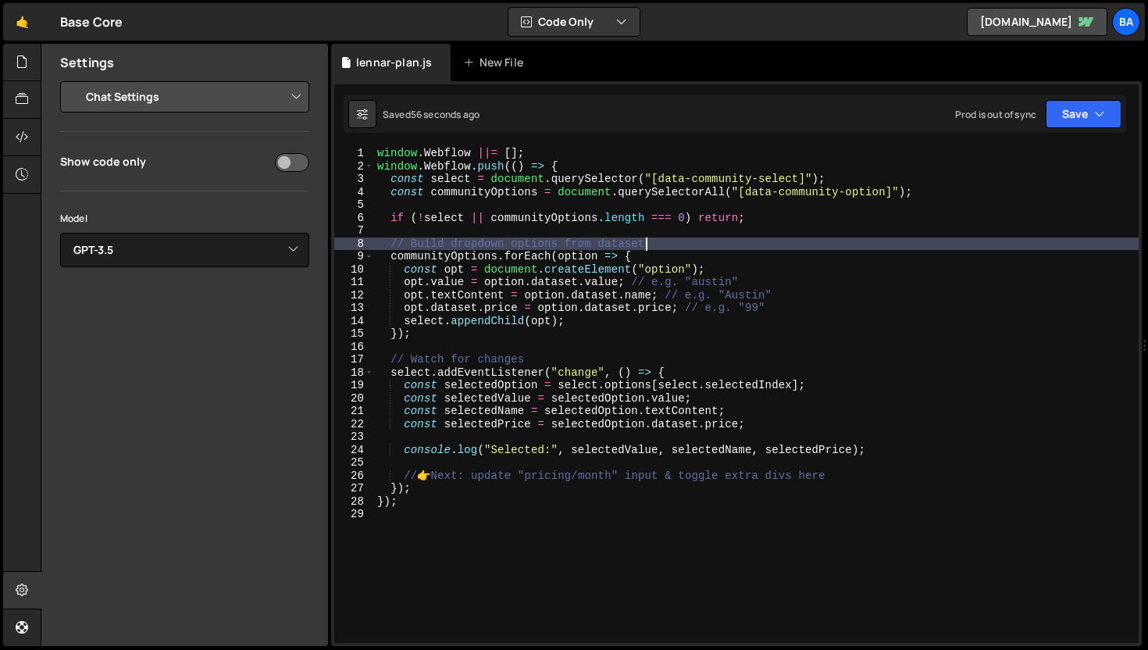
click at [703, 238] on div "window . Webflow ||= [ ] ; window . Webflow . push (( ) => { const select = doc…" at bounding box center [756, 408] width 765 height 522
type textarea "// Build dropdown options from dataset"
click at [765, 203] on div "window . Webflow ||= [ ] ; window . Webflow . push (( ) => { const select = doc…" at bounding box center [756, 408] width 765 height 522
click at [714, 249] on div "window . Webflow ||= [ ] ; window . Webflow . push (( ) => { const select = doc…" at bounding box center [756, 408] width 765 height 522
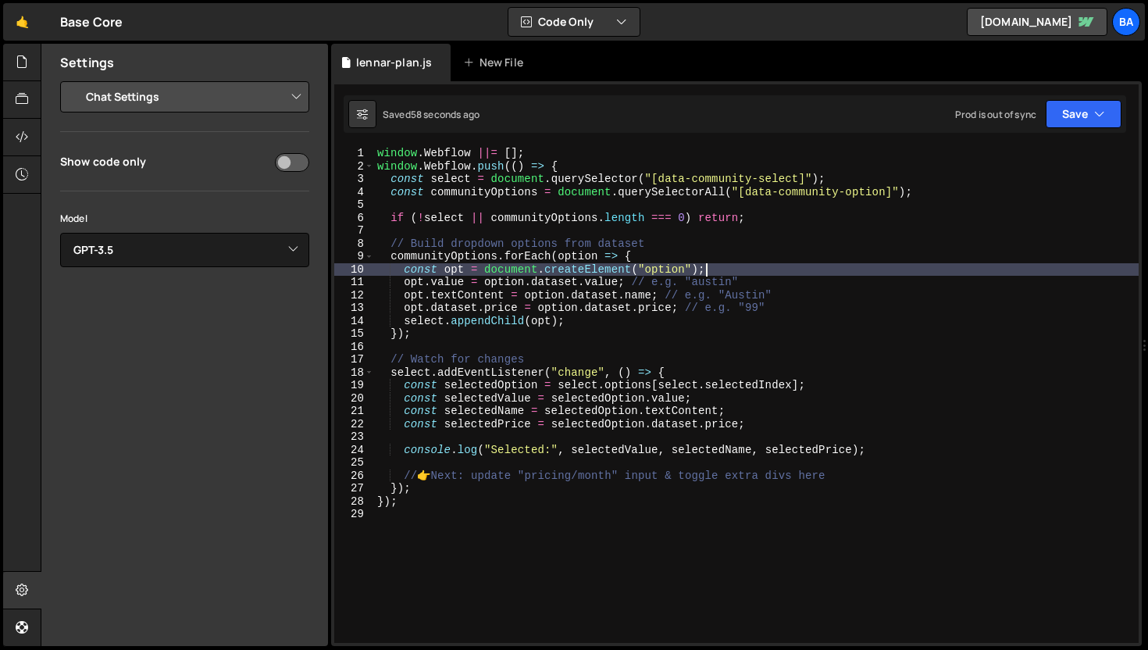
click at [707, 268] on div "window . Webflow ||= [ ] ; window . Webflow . push (( ) => { const select = doc…" at bounding box center [756, 408] width 765 height 522
click at [1080, 108] on button "Save" at bounding box center [1084, 114] width 76 height 28
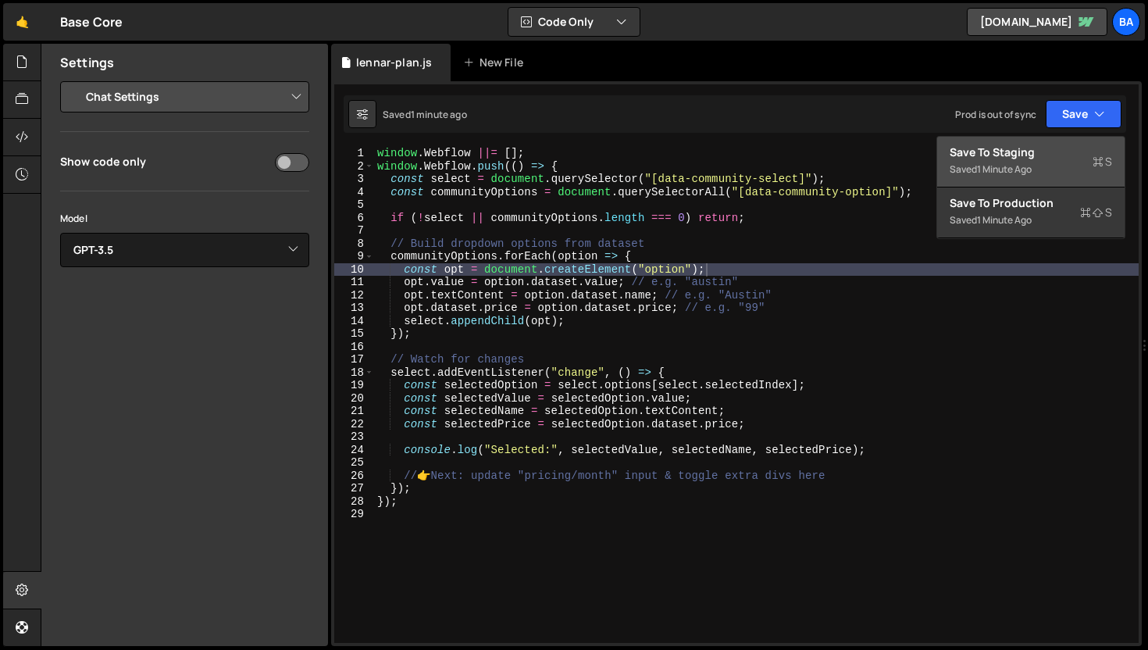
click at [1043, 155] on div "Save to Staging S" at bounding box center [1031, 153] width 162 height 16
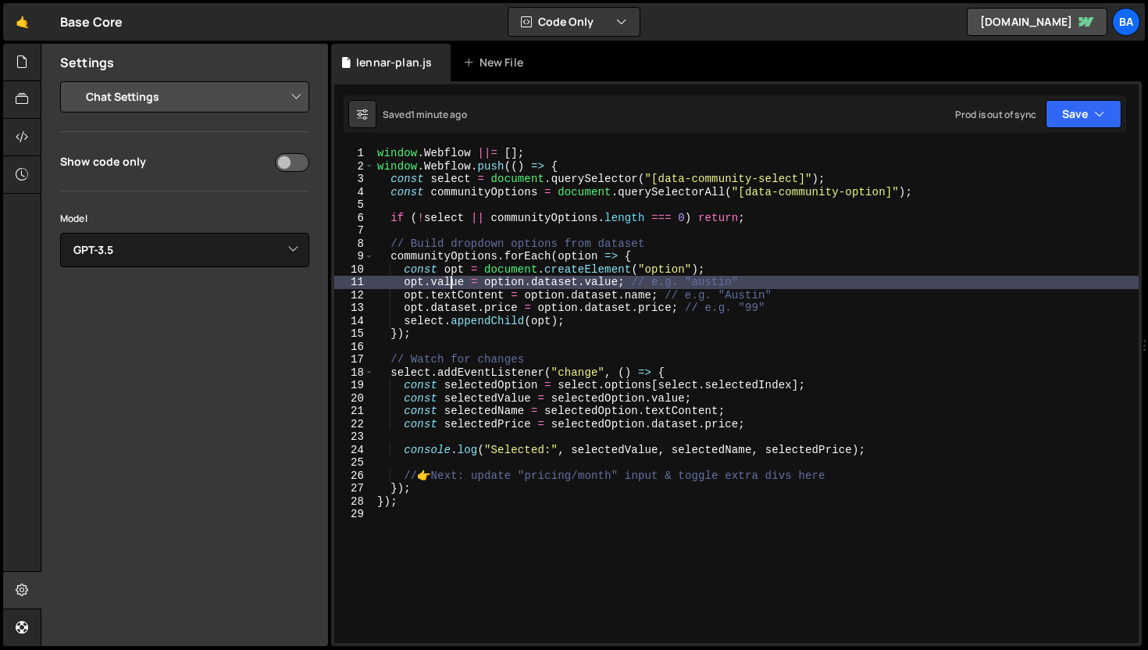
click at [454, 286] on div "window . Webflow ||= [ ] ; window . Webflow . push (( ) => { const select = doc…" at bounding box center [756, 408] width 765 height 522
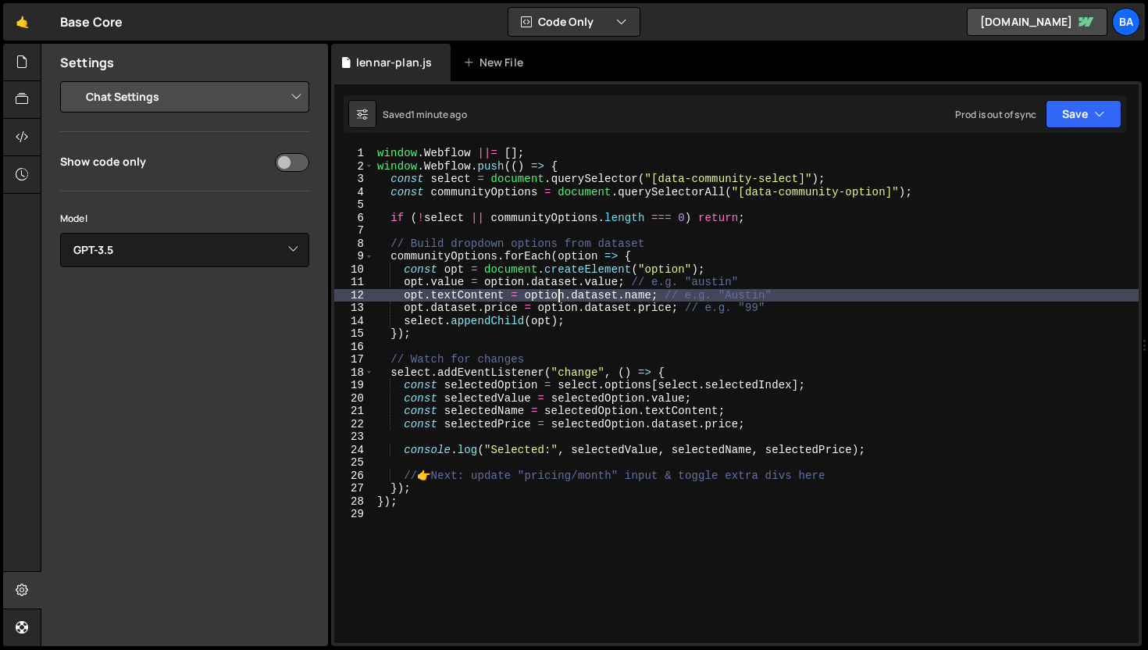
click at [557, 291] on div "window . Webflow ||= [ ] ; window . Webflow . push (( ) => { const select = doc…" at bounding box center [756, 408] width 765 height 522
click at [618, 285] on div "window . Webflow ||= [ ] ; window . Webflow . push (( ) => { const select = doc…" at bounding box center [756, 408] width 765 height 522
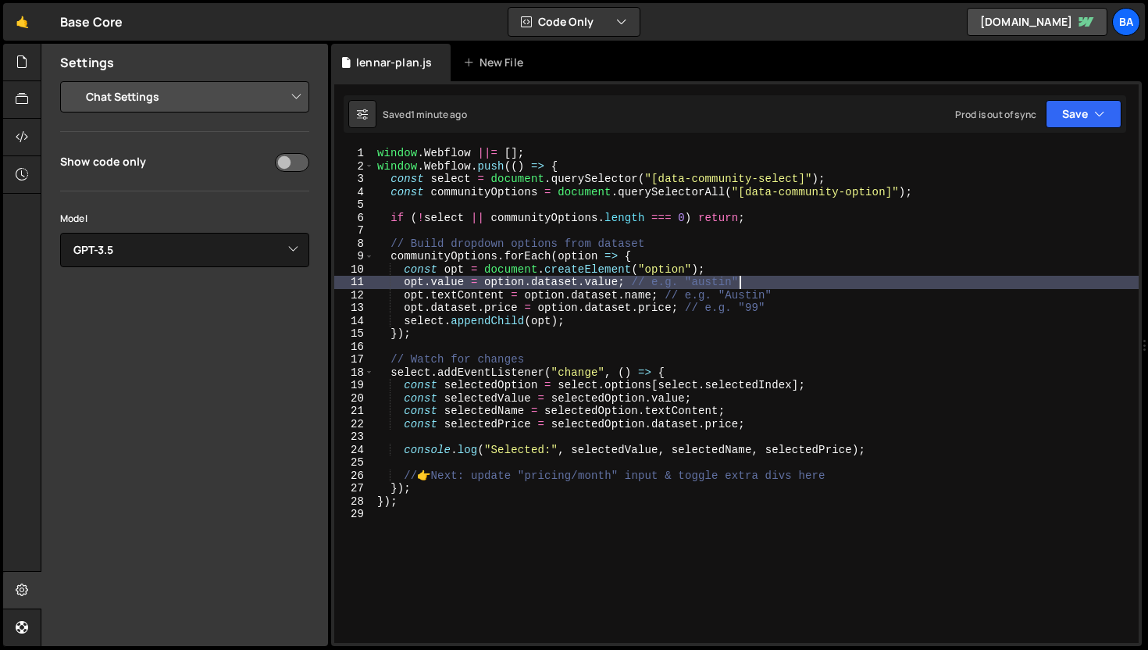
click at [769, 284] on div "window . Webflow ||= [ ] ; window . Webflow . push (( ) => { const select = doc…" at bounding box center [756, 408] width 765 height 522
click at [511, 265] on div "window . Webflow ||= [ ] ; window . Webflow . push (( ) => { const select = doc…" at bounding box center [756, 408] width 765 height 522
click at [466, 278] on div "window . Webflow ||= [ ] ; window . Webflow . push (( ) => { const select = doc…" at bounding box center [756, 408] width 765 height 522
click at [780, 289] on div "window . Webflow ||= [ ] ; window . Webflow . push (( ) => { const select = doc…" at bounding box center [756, 408] width 765 height 522
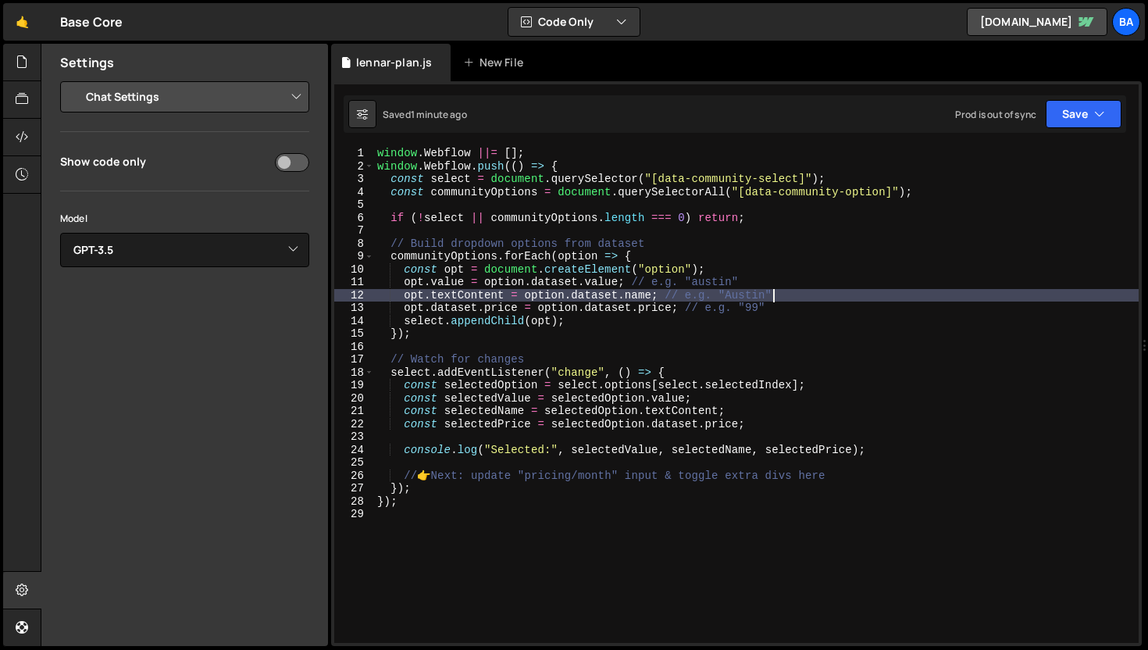
click at [780, 285] on div "window . Webflow ||= [ ] ; window . Webflow . push (( ) => { const select = doc…" at bounding box center [756, 408] width 765 height 522
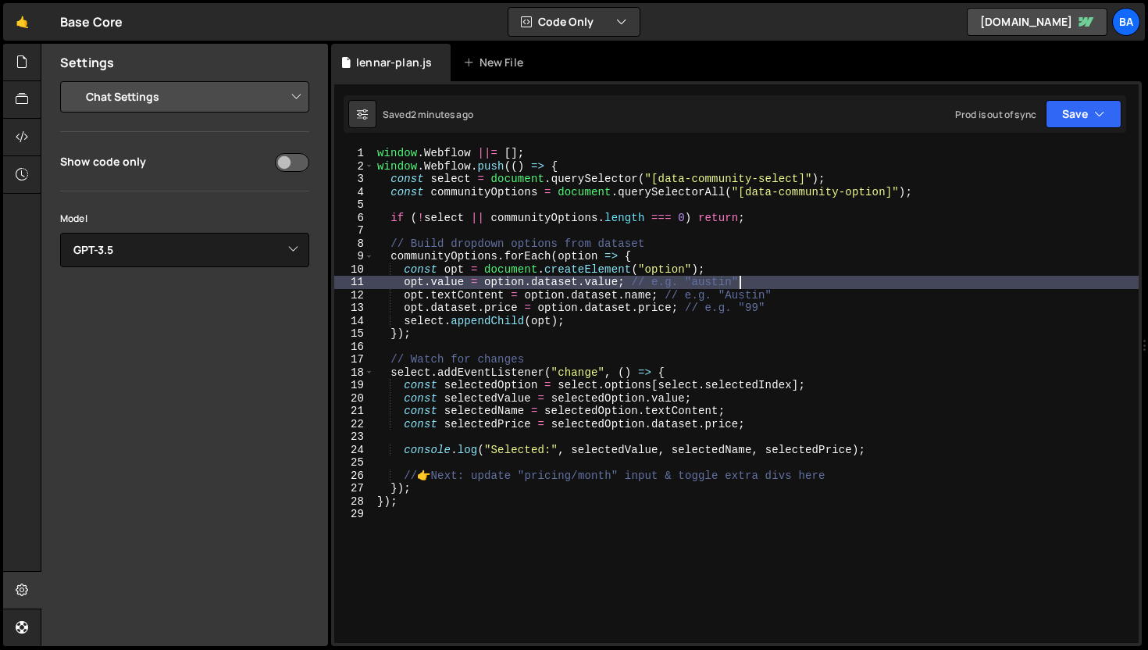
click at [584, 309] on div "window . Webflow ||= [ ] ; window . Webflow . push (( ) => { const select = doc…" at bounding box center [756, 408] width 765 height 522
type textarea "opt.dataset.price = option.dataset.price; // e.g. "99""
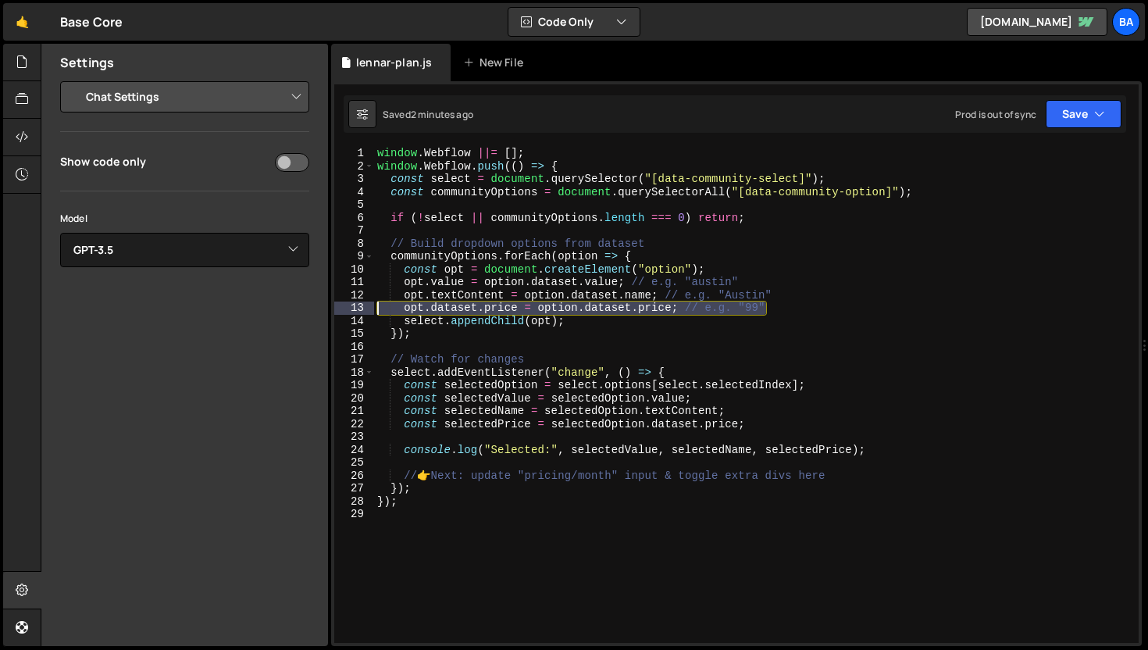
drag, startPoint x: 812, startPoint y: 308, endPoint x: 311, endPoint y: 305, distance: 500.8
click at [311, 305] on div "Files New File Javascript files 1 event-filter.js 1 1 lennar-plan.js 0 7 member…" at bounding box center [595, 345] width 1108 height 603
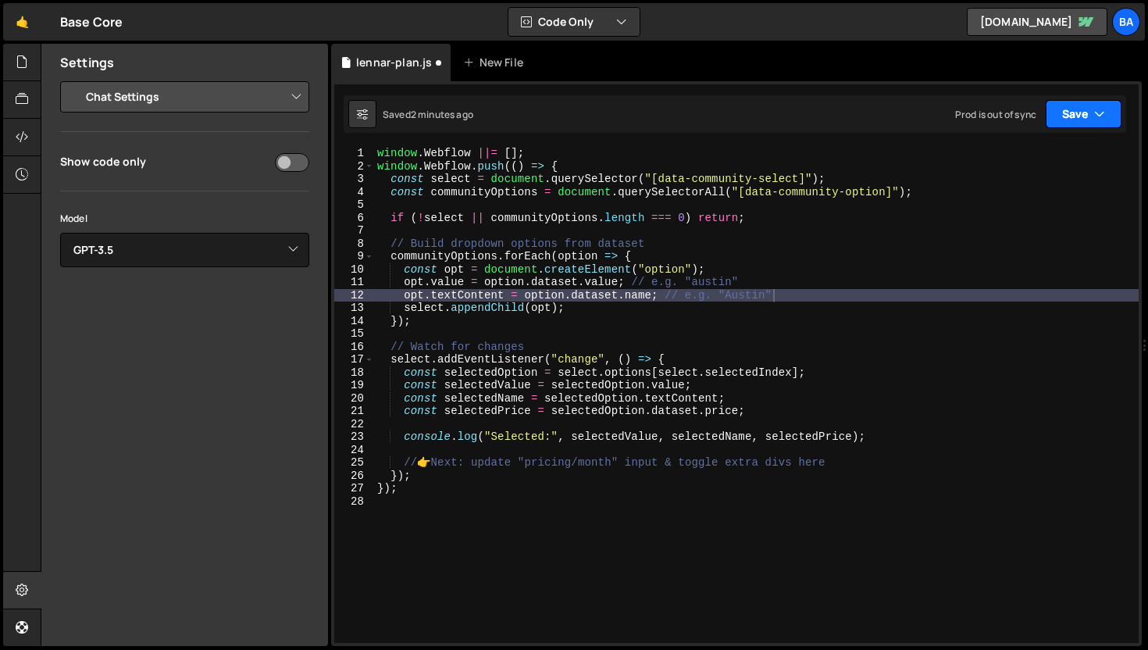
click at [1084, 119] on button "Save" at bounding box center [1084, 114] width 76 height 28
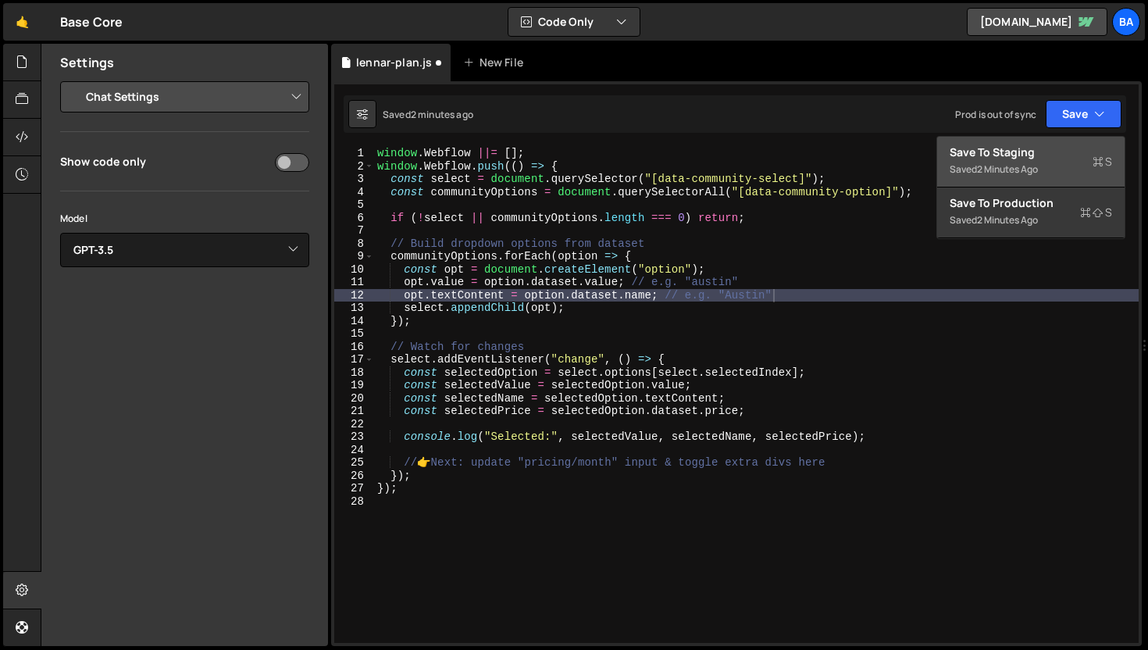
click at [1033, 168] on div "2 minutes ago" at bounding box center [1007, 168] width 61 height 13
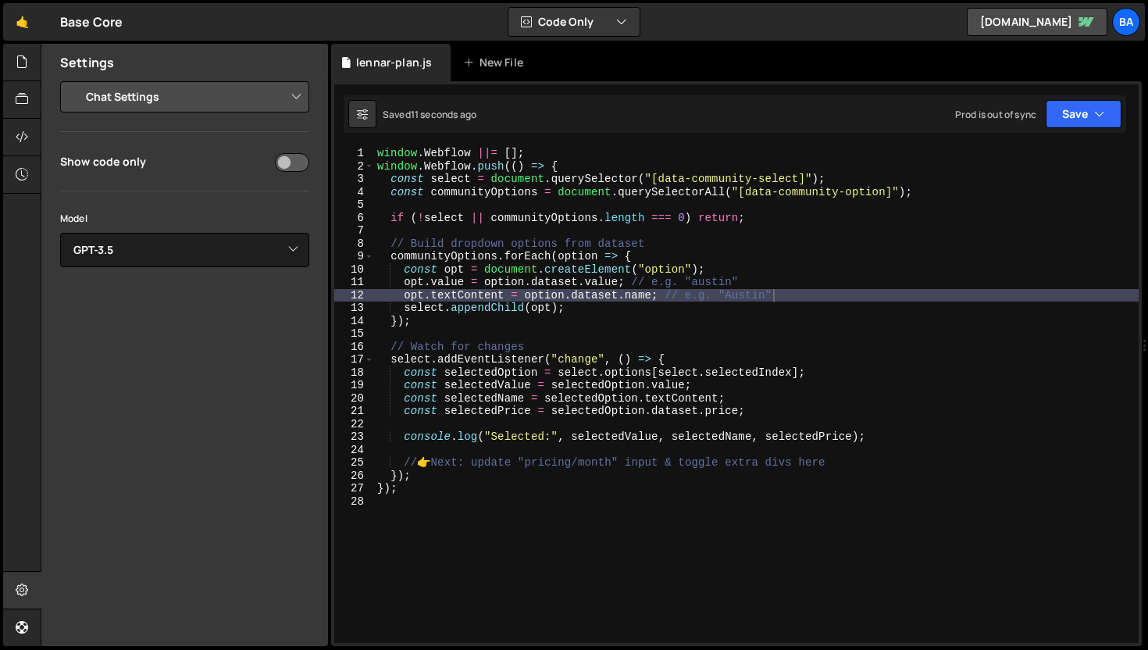
click at [718, 300] on div "window . Webflow ||= [ ] ; window . Webflow . push (( ) => { const select = doc…" at bounding box center [756, 408] width 765 height 522
click at [801, 295] on div "window . Webflow ||= [ ] ; window . Webflow . push (( ) => { const select = doc…" at bounding box center [756, 408] width 765 height 522
click at [762, 292] on div "window . Webflow ||= [ ] ; window . Webflow . push (( ) => { const select = doc…" at bounding box center [756, 408] width 765 height 522
click at [570, 457] on div "window . Webflow ||= [ ] ; window . Webflow . push (( ) => { const select = doc…" at bounding box center [756, 408] width 765 height 522
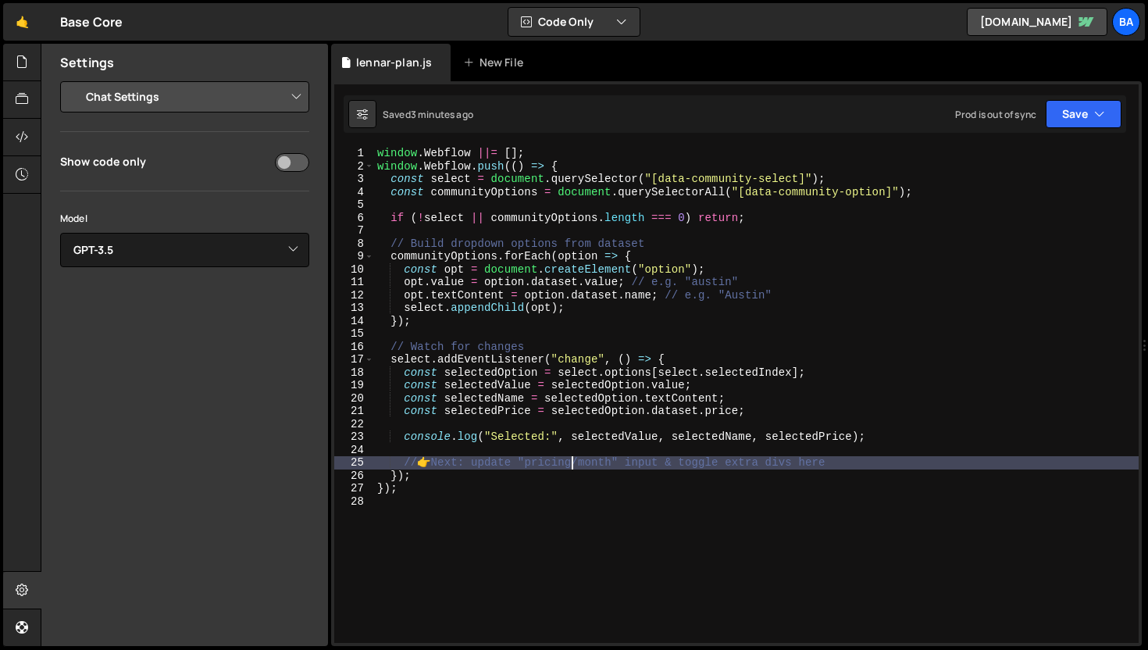
click at [796, 460] on div "window . Webflow ||= [ ] ; window . Webflow . push (( ) => { const select = doc…" at bounding box center [756, 408] width 765 height 522
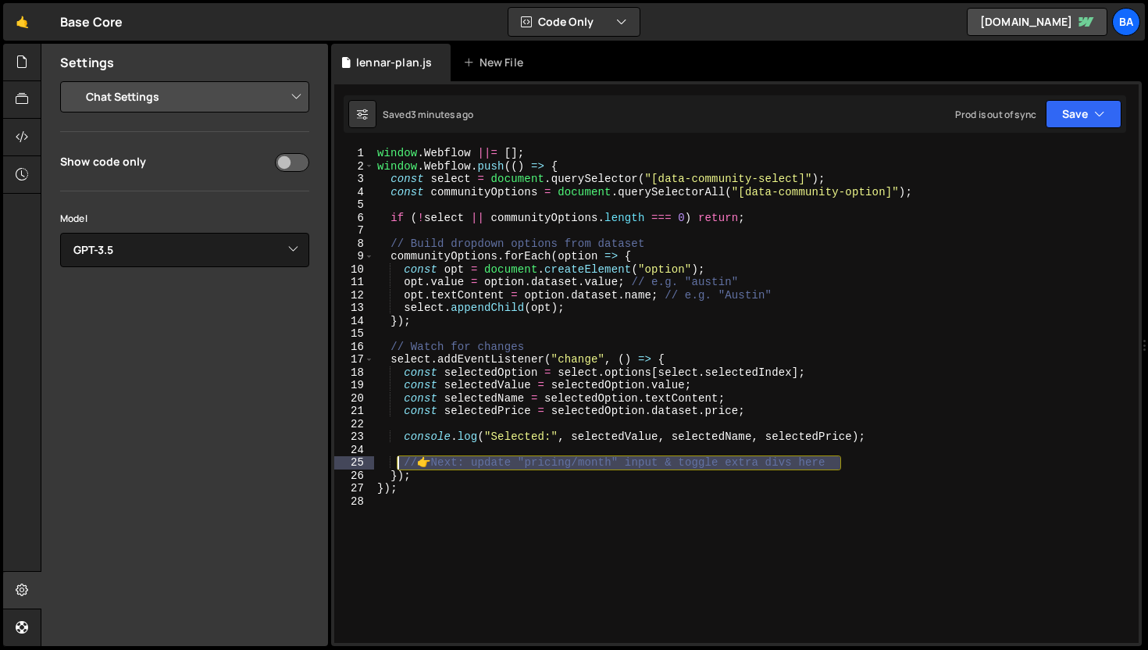
drag, startPoint x: 873, startPoint y: 463, endPoint x: 400, endPoint y: 465, distance: 473.4
click at [400, 465] on div "window . Webflow ||= [ ] ; window . Webflow . push (( ) => { const select = doc…" at bounding box center [756, 408] width 765 height 522
click at [1072, 123] on button "Save" at bounding box center [1084, 114] width 76 height 28
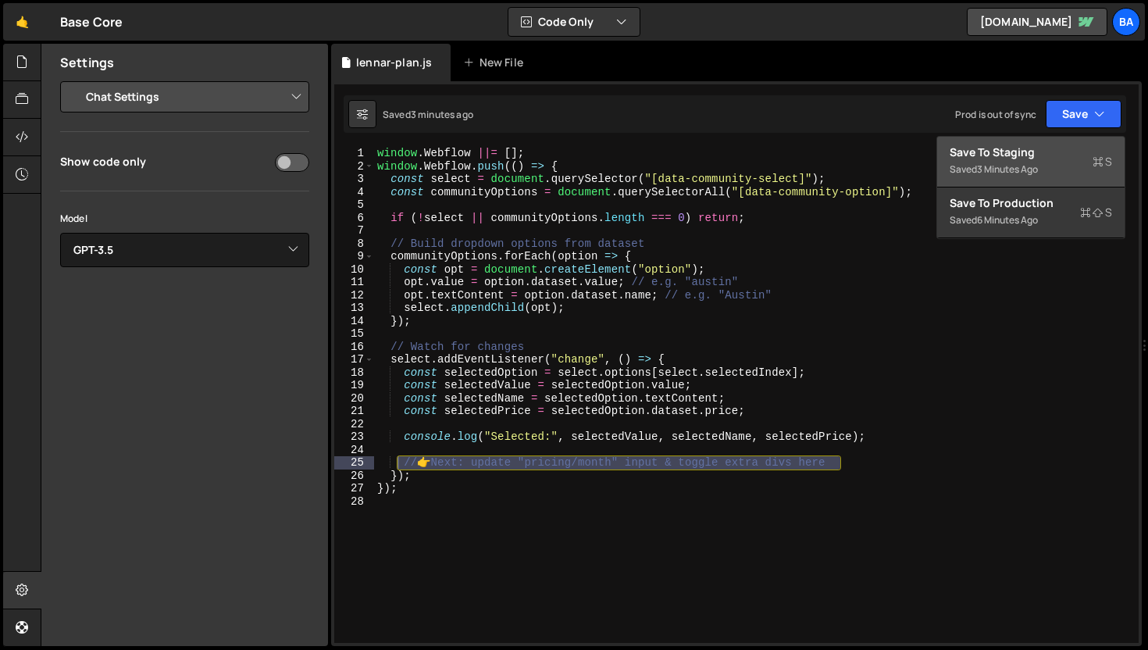
click at [1050, 156] on div "Save to Staging S" at bounding box center [1031, 153] width 162 height 16
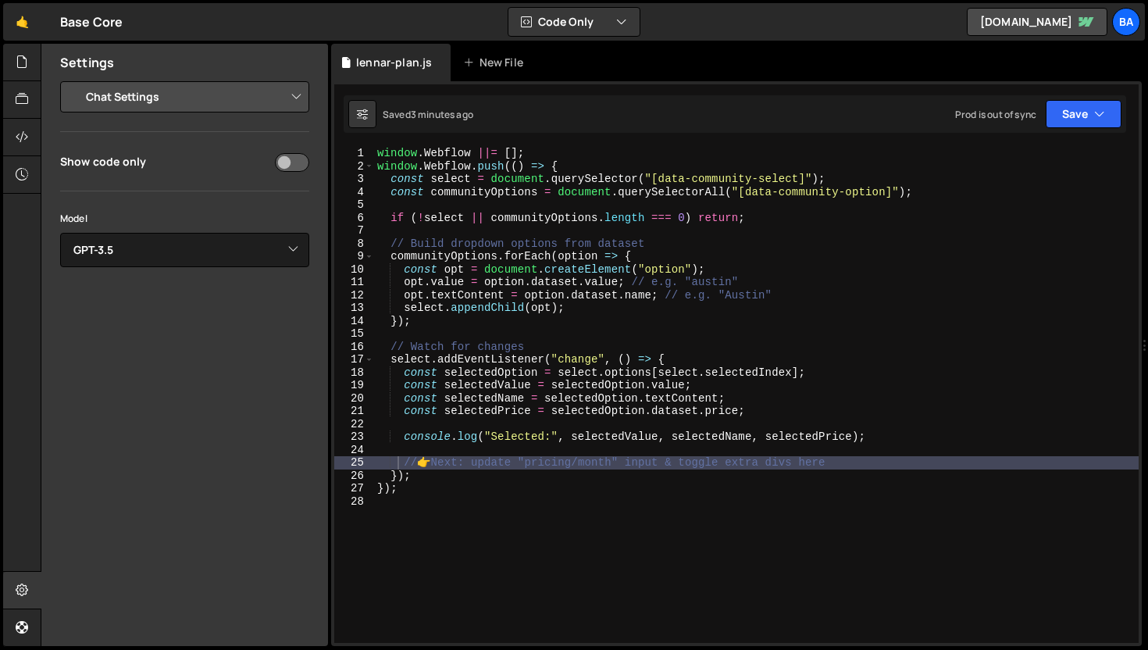
click at [545, 309] on div "window . Webflow ||= [ ] ; window . Webflow . push (( ) => { const select = doc…" at bounding box center [756, 408] width 765 height 522
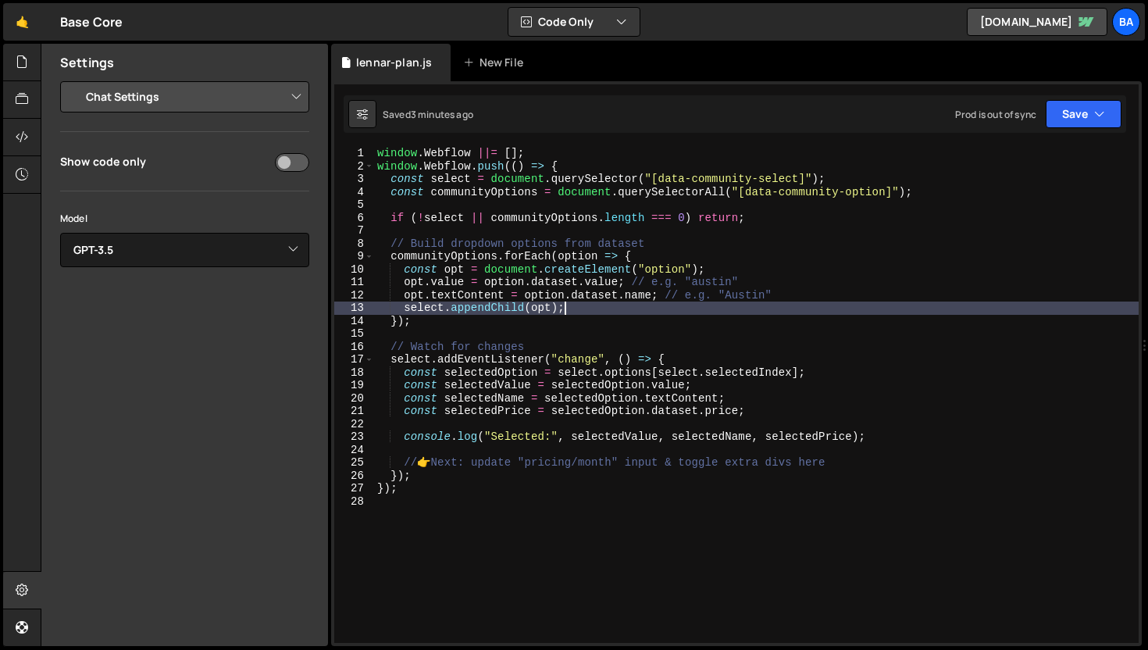
click at [656, 312] on div "window . Webflow ||= [ ] ; window . Webflow . push (( ) => { const select = doc…" at bounding box center [756, 408] width 765 height 522
click at [767, 284] on div "window . Webflow ||= [ ] ; window . Webflow . push (( ) => { const select = doc…" at bounding box center [756, 408] width 765 height 522
click at [780, 302] on div "window . Webflow ||= [ ] ; window . Webflow . push (( ) => { const select = doc…" at bounding box center [756, 408] width 765 height 522
click at [784, 299] on div "window . Webflow ||= [ ] ; window . Webflow . push (( ) => { const select = doc…" at bounding box center [756, 408] width 765 height 522
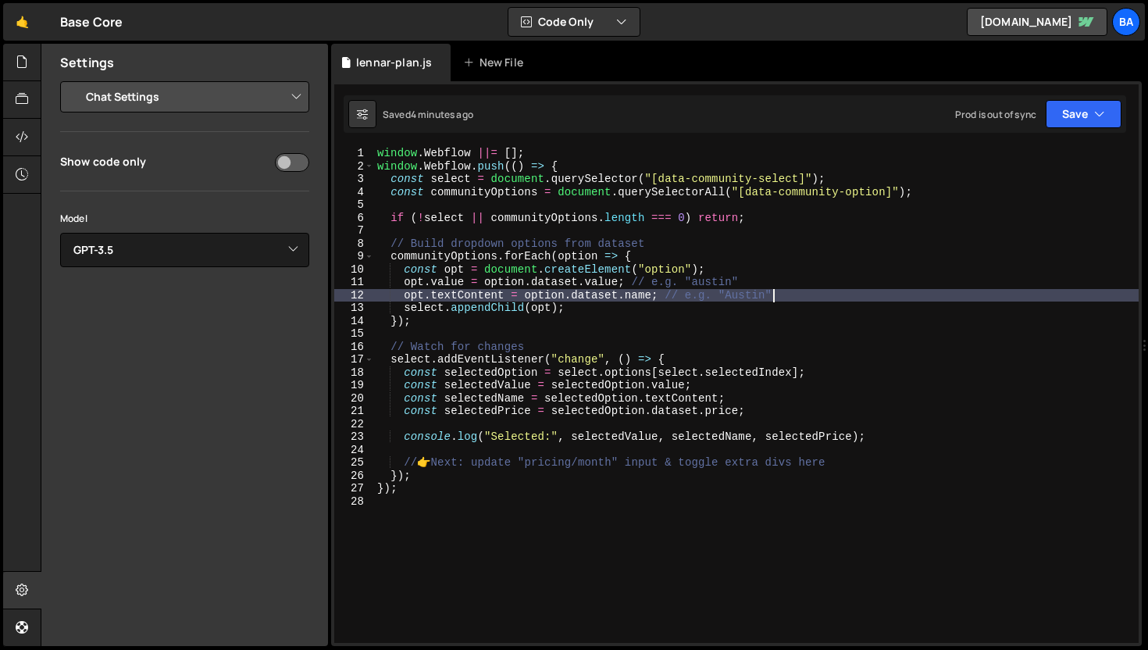
click at [812, 278] on div "window . Webflow ||= [ ] ; window . Webflow . push (( ) => { const select = doc…" at bounding box center [756, 408] width 765 height 522
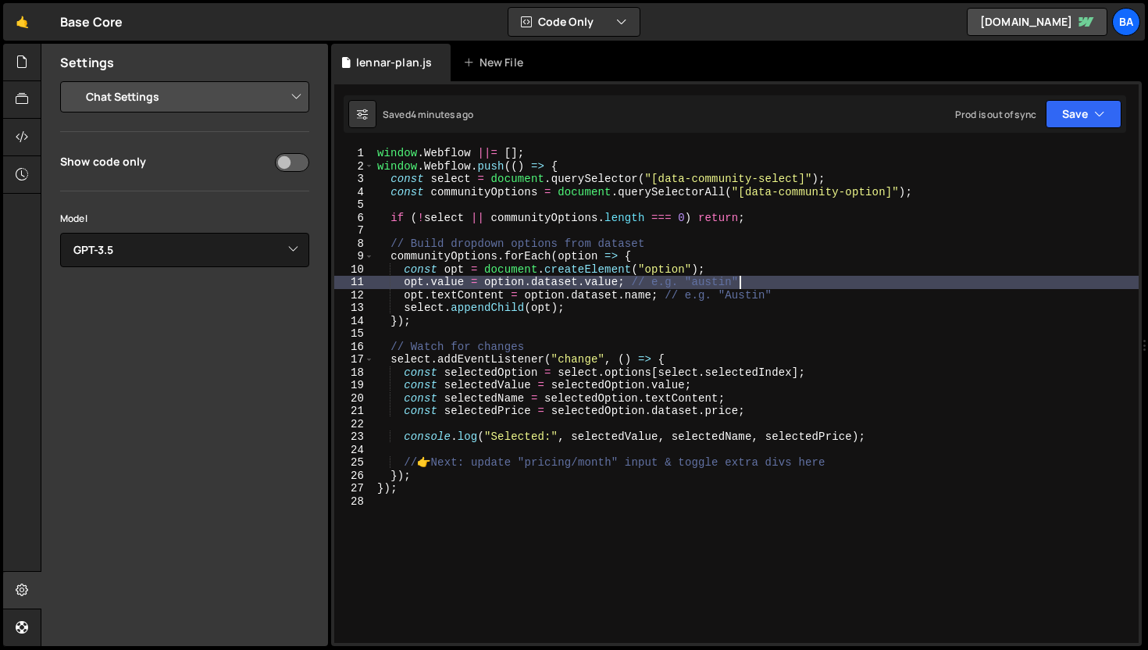
click at [804, 289] on div "window . Webflow ||= [ ] ; window . Webflow . push (( ) => { const select = doc…" at bounding box center [756, 408] width 765 height 522
type textarea "opt.textContent = option.dataset.name; // e.g. "Austin""
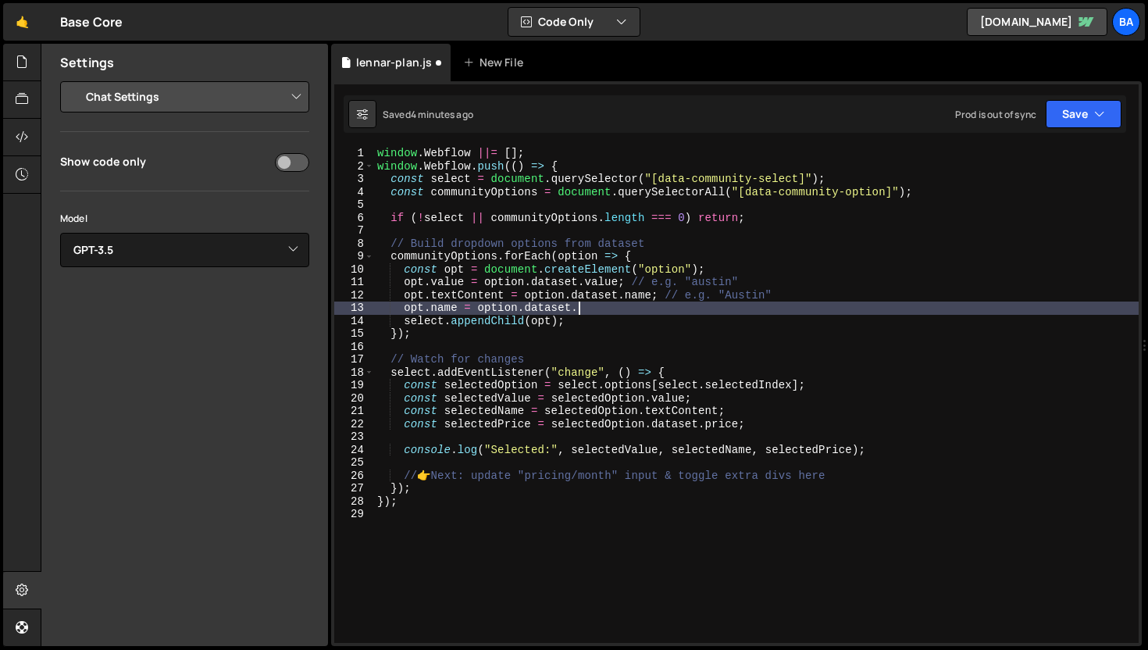
scroll to position [0, 13]
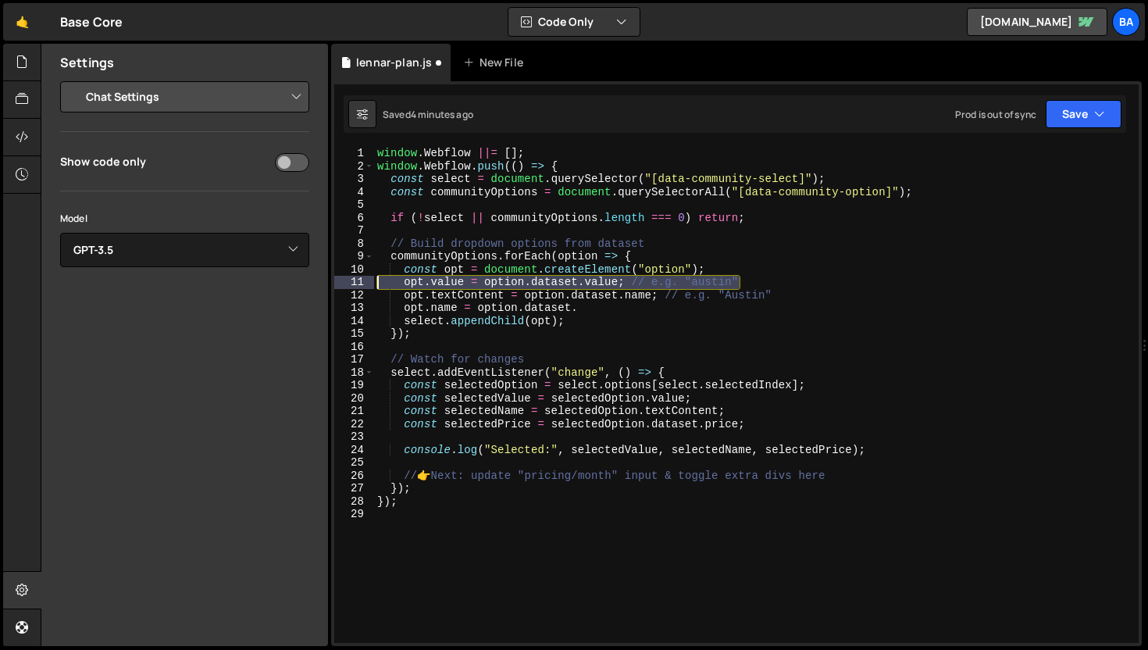
drag, startPoint x: 748, startPoint y: 280, endPoint x: 371, endPoint y: 287, distance: 376.6
click at [371, 287] on div "opt.name = option.dataset. 1 2 3 4 5 6 7 8 9 10 11 12 13 14 15 16 17 18 19 20 2…" at bounding box center [736, 395] width 805 height 496
type textarea "opt.value = option.dataset.value; // e.g. "austin""
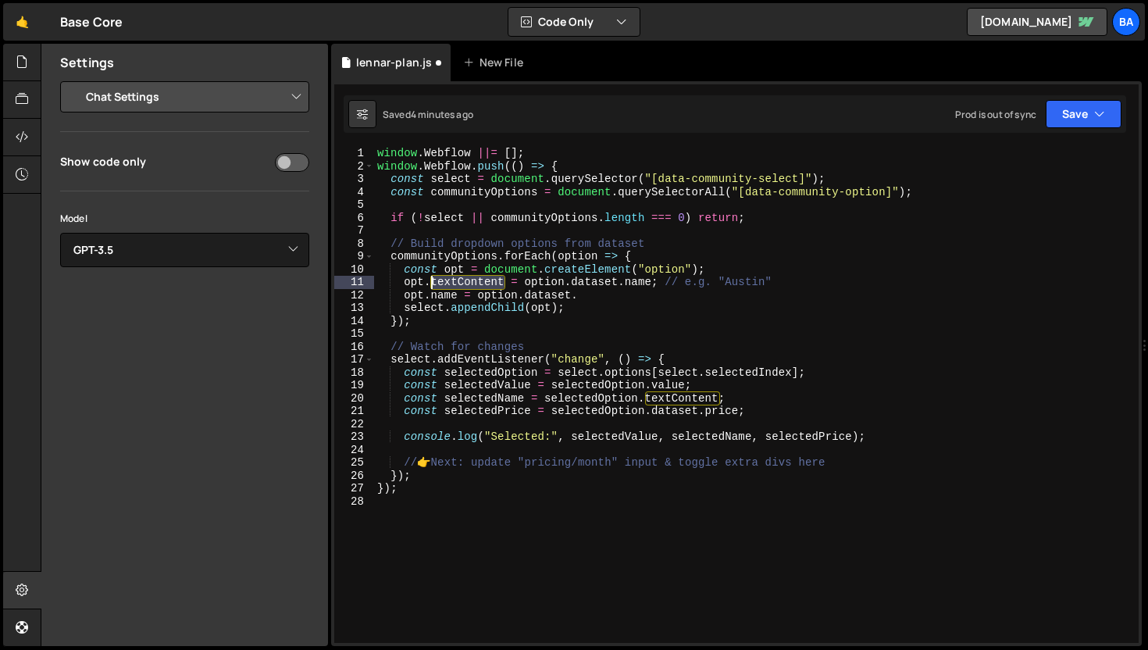
drag, startPoint x: 505, startPoint y: 283, endPoint x: 430, endPoint y: 282, distance: 74.2
click at [430, 282] on div "window . Webflow ||= [ ] ; window . Webflow . push (( ) => { const select = doc…" at bounding box center [756, 408] width 765 height 522
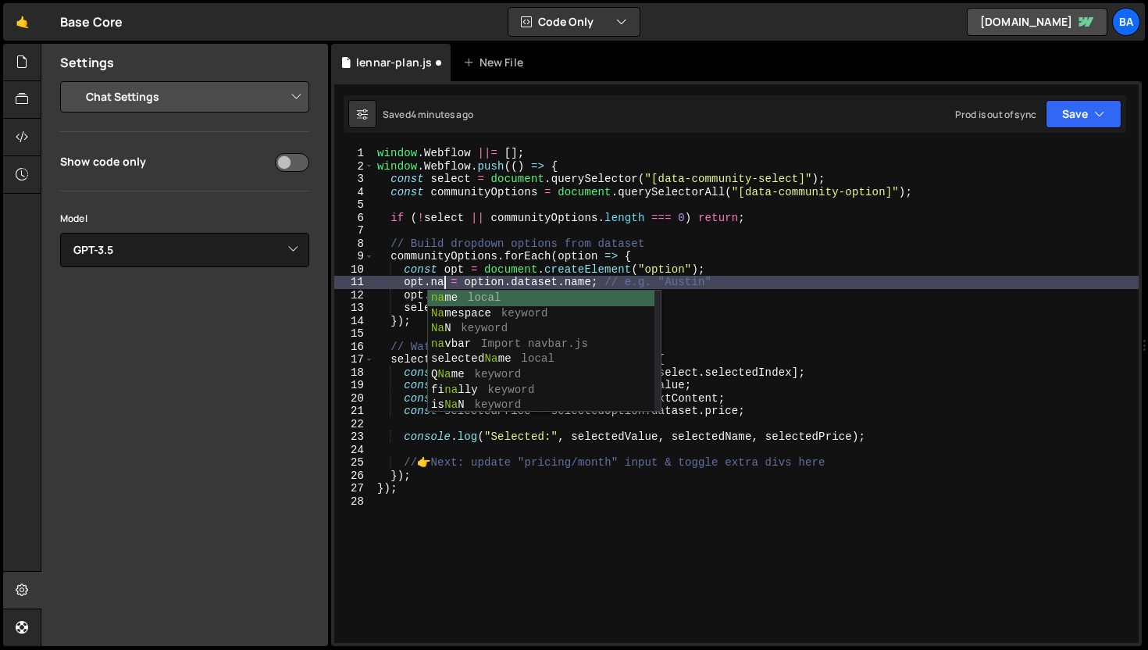
scroll to position [0, 5]
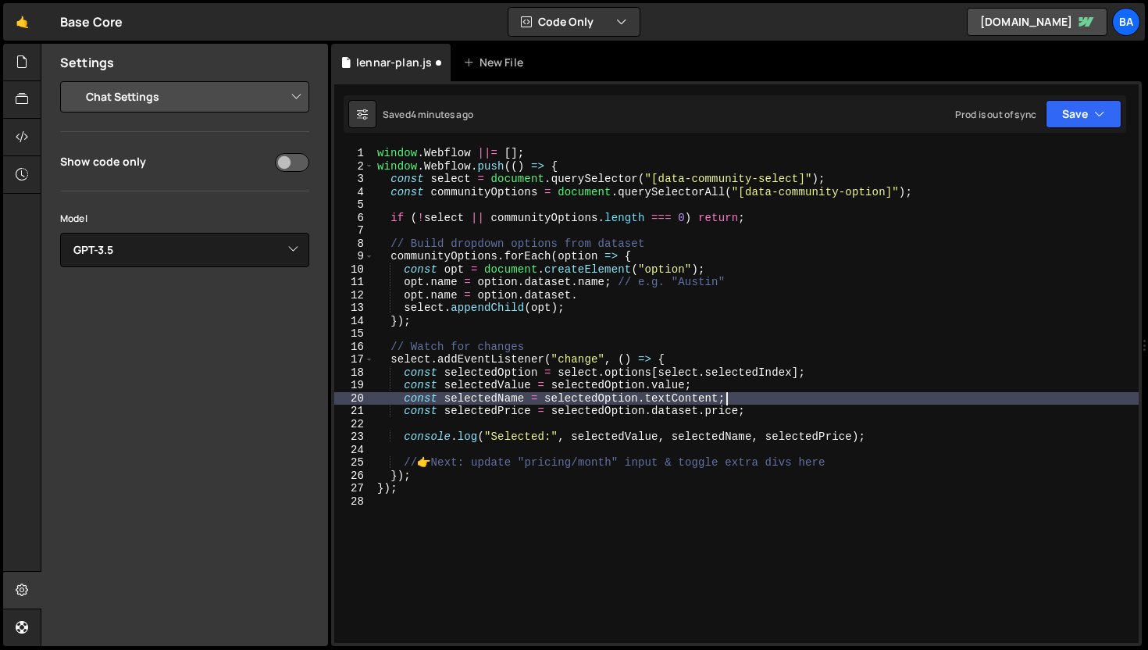
click at [728, 404] on div "window . Webflow ||= [ ] ; window . Webflow . push (( ) => { const select = doc…" at bounding box center [756, 408] width 765 height 522
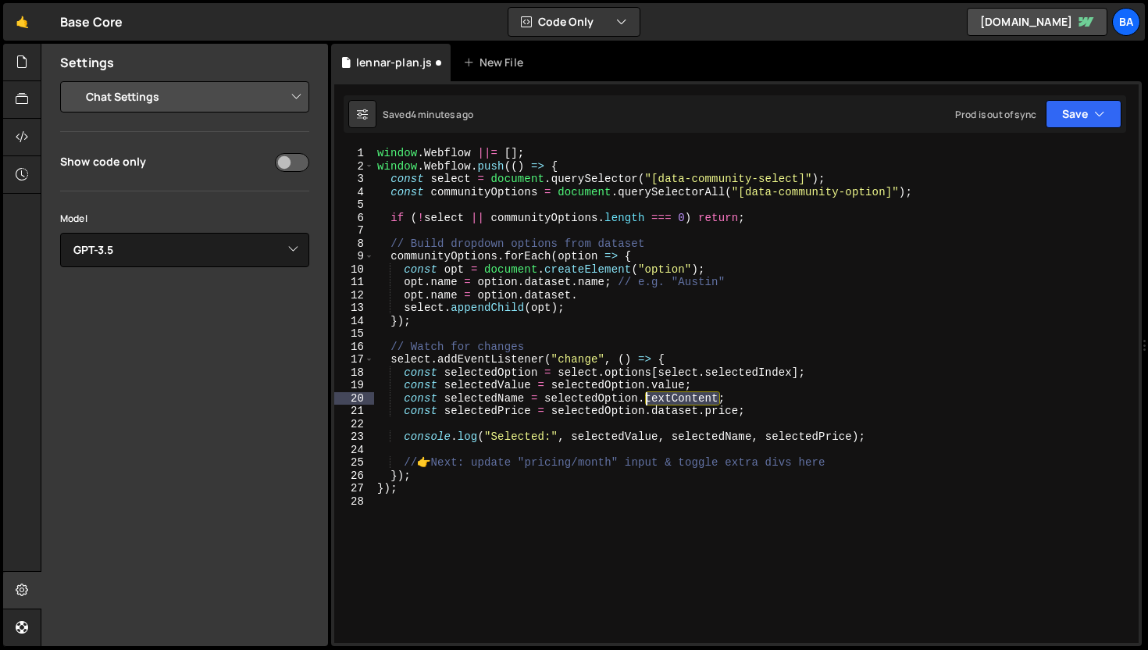
drag, startPoint x: 722, startPoint y: 398, endPoint x: 647, endPoint y: 398, distance: 75.0
click at [647, 398] on div "window . Webflow ||= [ ] ; window . Webflow . push (( ) => { const select = doc…" at bounding box center [756, 408] width 765 height 522
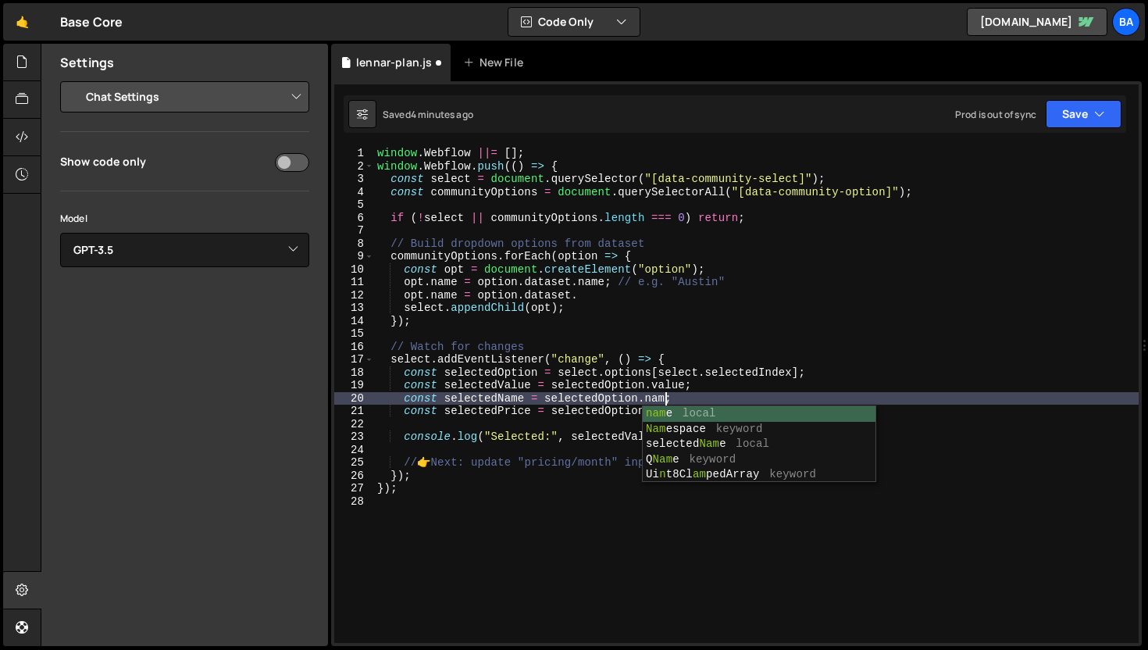
scroll to position [0, 20]
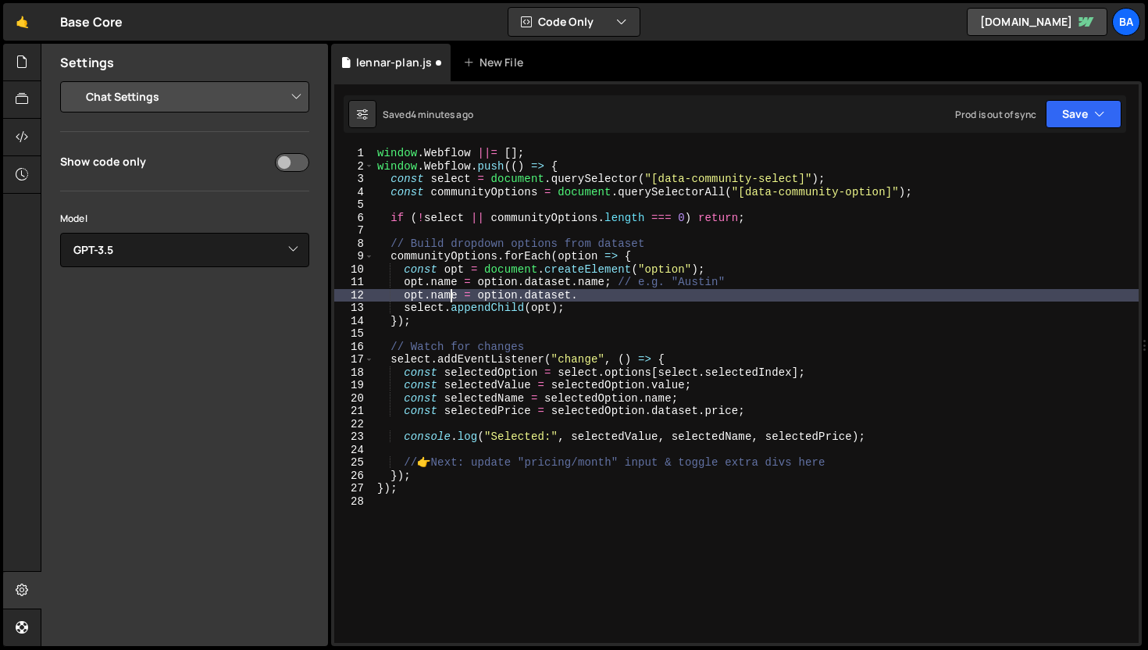
click at [449, 297] on div "window . Webflow ||= [ ] ; window . Webflow . push (( ) => { const select = doc…" at bounding box center [756, 408] width 765 height 522
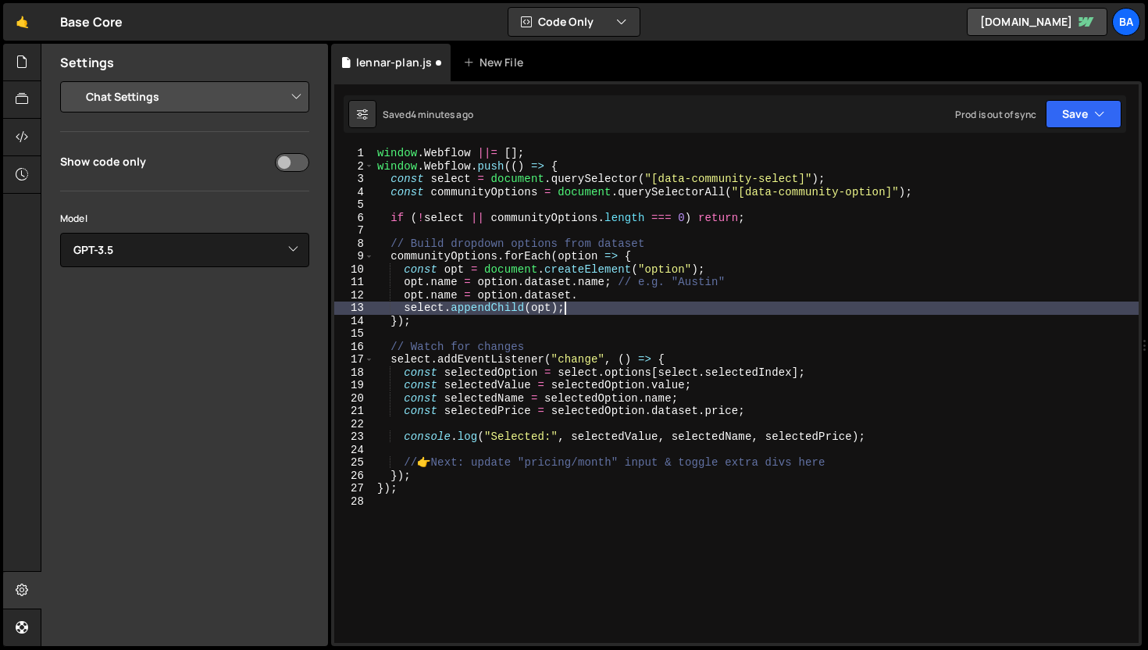
click at [597, 309] on div "window . Webflow ||= [ ] ; window . Webflow . push (( ) => { const select = doc…" at bounding box center [756, 408] width 765 height 522
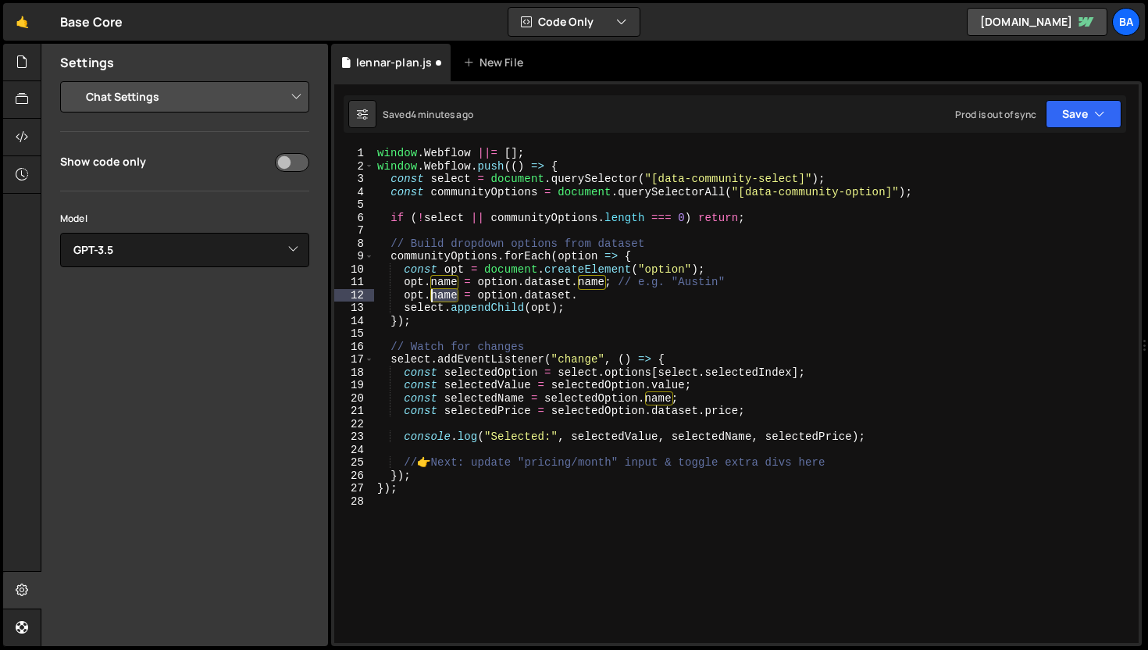
drag, startPoint x: 456, startPoint y: 295, endPoint x: 434, endPoint y: 295, distance: 21.9
click at [434, 295] on div "window . Webflow ||= [ ] ; window . Webflow . push (( ) => { const select = doc…" at bounding box center [756, 408] width 765 height 522
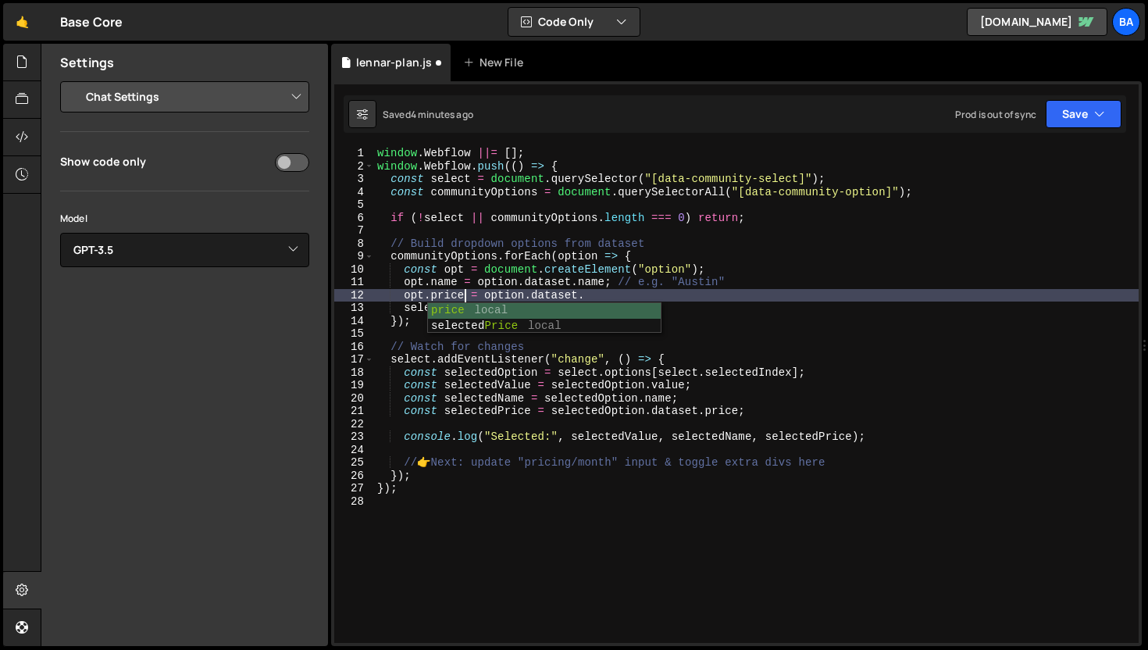
scroll to position [0, 5]
click at [614, 290] on div "window . Webflow ||= [ ] ; window . Webflow . push (( ) => { const select = doc…" at bounding box center [756, 408] width 765 height 522
click at [616, 309] on div "window . Webflow ||= [ ] ; window . Webflow . push (( ) => { const select = doc…" at bounding box center [756, 408] width 765 height 522
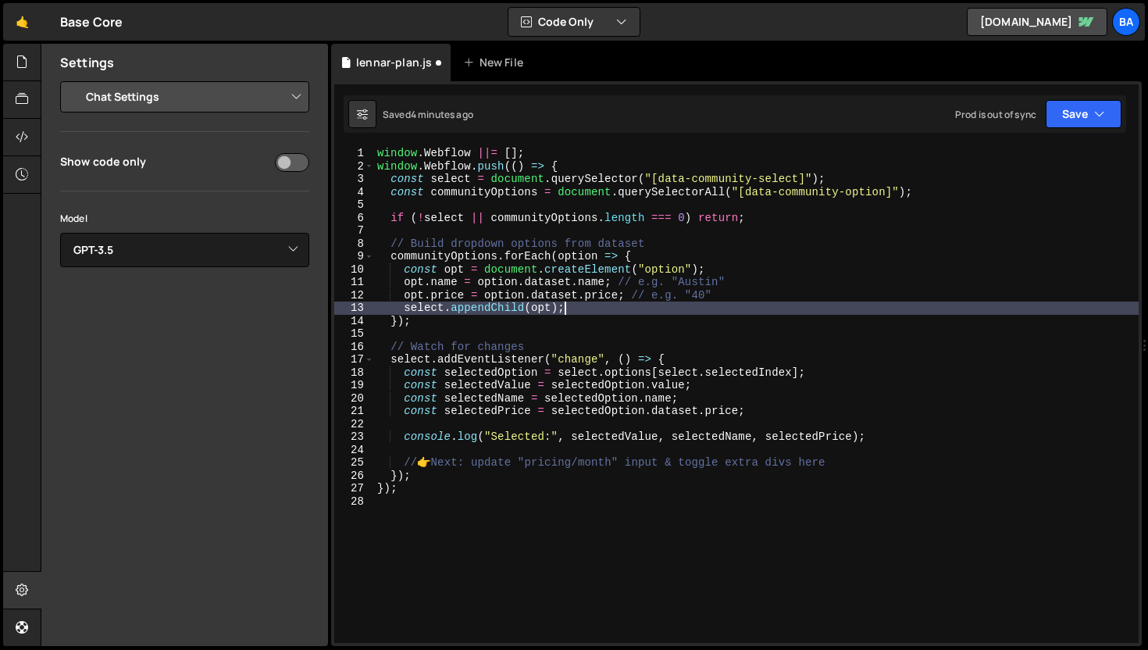
scroll to position [0, 12]
click at [1056, 111] on button "Save" at bounding box center [1084, 114] width 76 height 28
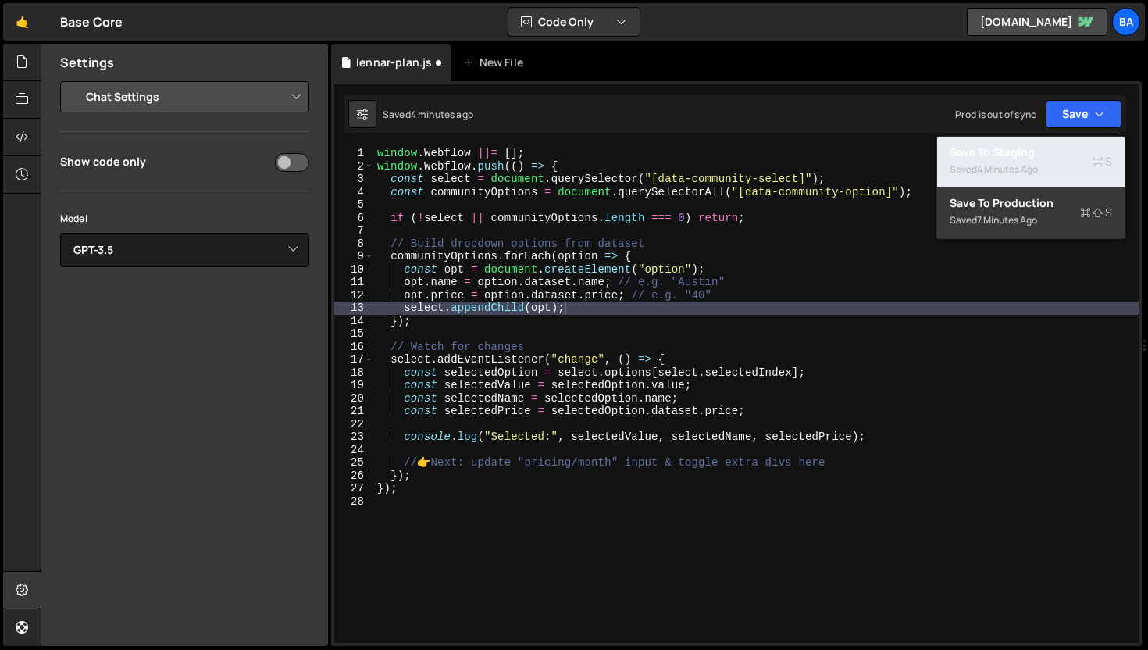
click at [997, 162] on div "4 minutes ago" at bounding box center [1007, 168] width 61 height 13
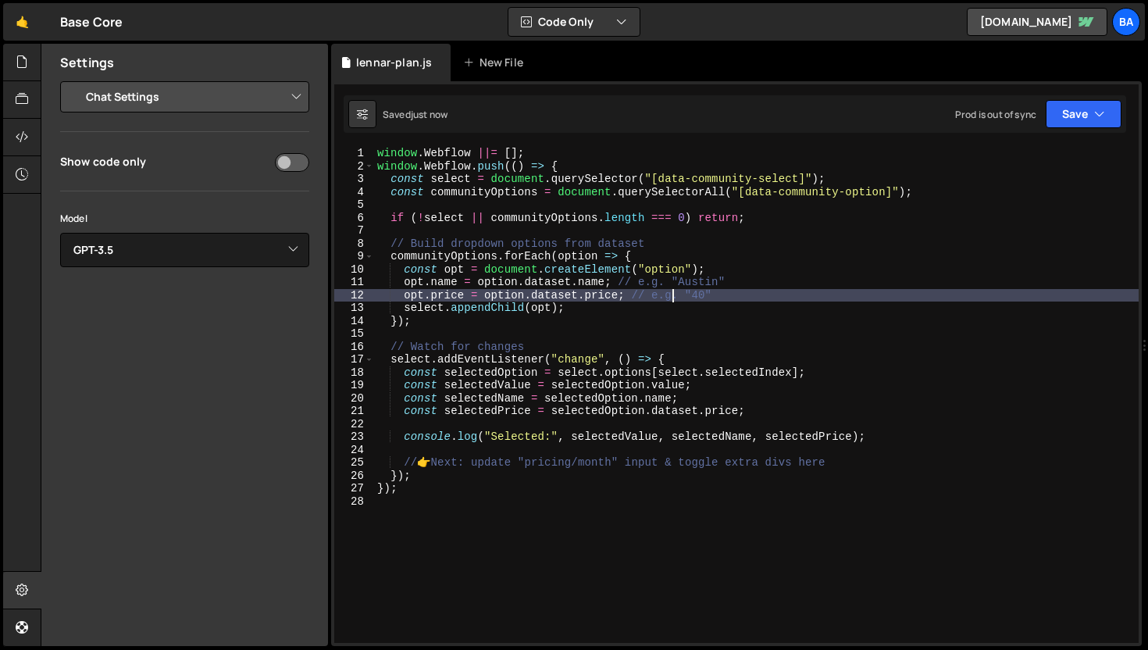
click at [670, 298] on div "window . Webflow ||= [ ] ; window . Webflow . push (( ) => { const select = doc…" at bounding box center [756, 408] width 765 height 522
click at [795, 291] on div "window . Webflow ||= [ ] ; window . Webflow . push (( ) => { const select = doc…" at bounding box center [756, 408] width 765 height 522
click at [729, 377] on div "window . Webflow ||= [ ] ; window . Webflow . push (( ) => { const select = doc…" at bounding box center [756, 408] width 765 height 522
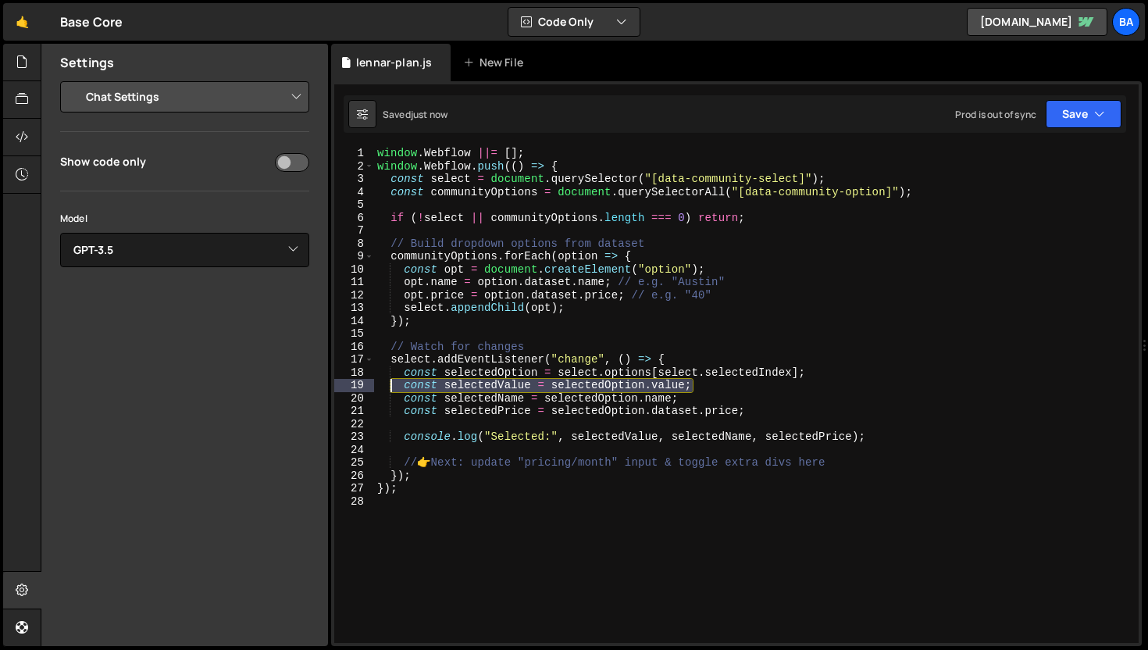
drag, startPoint x: 721, startPoint y: 384, endPoint x: 387, endPoint y: 379, distance: 333.6
click at [387, 379] on div "window . Webflow ||= [ ] ; window . Webflow . push (( ) => { const select = doc…" at bounding box center [756, 408] width 765 height 522
type textarea "const selectedValue = selectedOption.value;"
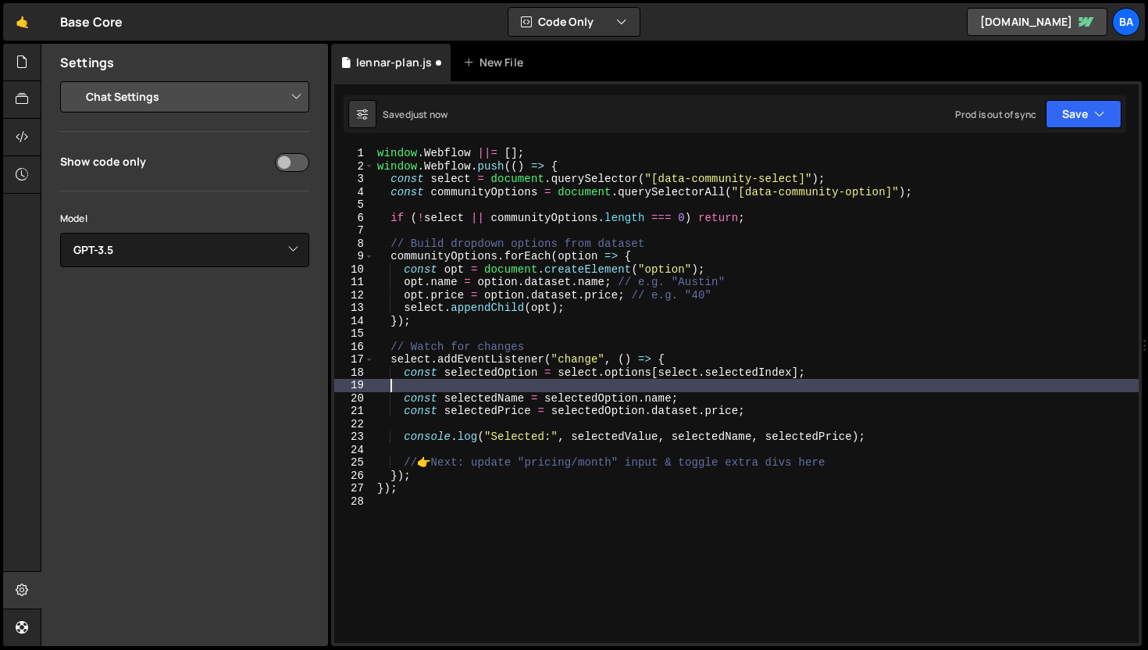
scroll to position [0, 0]
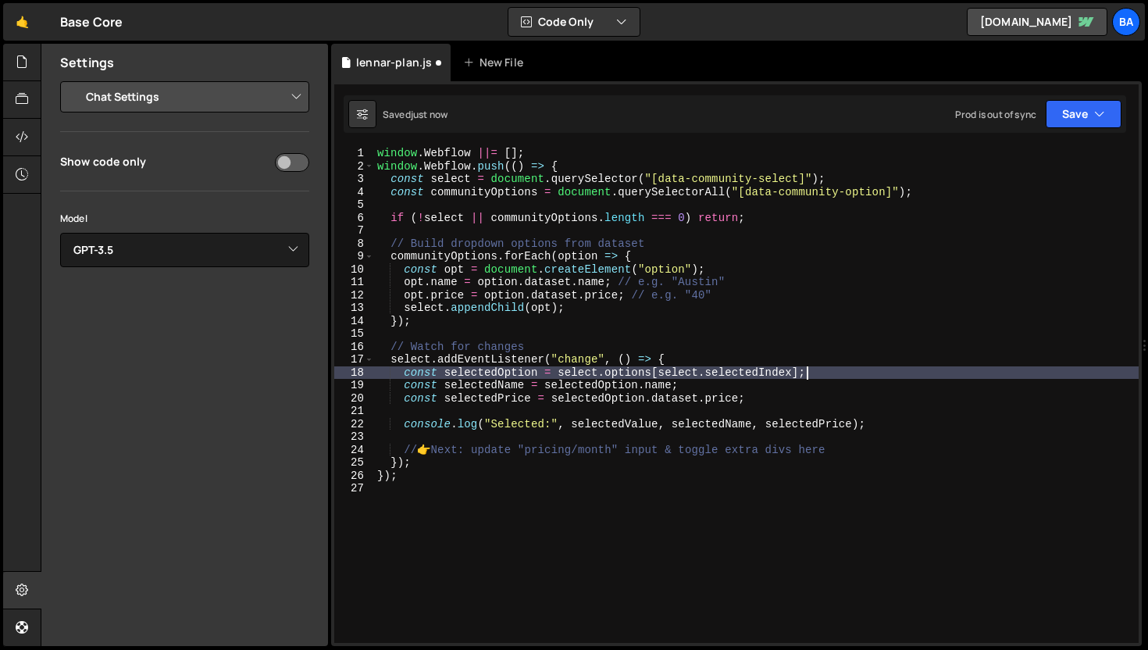
click at [553, 309] on div "window . Webflow ||= [ ] ; window . Webflow . push (( ) => { const select = doc…" at bounding box center [756, 408] width 765 height 522
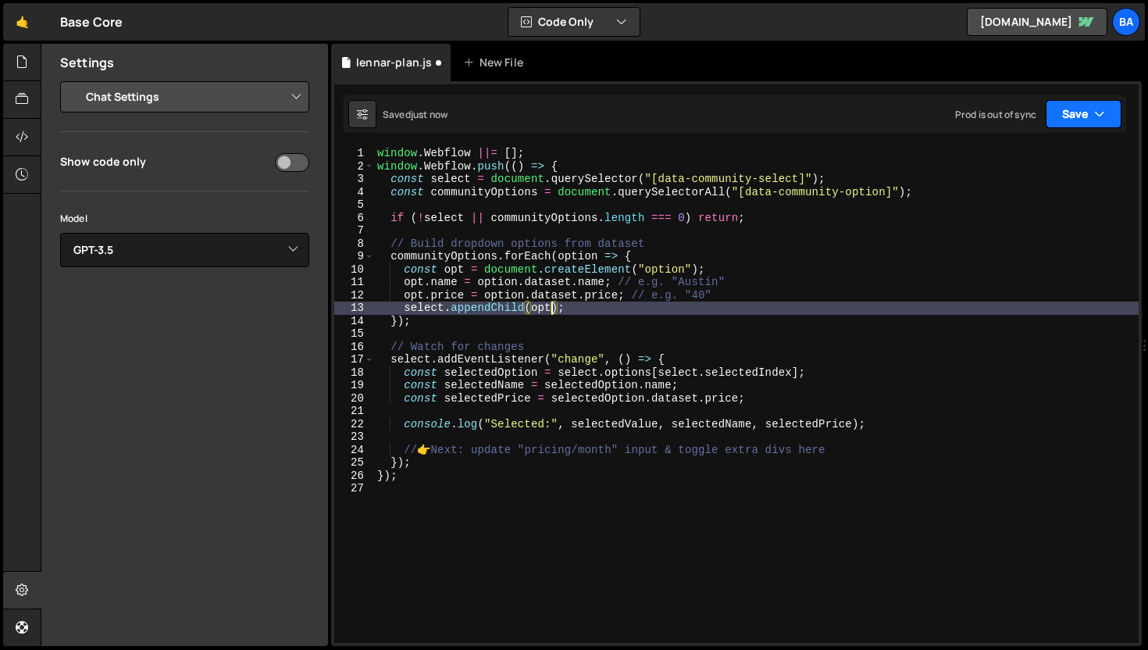
click at [1077, 123] on button "Save" at bounding box center [1084, 114] width 76 height 28
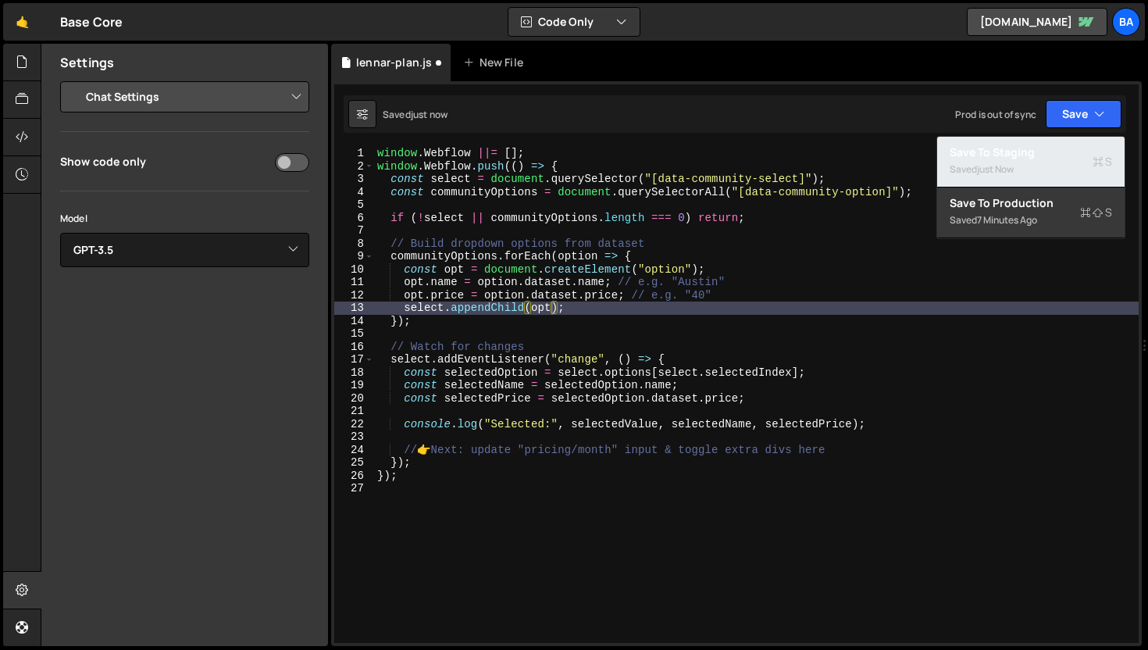
click at [1034, 170] on div "Saved just now" at bounding box center [1031, 169] width 162 height 19
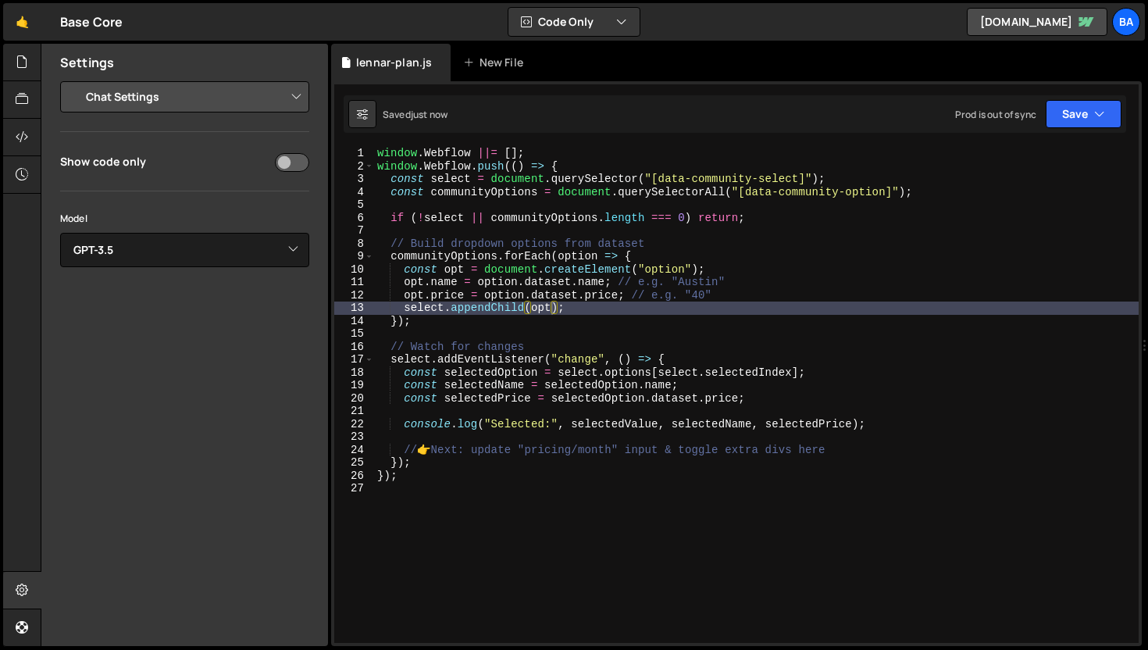
click at [691, 308] on div "window . Webflow ||= [ ] ; window . Webflow . push (( ) => { const select = doc…" at bounding box center [756, 408] width 765 height 522
click at [751, 300] on div "window . Webflow ||= [ ] ; window . Webflow . push (( ) => { const select = doc…" at bounding box center [756, 408] width 765 height 522
click at [550, 308] on div "window . Webflow ||= [ ] ; window . Webflow . push (( ) => { const select = doc…" at bounding box center [756, 408] width 765 height 522
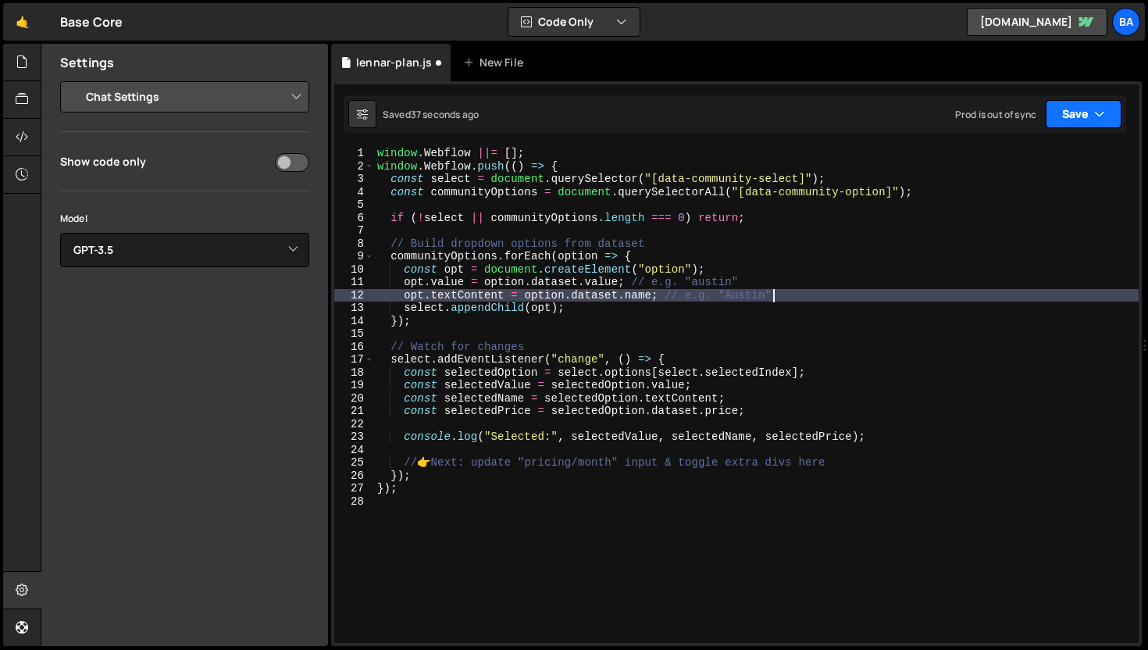
click at [1084, 102] on button "Save" at bounding box center [1084, 114] width 76 height 28
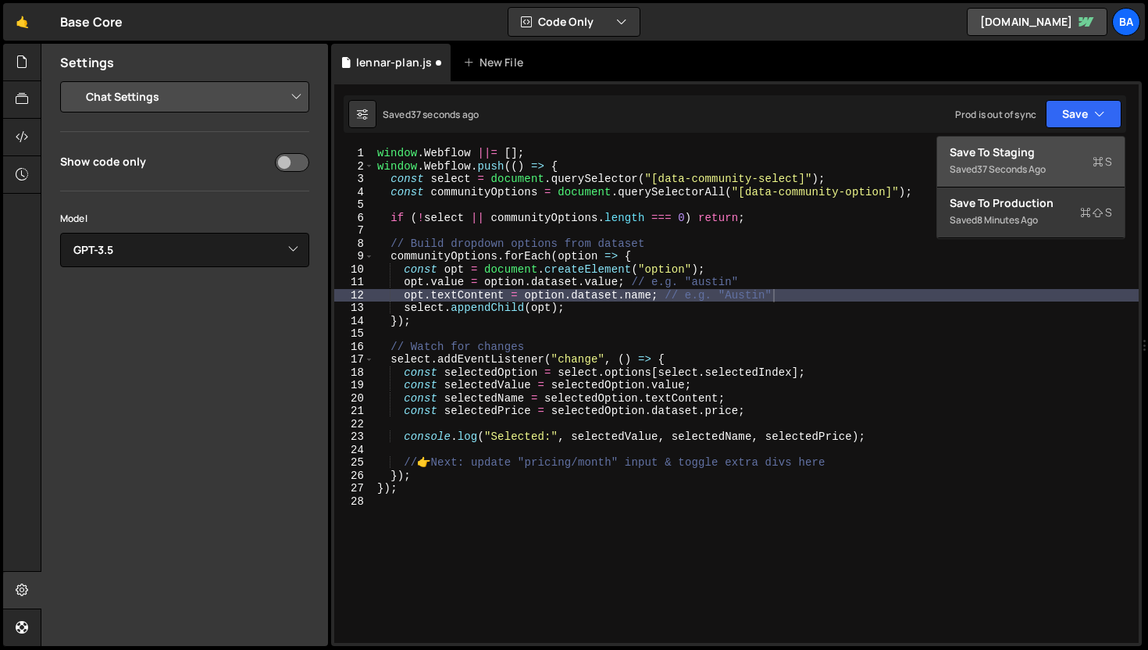
click at [1040, 146] on div "Save to Staging S" at bounding box center [1031, 153] width 162 height 16
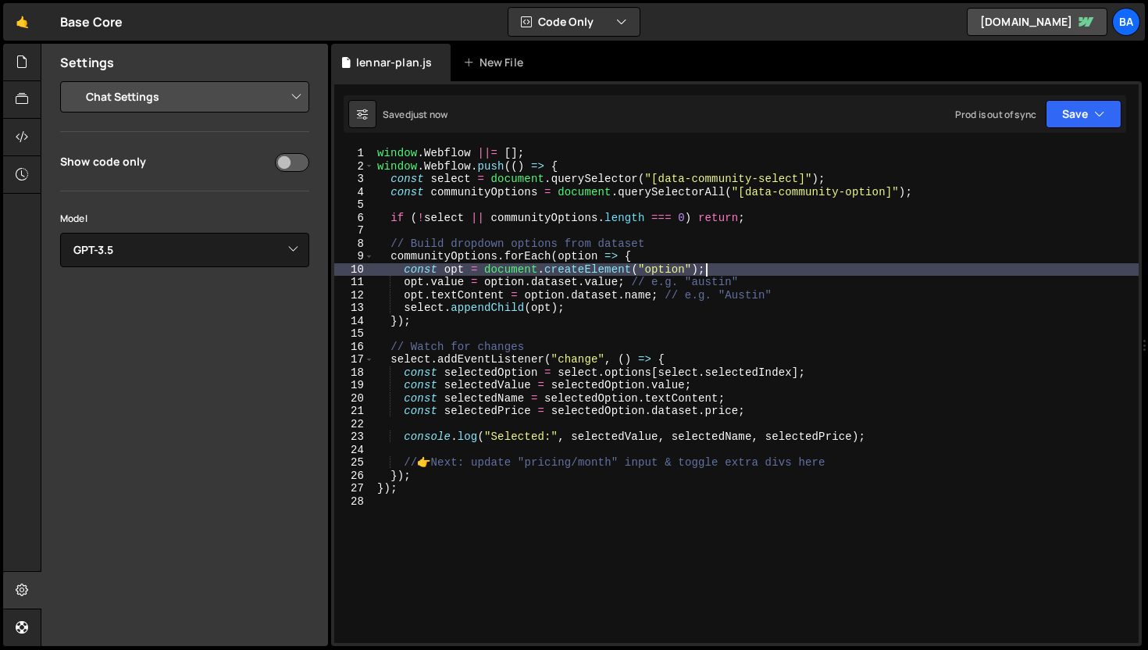
click at [766, 268] on div "window . Webflow ||= [ ] ; window . Webflow . push (( ) => { const select = doc…" at bounding box center [756, 408] width 765 height 522
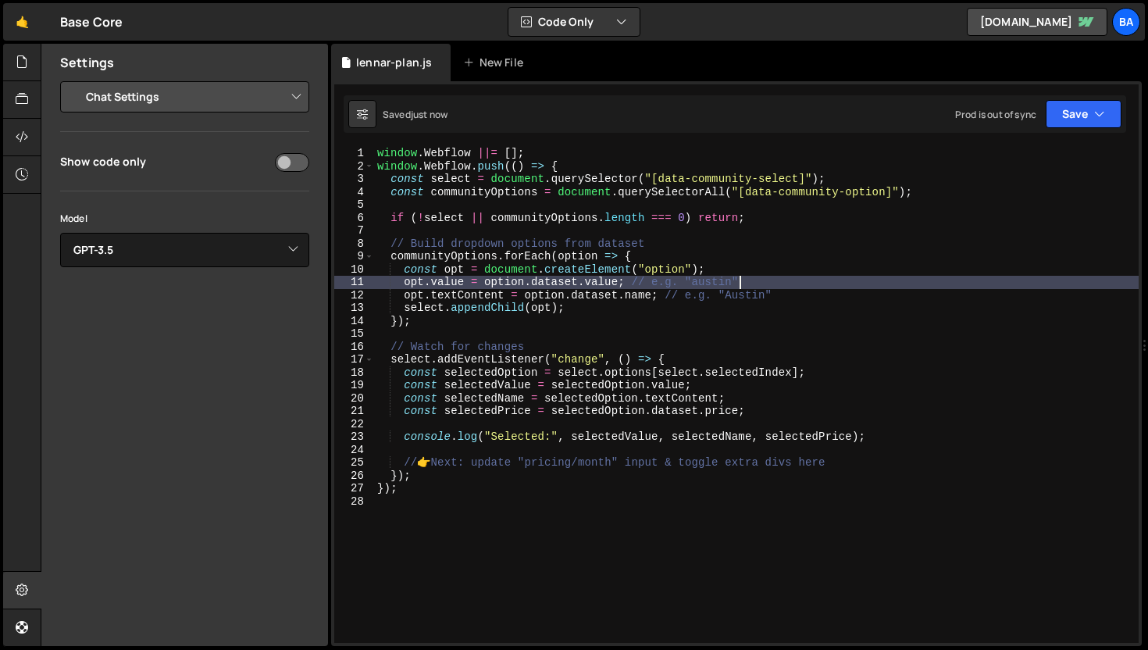
click at [766, 285] on div "window . Webflow ||= [ ] ; window . Webflow . push (( ) => { const select = doc…" at bounding box center [756, 408] width 765 height 522
click at [758, 300] on div "window . Webflow ||= [ ] ; window . Webflow . push (( ) => { const select = doc…" at bounding box center [756, 408] width 765 height 522
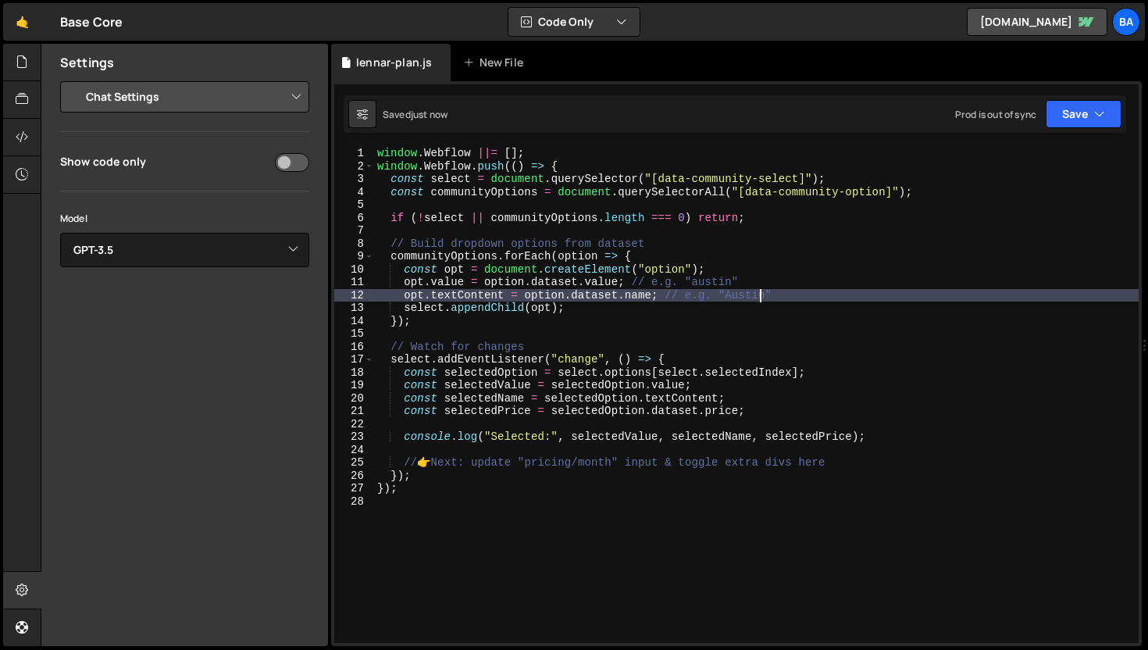
click at [644, 303] on div "window . Webflow ||= [ ] ; window . Webflow . push (( ) => { const select = doc…" at bounding box center [756, 408] width 765 height 522
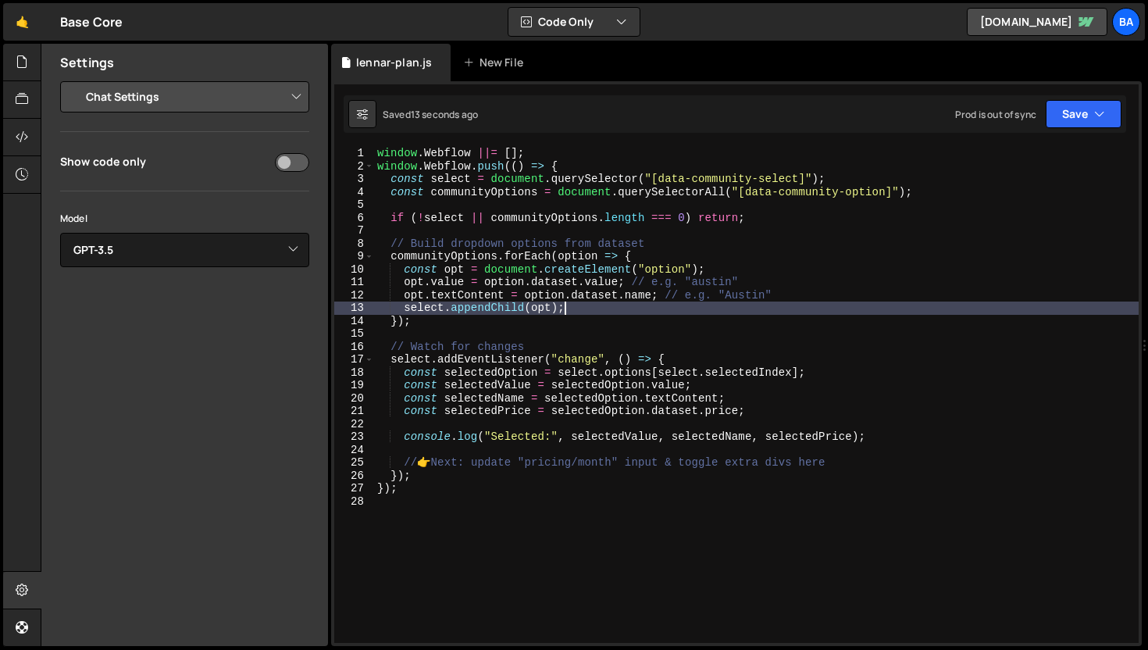
click at [764, 266] on div "window . Webflow ||= [ ] ; window . Webflow . push (( ) => { const select = doc…" at bounding box center [756, 408] width 765 height 522
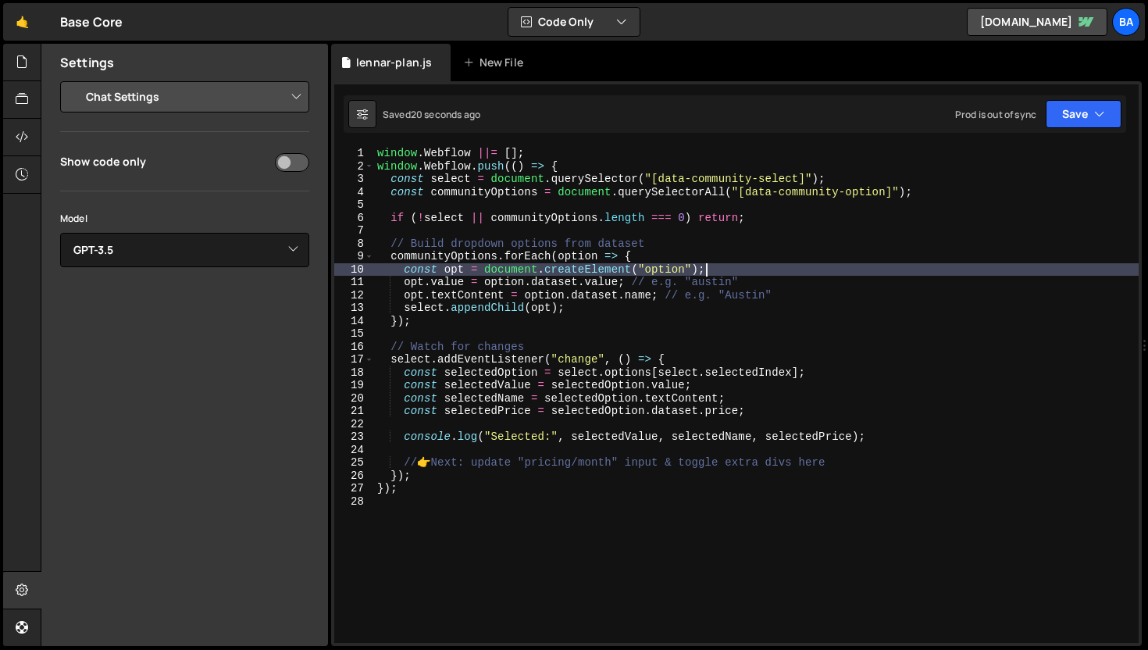
click at [769, 220] on div "window . Webflow ||= [ ] ; window . Webflow . push (( ) => { const select = doc…" at bounding box center [756, 408] width 765 height 522
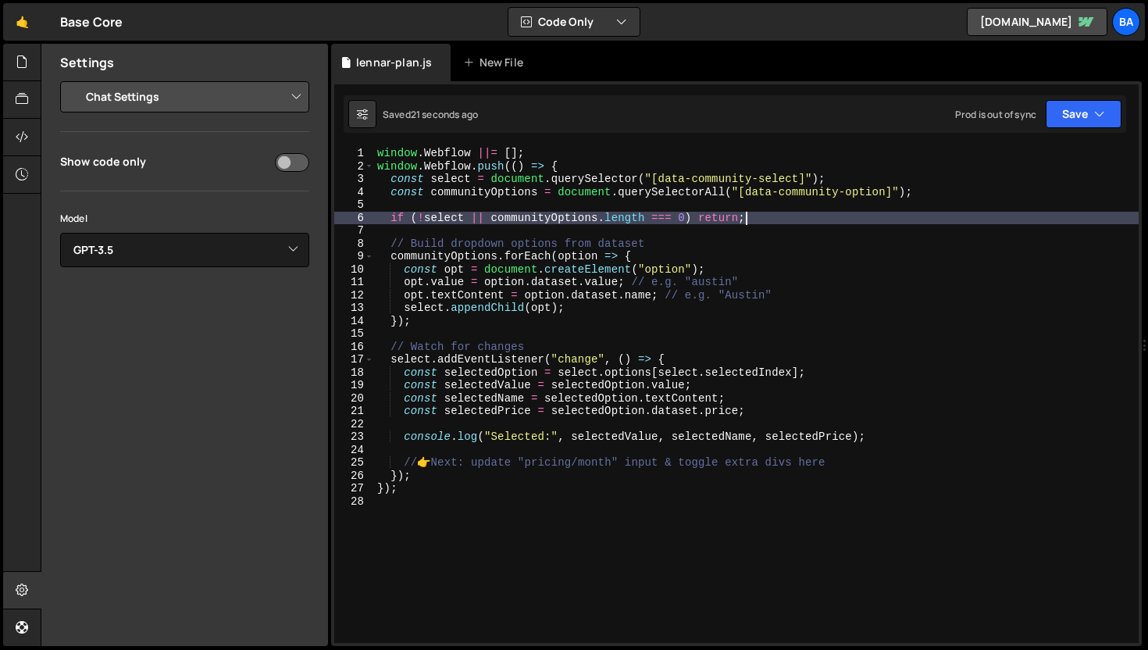
click at [745, 250] on div "window . Webflow ||= [ ] ; window . Webflow . push (( ) => { const select = doc…" at bounding box center [756, 408] width 765 height 522
type textarea "communityOptions.forEach(option => {"
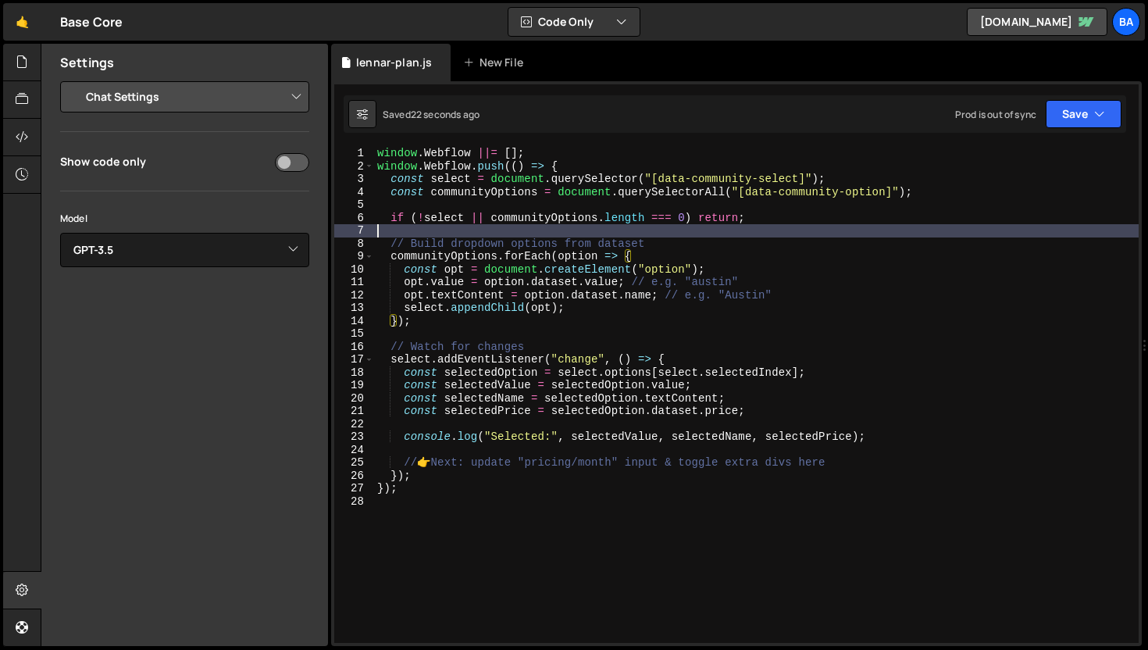
click at [790, 227] on div "window . Webflow ||= [ ] ; window . Webflow . push (( ) => { const select = doc…" at bounding box center [756, 408] width 765 height 522
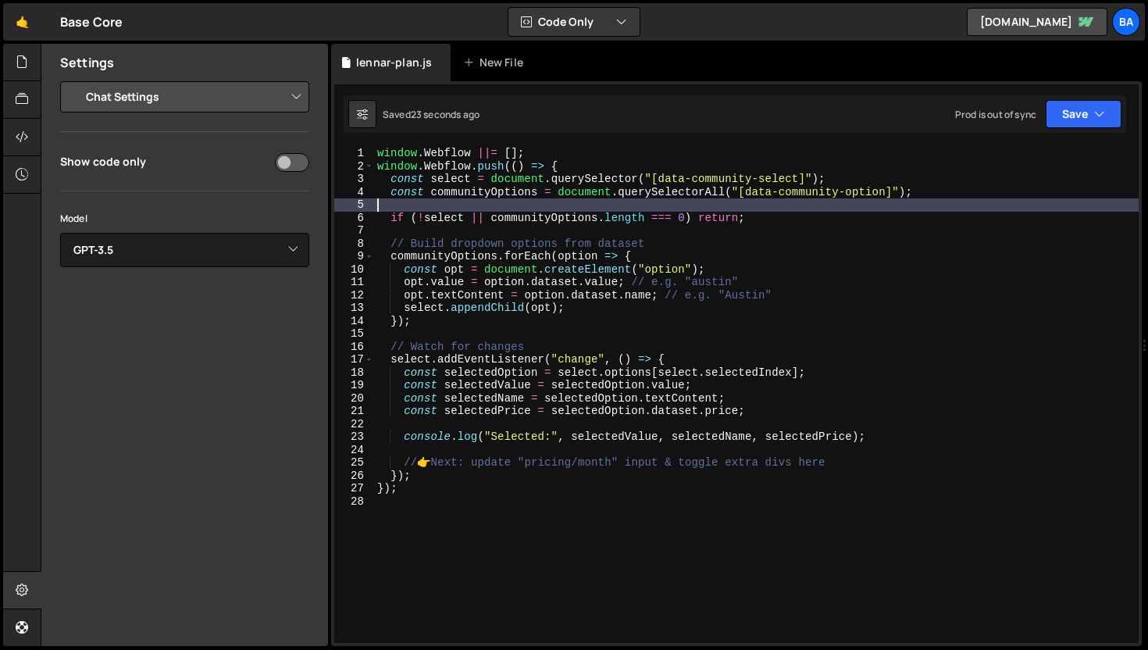
click at [966, 198] on div "window . Webflow ||= [ ] ; window . Webflow . push (( ) => { const select = doc…" at bounding box center [756, 408] width 765 height 522
click at [912, 170] on div "window . Webflow ||= [ ] ; window . Webflow . push (( ) => { const select = doc…" at bounding box center [756, 408] width 765 height 522
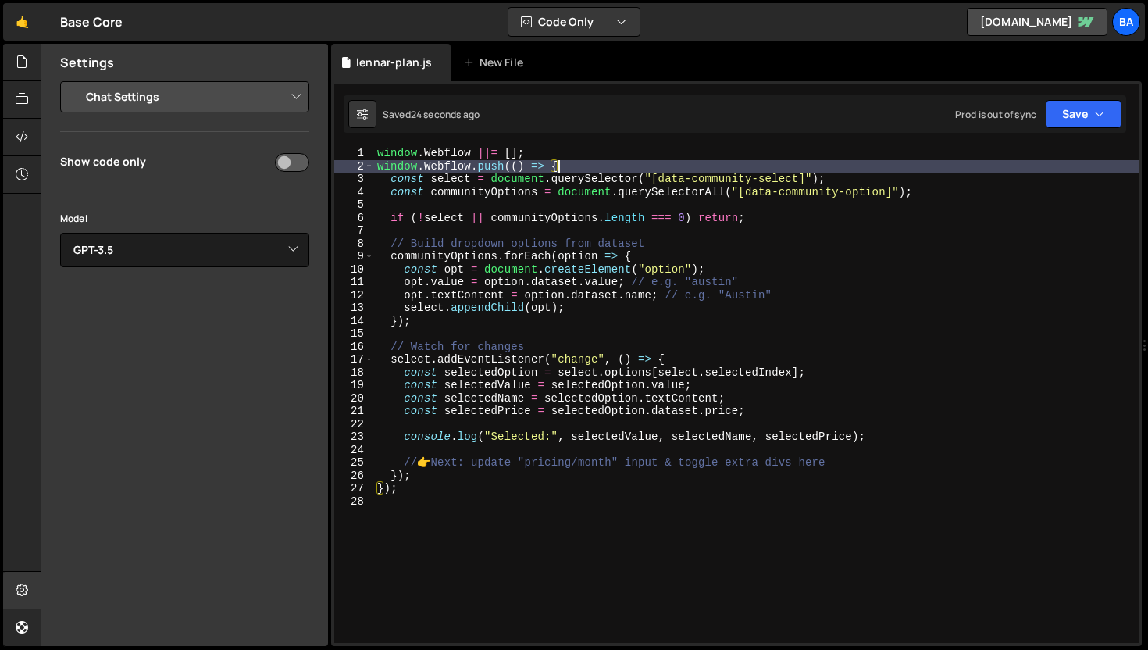
click at [904, 188] on div "window . Webflow ||= [ ] ; window . Webflow . push (( ) => { const select = doc…" at bounding box center [756, 408] width 765 height 522
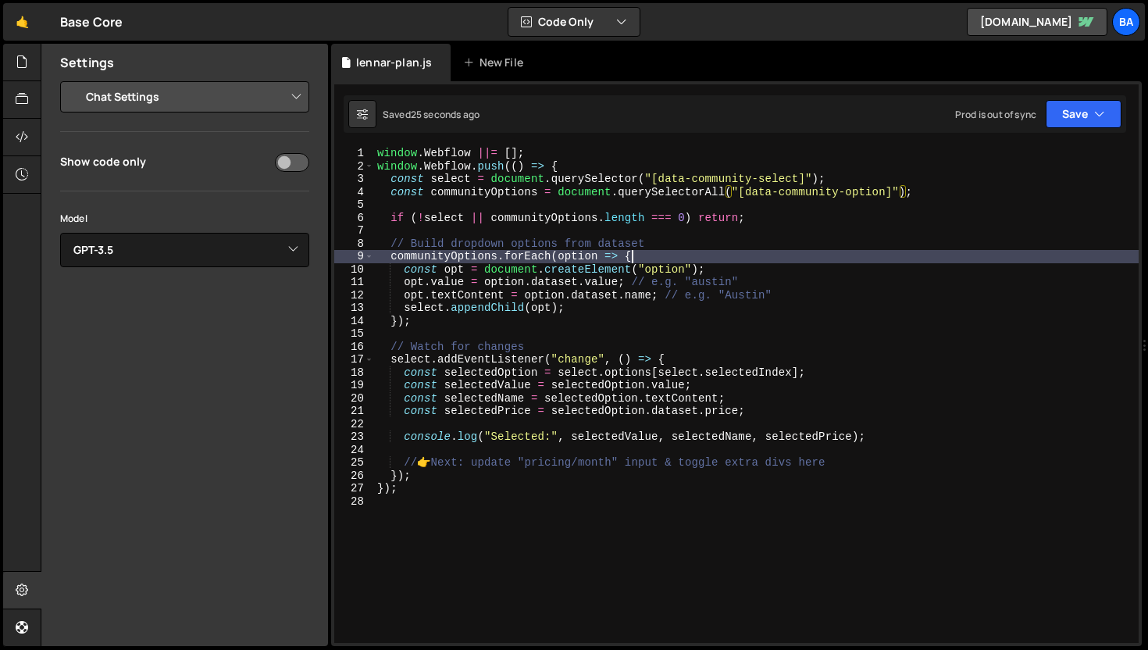
click at [737, 262] on div "window . Webflow ||= [ ] ; window . Webflow . push (( ) => { const select = doc…" at bounding box center [756, 408] width 765 height 522
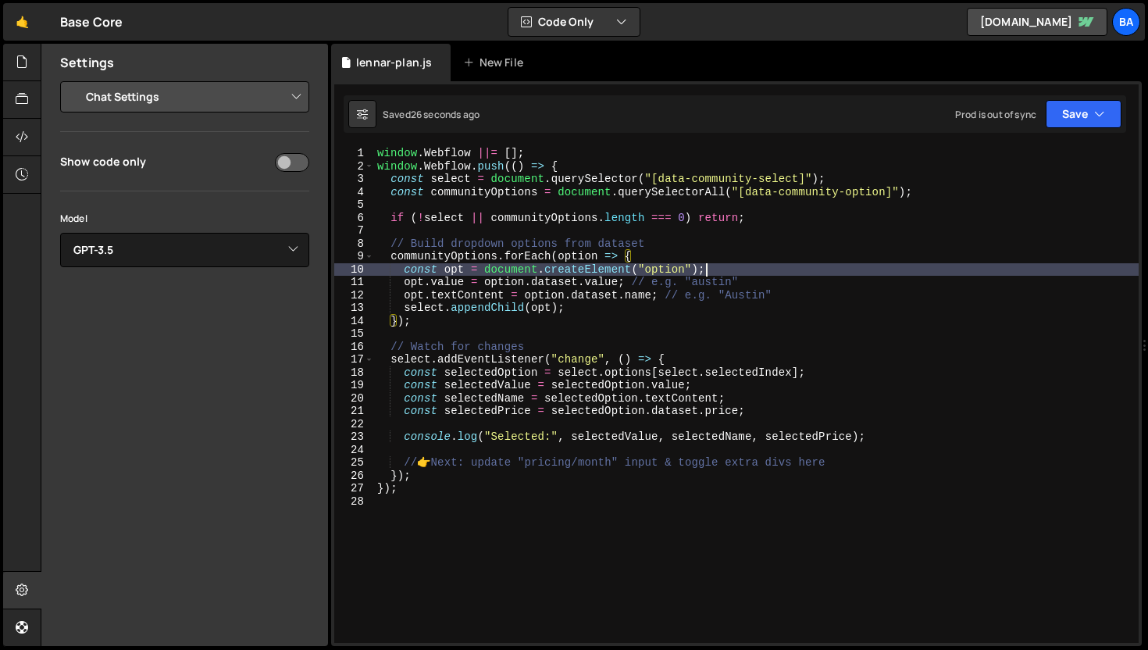
click at [738, 268] on div "window . Webflow ||= [ ] ; window . Webflow . push (( ) => { const select = doc…" at bounding box center [756, 408] width 765 height 522
click at [762, 266] on div "window . Webflow ||= [ ] ; window . Webflow . push (( ) => { const select = doc…" at bounding box center [756, 408] width 765 height 522
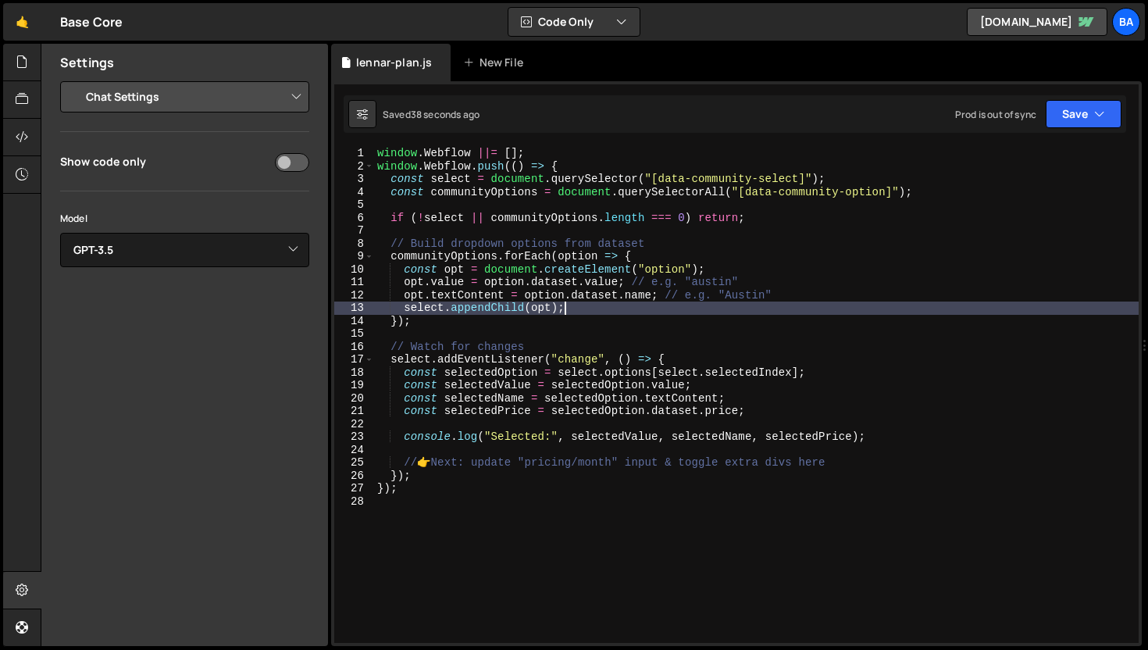
click at [595, 309] on div "window . Webflow ||= [ ] ; window . Webflow . push (( ) => { const select = doc…" at bounding box center [756, 408] width 765 height 522
click at [674, 298] on div "window . Webflow ||= [ ] ; window . Webflow . push (( ) => { const select = doc…" at bounding box center [756, 408] width 765 height 522
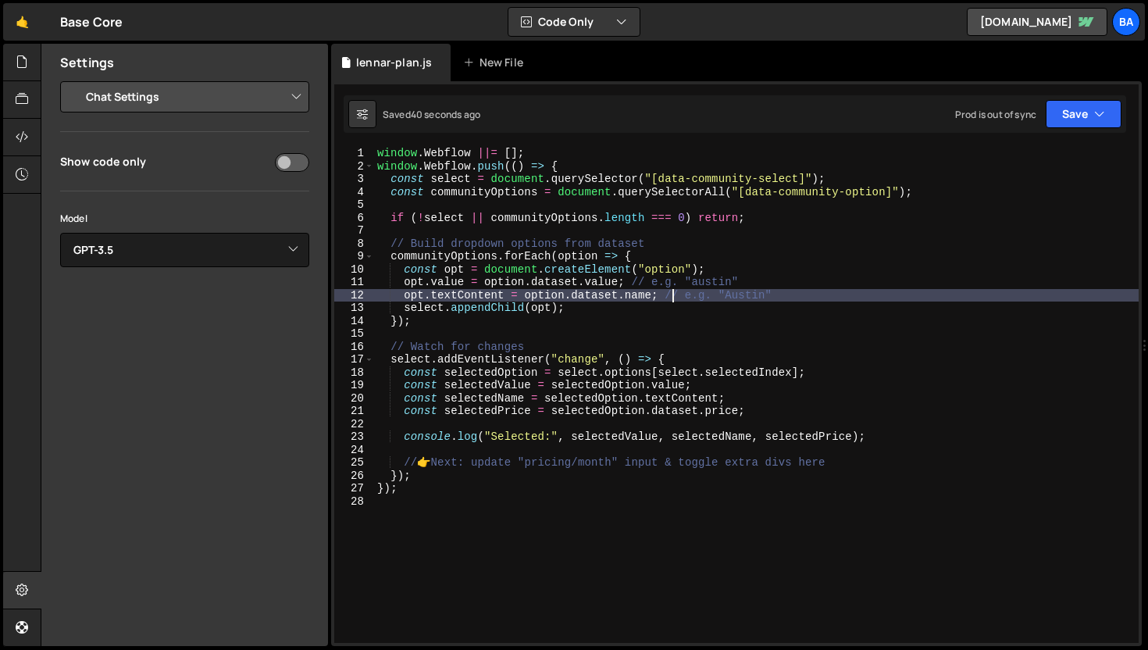
click at [650, 305] on div "window . Webflow ||= [ ] ; window . Webflow . push (( ) => { const select = doc…" at bounding box center [756, 408] width 765 height 522
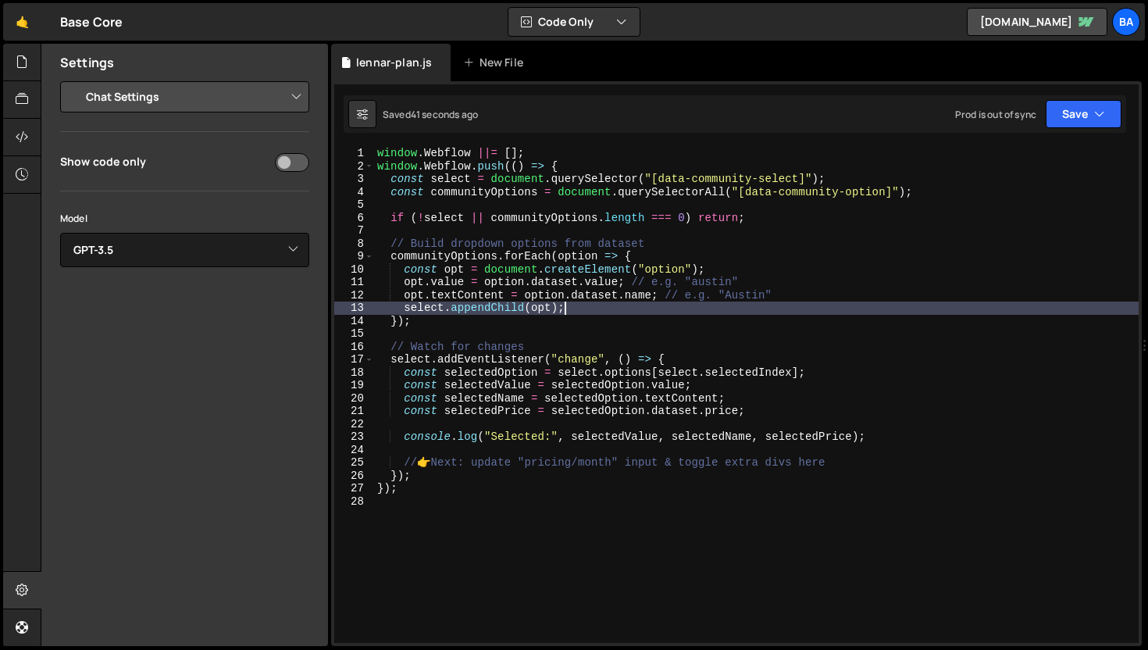
click at [774, 271] on div "window . Webflow ||= [ ] ; window . Webflow . push (( ) => { const select = doc…" at bounding box center [756, 408] width 765 height 522
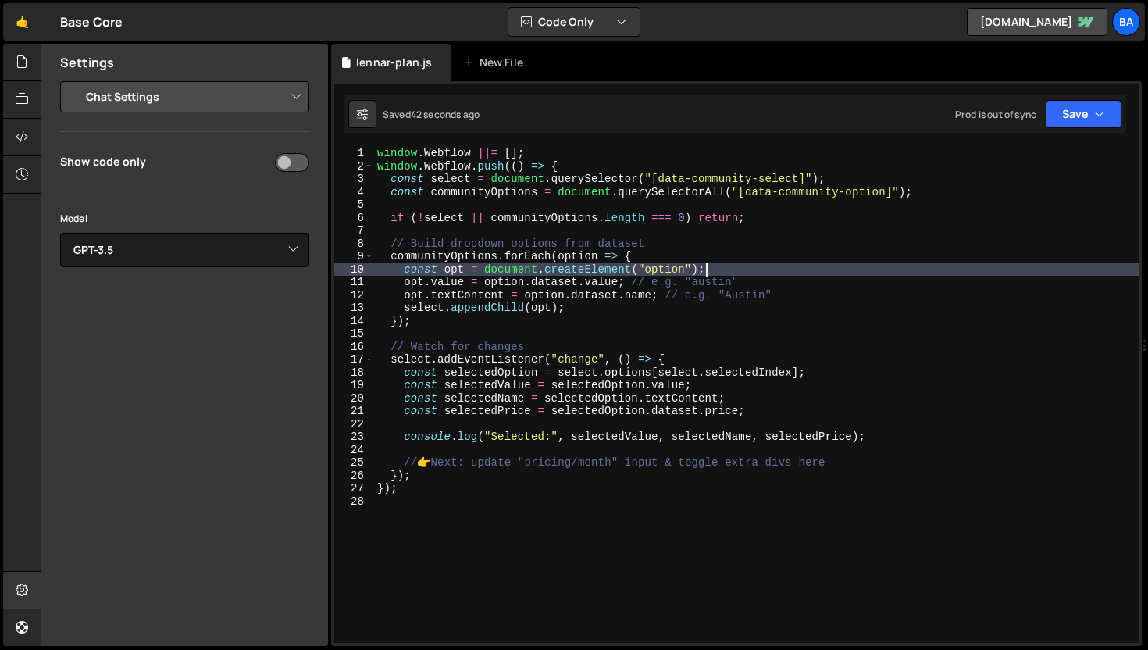
click at [769, 276] on div "window . Webflow ||= [ ] ; window . Webflow . push (( ) => { const select = doc…" at bounding box center [756, 408] width 765 height 522
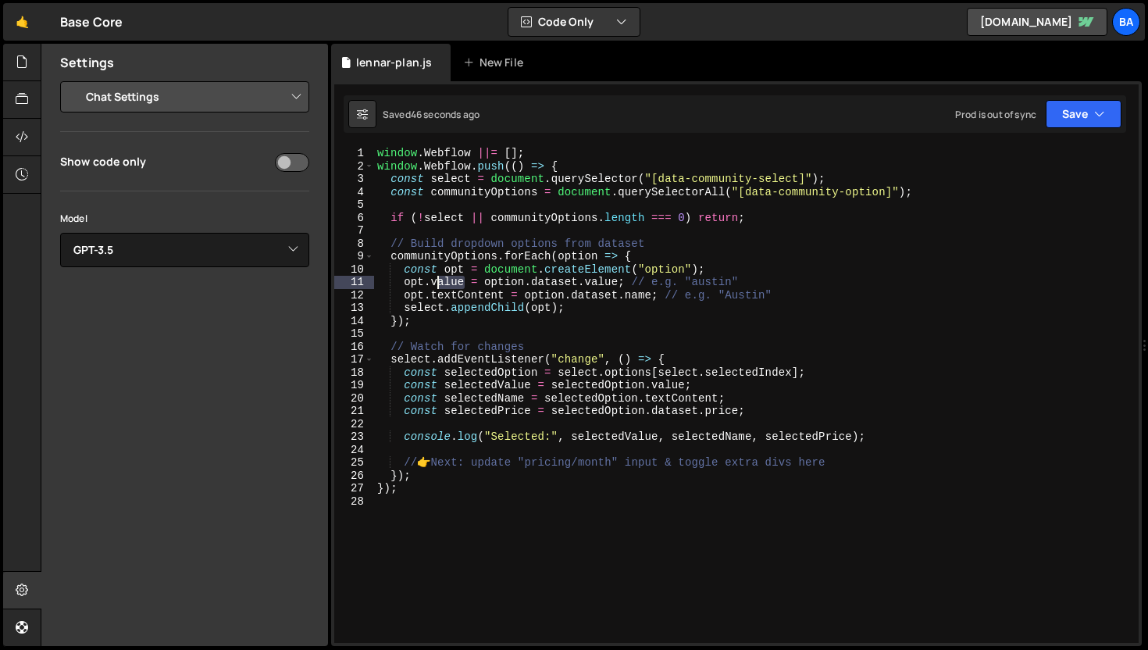
drag, startPoint x: 464, startPoint y: 283, endPoint x: 435, endPoint y: 280, distance: 29.0
click at [435, 280] on div "window . Webflow ||= [ ] ; window . Webflow . push (( ) => { const select = doc…" at bounding box center [756, 408] width 765 height 522
click at [571, 278] on div "window . Webflow ||= [ ] ; window . Webflow . push (( ) => { const select = doc…" at bounding box center [756, 408] width 765 height 522
drag, startPoint x: 620, startPoint y: 281, endPoint x: 587, endPoint y: 280, distance: 32.8
click at [587, 280] on div "window . Webflow ||= [ ] ; window . Webflow . push (( ) => { const select = doc…" at bounding box center [756, 408] width 765 height 522
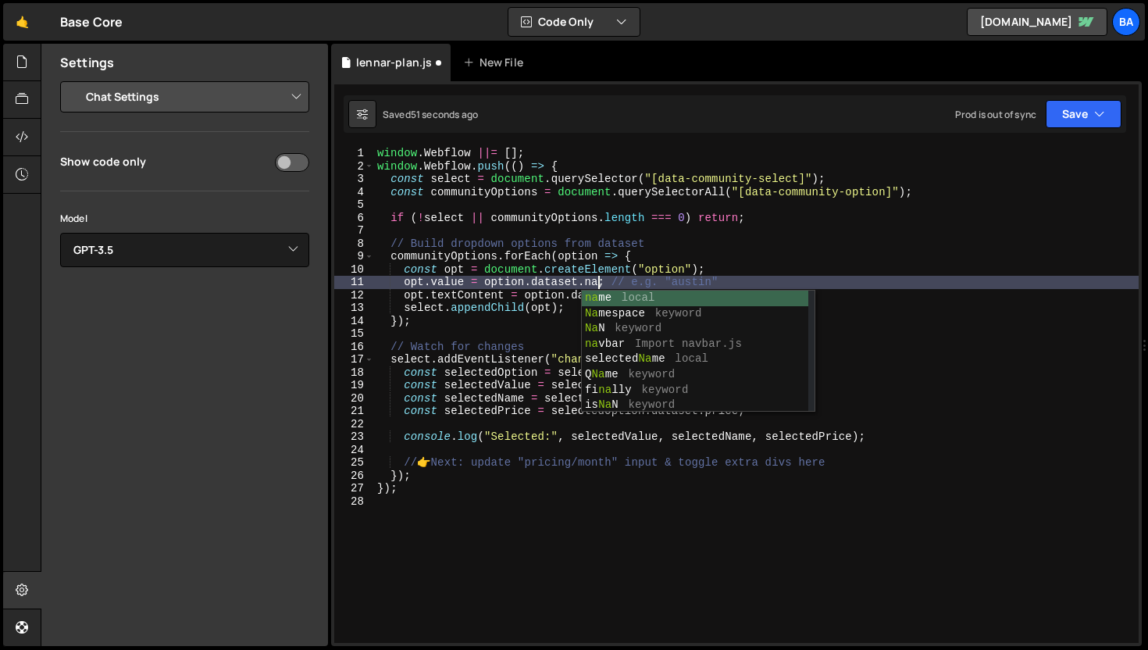
scroll to position [0, 16]
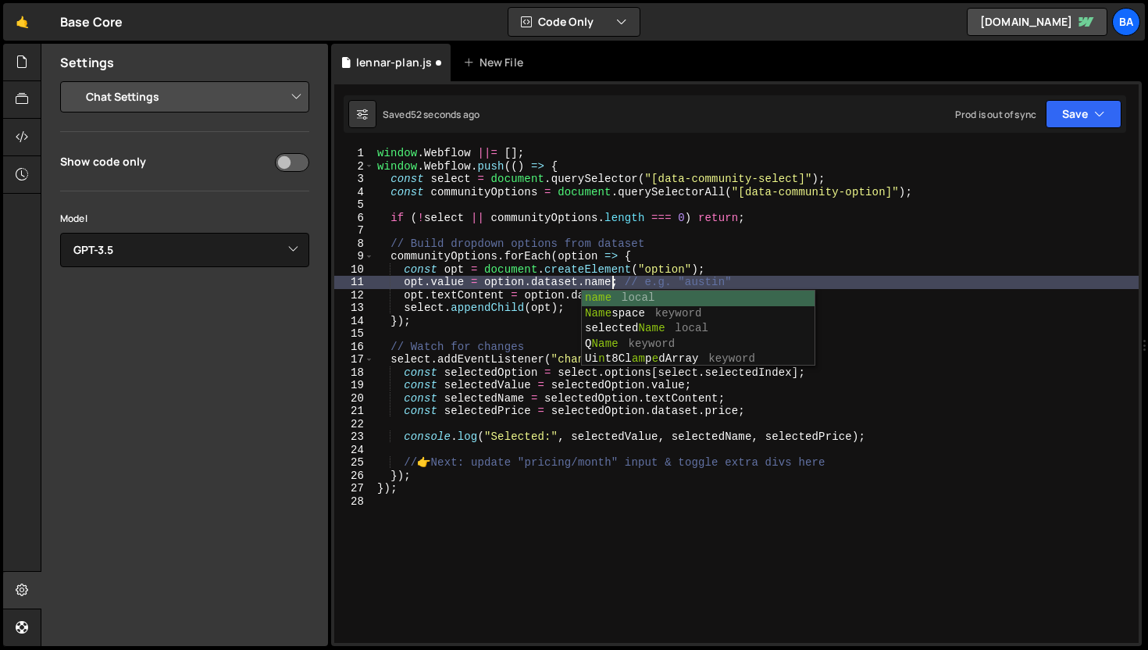
click at [499, 295] on div "window . Webflow ||= [ ] ; window . Webflow . push (( ) => { const select = doc…" at bounding box center [756, 408] width 765 height 522
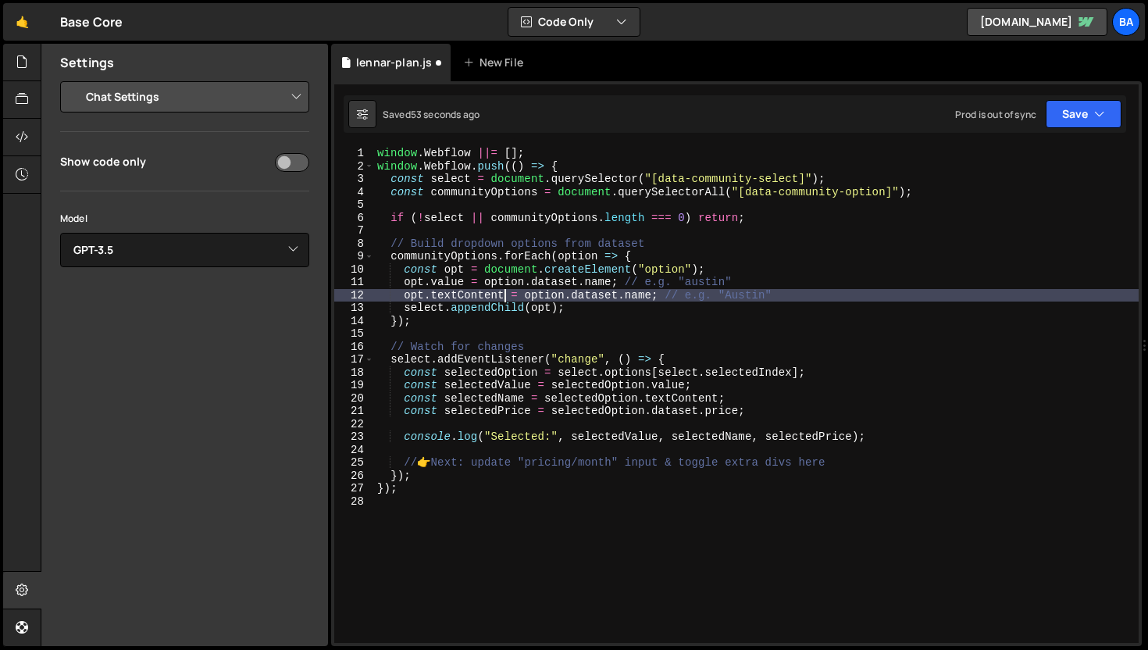
click at [505, 297] on div "window . Webflow ||= [ ] ; window . Webflow . push (( ) => { const select = doc…" at bounding box center [756, 408] width 765 height 522
click at [487, 296] on div "window . Webflow ||= [ ] ; window . Webflow . push (( ) => { const select = doc…" at bounding box center [756, 408] width 765 height 522
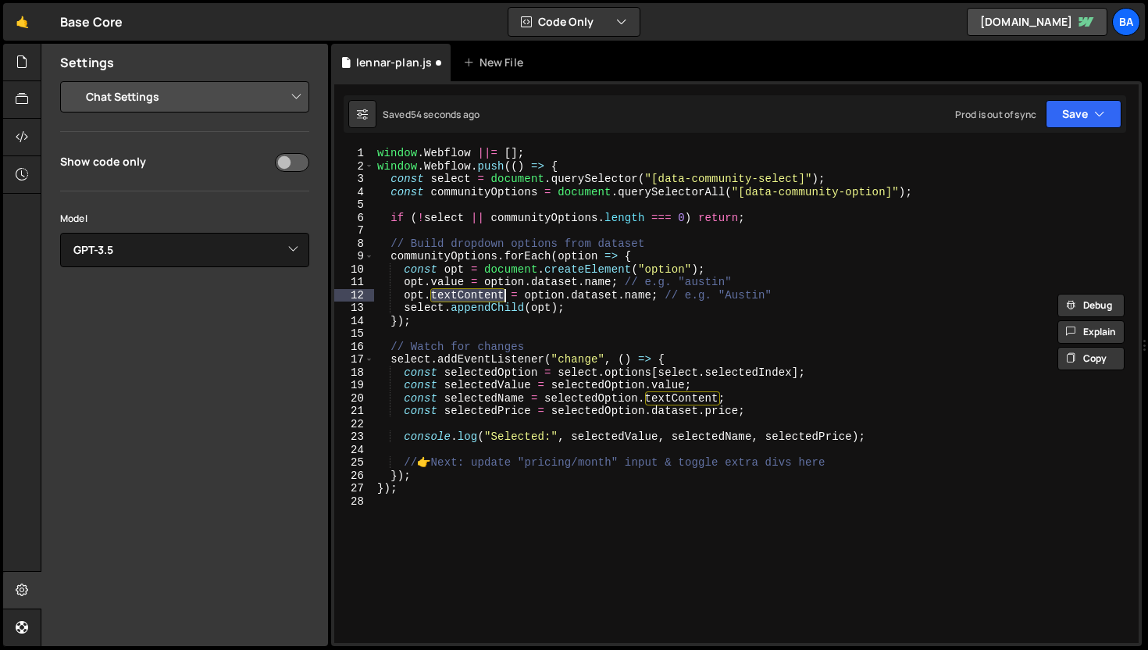
click at [444, 283] on div "window . Webflow ||= [ ] ; window . Webflow . push (( ) => { const select = doc…" at bounding box center [756, 408] width 765 height 522
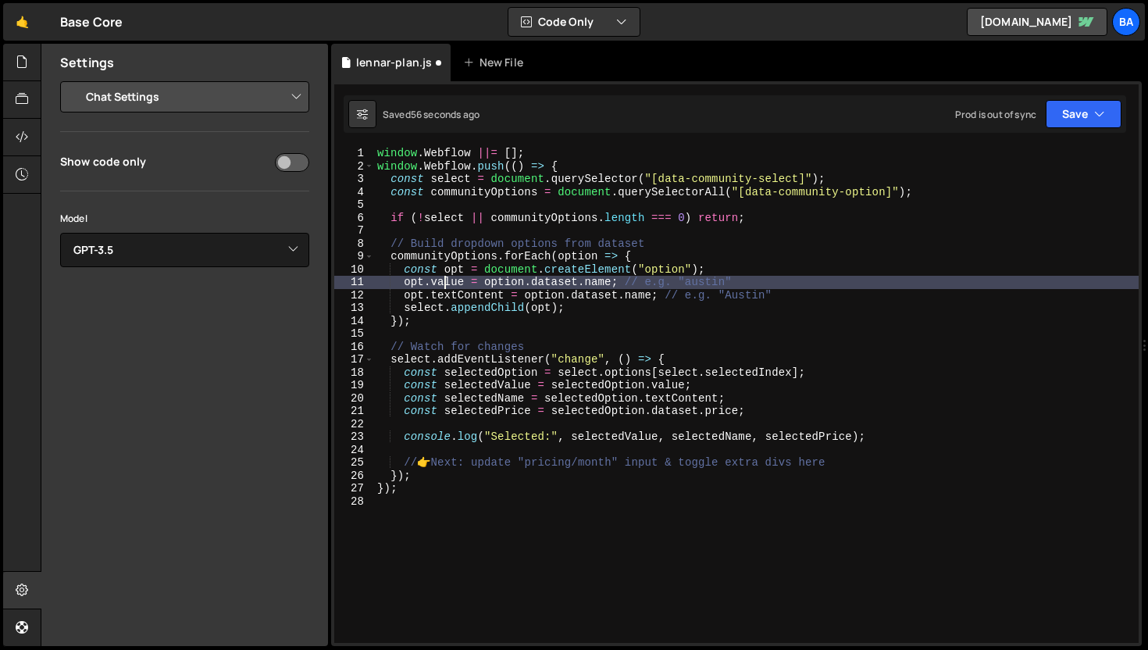
click at [470, 291] on div "window . Webflow ||= [ ] ; window . Webflow . push (( ) => { const select = doc…" at bounding box center [756, 408] width 765 height 522
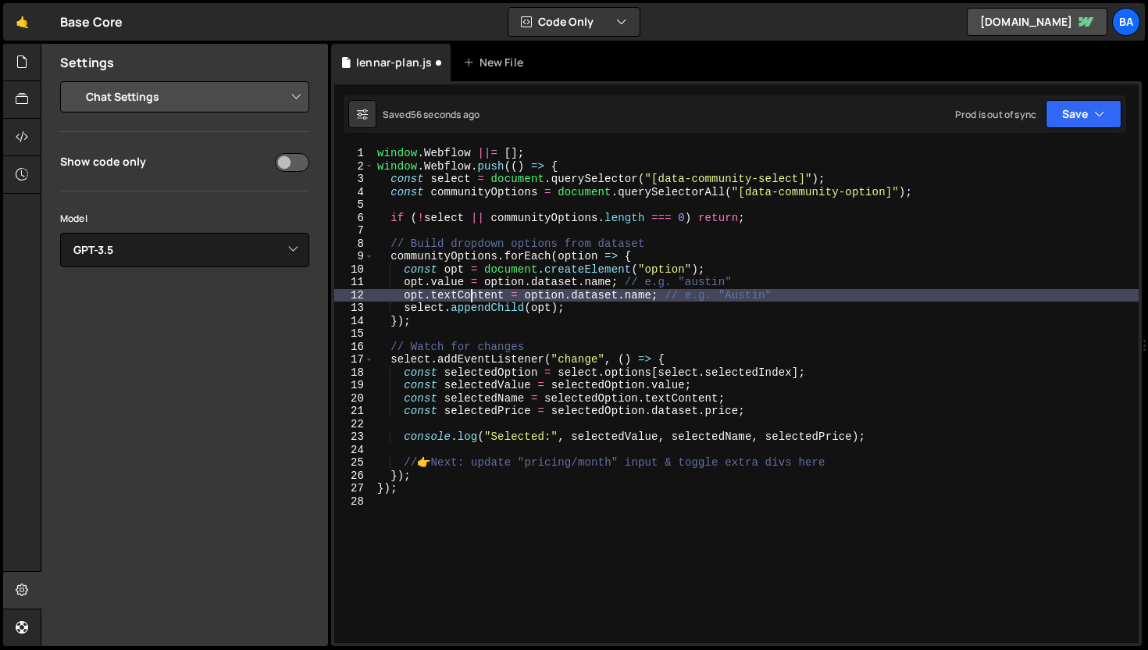
click at [470, 291] on div "window . Webflow ||= [ ] ; window . Webflow . push (( ) => { const select = doc…" at bounding box center [756, 408] width 765 height 522
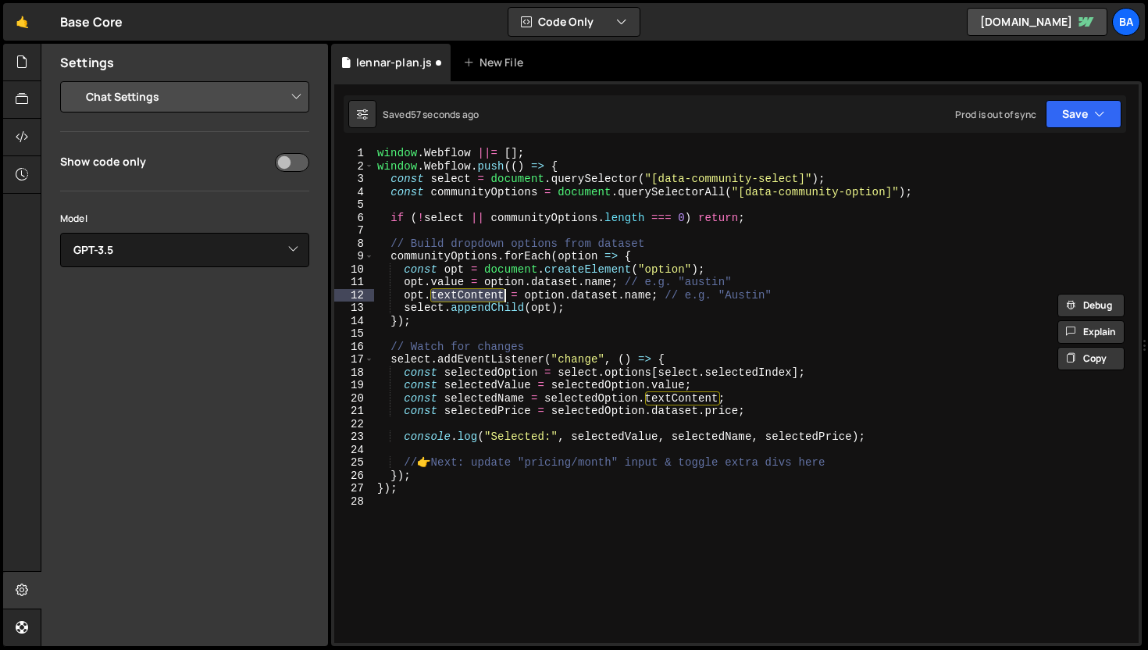
click at [464, 285] on div "window . Webflow ||= [ ] ; window . Webflow . push (( ) => { const select = doc…" at bounding box center [756, 408] width 765 height 522
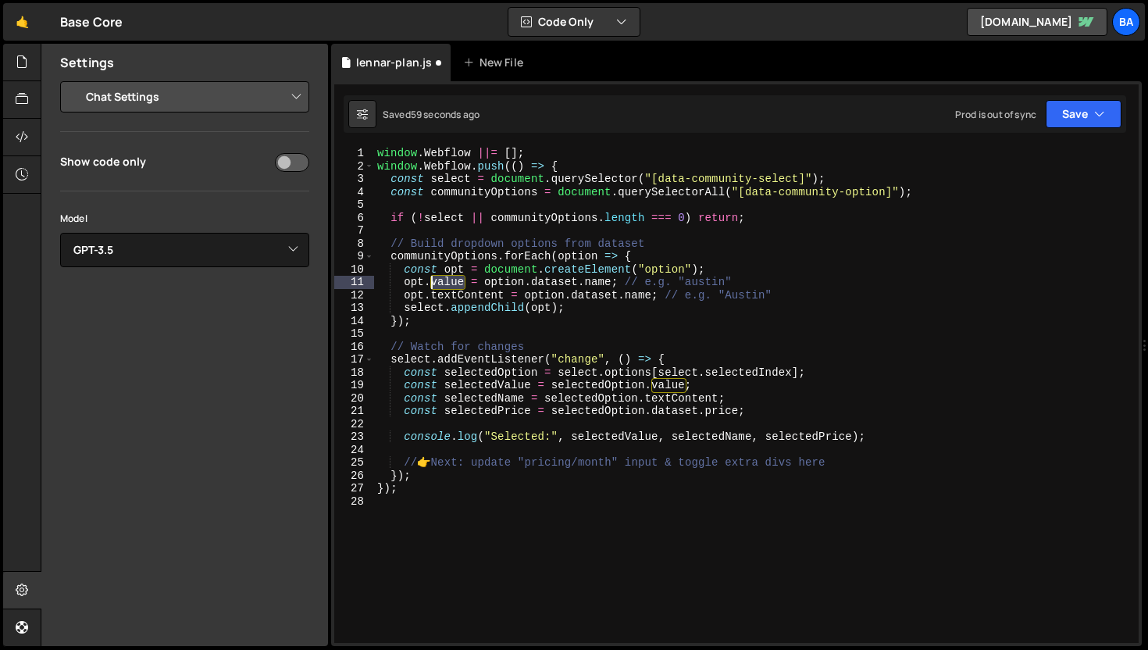
drag, startPoint x: 465, startPoint y: 283, endPoint x: 430, endPoint y: 282, distance: 35.2
click at [430, 282] on div "window . Webflow ||= [ ] ; window . Webflow . push (( ) => { const select = doc…" at bounding box center [756, 408] width 765 height 522
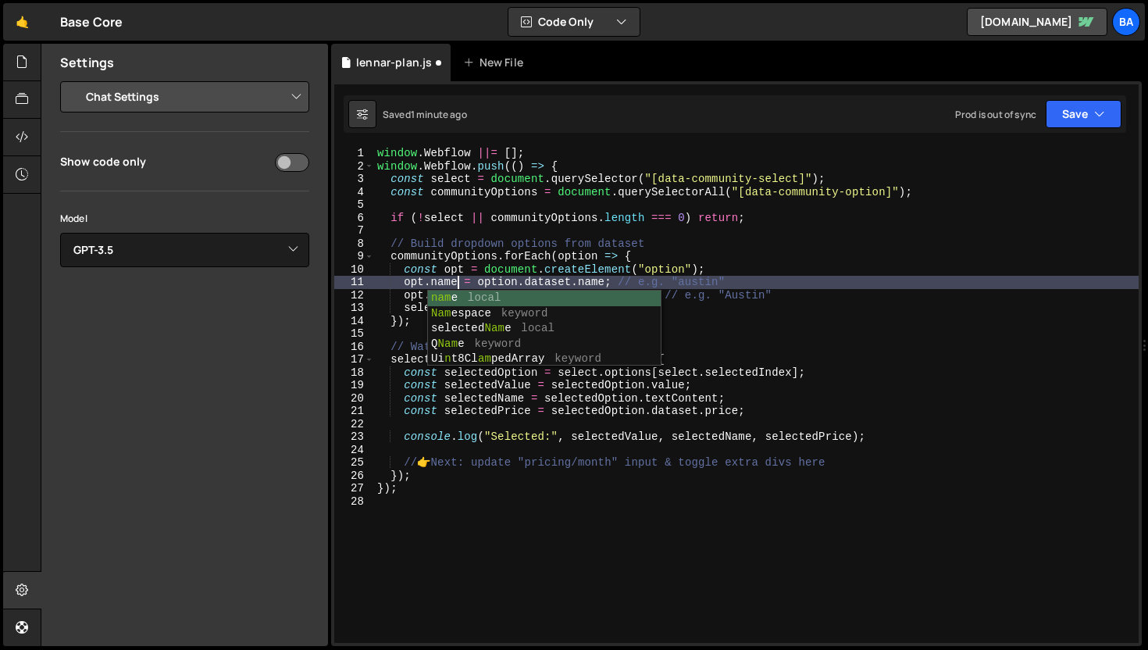
scroll to position [0, 5]
click at [716, 408] on div "window . Webflow ||= [ ] ; window . Webflow . push (( ) => { const select = doc…" at bounding box center [756, 408] width 765 height 522
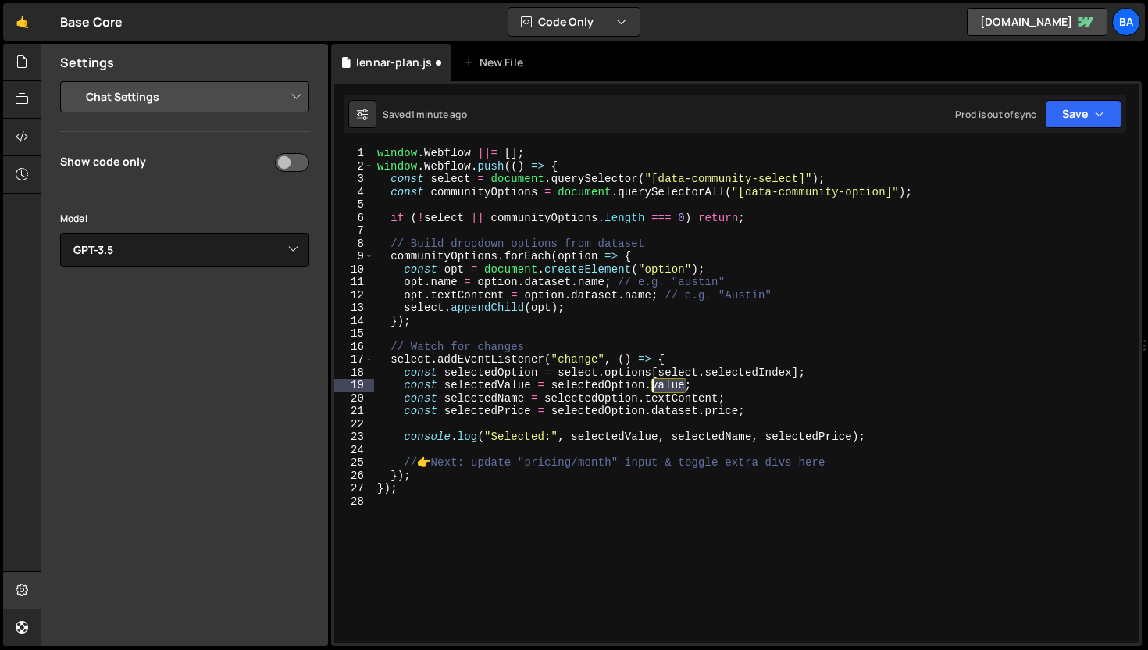
drag, startPoint x: 686, startPoint y: 387, endPoint x: 655, endPoint y: 387, distance: 31.3
click at [655, 387] on div "window . Webflow ||= [ ] ; window . Webflow . push (( ) => { const select = doc…" at bounding box center [756, 408] width 765 height 522
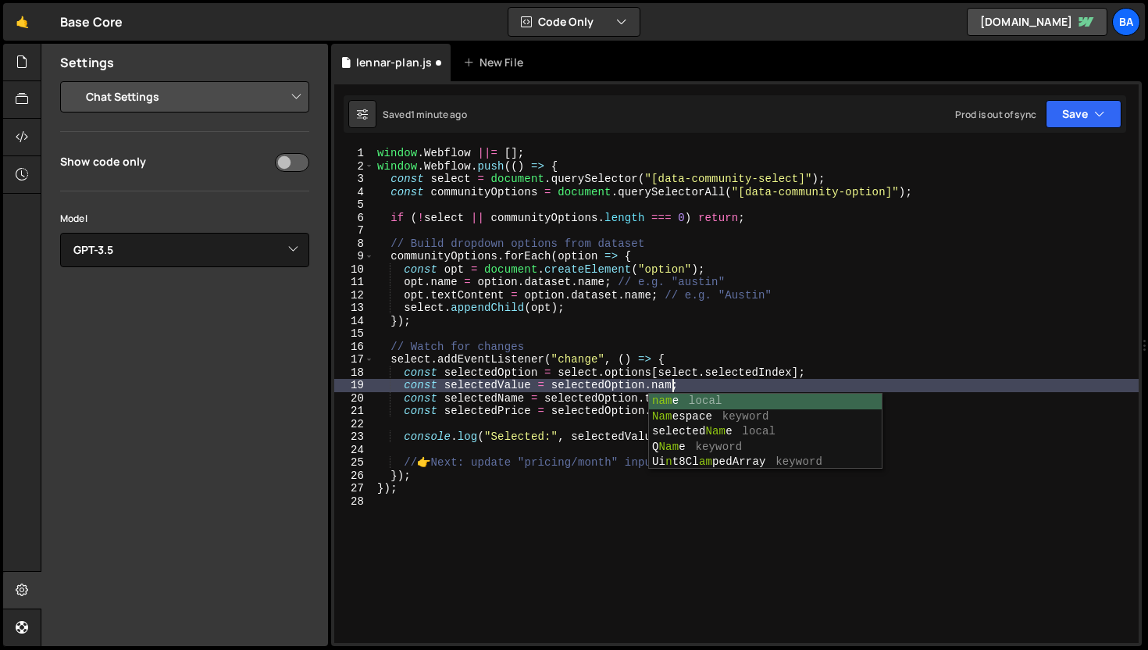
scroll to position [0, 20]
click at [1072, 123] on button "Save" at bounding box center [1084, 114] width 76 height 28
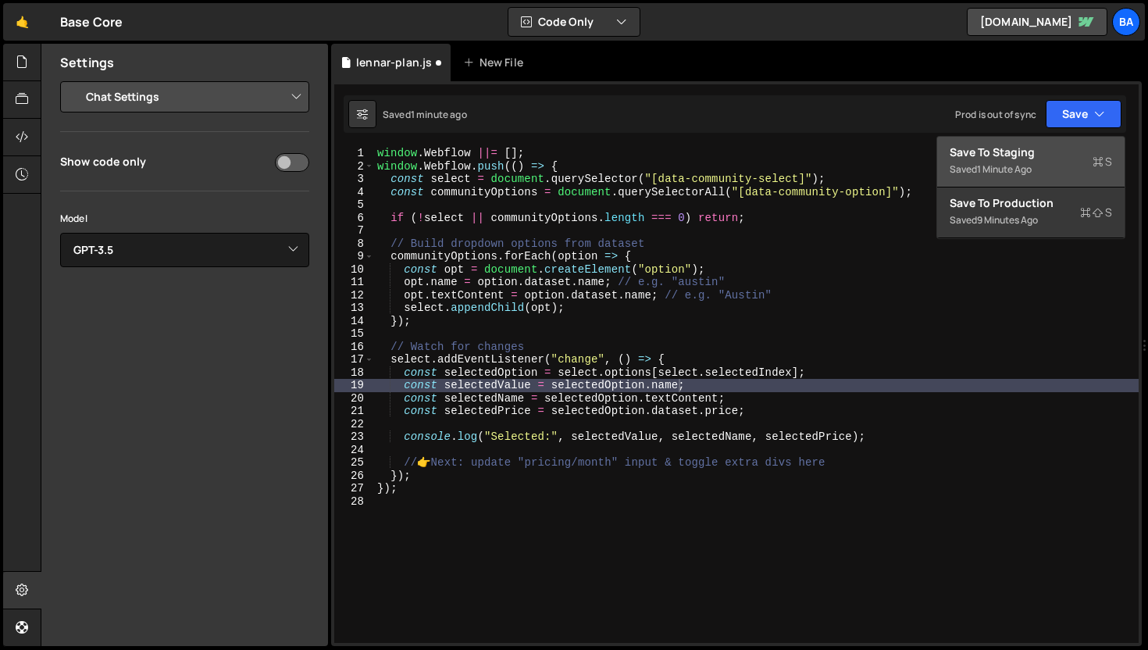
click at [1032, 164] on div "1 minute ago" at bounding box center [1004, 168] width 55 height 13
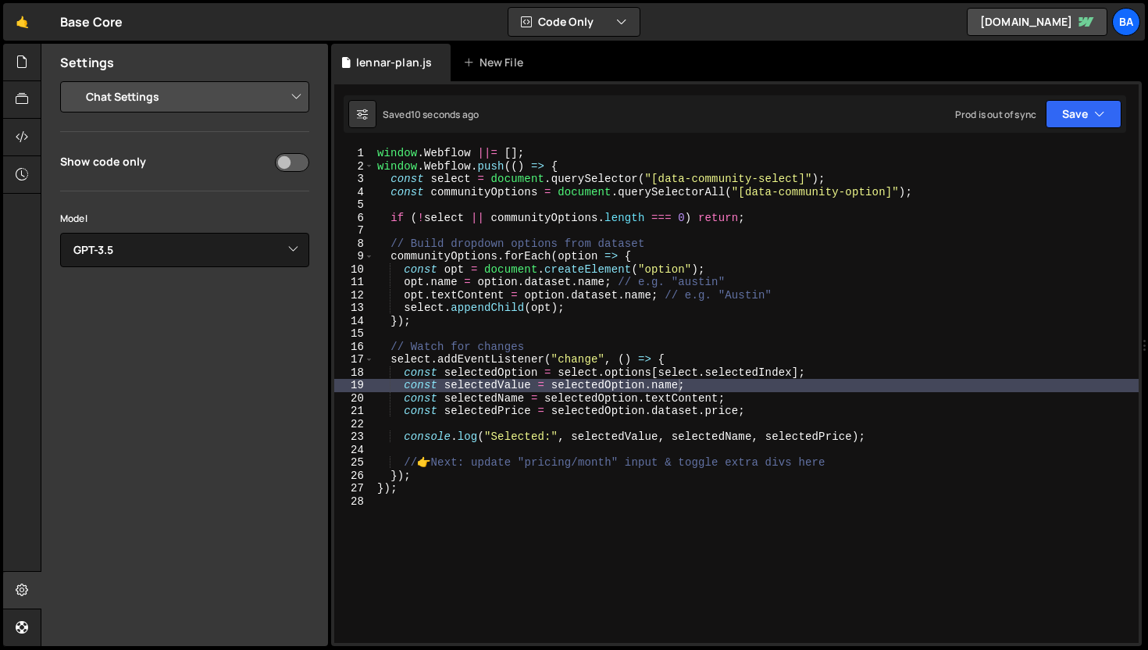
click at [618, 344] on div "window . Webflow ||= [ ] ; window . Webflow . push (( ) => { const select = doc…" at bounding box center [756, 408] width 765 height 522
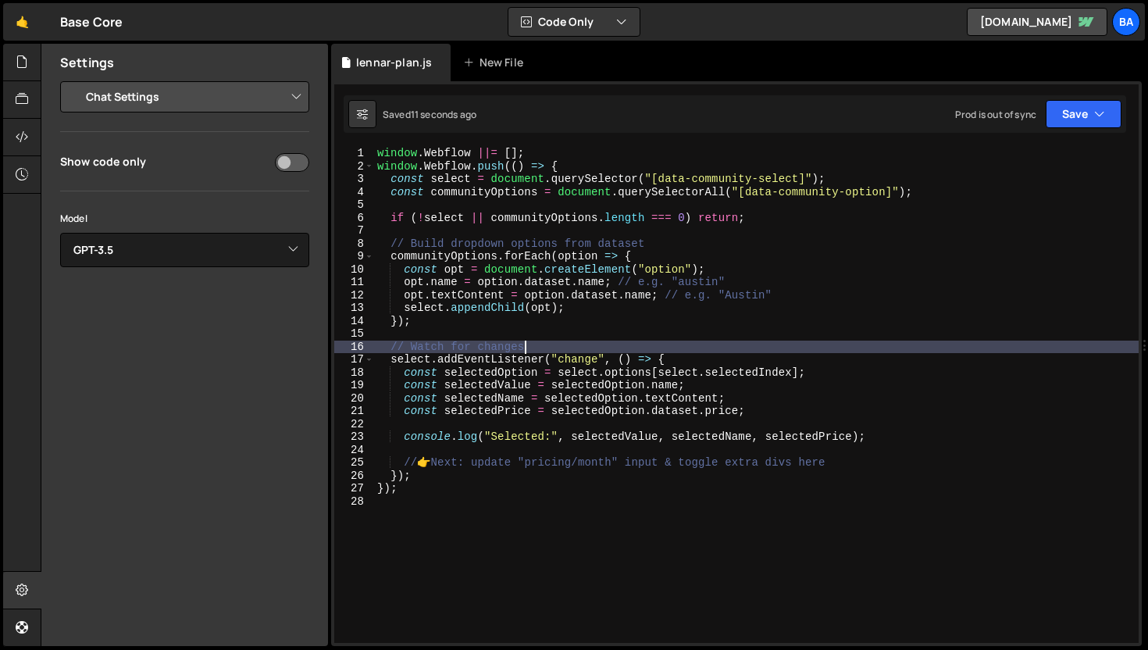
click at [634, 320] on div "window . Webflow ||= [ ] ; window . Webflow . push (( ) => { const select = doc…" at bounding box center [756, 408] width 765 height 522
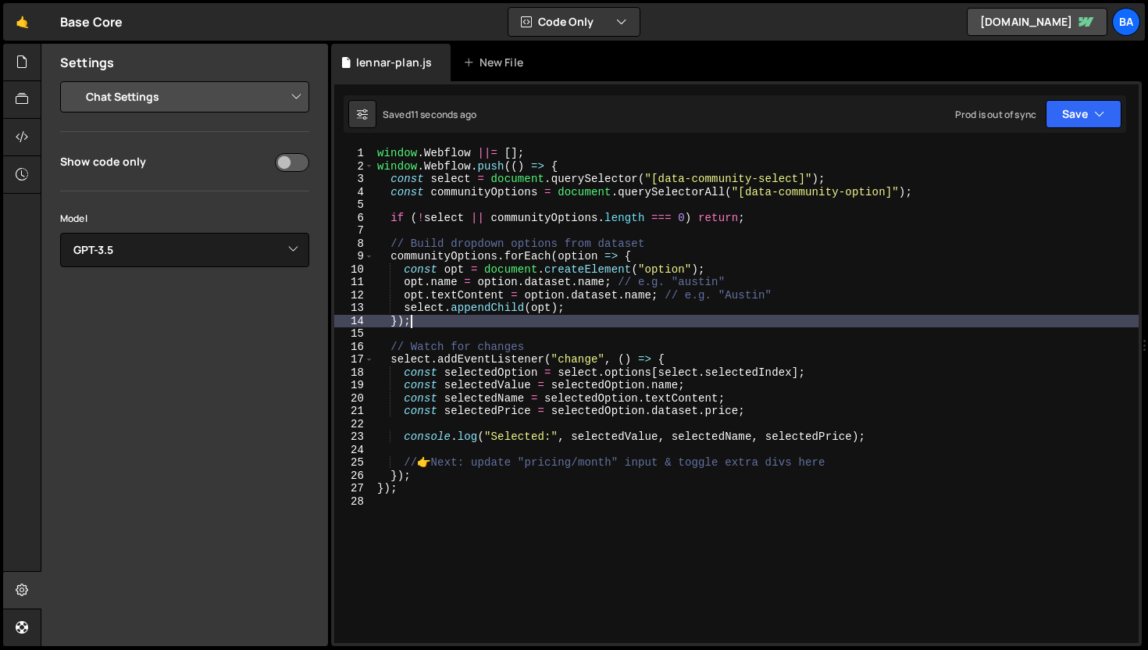
click at [651, 305] on div "window . Webflow ||= [ ] ; window . Webflow . push (( ) => { const select = doc…" at bounding box center [756, 408] width 765 height 522
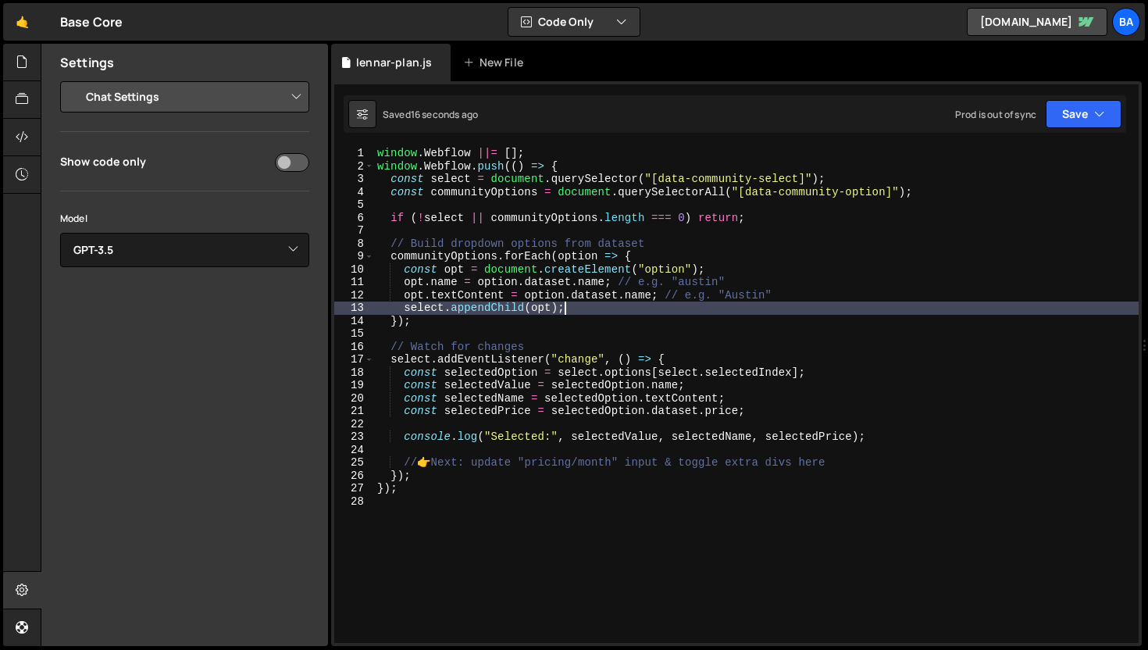
click at [487, 292] on div "window . Webflow ||= [ ] ; window . Webflow . push (( ) => { const select = doc…" at bounding box center [756, 408] width 765 height 522
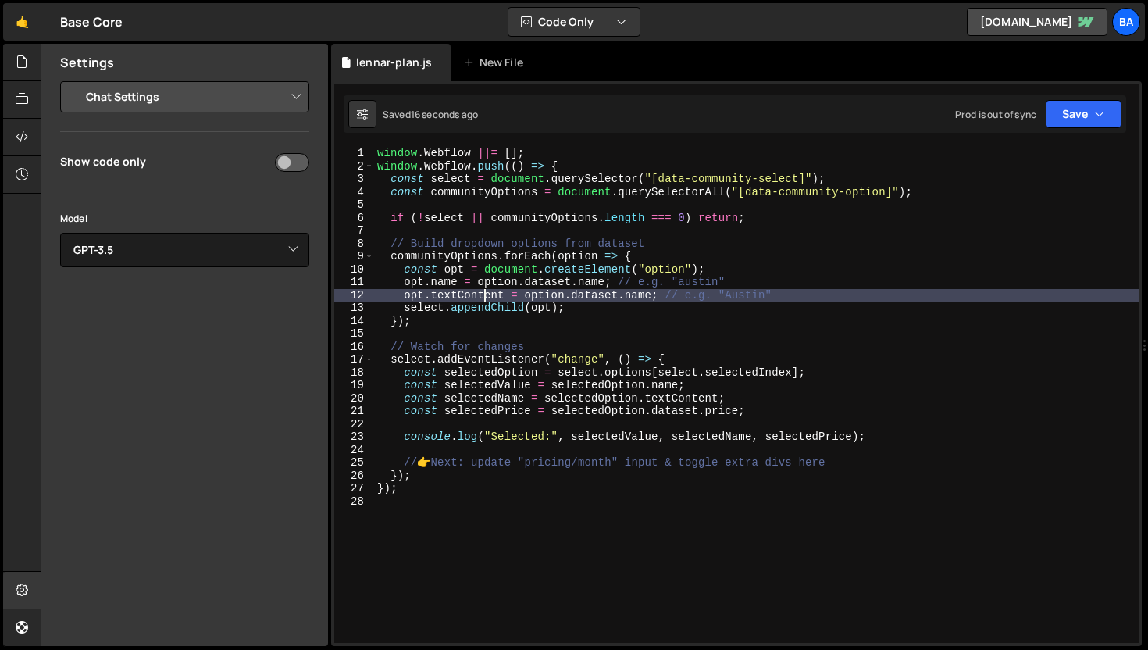
click at [486, 294] on div "window . Webflow ||= [ ] ; window . Webflow . push (( ) => { const select = doc…" at bounding box center [756, 408] width 765 height 522
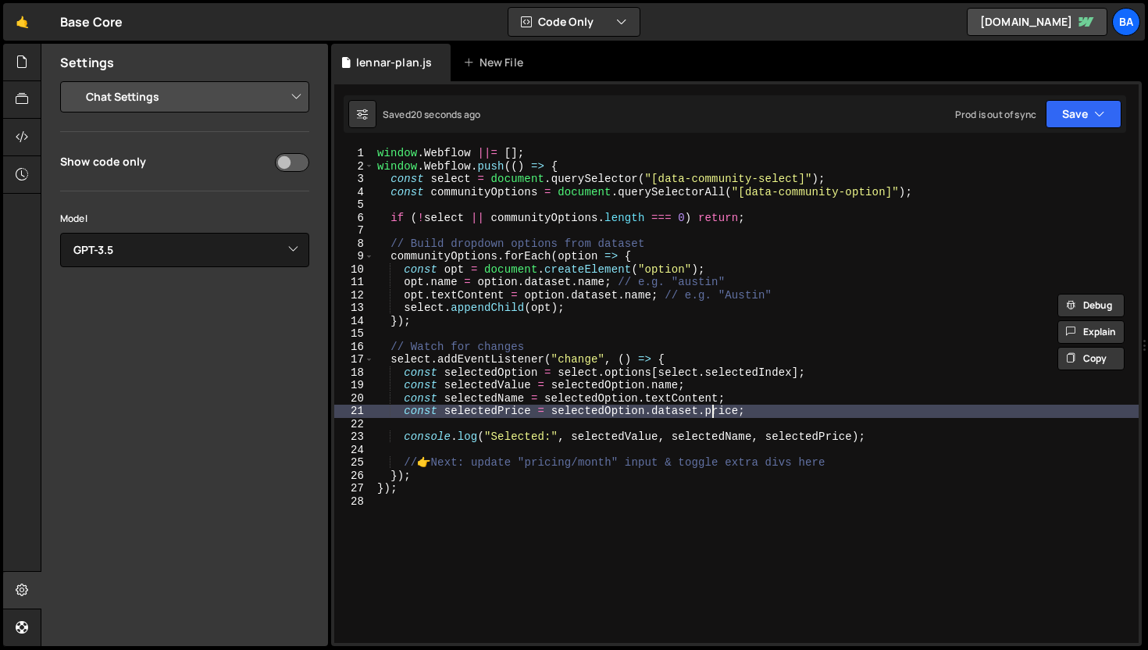
click at [711, 405] on div "window . Webflow ||= [ ] ; window . Webflow . push (( ) => { const select = doc…" at bounding box center [756, 408] width 765 height 522
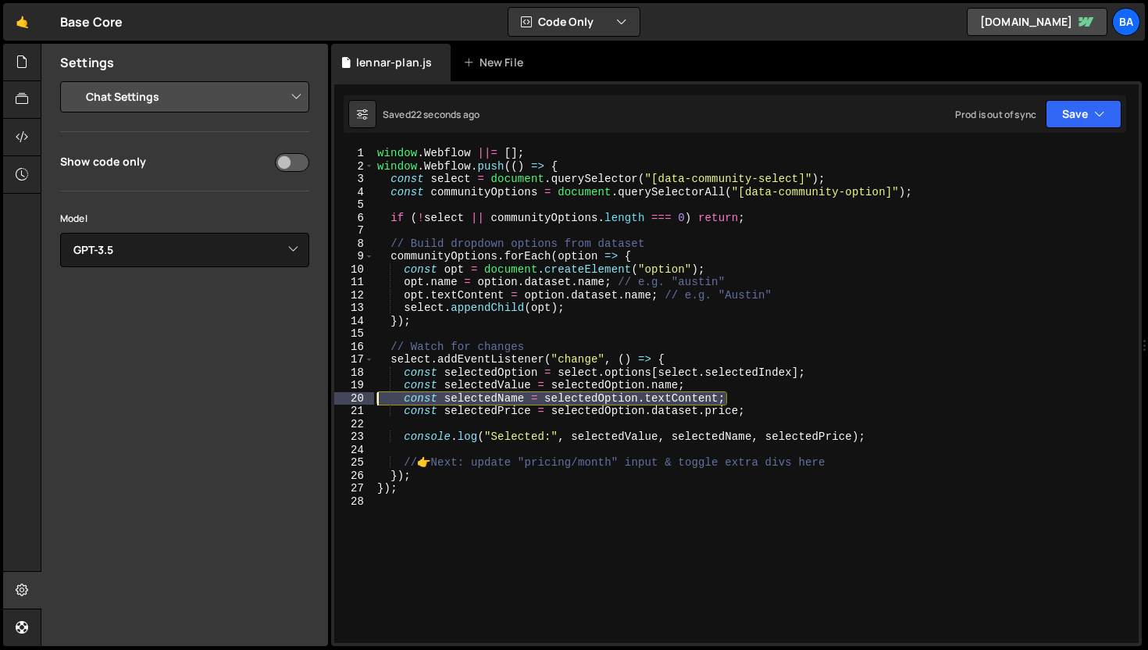
drag, startPoint x: 748, startPoint y: 399, endPoint x: 337, endPoint y: 398, distance: 410.1
click at [337, 398] on div "const selectedPrice = selectedOption.dataset.price; 1 2 3 4 5 6 7 8 9 10 11 12 …" at bounding box center [736, 395] width 805 height 496
type textarea "const selectedName = selectedOption.textContent;"
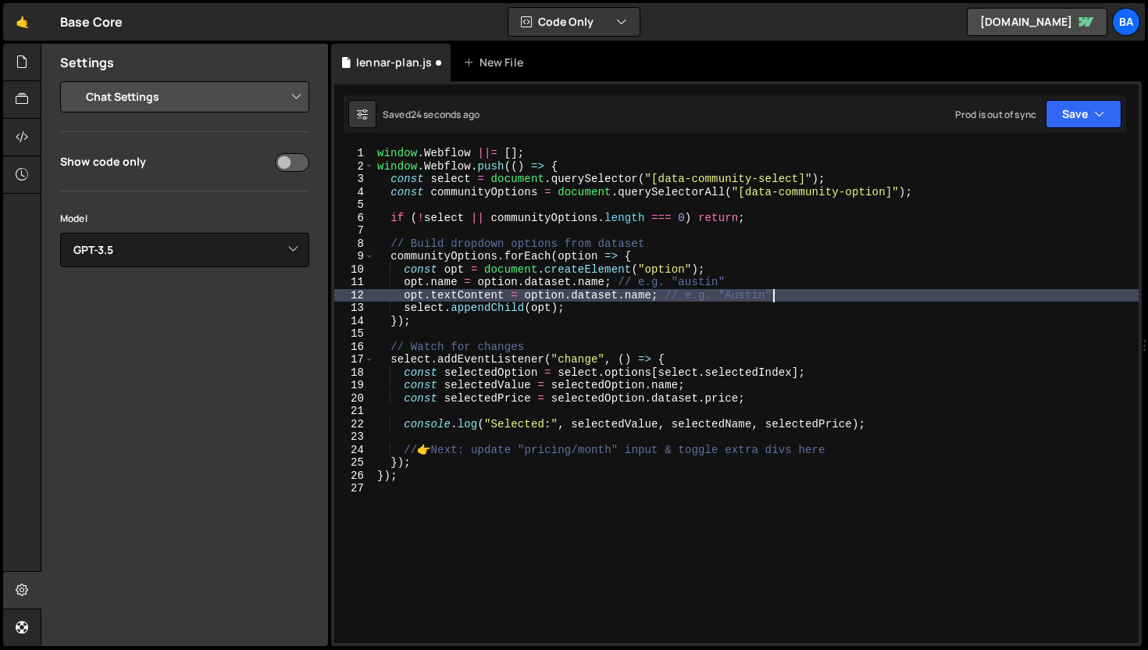
click at [789, 289] on div "window . Webflow ||= [ ] ; window . Webflow . push (( ) => { const select = doc…" at bounding box center [756, 408] width 765 height 522
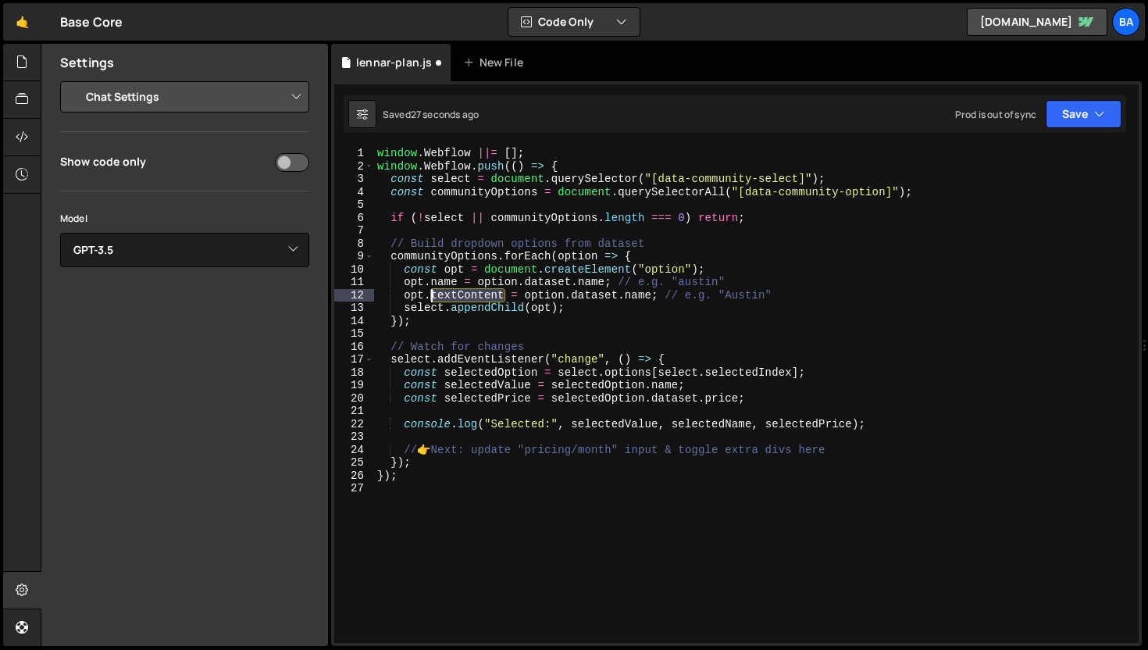
drag, startPoint x: 502, startPoint y: 295, endPoint x: 429, endPoint y: 296, distance: 73.4
click at [429, 296] on div "window . Webflow ||= [ ] ; window . Webflow . push (( ) => { const select = doc…" at bounding box center [756, 408] width 765 height 522
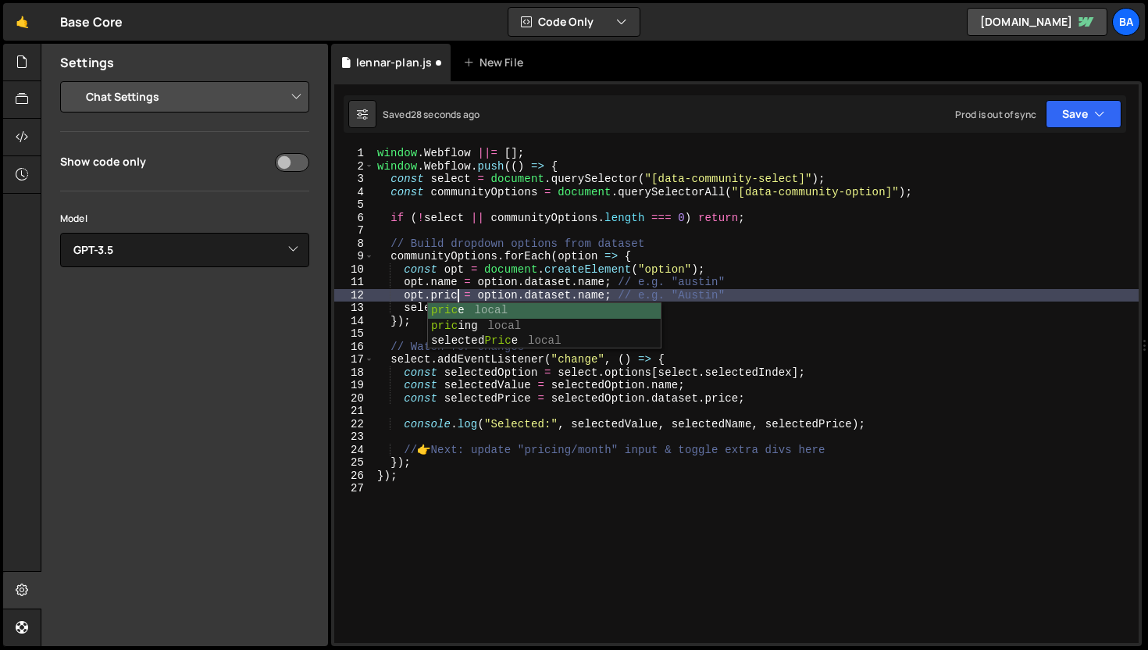
scroll to position [0, 5]
click at [595, 273] on div "window . Webflow ||= [ ] ; window . Webflow . push (( ) => { const select = doc…" at bounding box center [756, 408] width 765 height 522
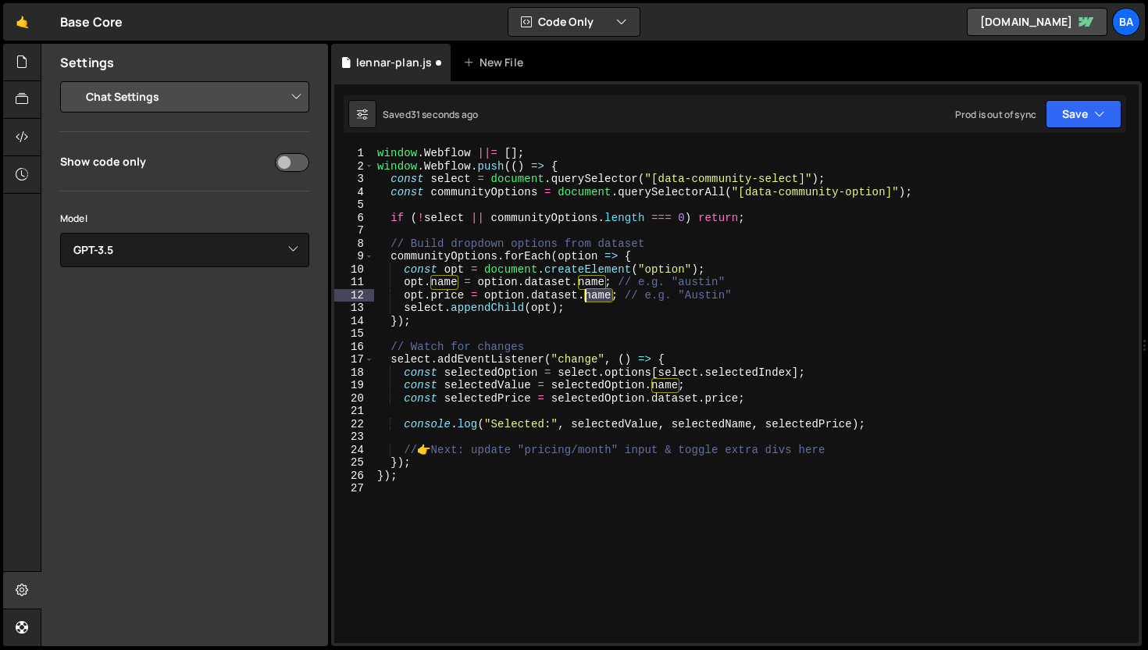
drag, startPoint x: 613, startPoint y: 292, endPoint x: 597, endPoint y: 291, distance: 16.5
click at [586, 291] on div "window . Webflow ||= [ ] ; window . Webflow . push (( ) => { const select = doc…" at bounding box center [756, 408] width 765 height 522
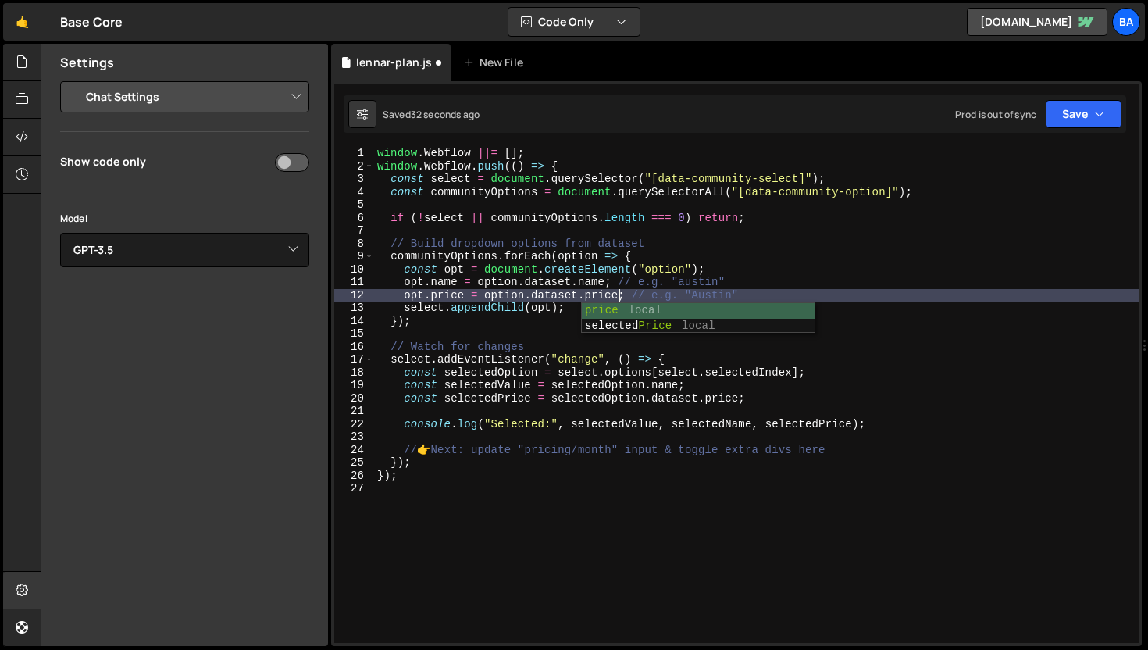
scroll to position [0, 16]
click at [731, 298] on div "window . Webflow ||= [ ] ; window . Webflow . push (( ) => { const select = doc…" at bounding box center [756, 408] width 765 height 522
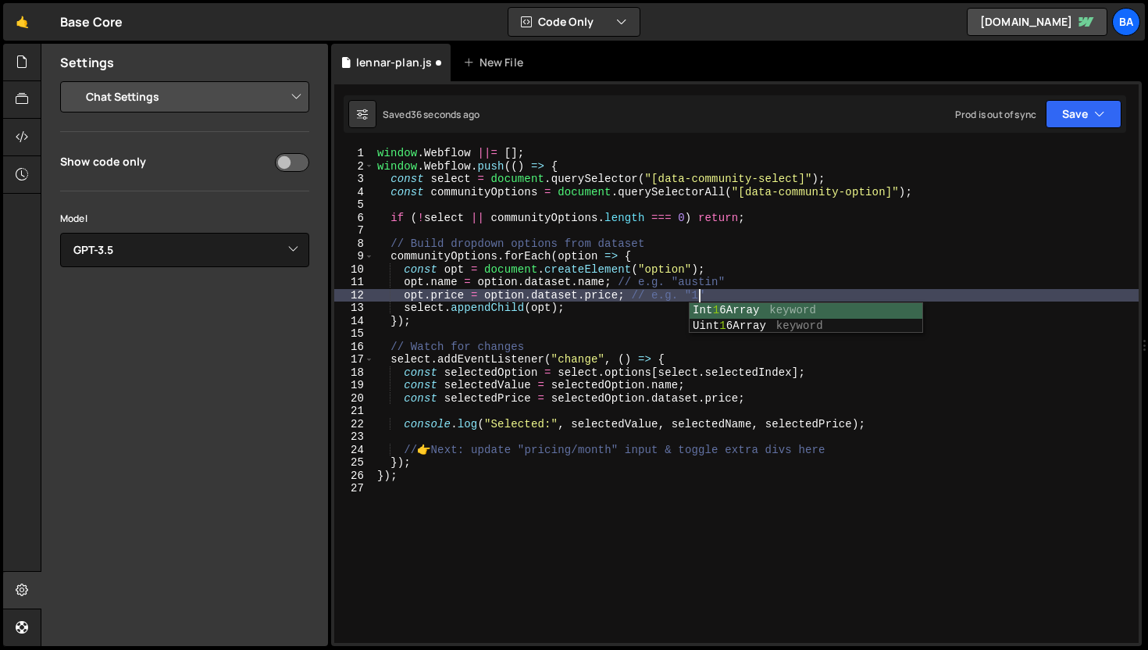
scroll to position [0, 23]
click at [802, 280] on div "window . Webflow ||= [ ] ; window . Webflow . push (( ) => { const select = doc…" at bounding box center [756, 408] width 765 height 522
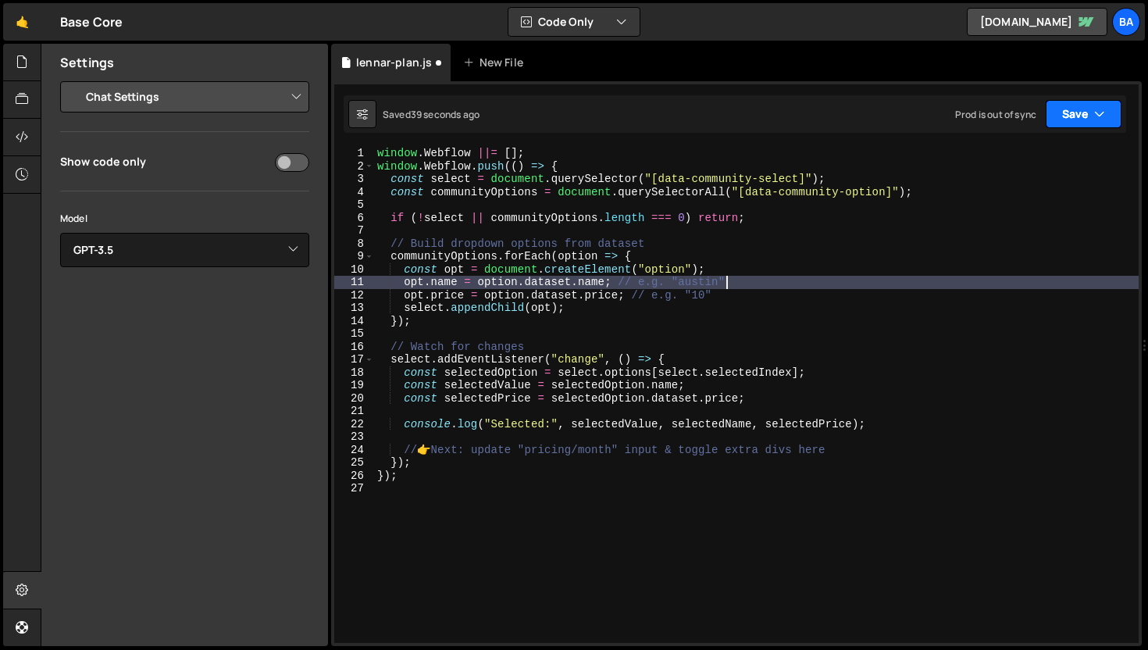
type textarea "opt.name = option.dataset.name; // e.g. "austin""
click at [1087, 109] on button "Save" at bounding box center [1084, 114] width 76 height 28
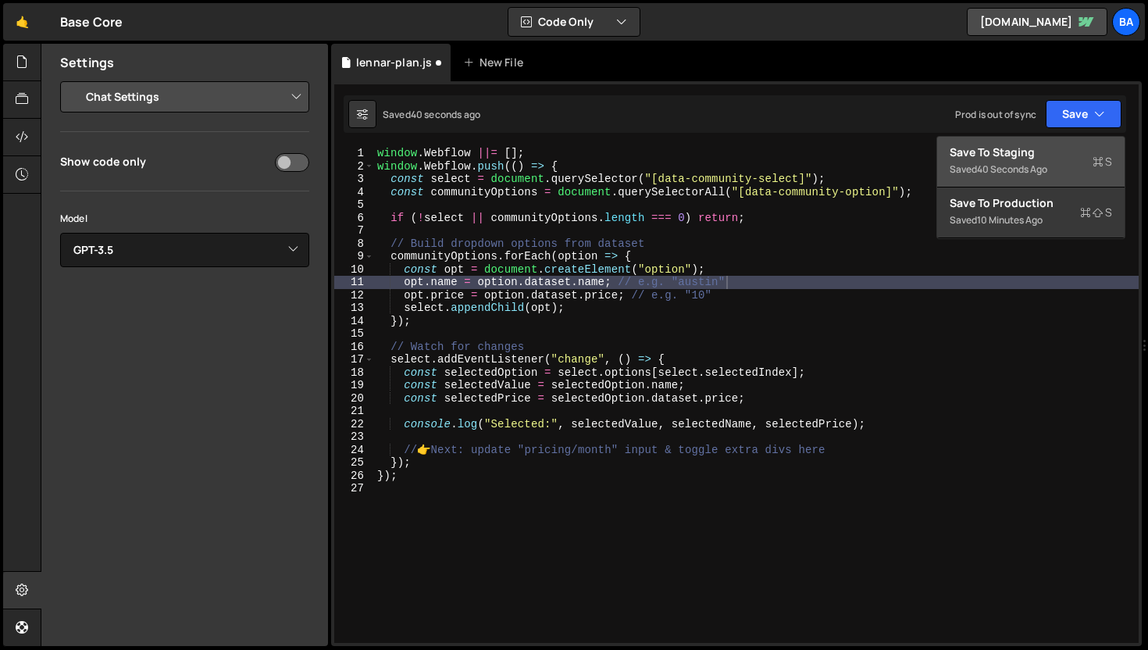
click at [1035, 155] on div "Save to Staging S" at bounding box center [1031, 153] width 162 height 16
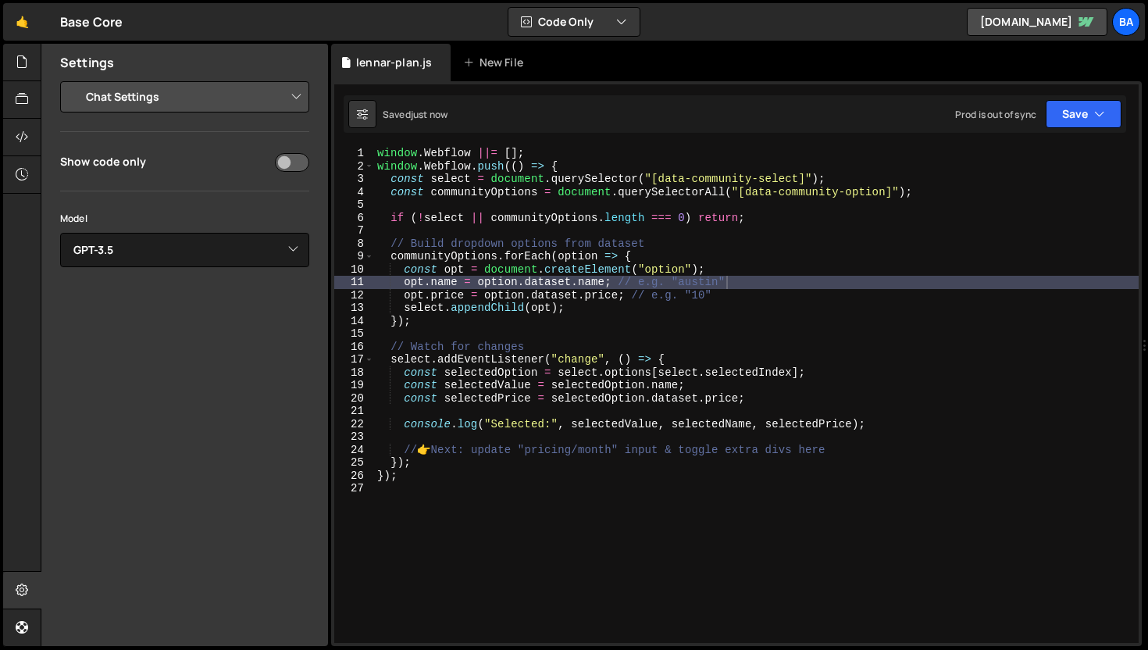
click at [734, 434] on div "window . Webflow ||= [ ] ; window . Webflow . push (( ) => { const select = doc…" at bounding box center [756, 408] width 765 height 522
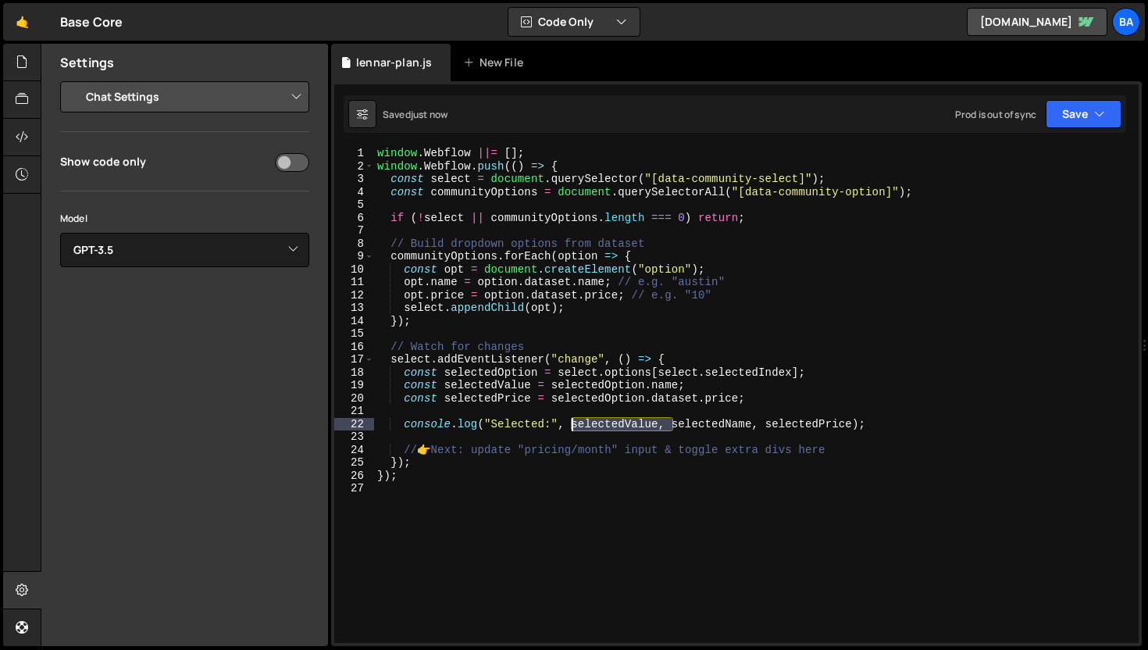
drag, startPoint x: 674, startPoint y: 424, endPoint x: 573, endPoint y: 424, distance: 100.8
click at [573, 424] on div "window . Webflow ||= [ ] ; window . Webflow . push (( ) => { const select = doc…" at bounding box center [756, 408] width 765 height 522
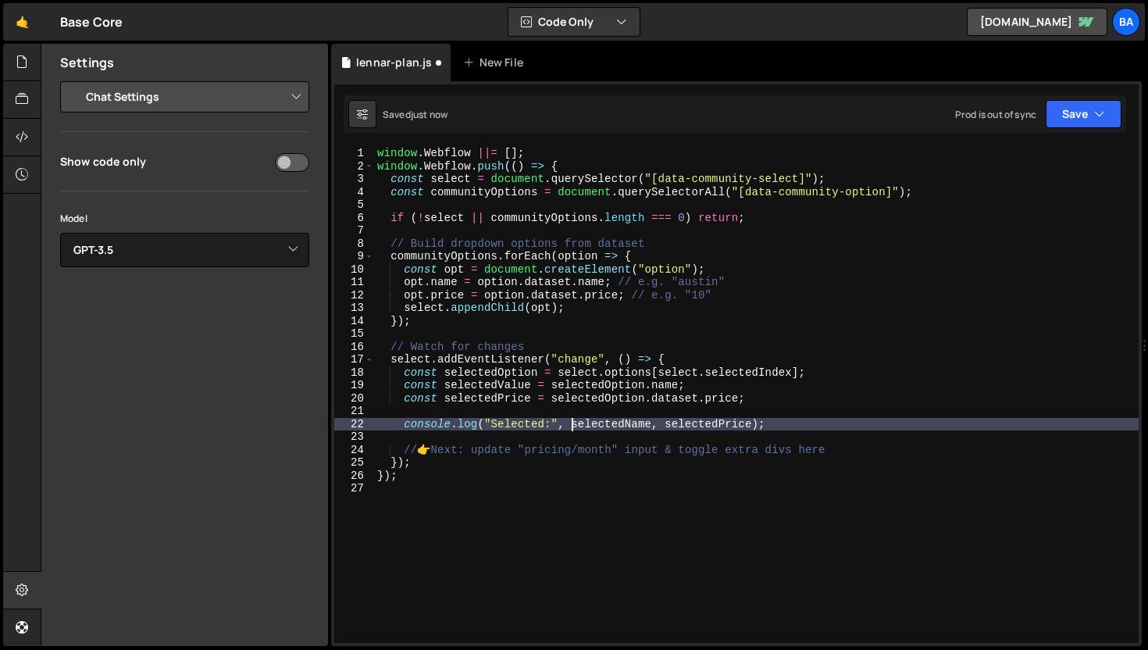
scroll to position [0, 13]
click at [1082, 118] on button "Save" at bounding box center [1084, 114] width 76 height 28
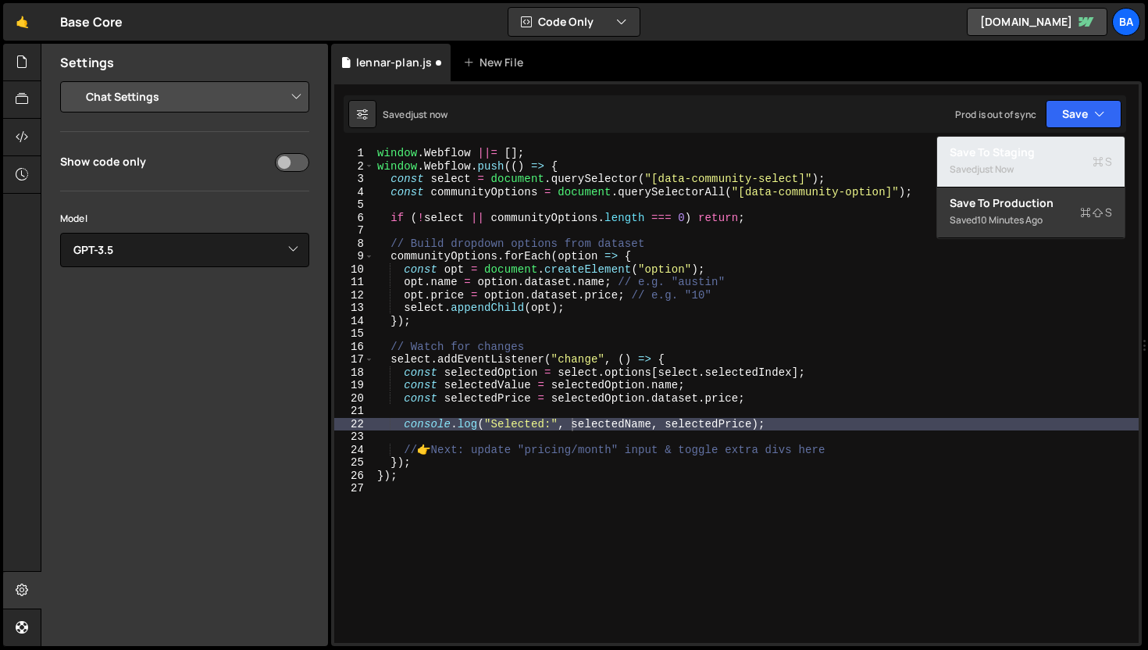
click at [1013, 173] on div "just now" at bounding box center [995, 168] width 37 height 13
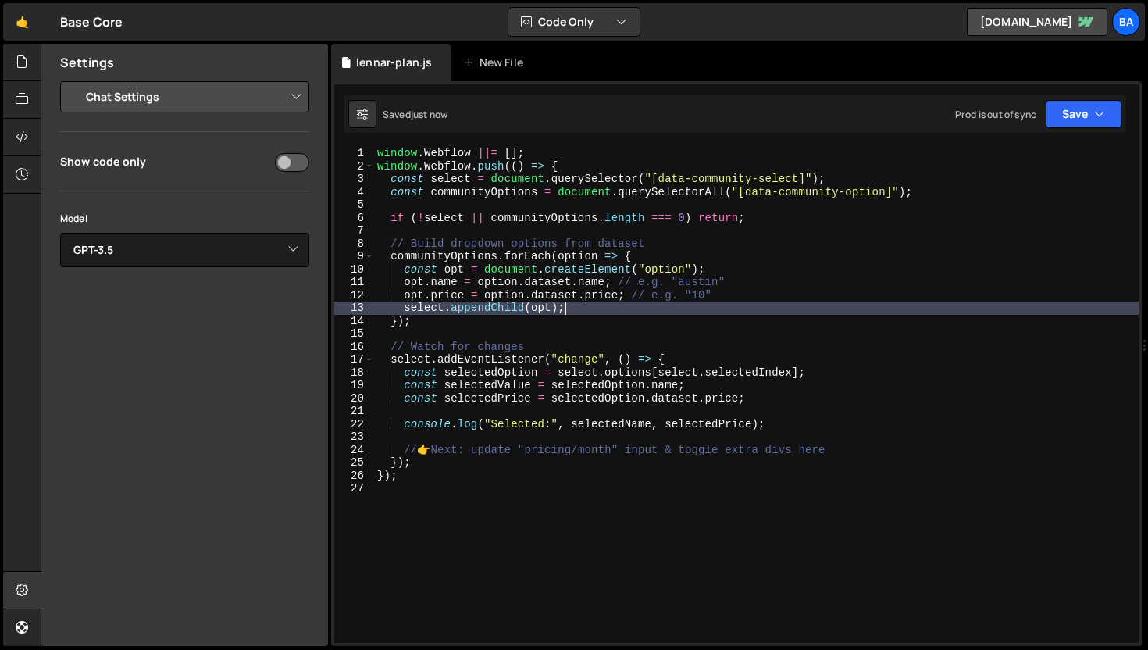
click at [654, 305] on div "window . Webflow ||= [ ] ; window . Webflow . push (( ) => { const select = doc…" at bounding box center [756, 408] width 765 height 522
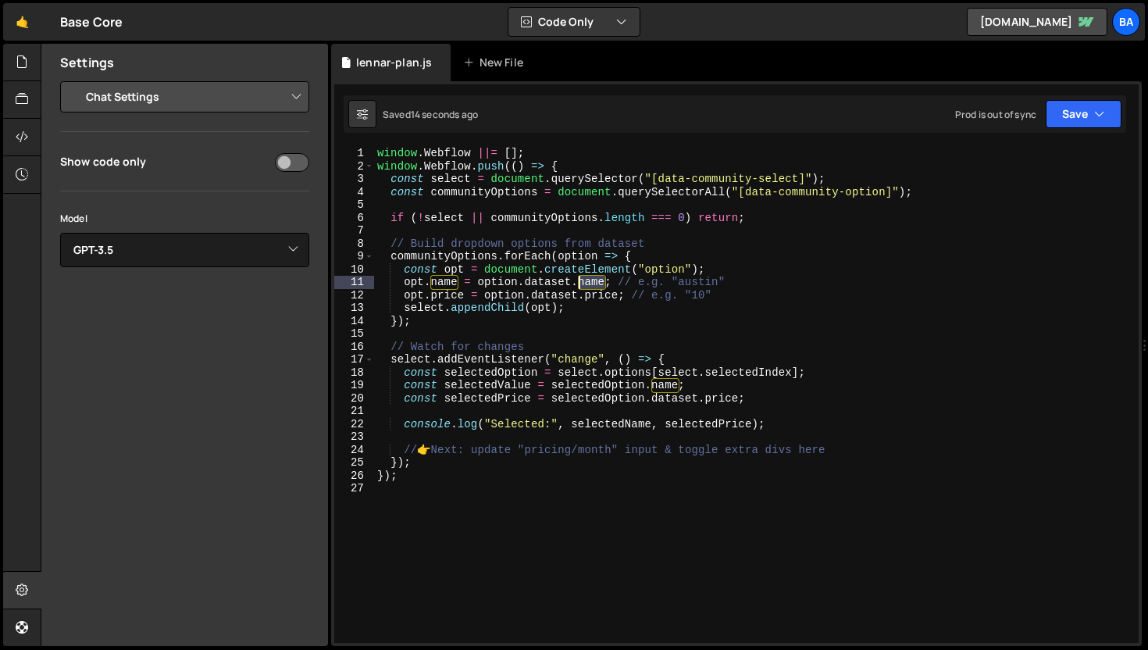
drag, startPoint x: 605, startPoint y: 280, endPoint x: 581, endPoint y: 282, distance: 24.3
click at [581, 282] on div "window . Webflow ||= [ ] ; window . Webflow . push (( ) => { const select = doc…" at bounding box center [756, 408] width 765 height 522
click at [446, 280] on div "window . Webflow ||= [ ] ; window . Webflow . push (( ) => { const select = doc…" at bounding box center [756, 408] width 765 height 522
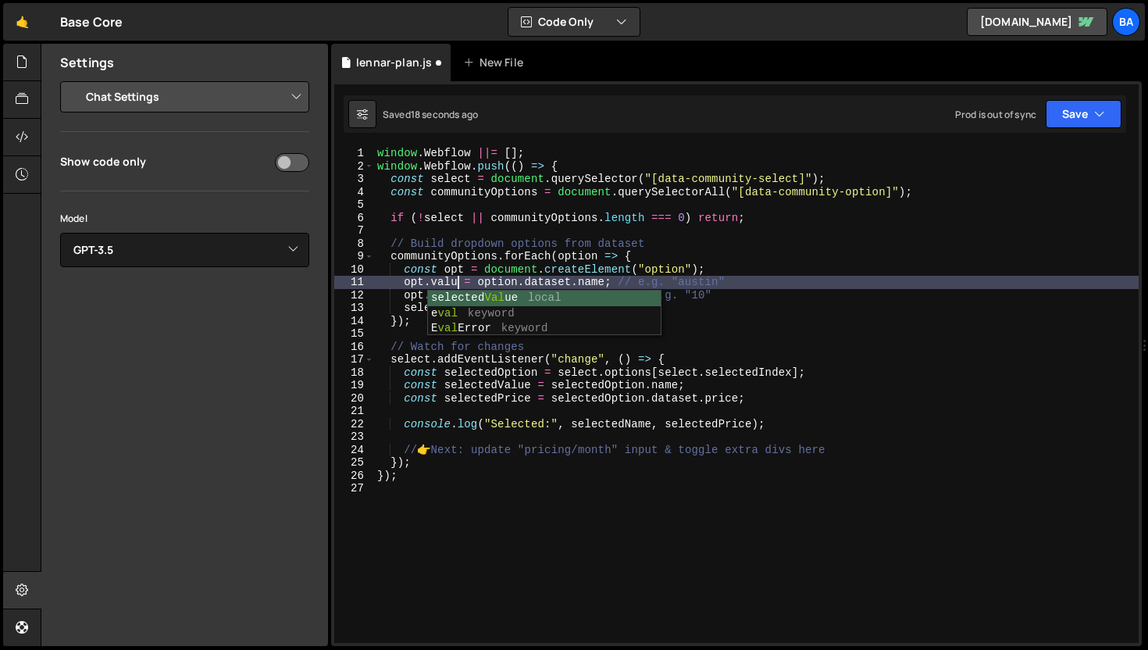
scroll to position [0, 5]
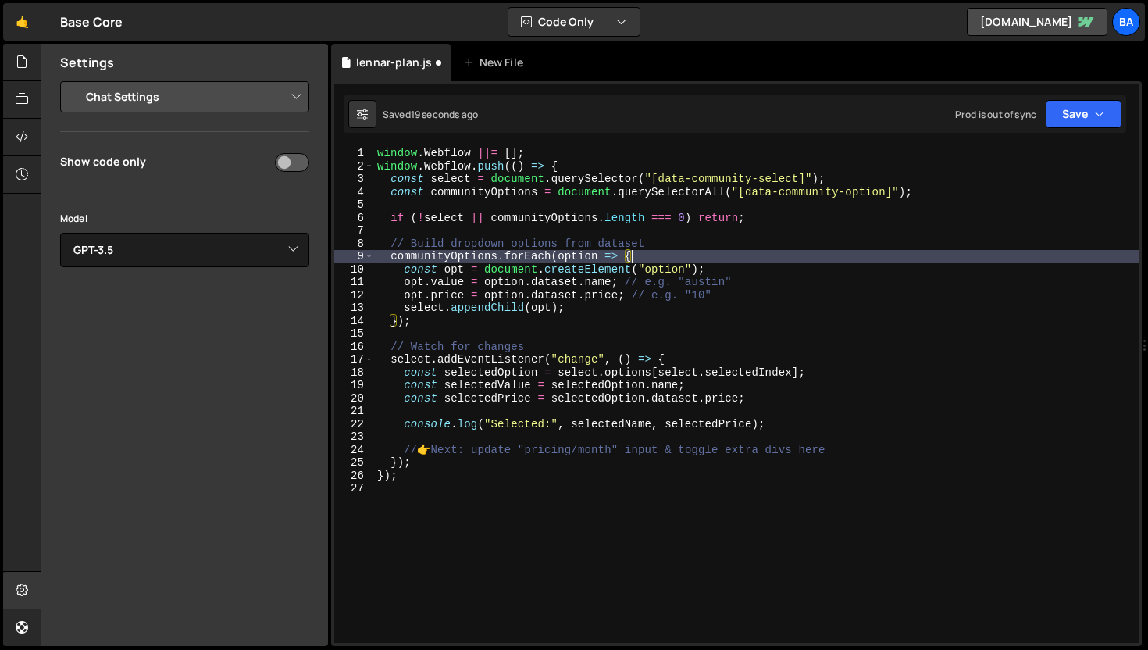
click at [824, 255] on div "window . Webflow ||= [ ] ; window . Webflow . push (( ) => { const select = doc…" at bounding box center [756, 408] width 765 height 522
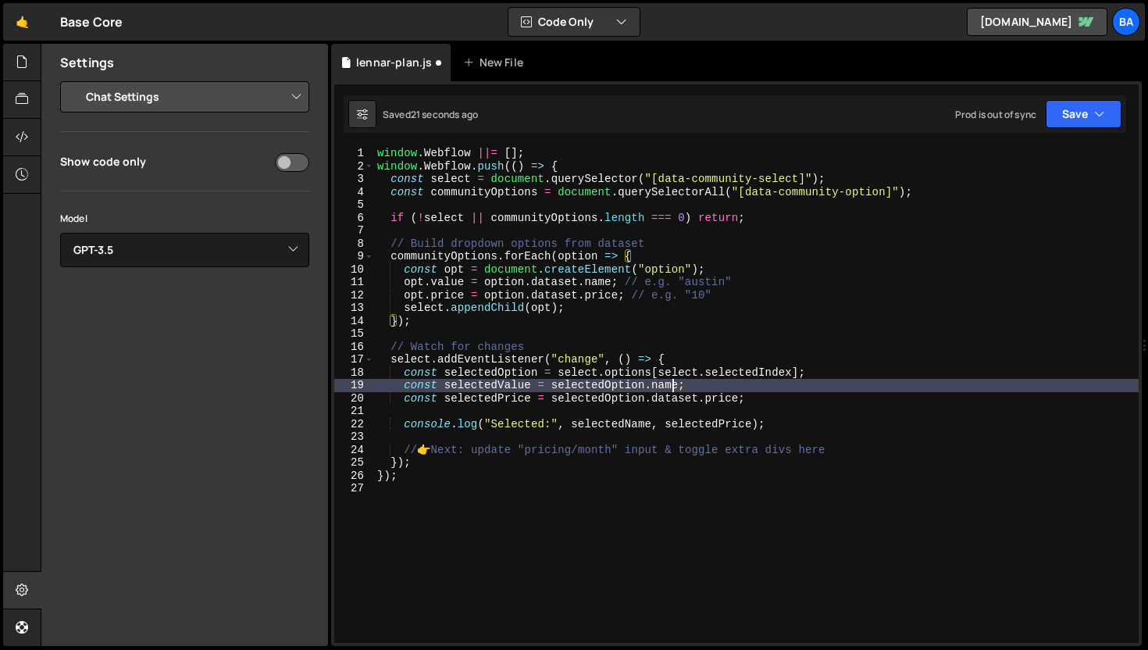
click at [672, 388] on div "window . Webflow ||= [ ] ; window . Webflow . push (( ) => { const select = doc…" at bounding box center [756, 408] width 765 height 522
click at [777, 367] on div "window . Webflow ||= [ ] ; window . Webflow . push (( ) => { const select = doc…" at bounding box center [756, 408] width 765 height 522
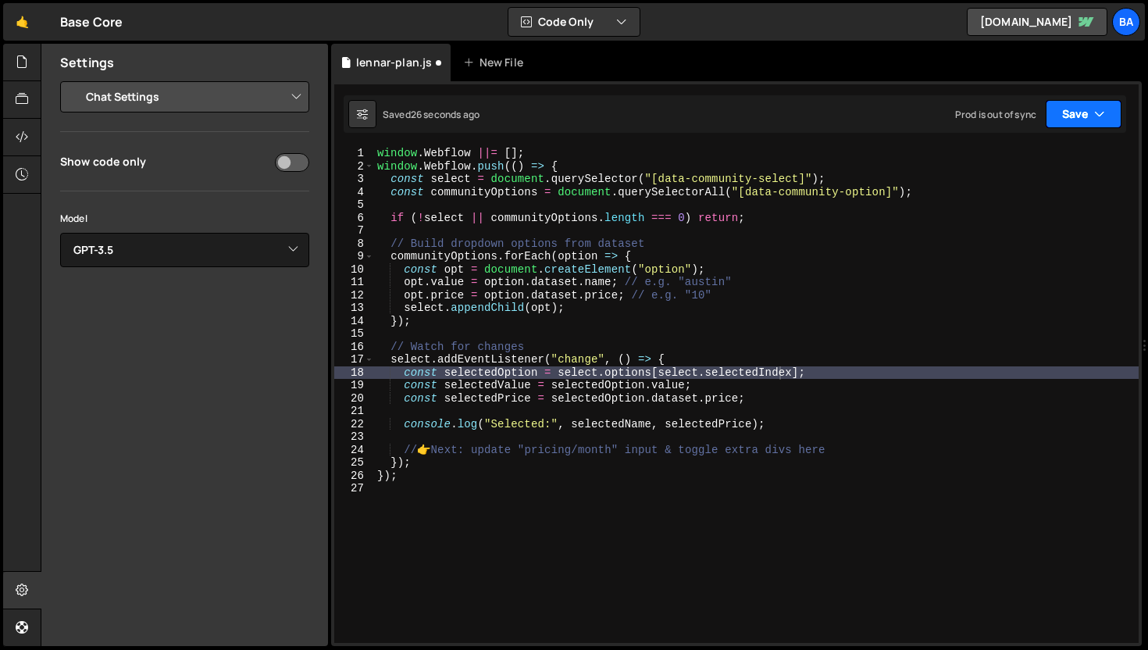
click at [1073, 117] on button "Save" at bounding box center [1084, 114] width 76 height 28
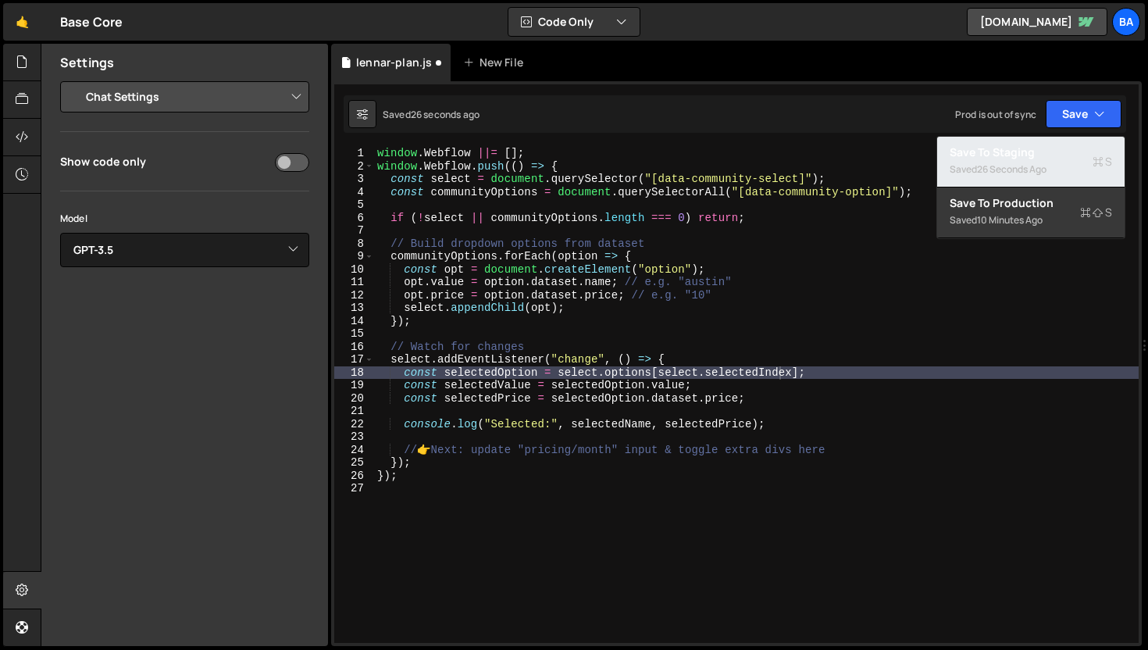
click at [1011, 164] on div "26 seconds ago" at bounding box center [1012, 168] width 70 height 13
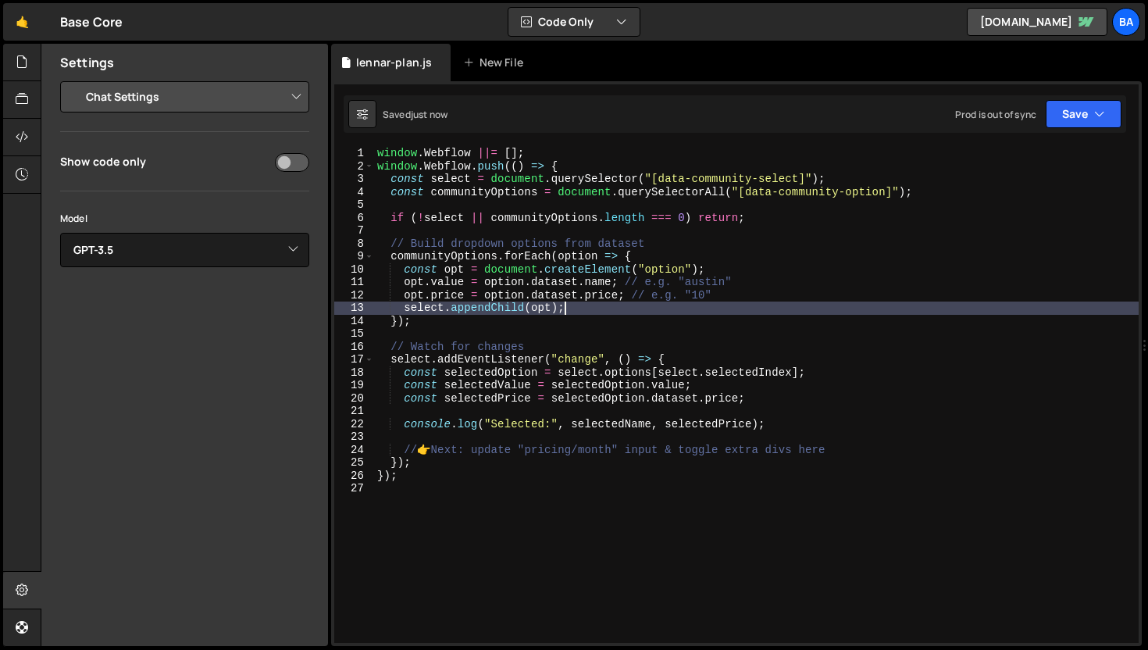
click at [851, 303] on div "window . Webflow ||= [ ] ; window . Webflow . push (( ) => { const select = doc…" at bounding box center [756, 408] width 765 height 522
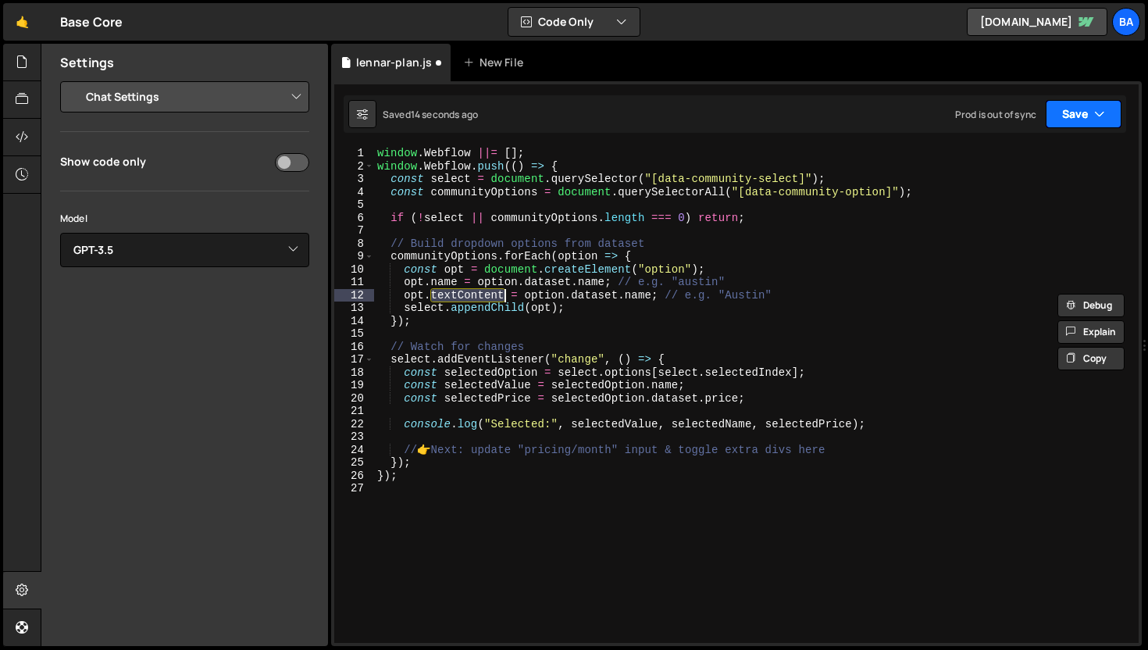
click at [1099, 122] on button "Save" at bounding box center [1084, 114] width 76 height 28
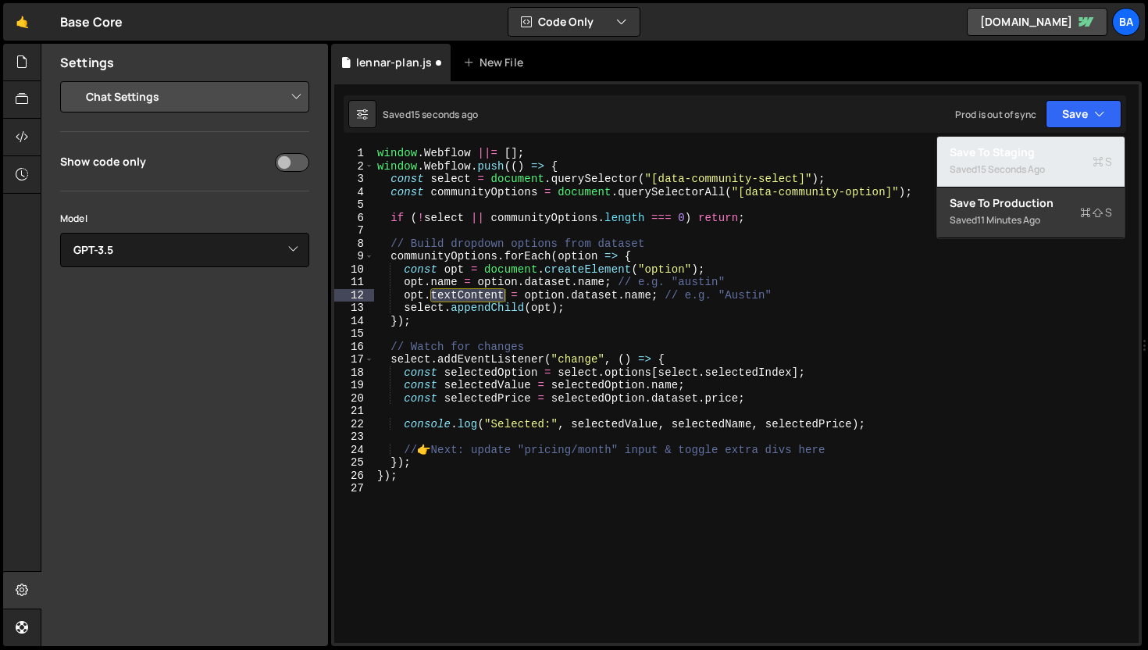
click at [1034, 171] on div "15 seconds ago" at bounding box center [1011, 168] width 68 height 13
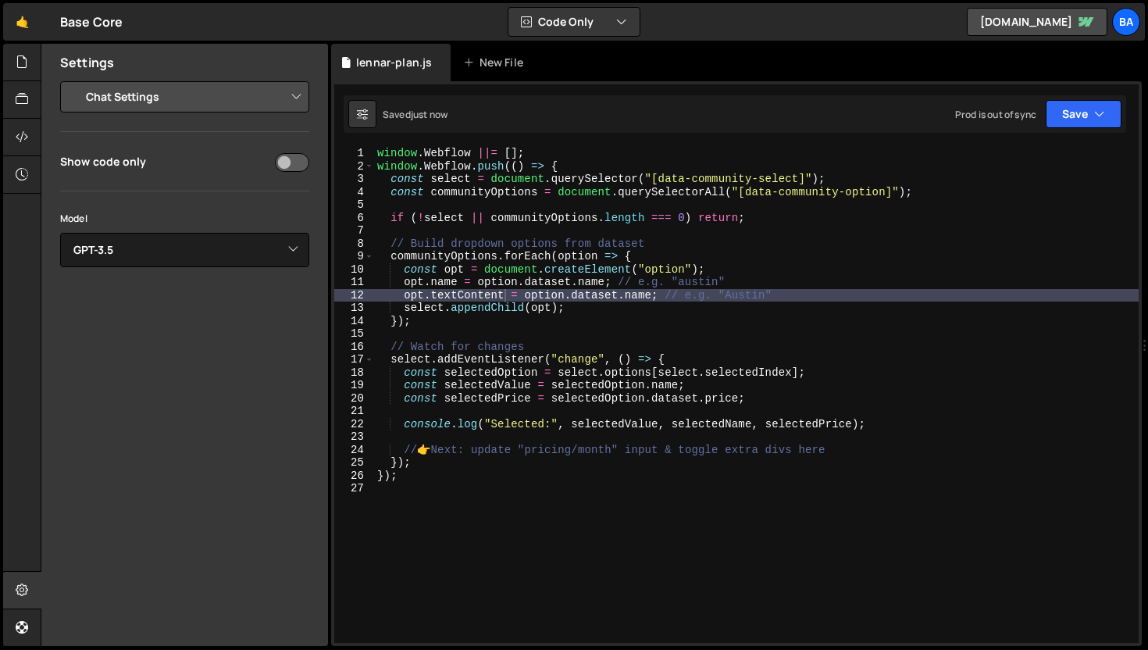
click at [784, 287] on div "window . Webflow ||= [ ] ; window . Webflow . push (( ) => { const select = doc…" at bounding box center [756, 408] width 765 height 522
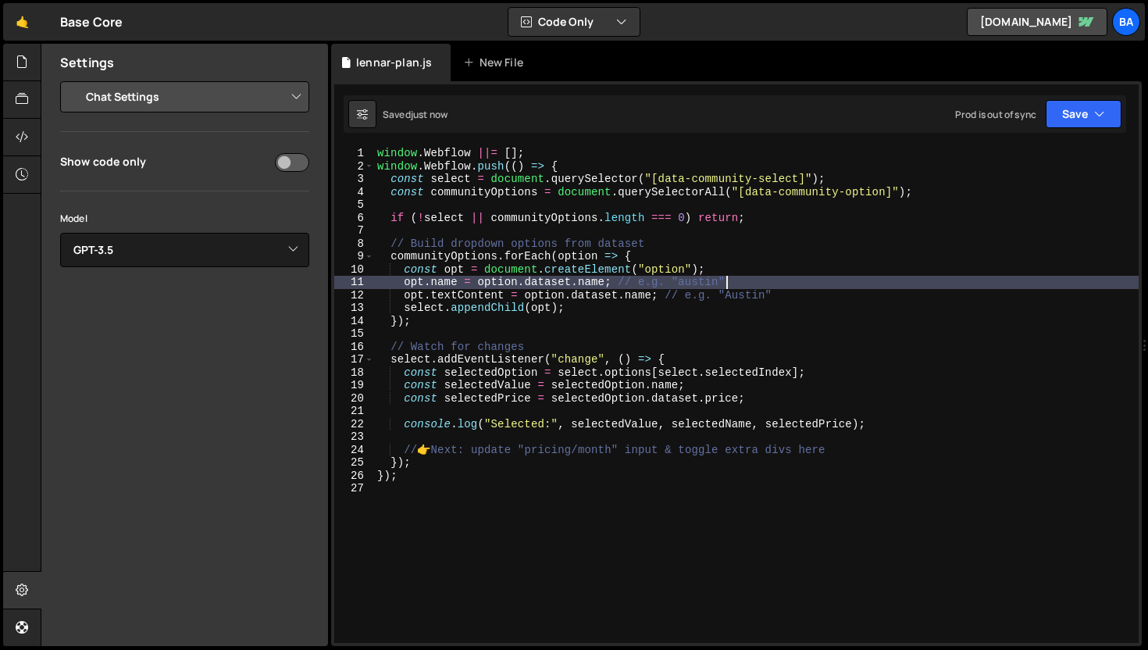
click at [713, 302] on div "window . Webflow ||= [ ] ; window . Webflow . push (( ) => { const select = doc…" at bounding box center [756, 408] width 765 height 522
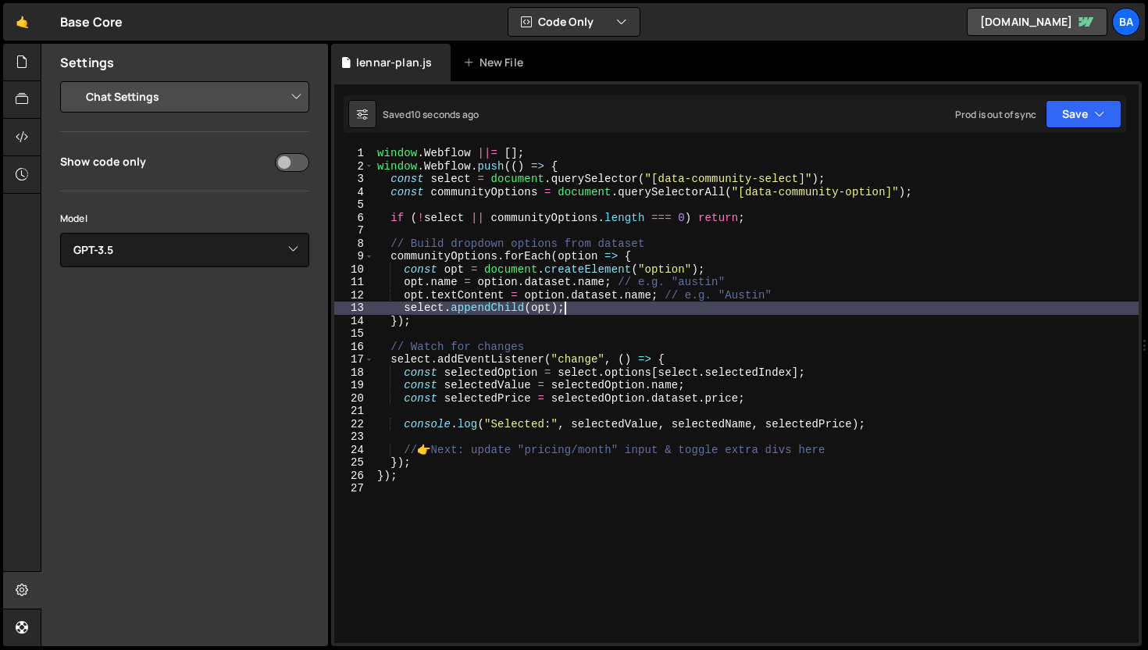
click at [651, 308] on div "window . Webflow ||= [ ] ; window . Webflow . push (( ) => { const select = doc…" at bounding box center [756, 408] width 765 height 522
click at [644, 315] on div "window . Webflow ||= [ ] ; window . Webflow . push (( ) => { const select = doc…" at bounding box center [756, 408] width 765 height 522
click at [641, 309] on div "window . Webflow ||= [ ] ; window . Webflow . push (( ) => { const select = doc…" at bounding box center [756, 408] width 765 height 522
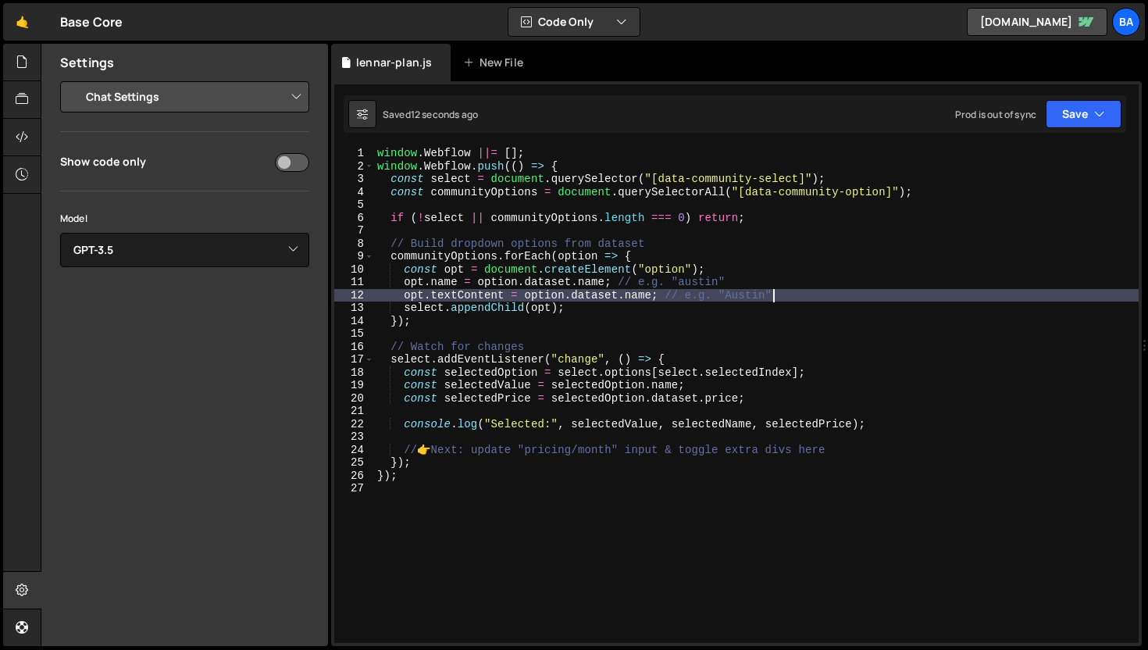
click at [826, 300] on div "window . Webflow ||= [ ] ; window . Webflow . push (( ) => { const select = doc…" at bounding box center [756, 408] width 765 height 522
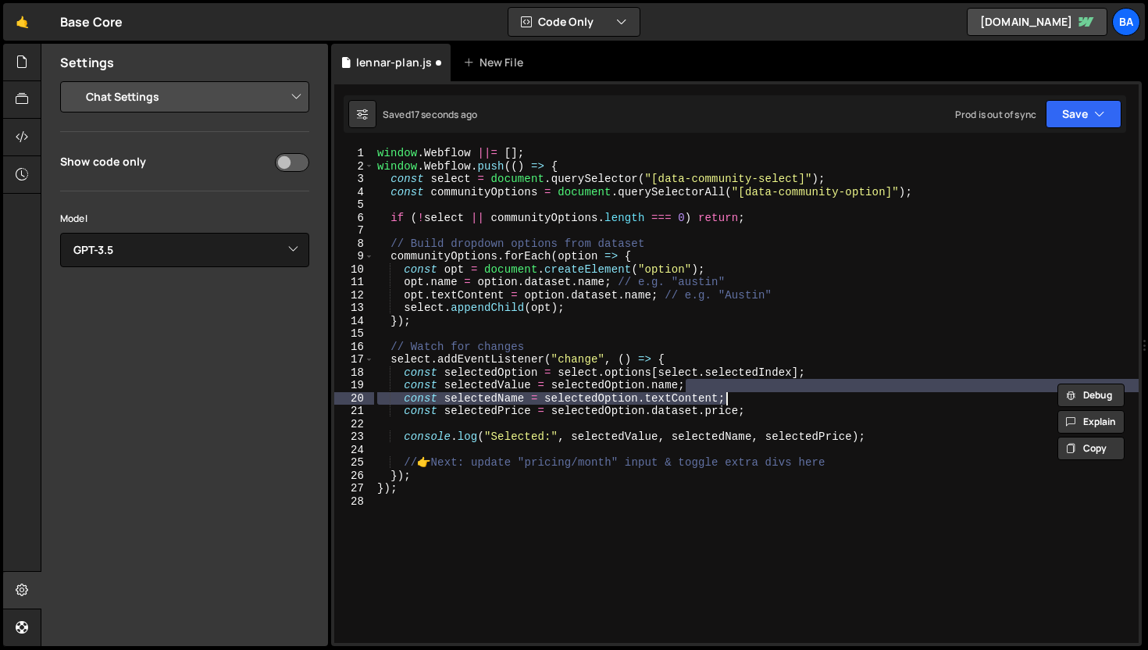
click at [802, 310] on div "window . Webflow ||= [ ] ; window . Webflow . push (( ) => { const select = doc…" at bounding box center [756, 408] width 765 height 522
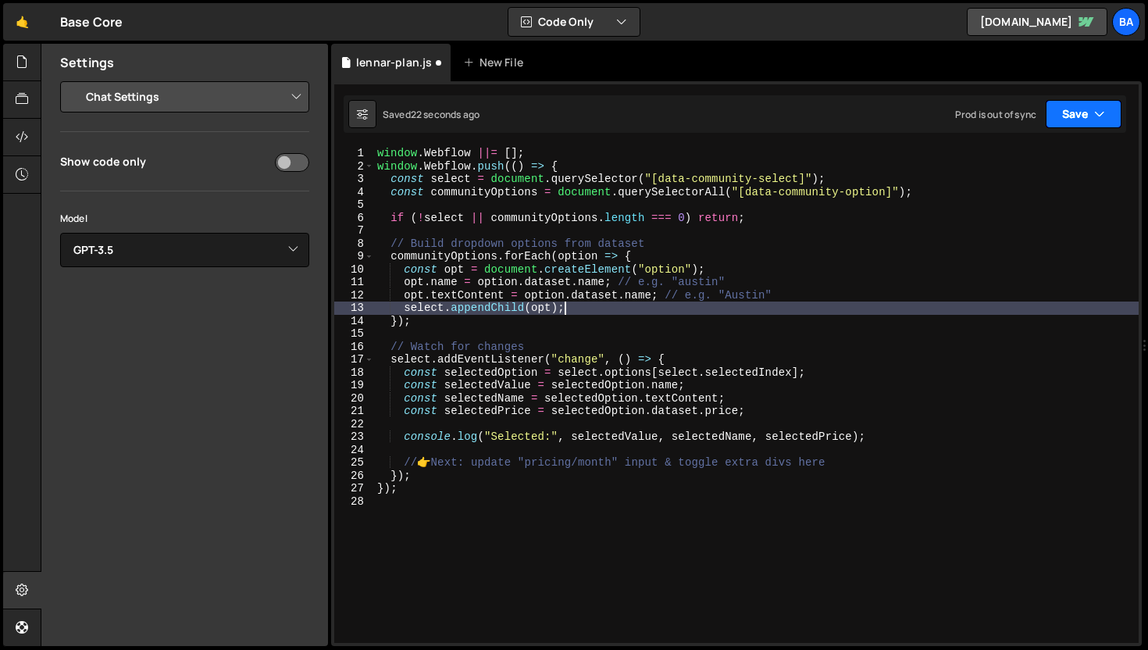
click at [1062, 107] on button "Save" at bounding box center [1084, 114] width 76 height 28
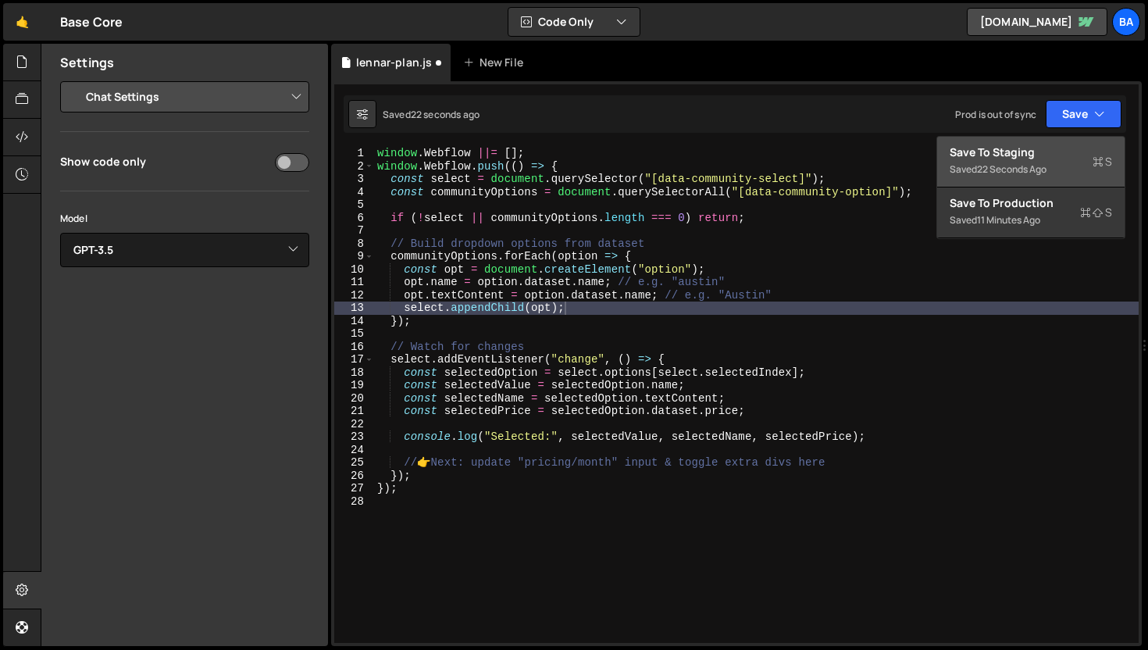
click at [1013, 151] on div "Save to Staging S" at bounding box center [1031, 153] width 162 height 16
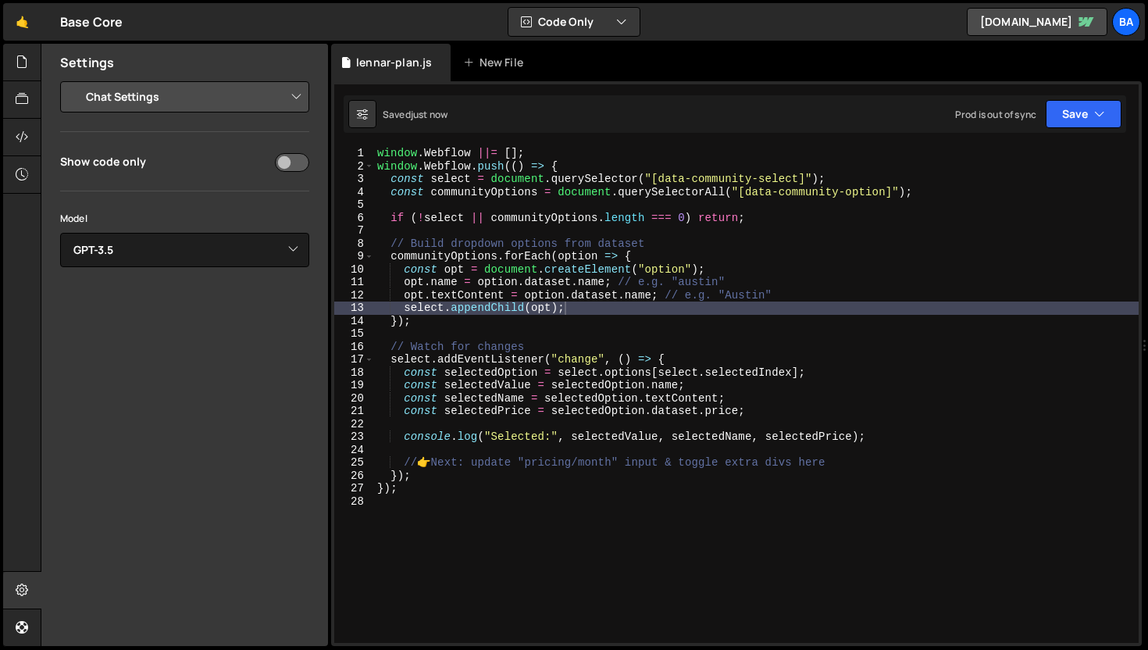
click at [773, 263] on div "window . Webflow ||= [ ] ; window . Webflow . push (( ) => { const select = doc…" at bounding box center [756, 408] width 765 height 522
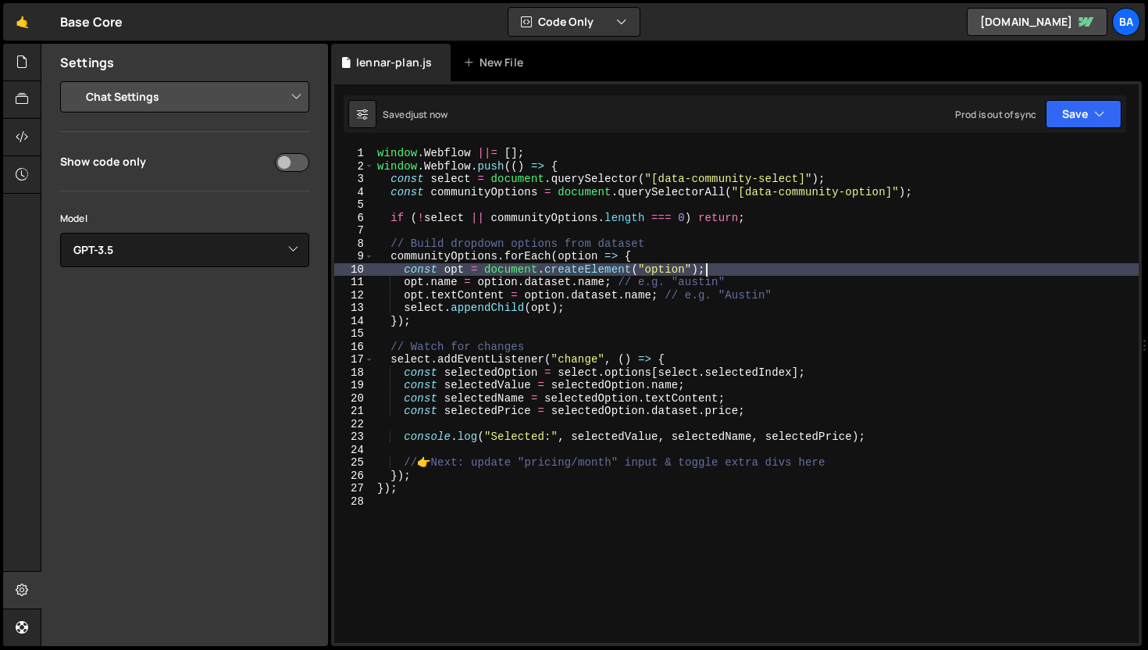
click at [776, 278] on div "window . Webflow ||= [ ] ; window . Webflow . push (( ) => { const select = doc…" at bounding box center [756, 408] width 765 height 522
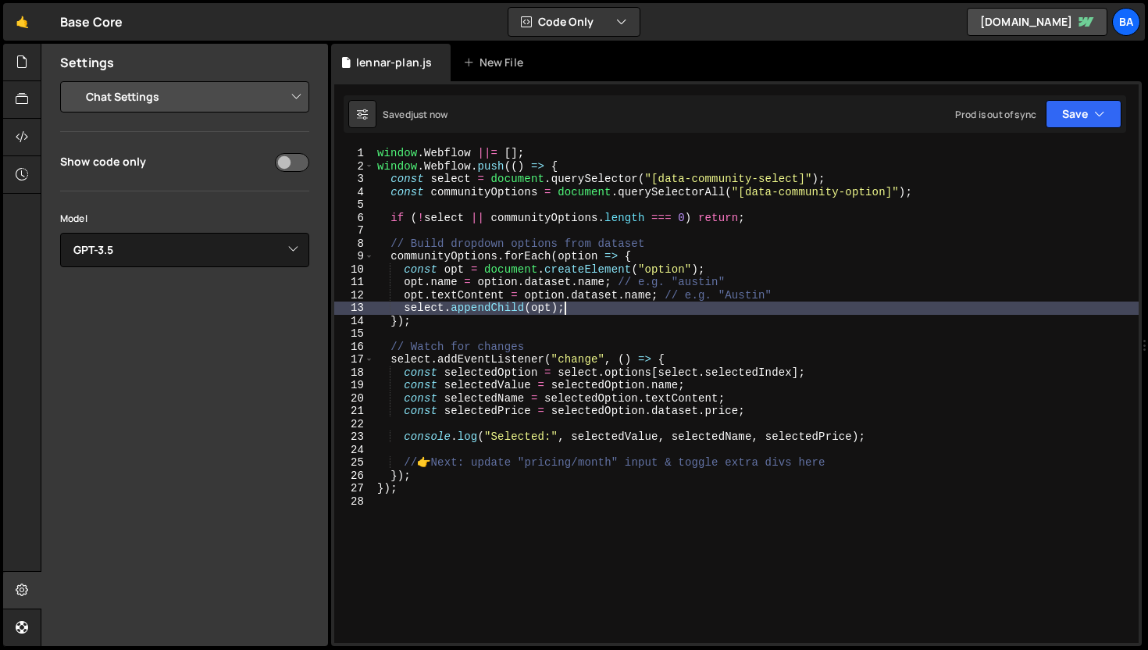
click at [862, 308] on div "window . Webflow ||= [ ] ; window . Webflow . push (( ) => { const select = doc…" at bounding box center [756, 408] width 765 height 522
click at [856, 299] on div "window . Webflow ||= [ ] ; window . Webflow . push (( ) => { const select = doc…" at bounding box center [756, 408] width 765 height 522
type textarea "opt.textContent = option.dataset.name; // e.g. "Austin""
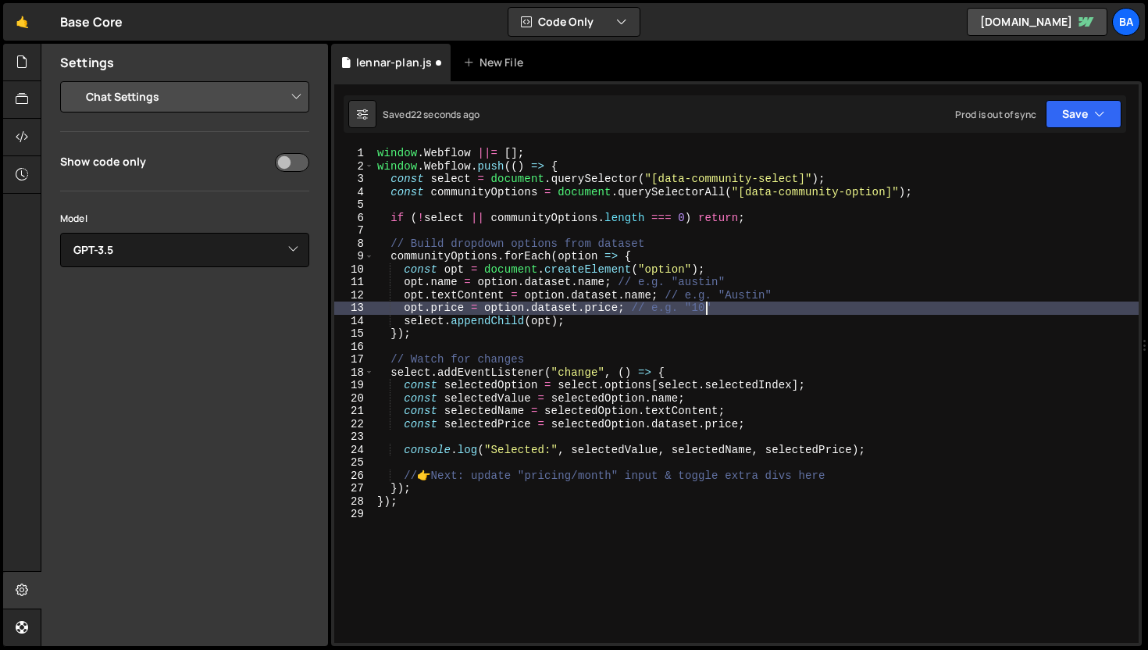
scroll to position [0, 23]
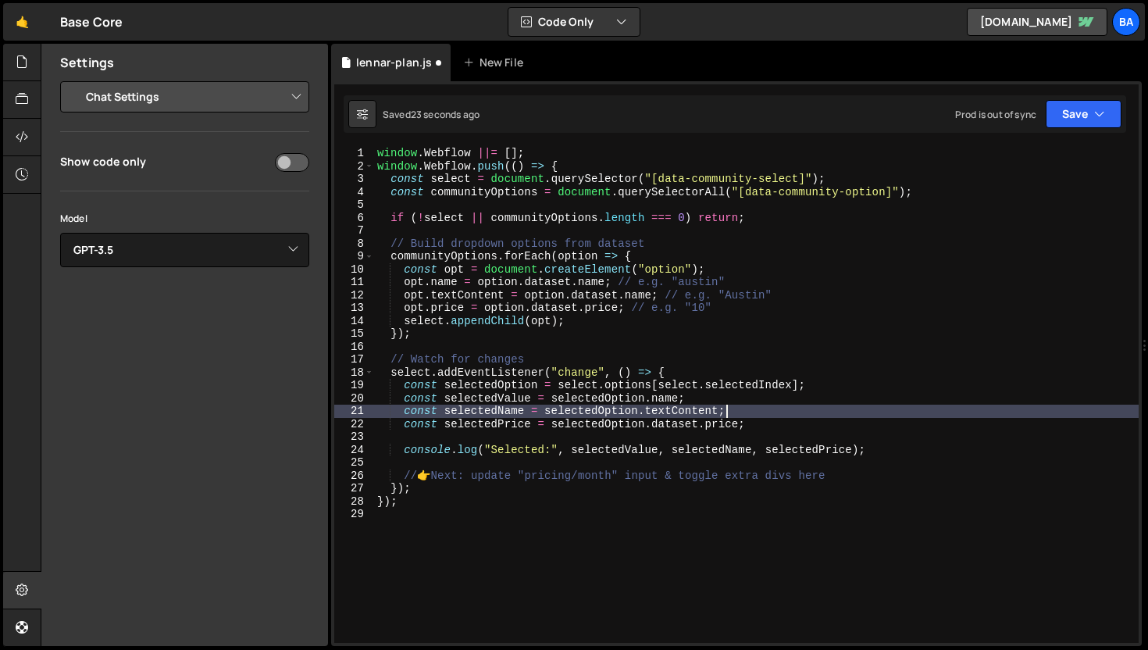
click at [805, 412] on div "window . Webflow ||= [ ] ; window . Webflow . push (( ) => { const select = doc…" at bounding box center [756, 408] width 765 height 522
click at [775, 420] on div "window . Webflow ||= [ ] ; window . Webflow . push (( ) => { const select = doc…" at bounding box center [756, 408] width 765 height 522
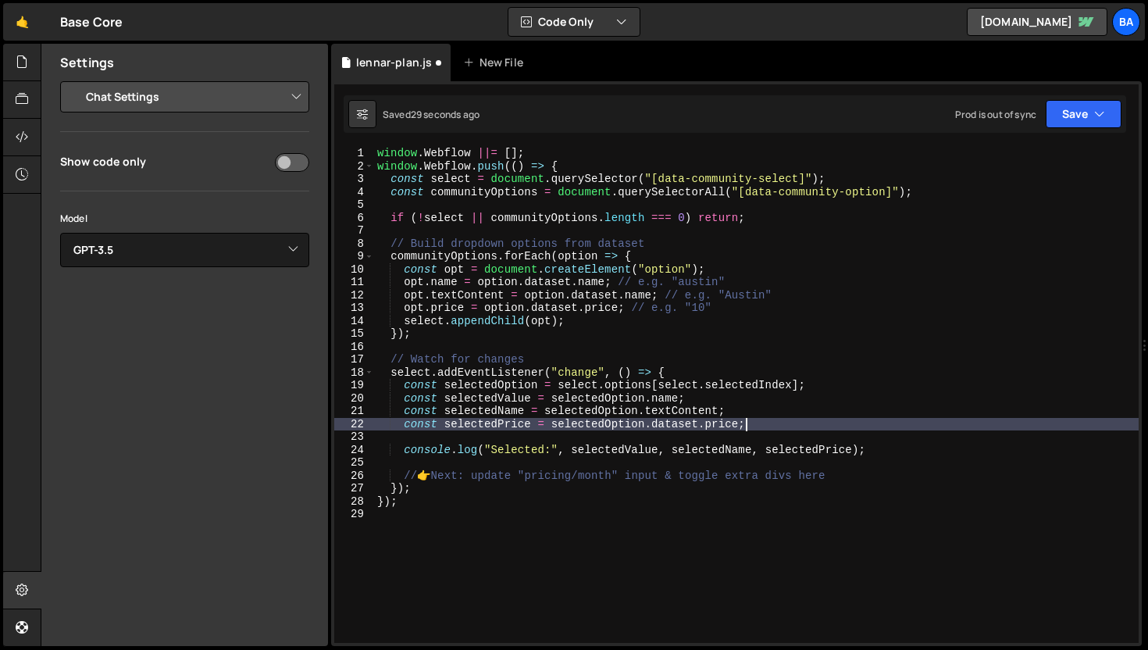
click at [768, 421] on div "window . Webflow ||= [ ] ; window . Webflow . push (( ) => { const select = doc…" at bounding box center [756, 408] width 765 height 522
click at [1097, 111] on icon "button" at bounding box center [1099, 114] width 11 height 16
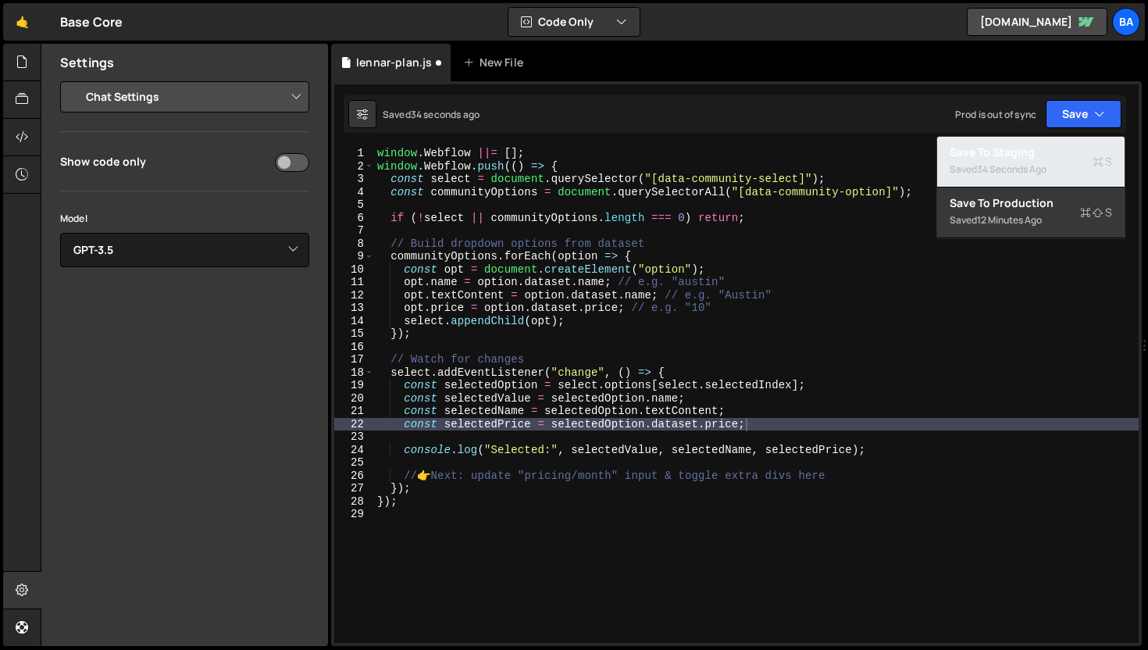
click at [1029, 160] on div "Saved 34 seconds ago" at bounding box center [1031, 169] width 162 height 19
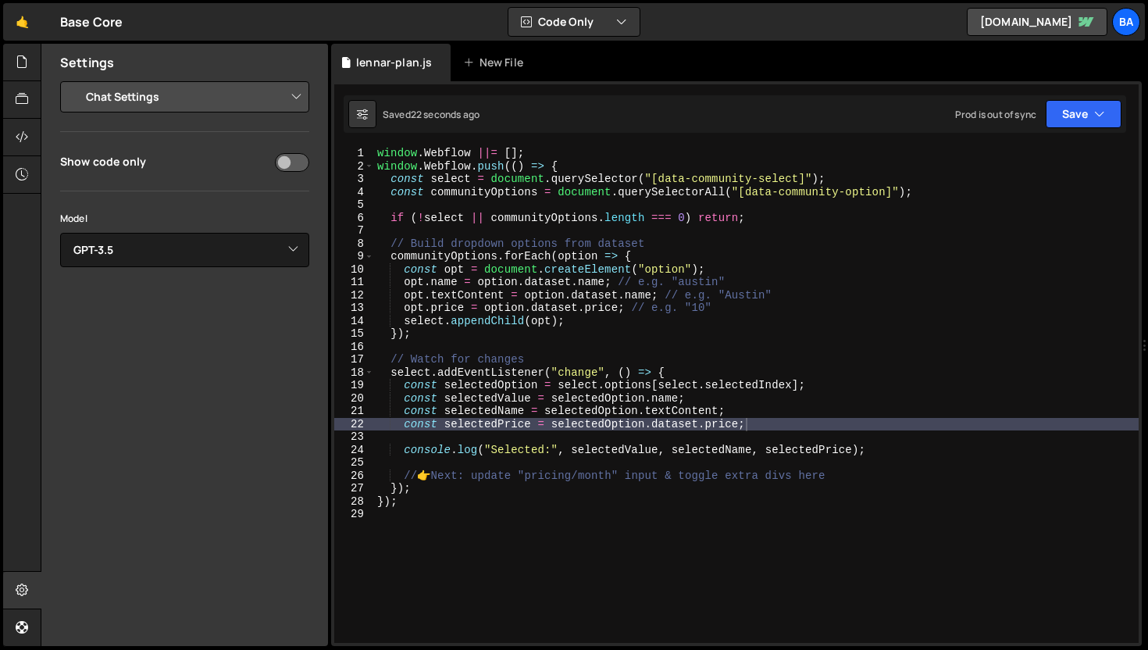
type textarea "opt.price = option.dataset.price; // e.g. "10""
click at [624, 310] on div "window . Webflow ||= [ ] ; window . Webflow . push (( ) => { const select = doc…" at bounding box center [756, 408] width 765 height 522
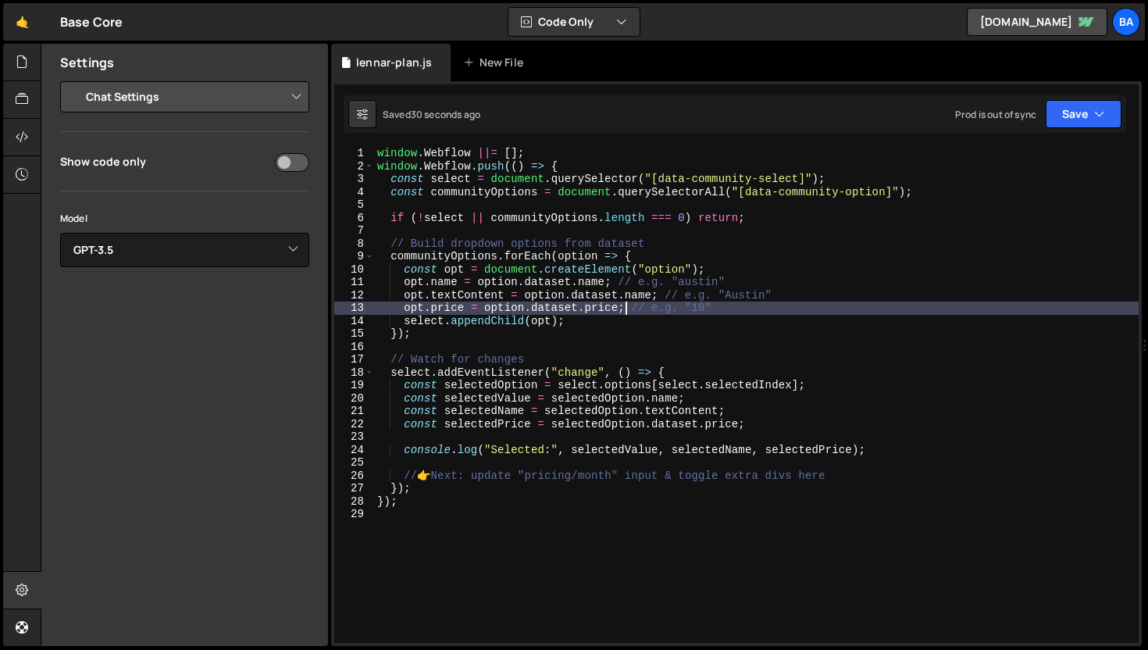
click at [813, 456] on div "window . Webflow ||= [ ] ; window . Webflow . push (( ) => { const select = doc…" at bounding box center [756, 408] width 765 height 522
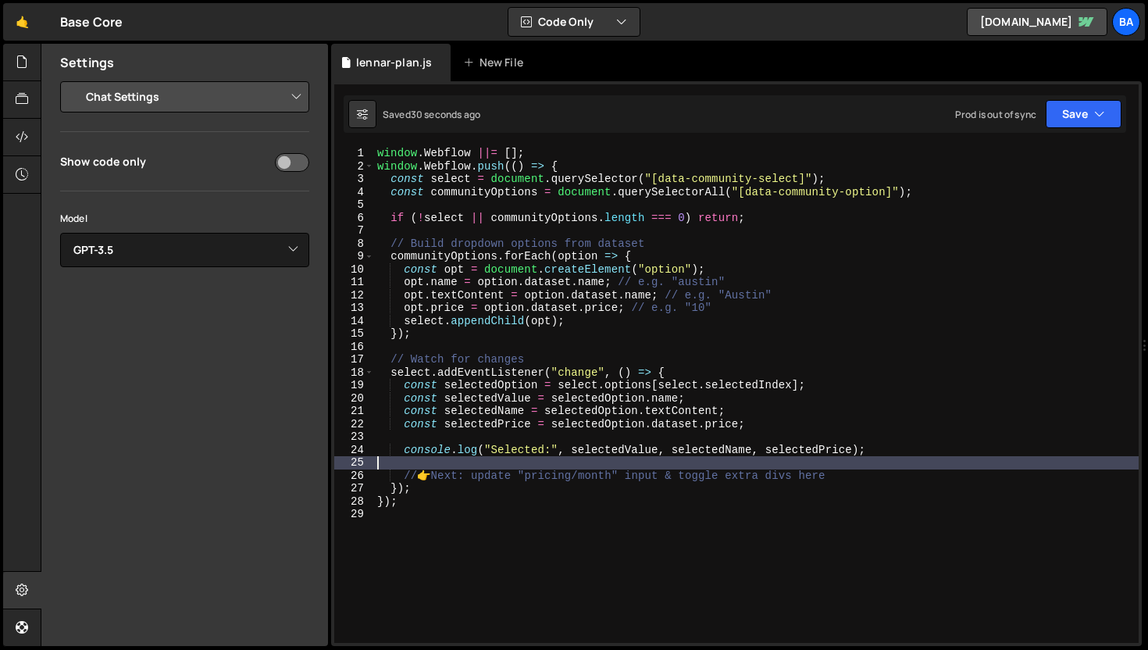
scroll to position [0, 0]
click at [610, 455] on div "window . Webflow ||= [ ] ; window . Webflow . push (( ) => { const select = doc…" at bounding box center [756, 408] width 765 height 522
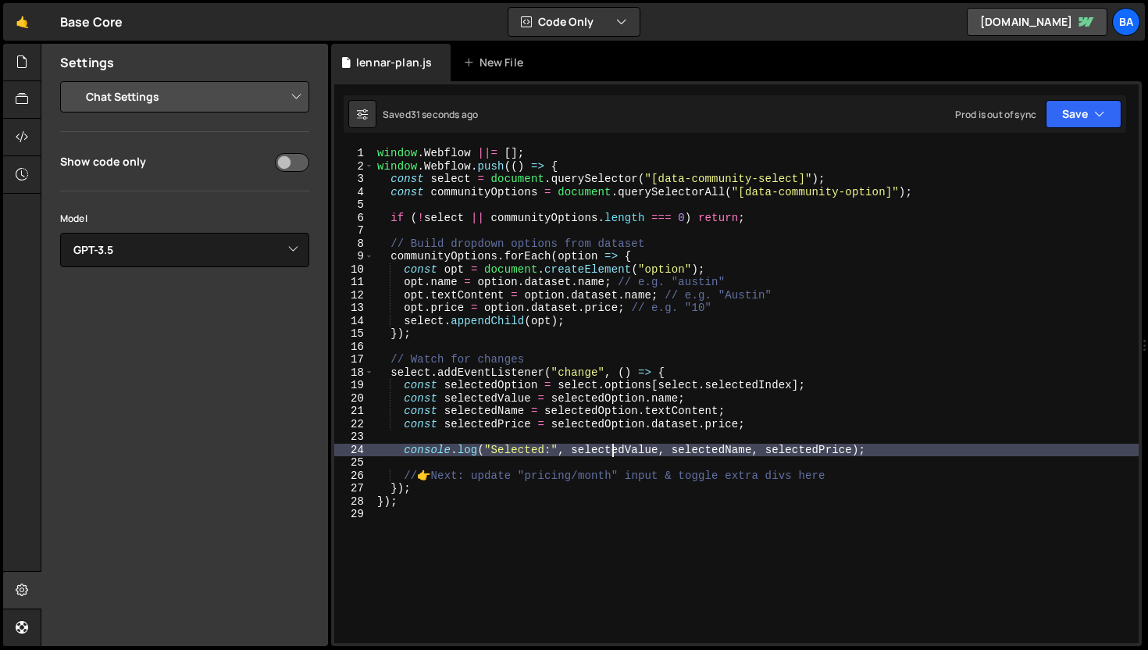
click at [696, 452] on div "window . Webflow ||= [ ] ; window . Webflow . push (( ) => { const select = doc…" at bounding box center [756, 408] width 765 height 522
click at [827, 453] on div "window . Webflow ||= [ ] ; window . Webflow . push (( ) => { const select = doc…" at bounding box center [756, 408] width 765 height 522
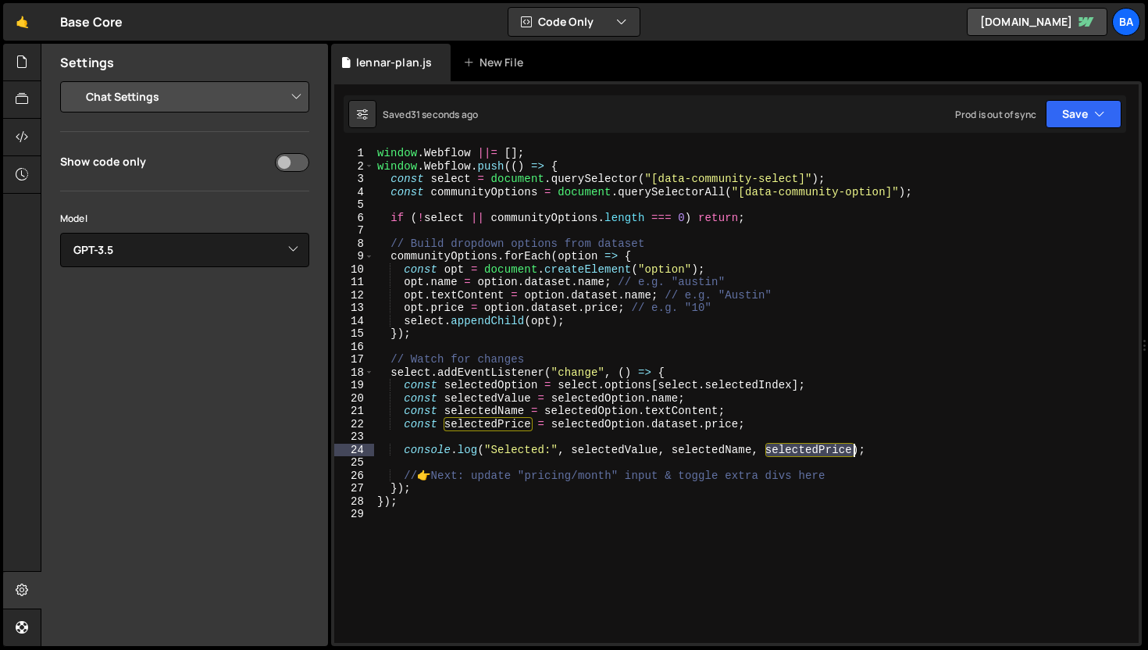
click at [827, 453] on div "window . Webflow ||= [ ] ; window . Webflow . push (( ) => { const select = doc…" at bounding box center [756, 408] width 765 height 522
click at [729, 426] on div "window . Webflow ||= [ ] ; window . Webflow . push (( ) => { const select = doc…" at bounding box center [756, 408] width 765 height 522
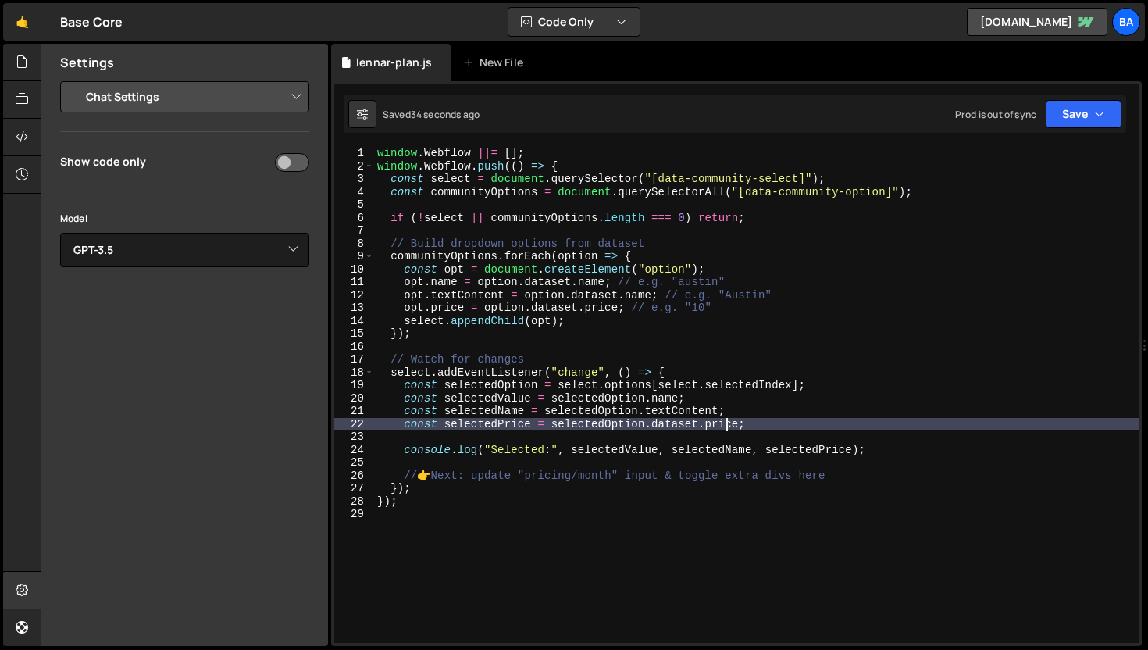
click at [729, 426] on div "window . Webflow ||= [ ] ; window . Webflow . push (( ) => { const select = doc…" at bounding box center [756, 408] width 765 height 522
click at [598, 424] on div "window . Webflow ||= [ ] ; window . Webflow . push (( ) => { const select = doc…" at bounding box center [756, 408] width 765 height 522
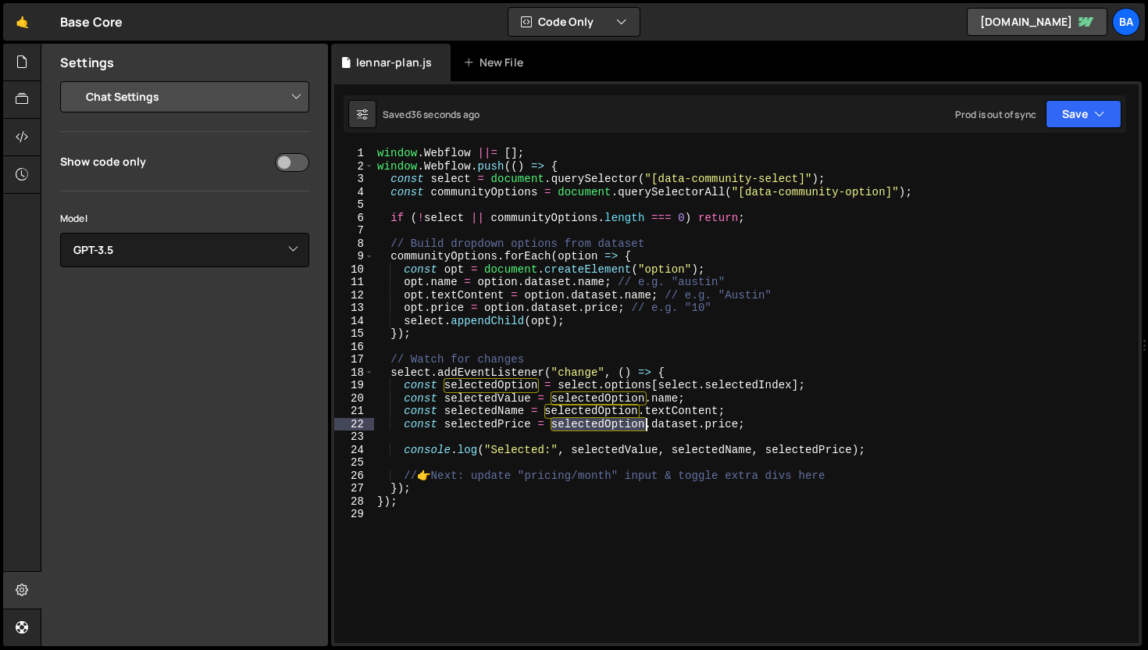
click at [598, 424] on div "window . Webflow ||= [ ] ; window . Webflow . push (( ) => { const select = doc…" at bounding box center [756, 408] width 765 height 522
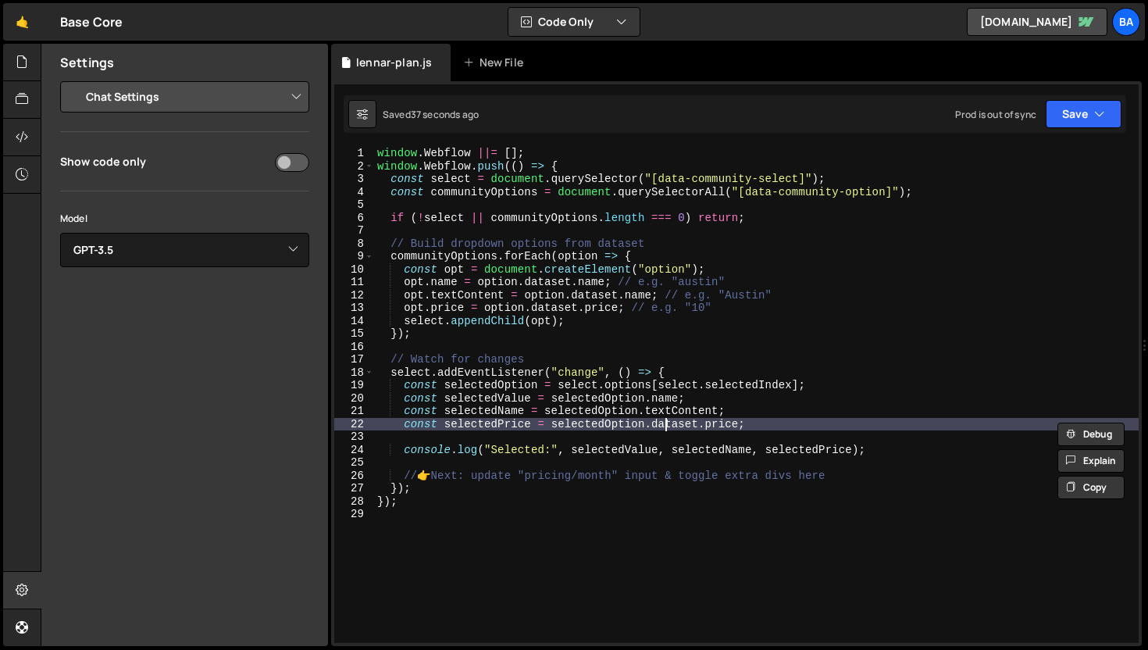
click at [667, 423] on div "window . Webflow ||= [ ] ; window . Webflow . push (( ) => { const select = doc…" at bounding box center [756, 408] width 765 height 522
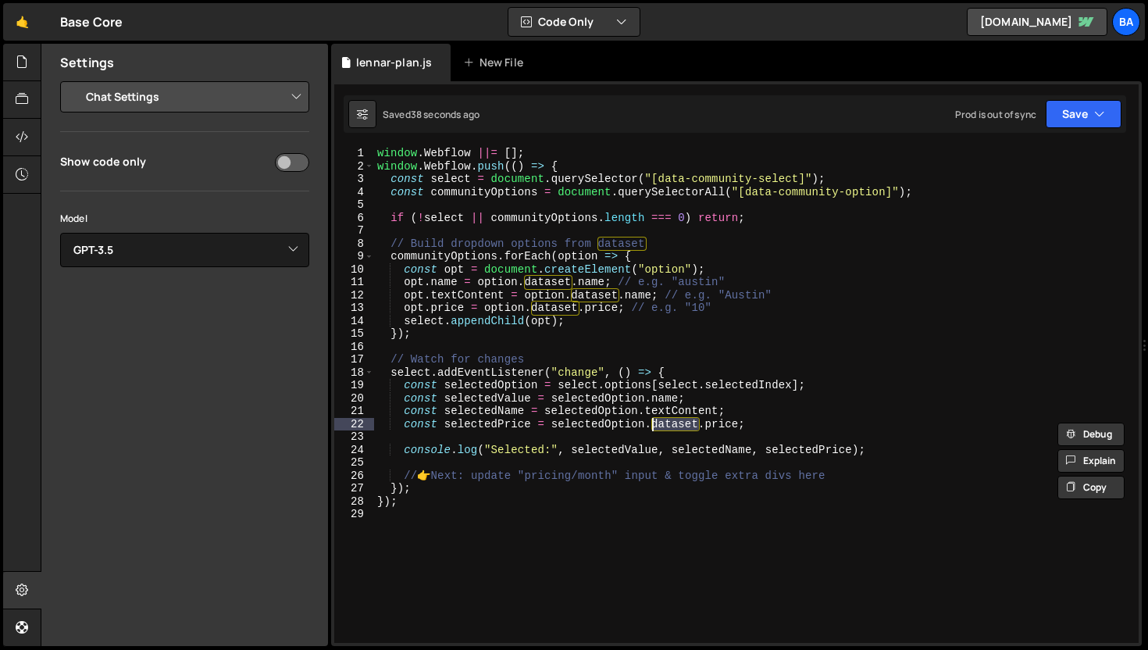
click at [726, 424] on div "window . Webflow ||= [ ] ; window . Webflow . push (( ) => { const select = doc…" at bounding box center [756, 408] width 765 height 522
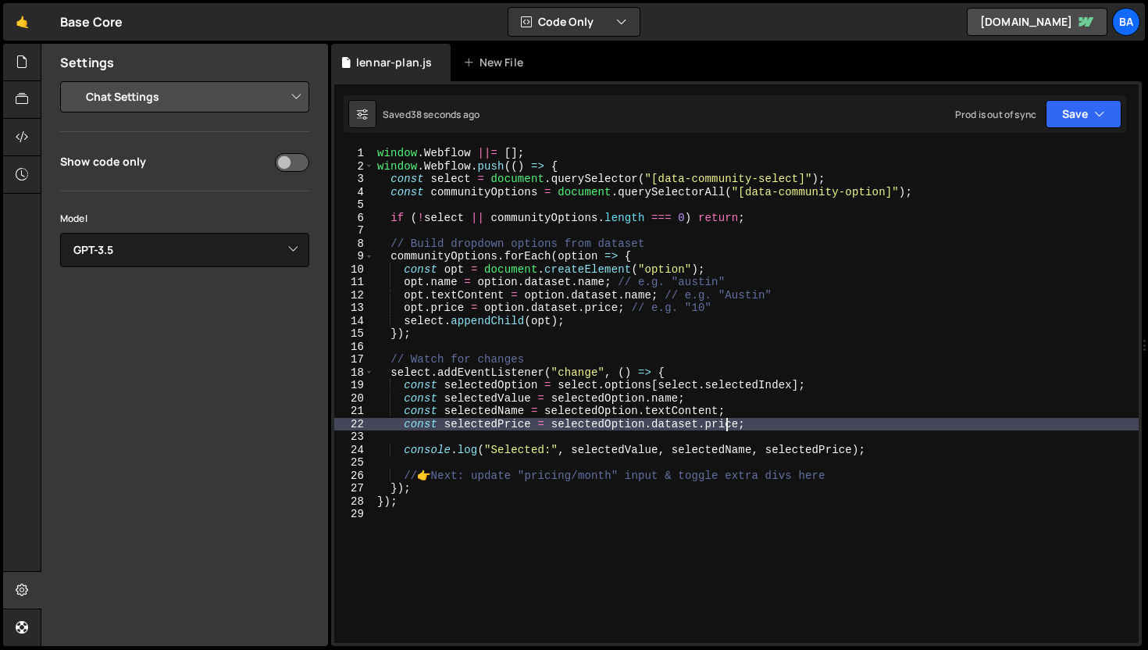
click at [726, 424] on div "window . Webflow ||= [ ] ; window . Webflow . push (( ) => { const select = doc…" at bounding box center [756, 408] width 765 height 522
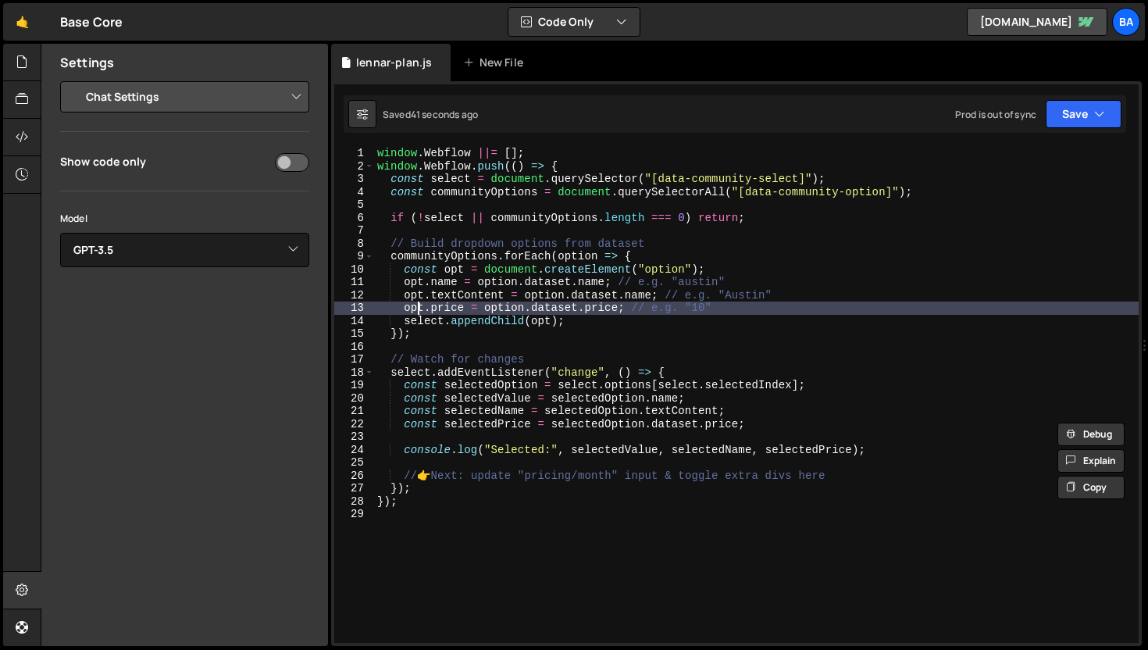
click at [418, 312] on div "window . Webflow ||= [ ] ; window . Webflow . push (( ) => { const select = doc…" at bounding box center [756, 408] width 765 height 522
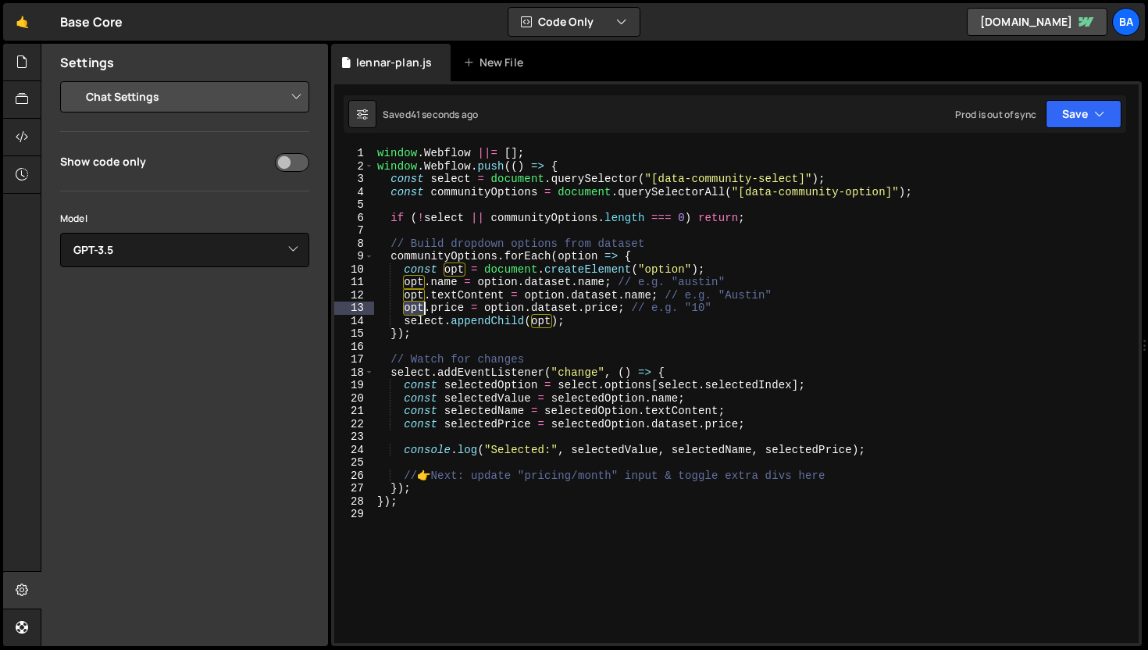
click at [418, 312] on div "window . Webflow ||= [ ] ; window . Webflow . push (( ) => { const select = doc…" at bounding box center [756, 408] width 765 height 522
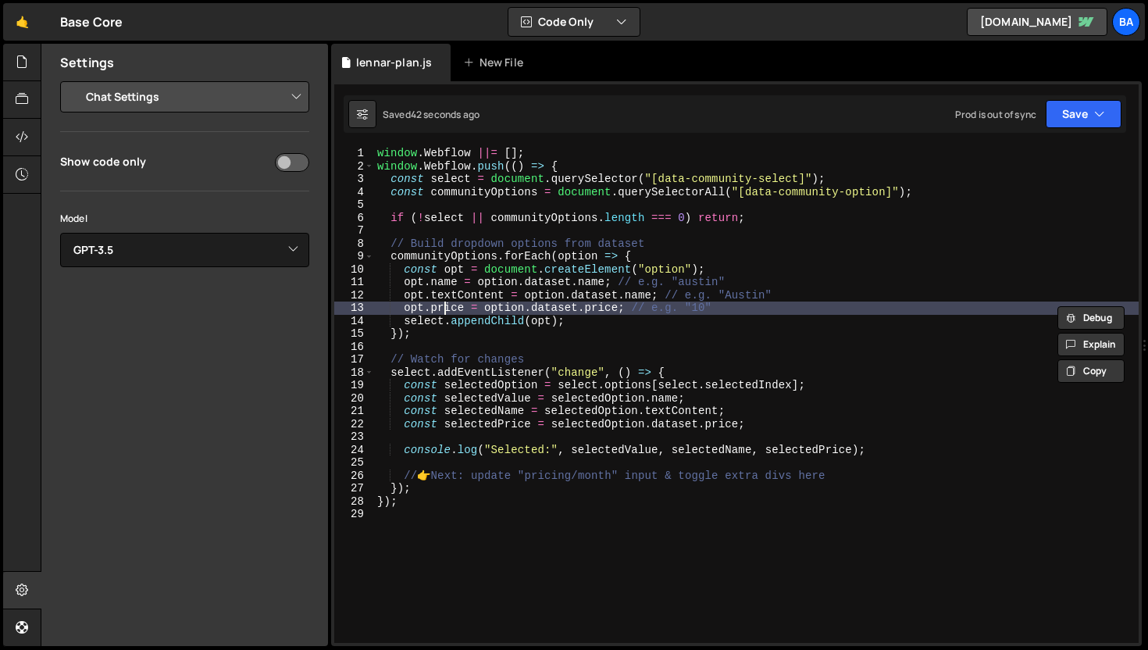
click at [446, 309] on div "window . Webflow ||= [ ] ; window . Webflow . push (( ) => { const select = doc…" at bounding box center [756, 408] width 765 height 522
click at [596, 310] on div "window . Webflow ||= [ ] ; window . Webflow . push (( ) => { const select = doc…" at bounding box center [756, 408] width 765 height 522
click at [654, 309] on div "window . Webflow ||= [ ] ; window . Webflow . push (( ) => { const select = doc…" at bounding box center [756, 408] width 765 height 522
click at [809, 309] on div "window . Webflow ||= [ ] ; window . Webflow . push (( ) => { const select = doc…" at bounding box center [756, 408] width 765 height 522
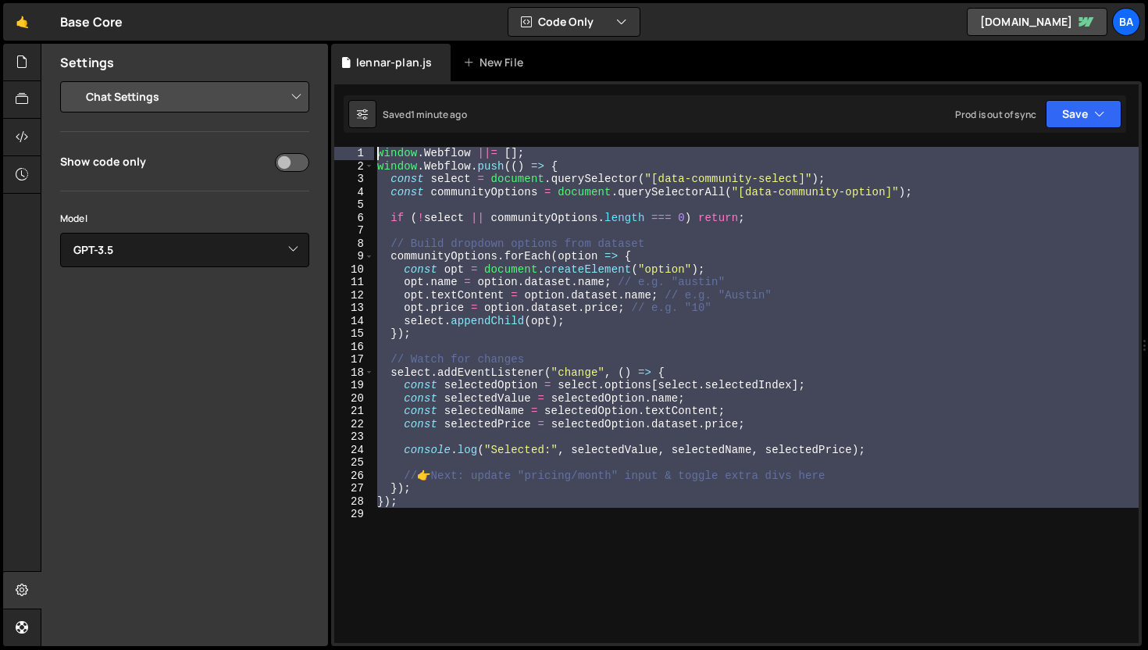
drag, startPoint x: 444, startPoint y: 509, endPoint x: 300, endPoint y: 103, distance: 430.2
click at [300, 103] on div "Files New File Javascript files 1 event-filter.js 1 1 lennar-plan.js 0 7 member…" at bounding box center [595, 345] width 1108 height 603
click at [637, 336] on div "window . Webflow ||= [ ] ; window . Webflow . push (( ) => { const select = doc…" at bounding box center [756, 395] width 765 height 496
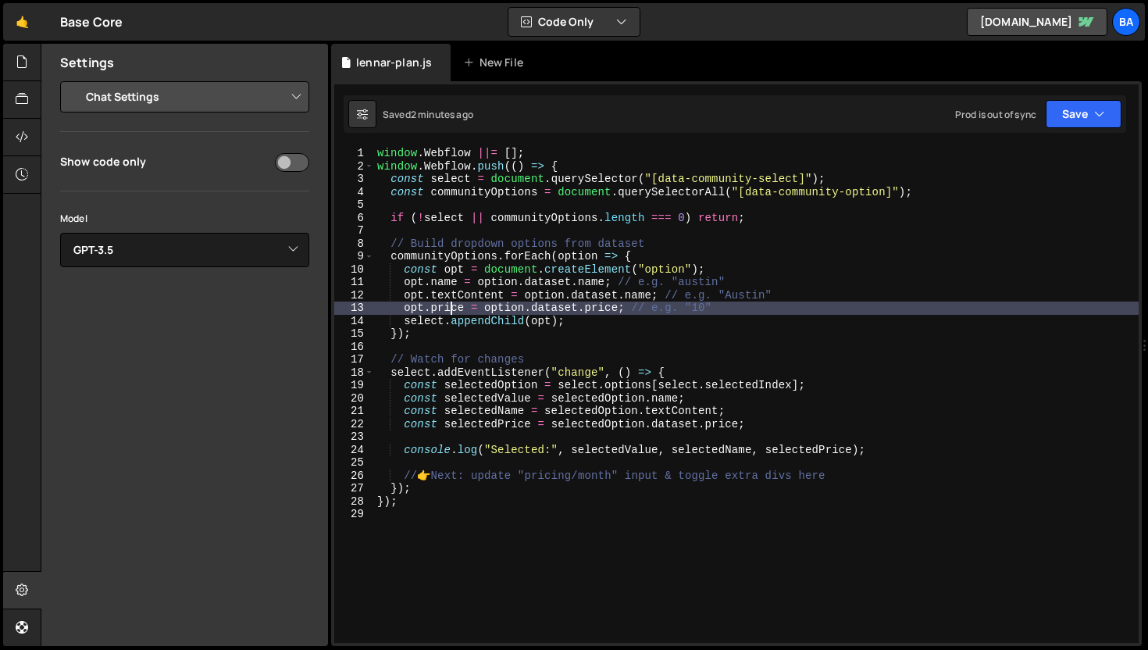
click at [454, 309] on div "window . Webflow ||= [ ] ; window . Webflow . push (( ) => { const select = doc…" at bounding box center [756, 408] width 765 height 522
click at [430, 307] on div "window . Webflow ||= [ ] ; window . Webflow . push (( ) => { const select = doc…" at bounding box center [756, 408] width 765 height 522
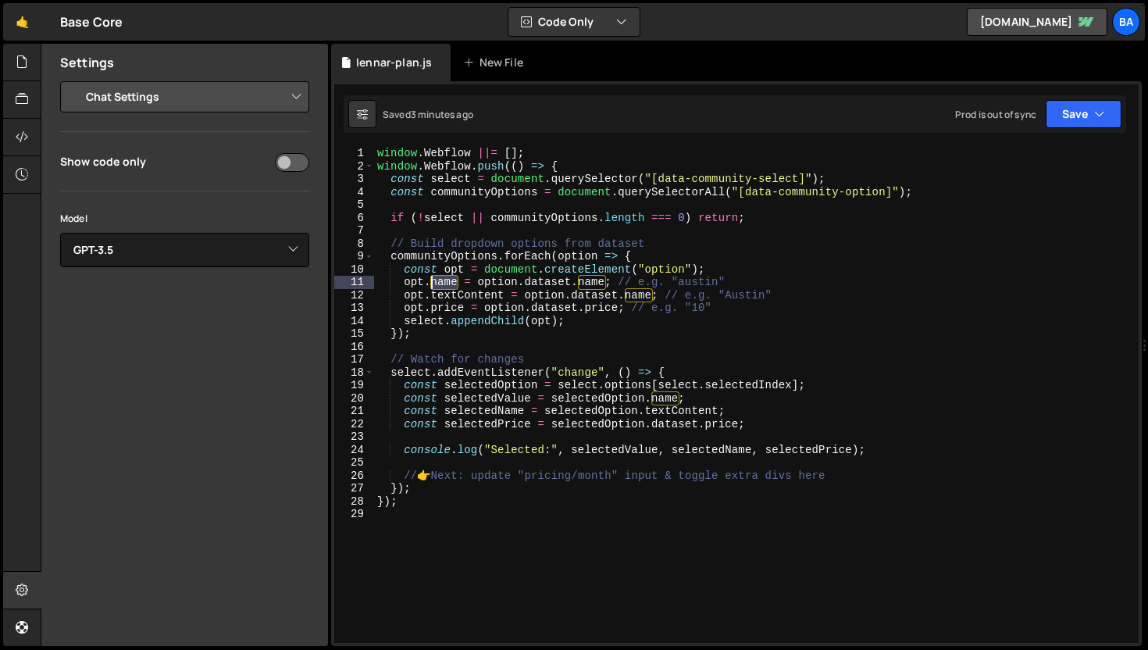
drag, startPoint x: 458, startPoint y: 283, endPoint x: 439, endPoint y: 285, distance: 18.9
click at [434, 285] on div "window . Webflow ||= [ ] ; window . Webflow . push (( ) => { const select = doc…" at bounding box center [756, 408] width 765 height 522
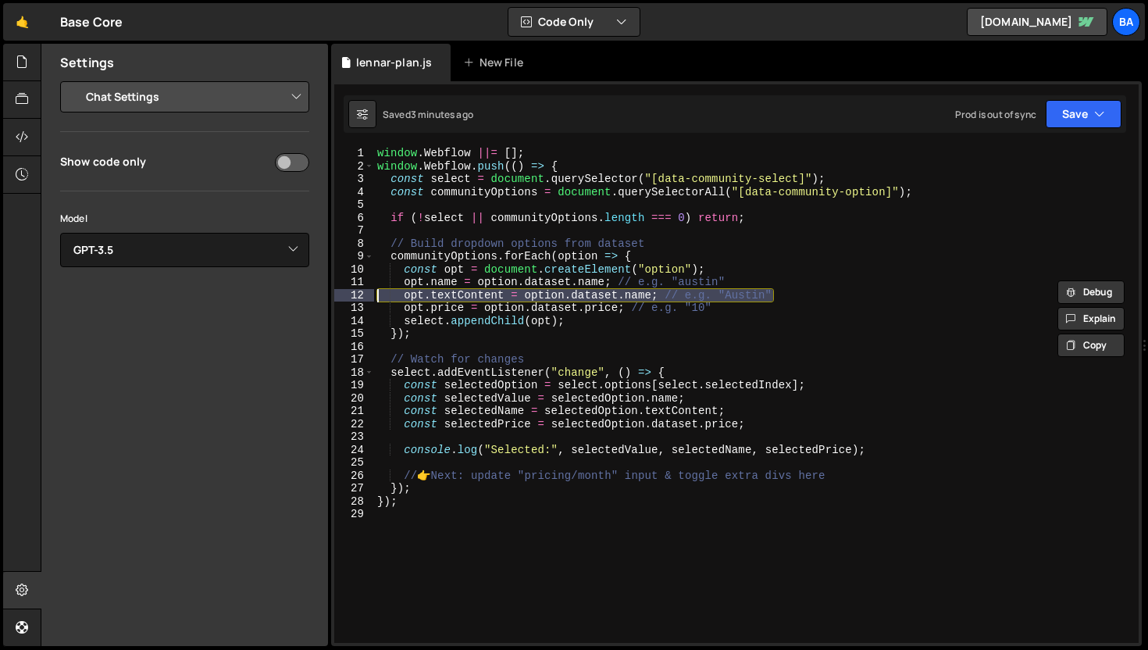
drag, startPoint x: 793, startPoint y: 295, endPoint x: 331, endPoint y: 299, distance: 461.7
click at [331, 299] on div "1 Type cmd + s to save your Javascript file. הההההההההההההההההההההההההההההההההה…" at bounding box center [736, 363] width 811 height 565
type textarea "opt.textContent = option.dataset.name; // e.g. "Austin""
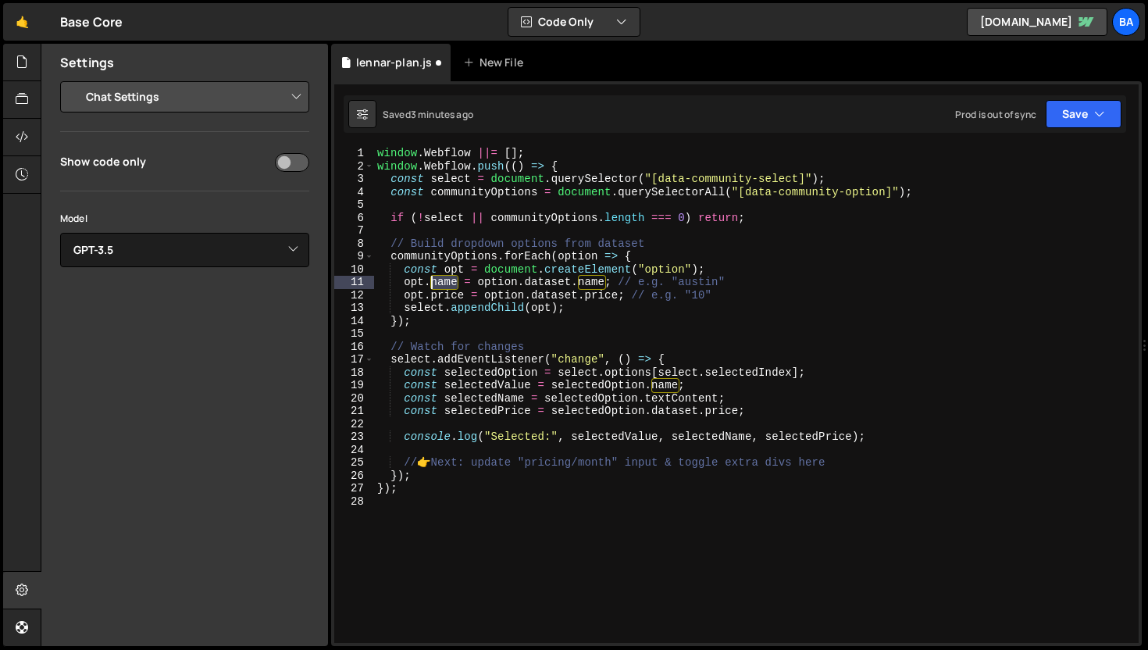
drag, startPoint x: 443, startPoint y: 285, endPoint x: 429, endPoint y: 288, distance: 14.4
click at [429, 288] on div "window . Webflow ||= [ ] ; window . Webflow . push (( ) => { const select = doc…" at bounding box center [756, 408] width 765 height 522
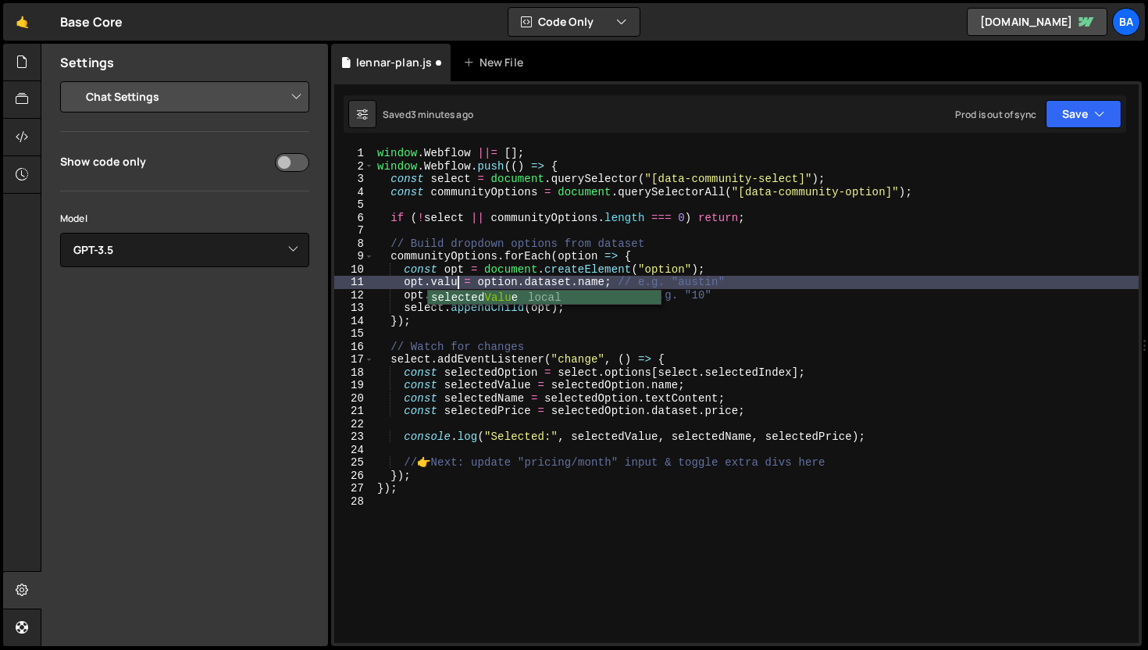
scroll to position [0, 5]
click at [480, 273] on div "window . Webflow ||= [ ] ; window . Webflow . push (( ) => { const select = doc…" at bounding box center [756, 408] width 765 height 522
drag, startPoint x: 736, startPoint y: 297, endPoint x: 405, endPoint y: 279, distance: 331.7
click at [405, 279] on div "window . Webflow ||= [ ] ; window . Webflow . push (( ) => { const select = doc…" at bounding box center [756, 408] width 765 height 522
type textarea "opt.value = option.dataset.name; // e.g. "austin" opt.price = option.dataset.pr…"
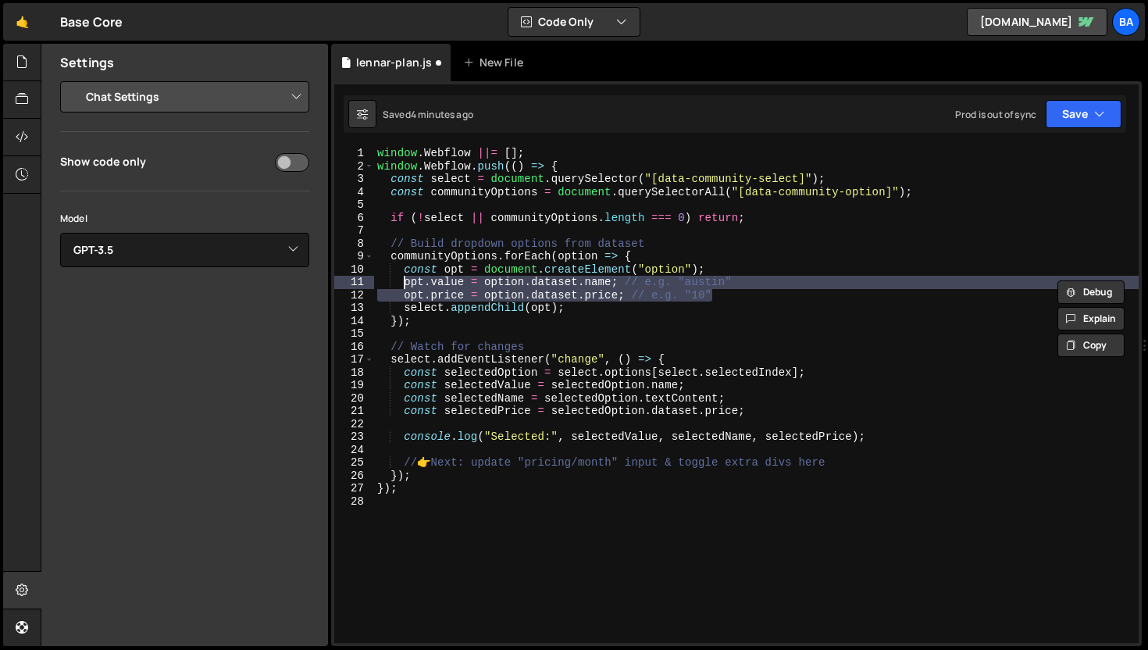
paste textarea
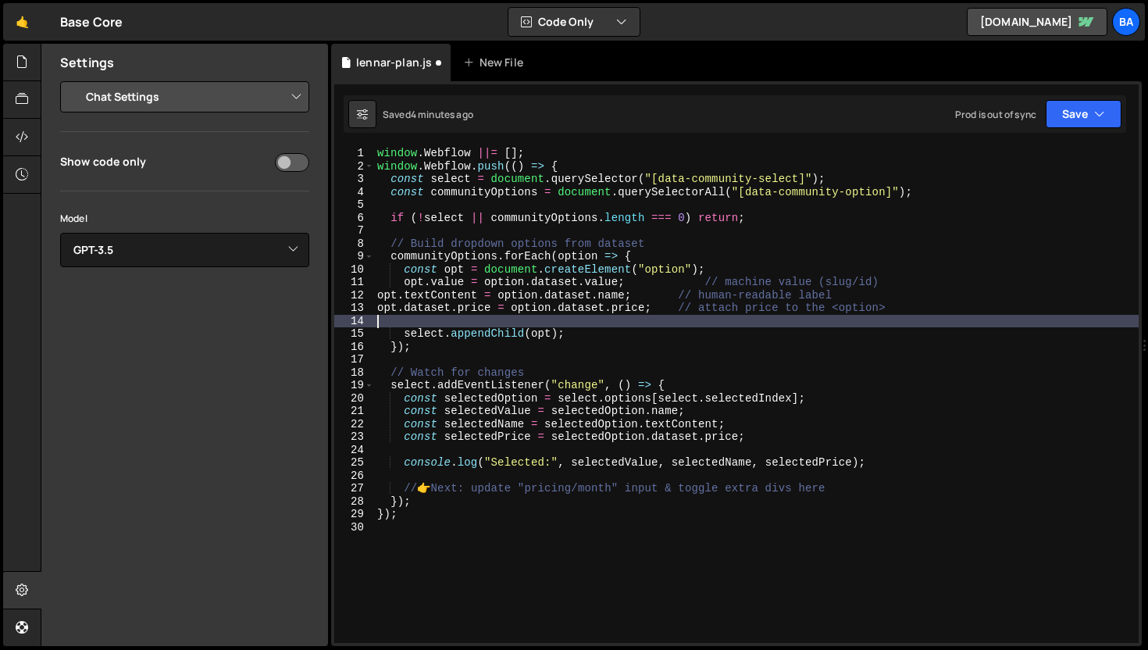
scroll to position [0, 0]
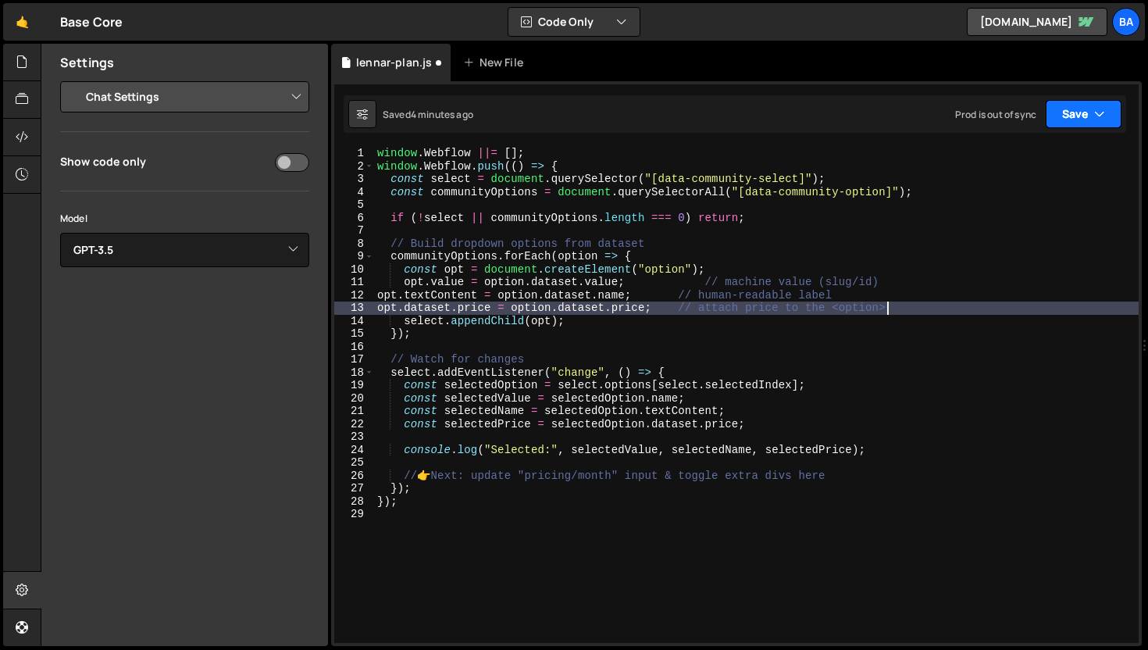
click at [1071, 116] on button "Save" at bounding box center [1084, 114] width 76 height 28
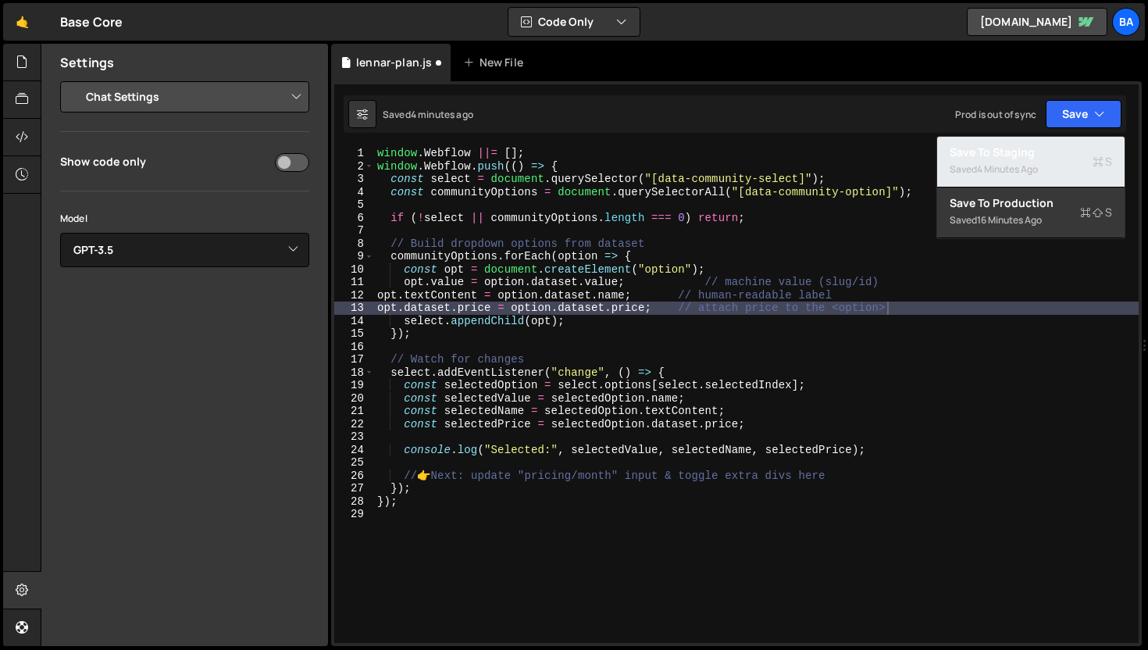
click at [1024, 148] on div "Save to Staging S" at bounding box center [1031, 153] width 162 height 16
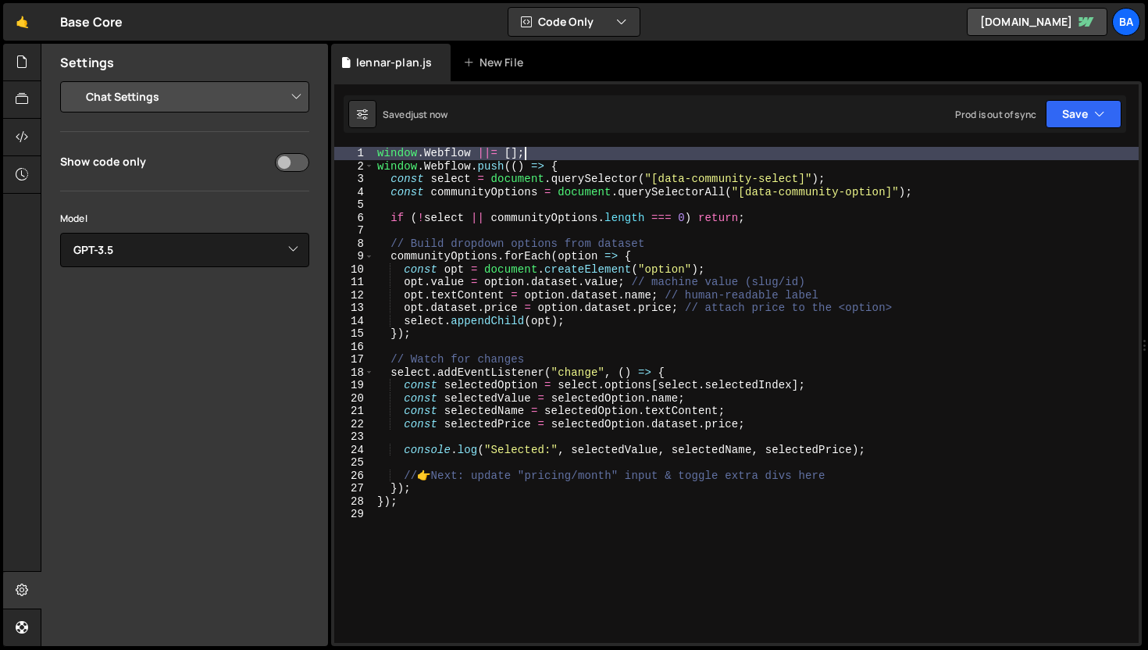
click at [1024, 149] on div "window . Webflow ||= [ ] ; window . Webflow . push (( ) => { const select = doc…" at bounding box center [756, 408] width 765 height 522
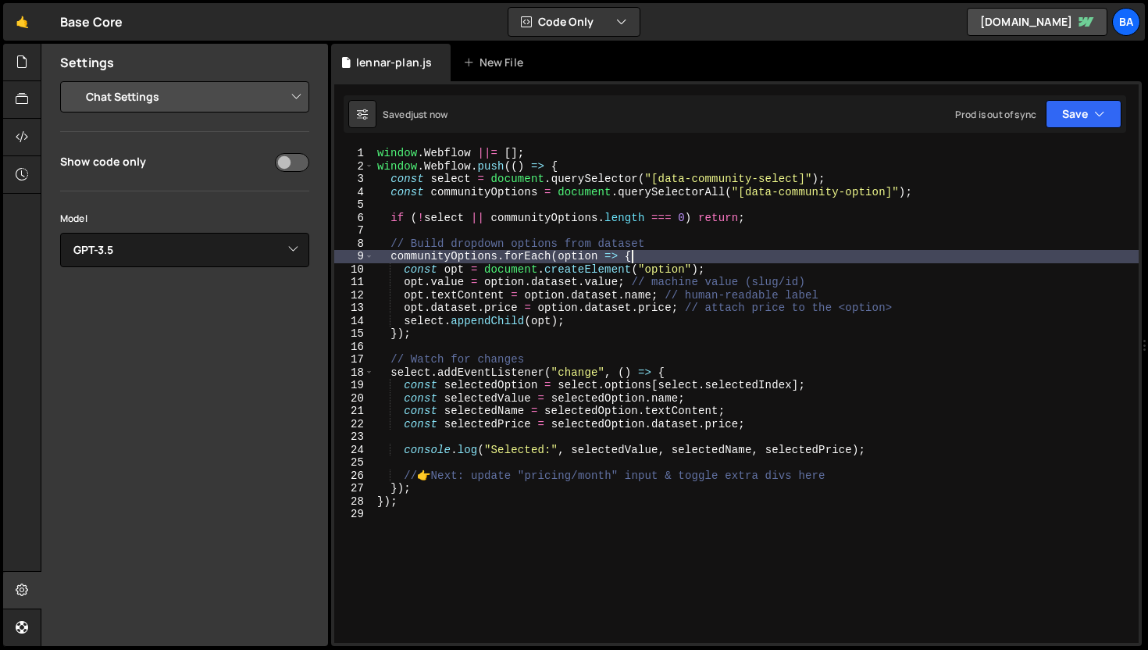
click at [955, 259] on div "window . Webflow ||= [ ] ; window . Webflow . push (( ) => { const select = doc…" at bounding box center [756, 408] width 765 height 522
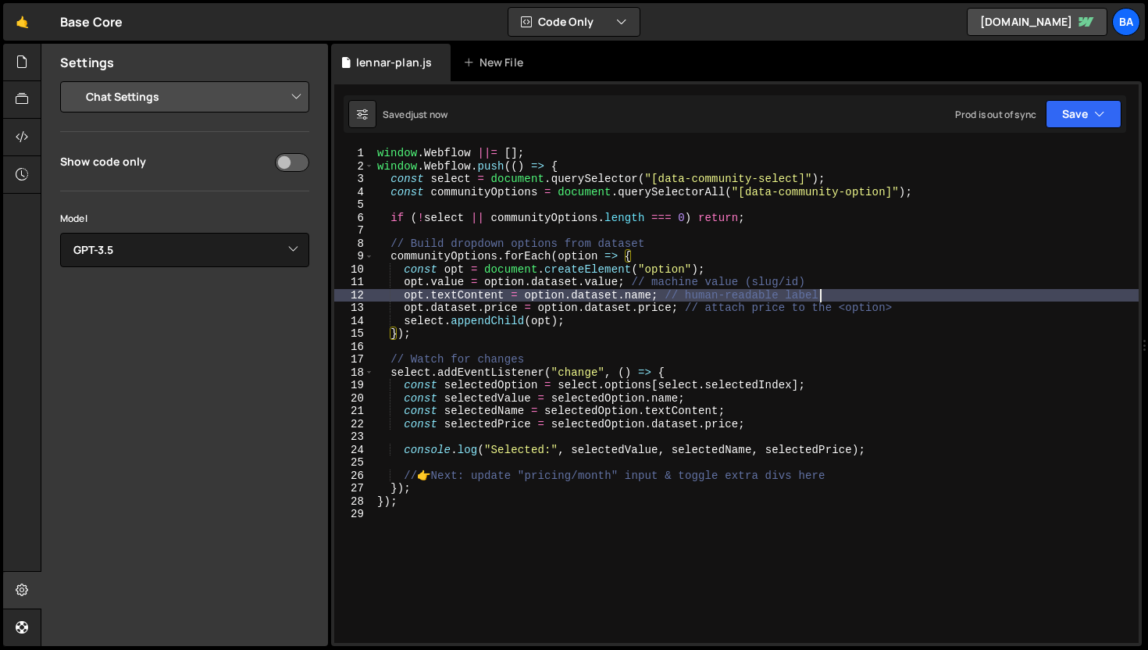
click at [952, 298] on div "window . Webflow ||= [ ] ; window . Webflow . push (( ) => { const select = doc…" at bounding box center [756, 408] width 765 height 522
click at [684, 407] on div "window . Webflow ||= [ ] ; window . Webflow . push (( ) => { const select = doc…" at bounding box center [756, 408] width 765 height 522
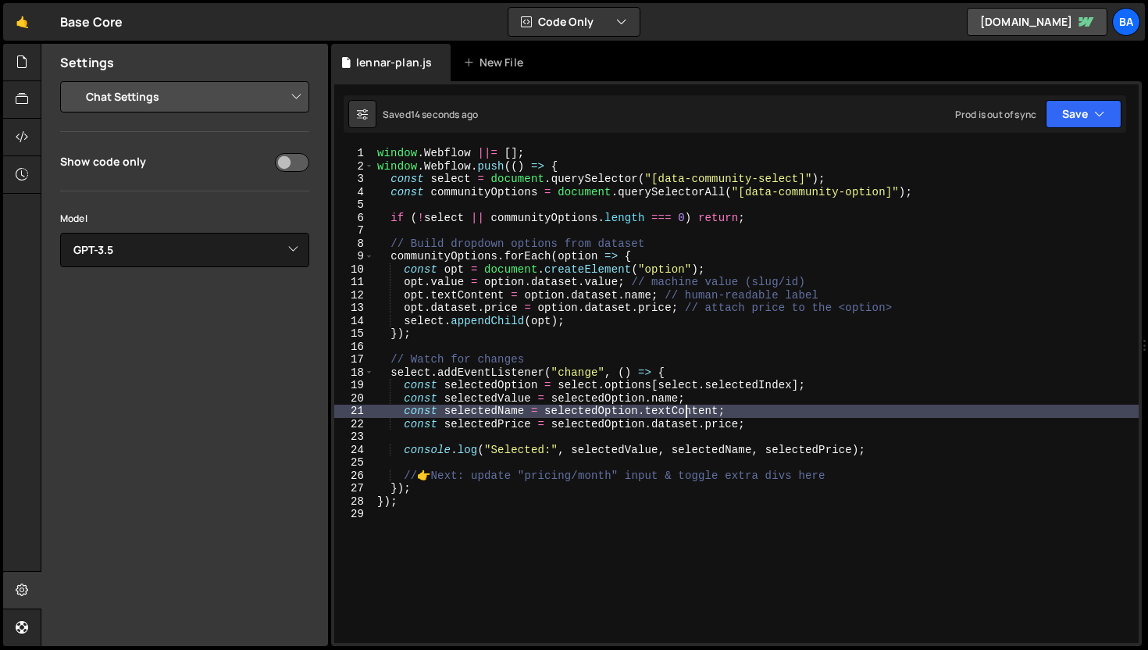
click at [701, 398] on div "window . Webflow ||= [ ] ; window . Webflow . push (( ) => { const select = doc…" at bounding box center [756, 408] width 765 height 522
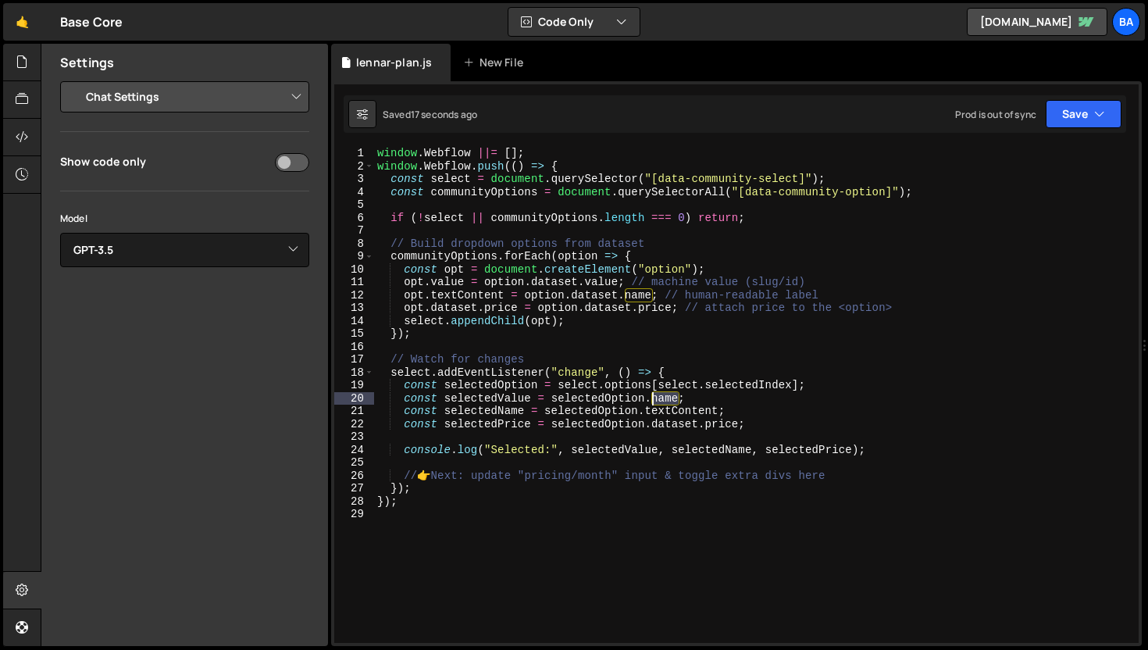
drag, startPoint x: 679, startPoint y: 399, endPoint x: 788, endPoint y: 394, distance: 109.5
click at [653, 398] on div "window . Webflow ||= [ ] ; window . Webflow . push (( ) => { const select = doc…" at bounding box center [756, 408] width 765 height 522
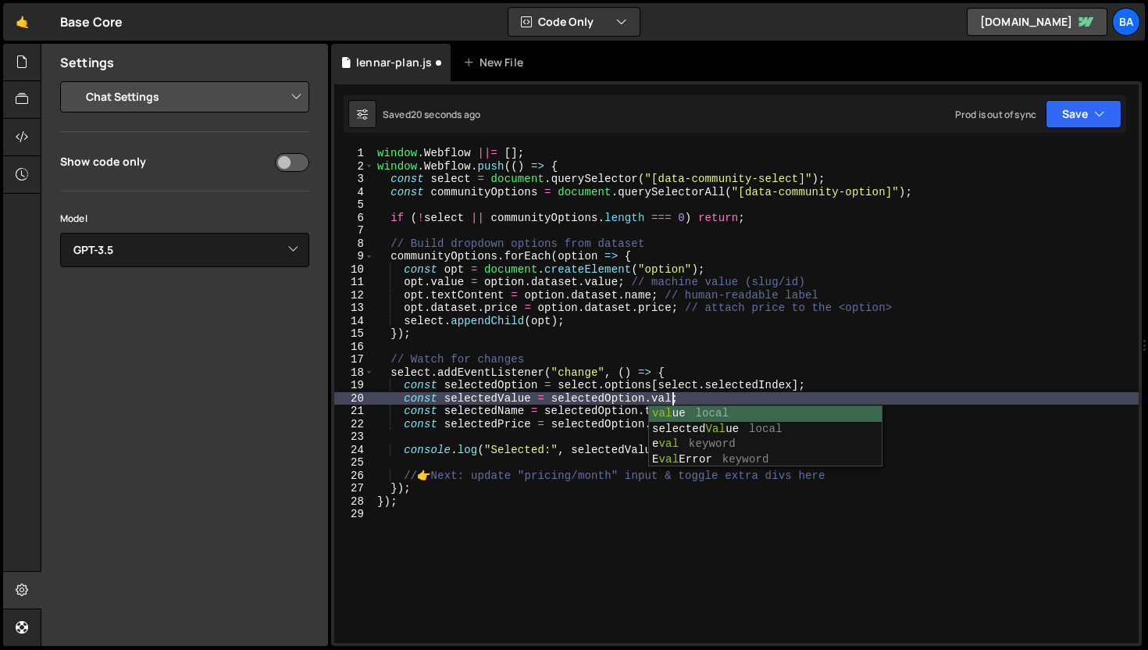
scroll to position [0, 21]
click at [729, 298] on div "window . Webflow ||= [ ] ; window . Webflow . push (( ) => { const select = doc…" at bounding box center [756, 408] width 765 height 522
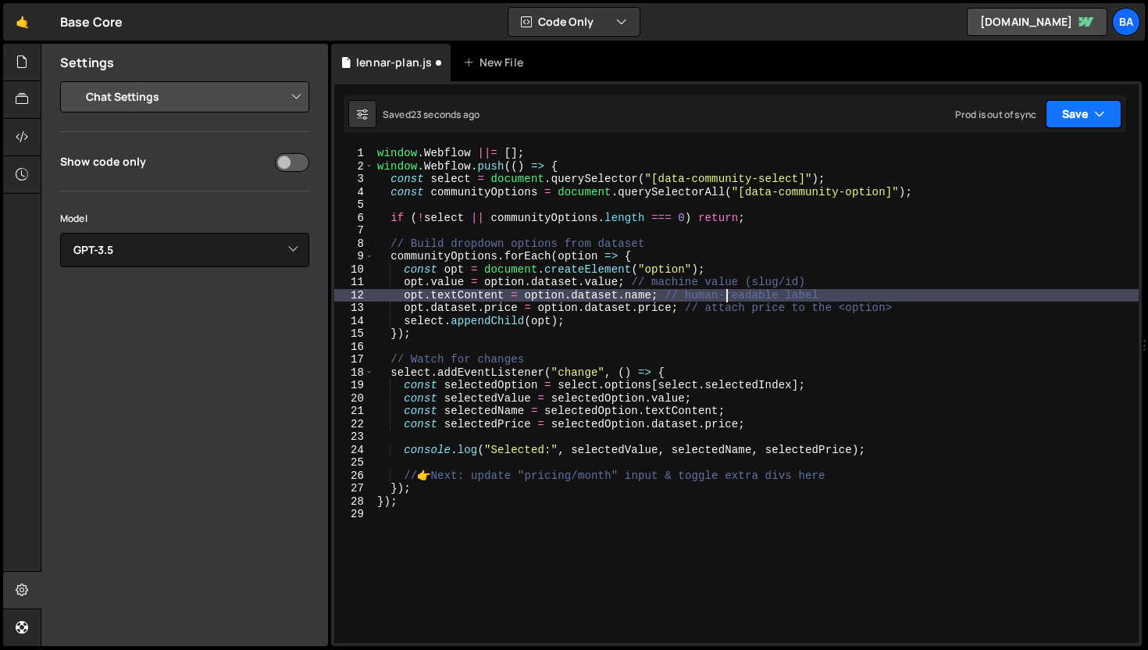
type textarea "opt.textContent = option.dataset.name; // human-readable label"
click at [1095, 127] on button "Save" at bounding box center [1084, 114] width 76 height 28
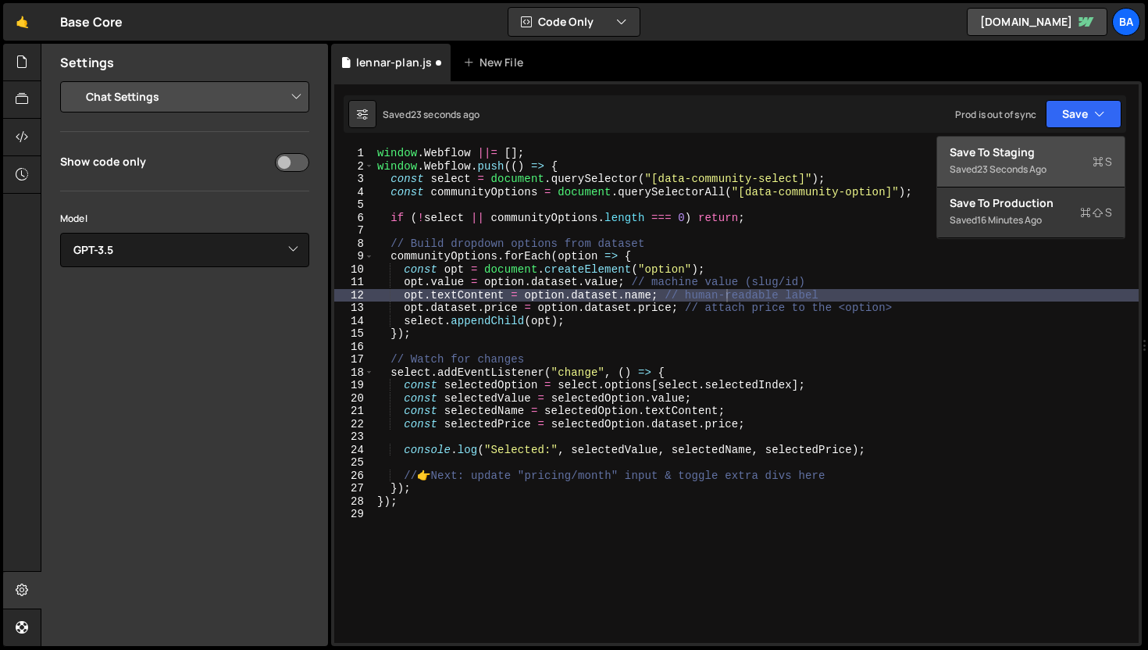
click at [1064, 157] on div "Save to Staging S" at bounding box center [1031, 153] width 162 height 16
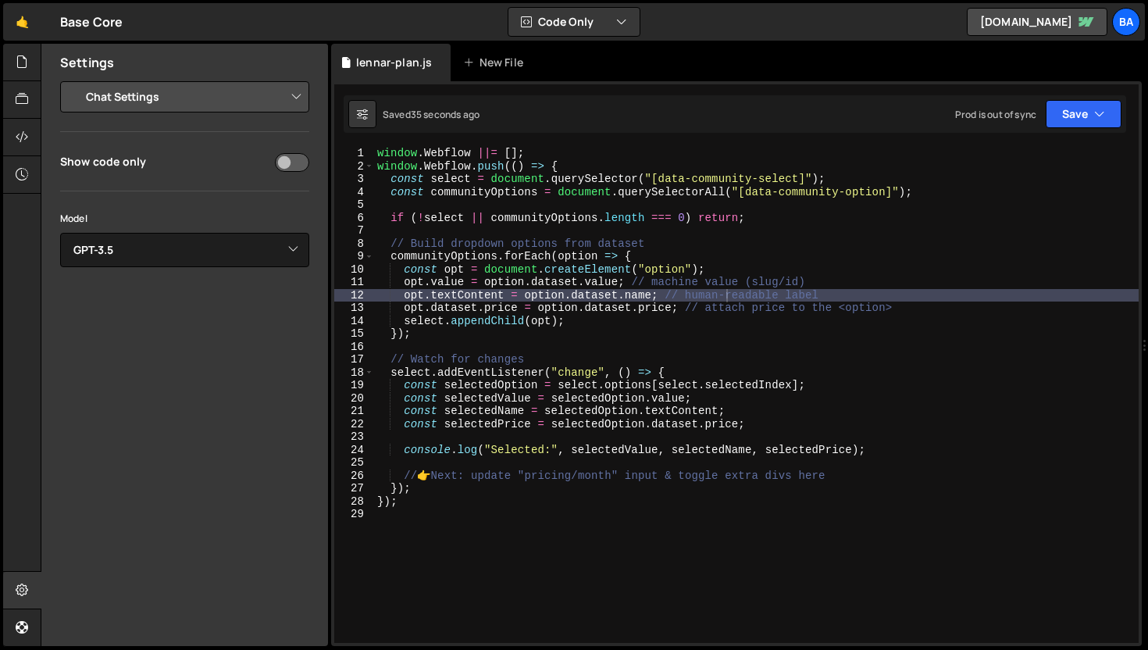
click at [269, 226] on div "Model Select Model GPT-3.5 GPT-4o mini GPT-4o (Pro) GPT-4.1 (Pro)" at bounding box center [184, 238] width 249 height 57
click at [270, 249] on select "Select Model GPT-3.5 GPT-4o mini GPT-4o (Pro) GPT-4.1 (Pro)" at bounding box center [184, 250] width 249 height 34
select select "gpt-4o"
click at [60, 233] on select "Select Model GPT-3.5 GPT-4o mini GPT-4o (Pro) GPT-4.1 (Pro)" at bounding box center [184, 250] width 249 height 34
click at [1082, 121] on button "Save" at bounding box center [1084, 114] width 76 height 28
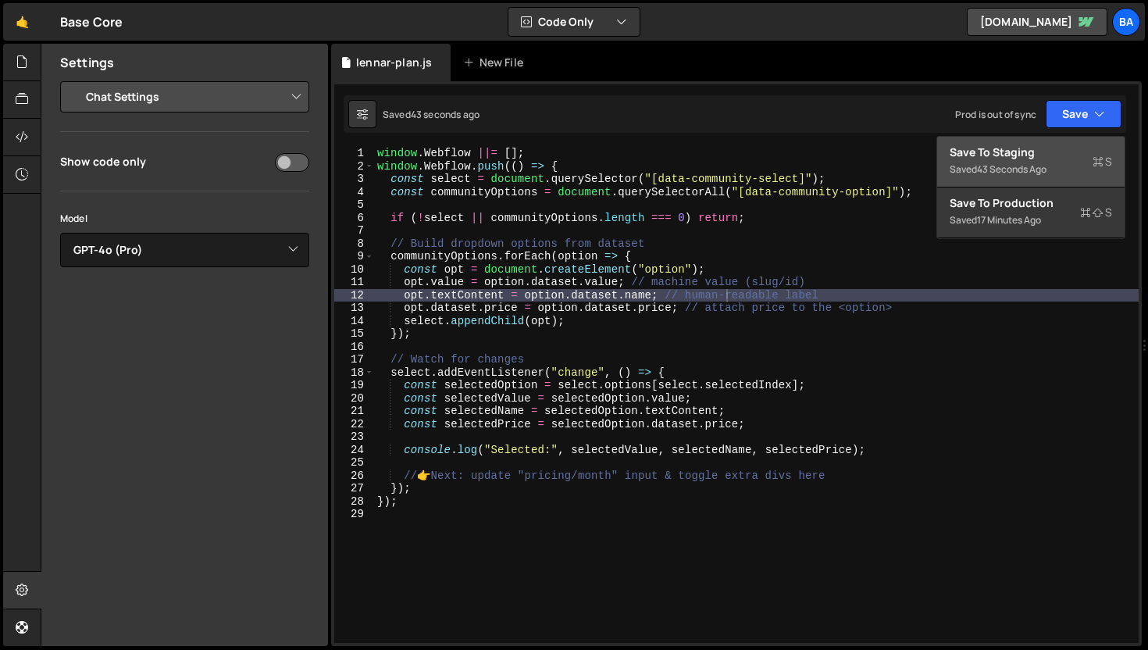
click at [1020, 155] on div "Save to Staging S" at bounding box center [1031, 153] width 162 height 16
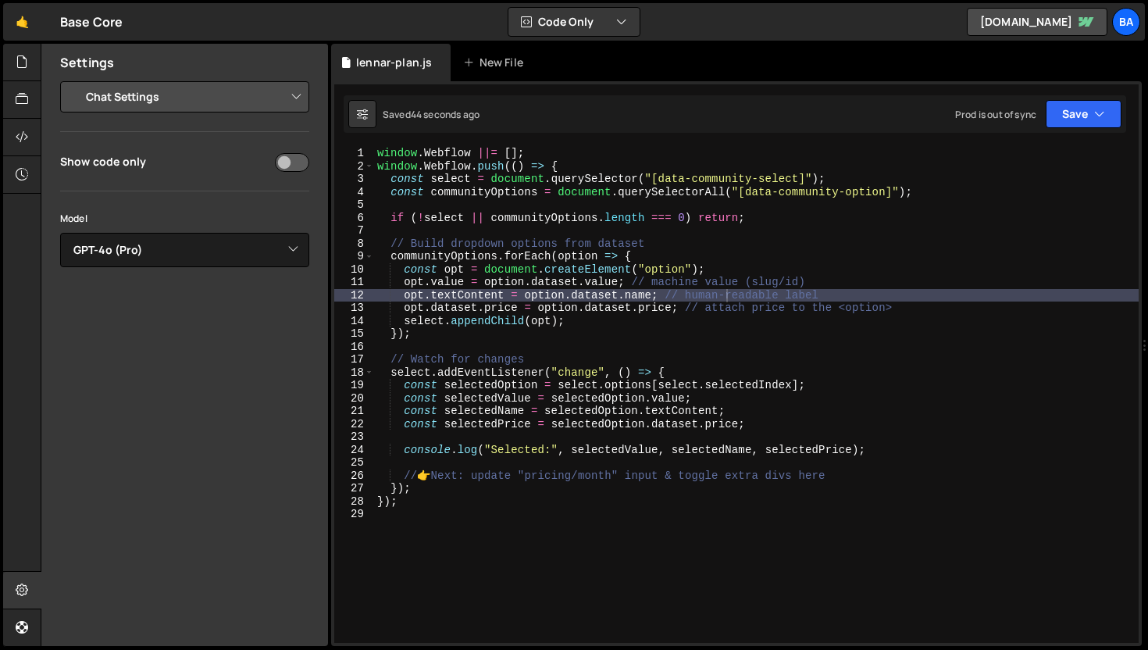
click at [545, 259] on div "window . Webflow ||= [ ] ; window . Webflow . push (( ) => { const select = doc…" at bounding box center [756, 408] width 765 height 522
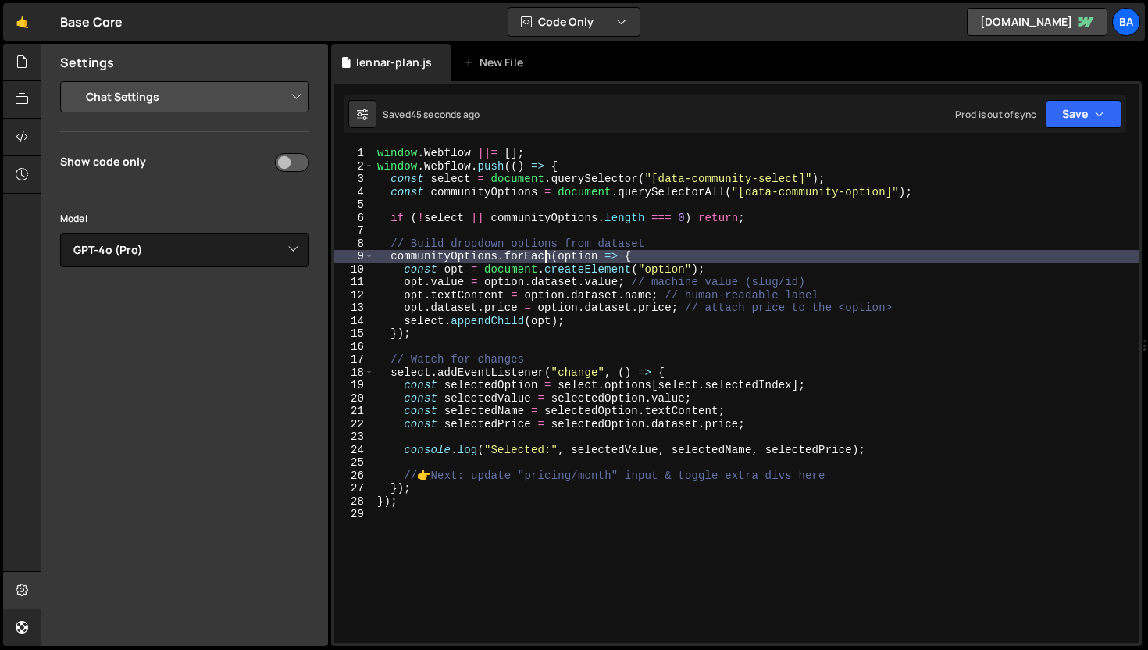
click at [581, 325] on div "window . Webflow ||= [ ] ; window . Webflow . push (( ) => { const select = doc…" at bounding box center [756, 408] width 765 height 522
type textarea "select.appendChild(opt);"
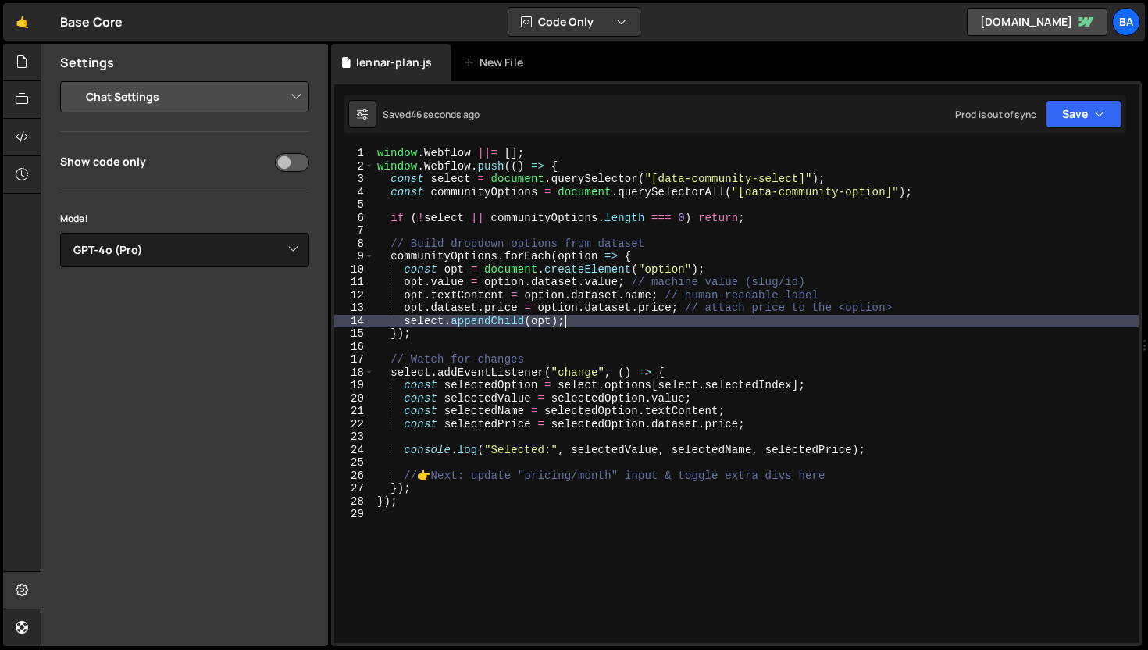
scroll to position [0, 12]
click at [290, 161] on input "checkbox" at bounding box center [292, 162] width 34 height 19
click at [294, 157] on input "checkbox" at bounding box center [292, 162] width 34 height 19
checkbox input "false"
click at [686, 315] on div "window . Webflow ||= [ ] ; window . Webflow . push (( ) => { const select = doc…" at bounding box center [756, 408] width 765 height 522
